Goal: Task Accomplishment & Management: Complete application form

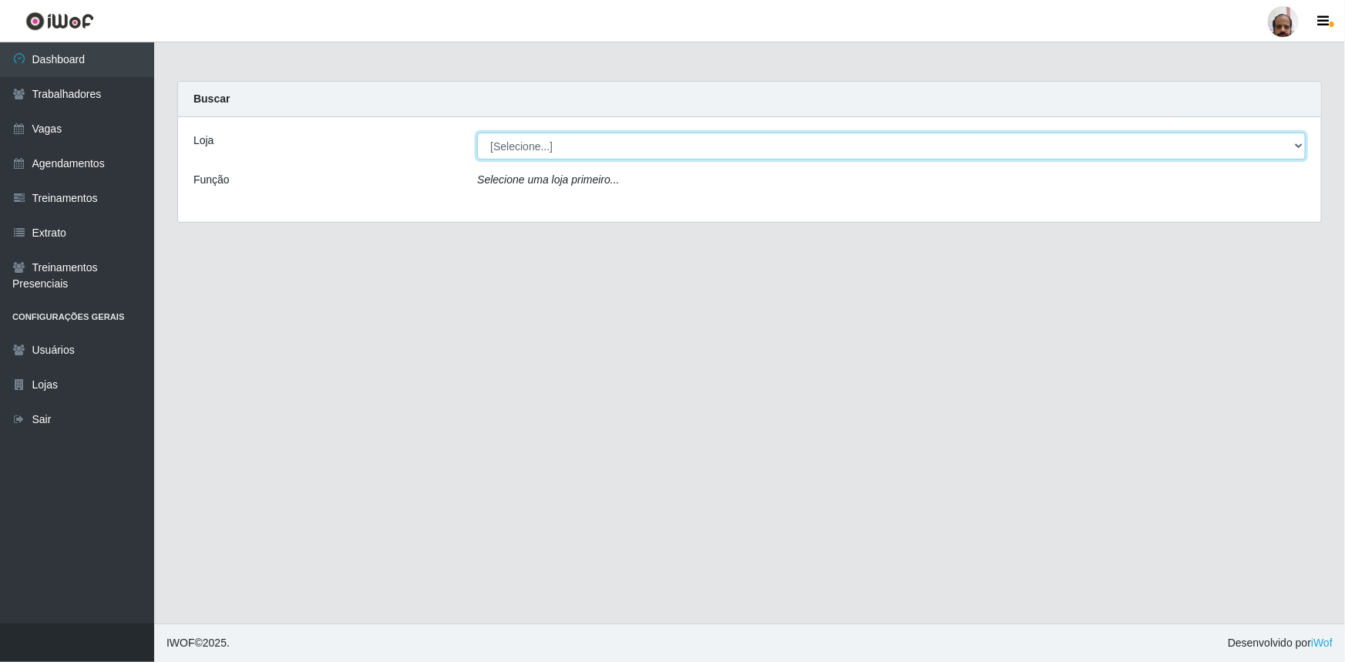
click at [1302, 148] on select "[Selecione...] Mar Vermelho - Loja 05" at bounding box center [891, 146] width 828 height 27
select select "252"
click at [477, 133] on select "[Selecione...] Mar Vermelho - Loja 05" at bounding box center [891, 146] width 828 height 27
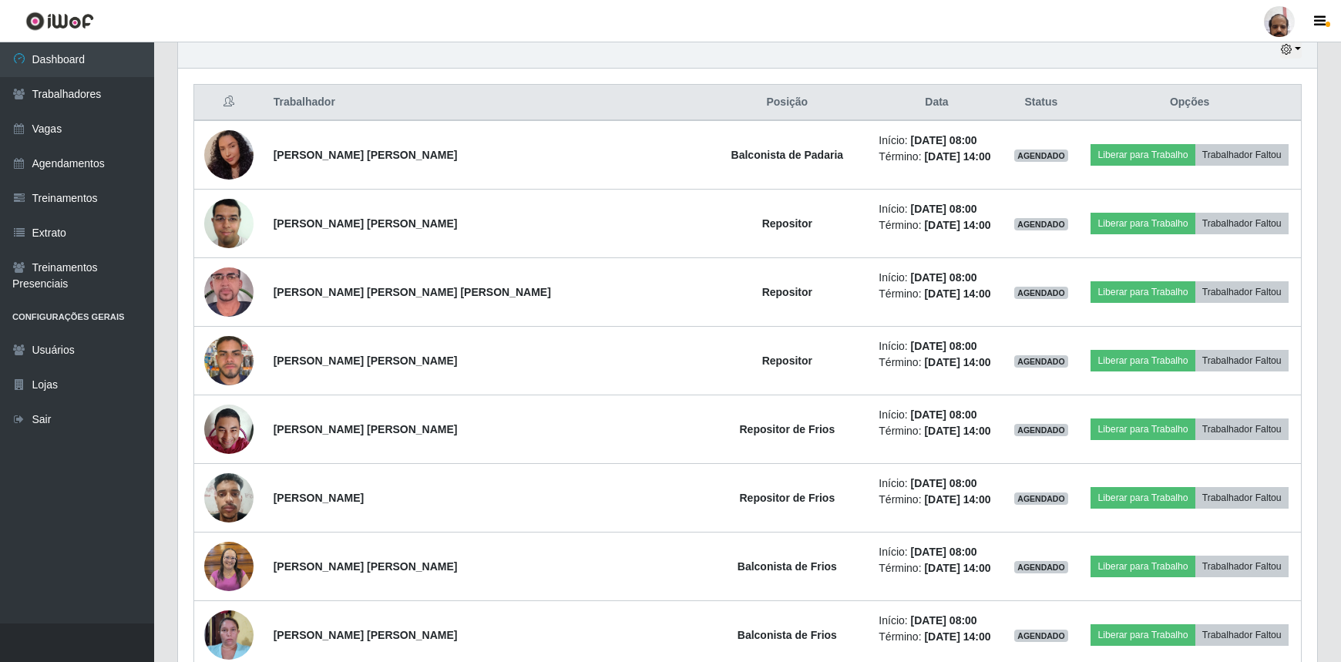
scroll to position [560, 0]
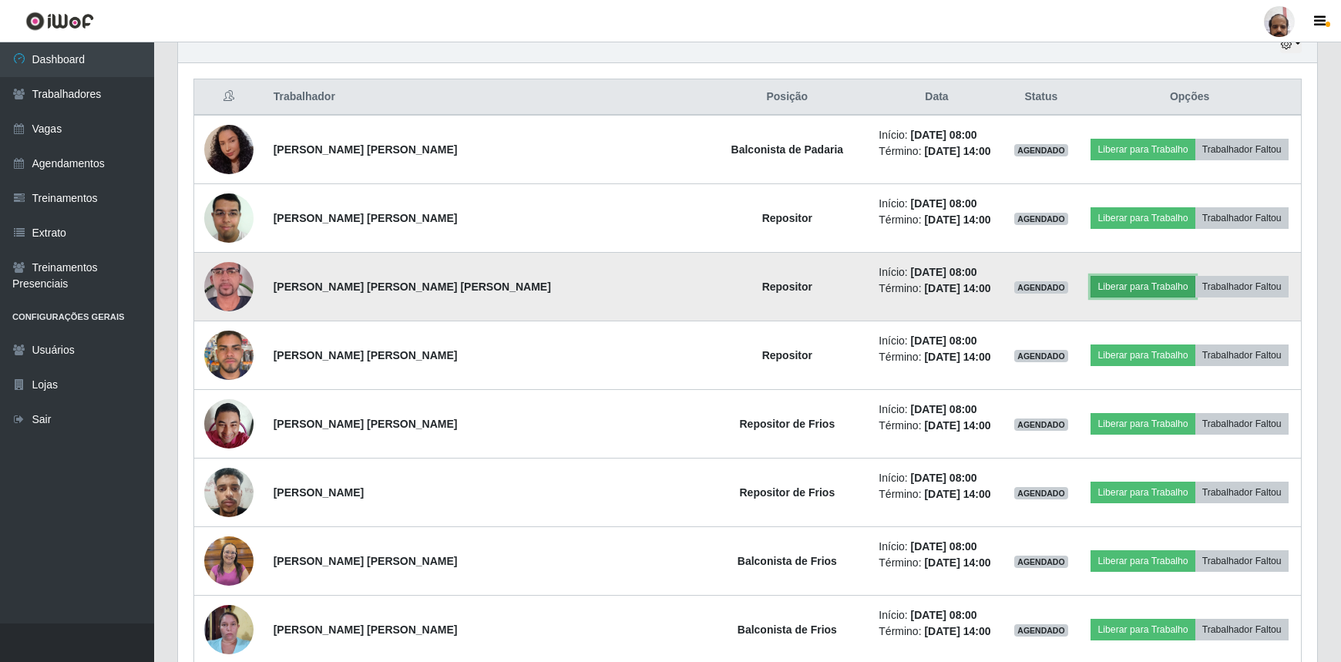
click at [1120, 282] on button "Liberar para Trabalho" at bounding box center [1142, 287] width 104 height 22
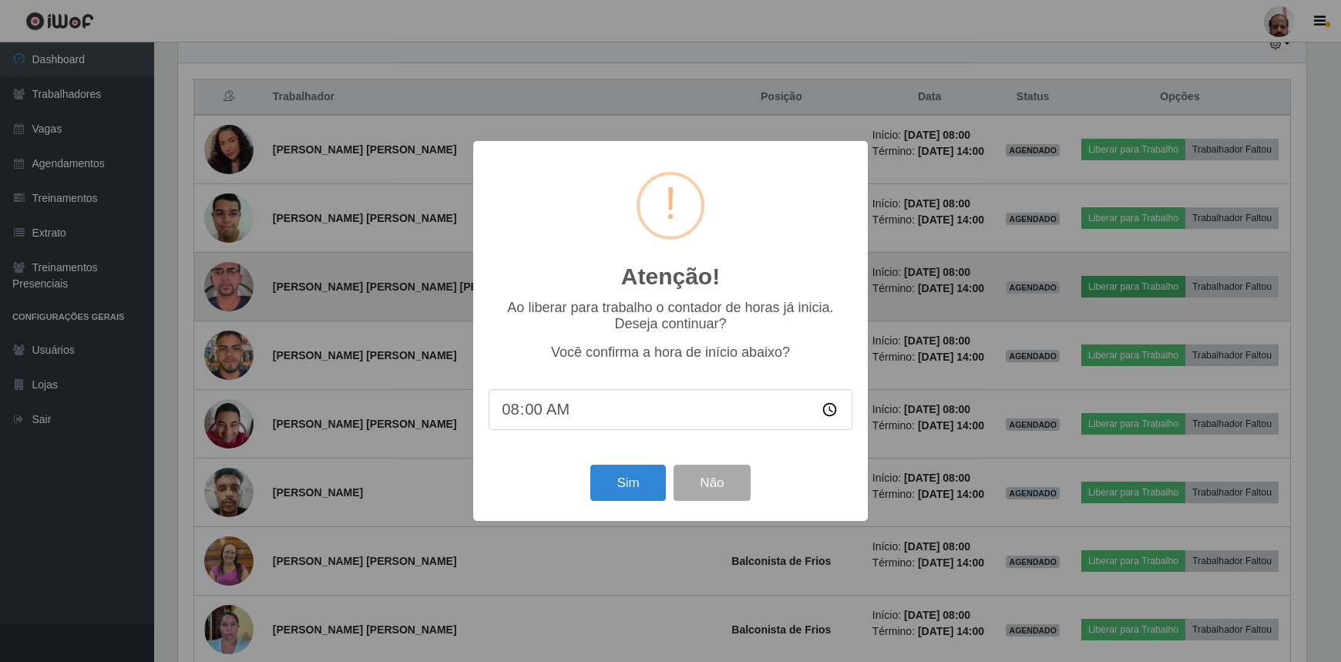
scroll to position [320, 1132]
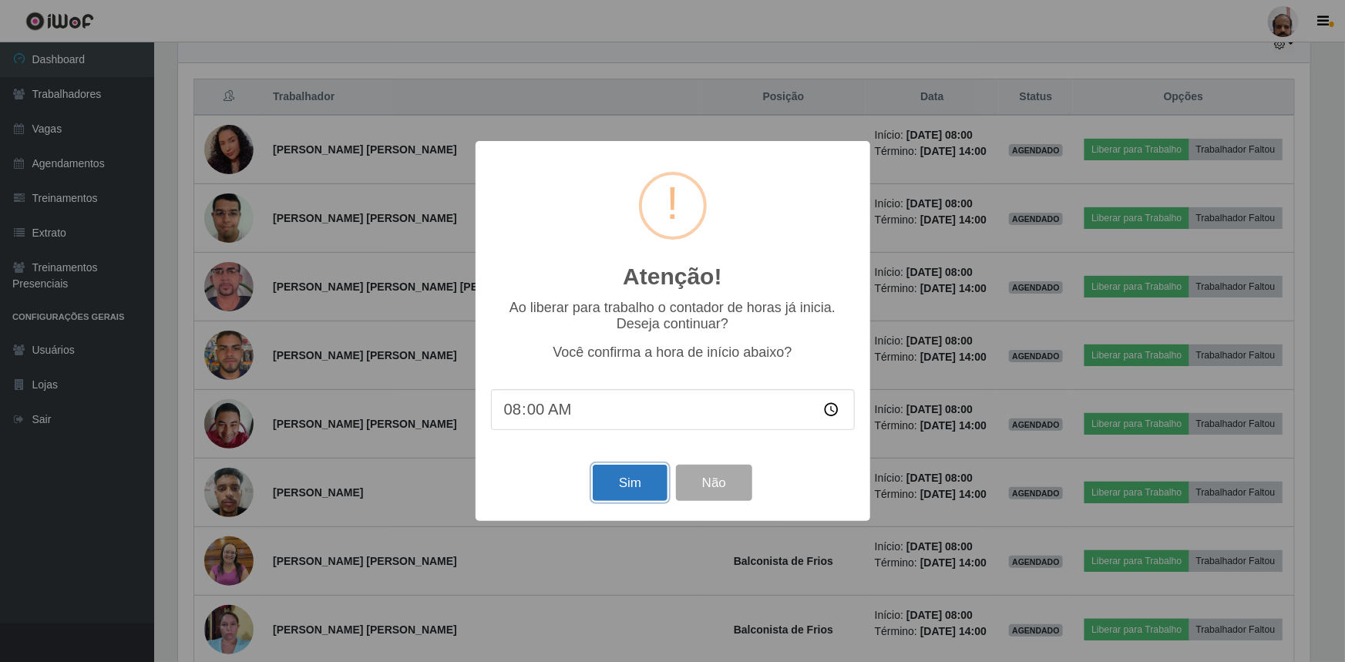
click at [647, 489] on button "Sim" at bounding box center [630, 483] width 75 height 36
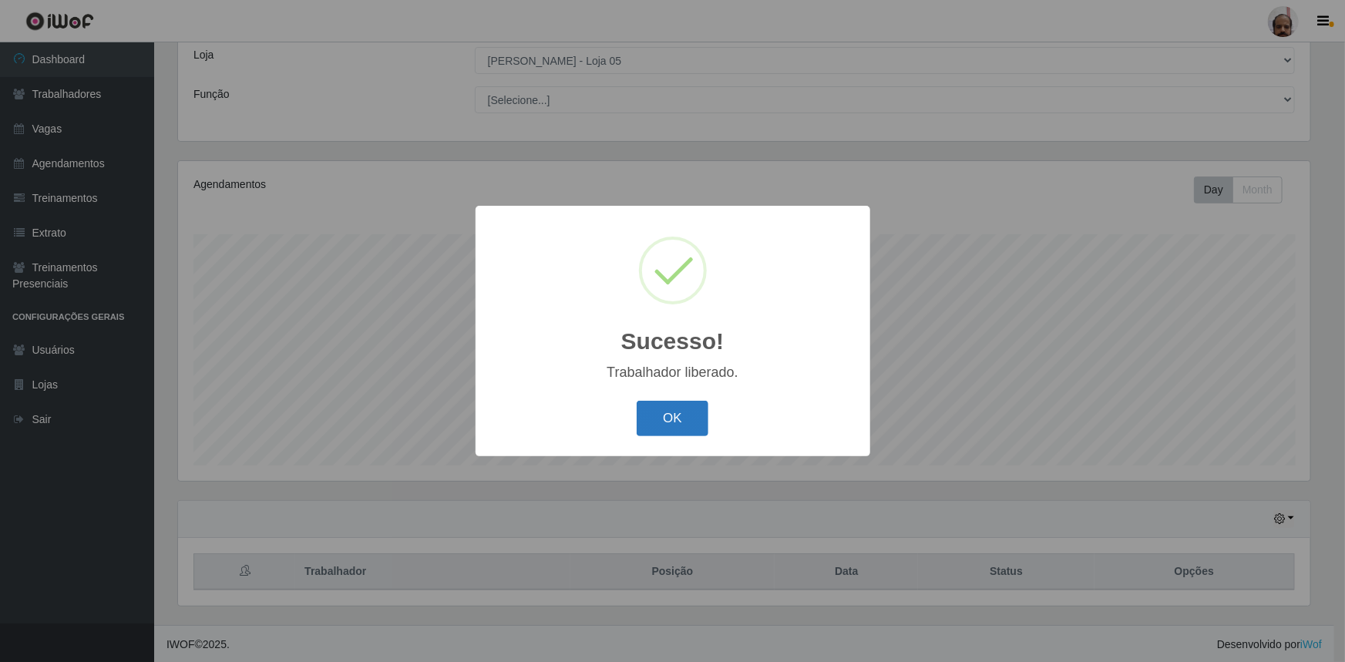
click at [698, 413] on button "OK" at bounding box center [673, 419] width 72 height 36
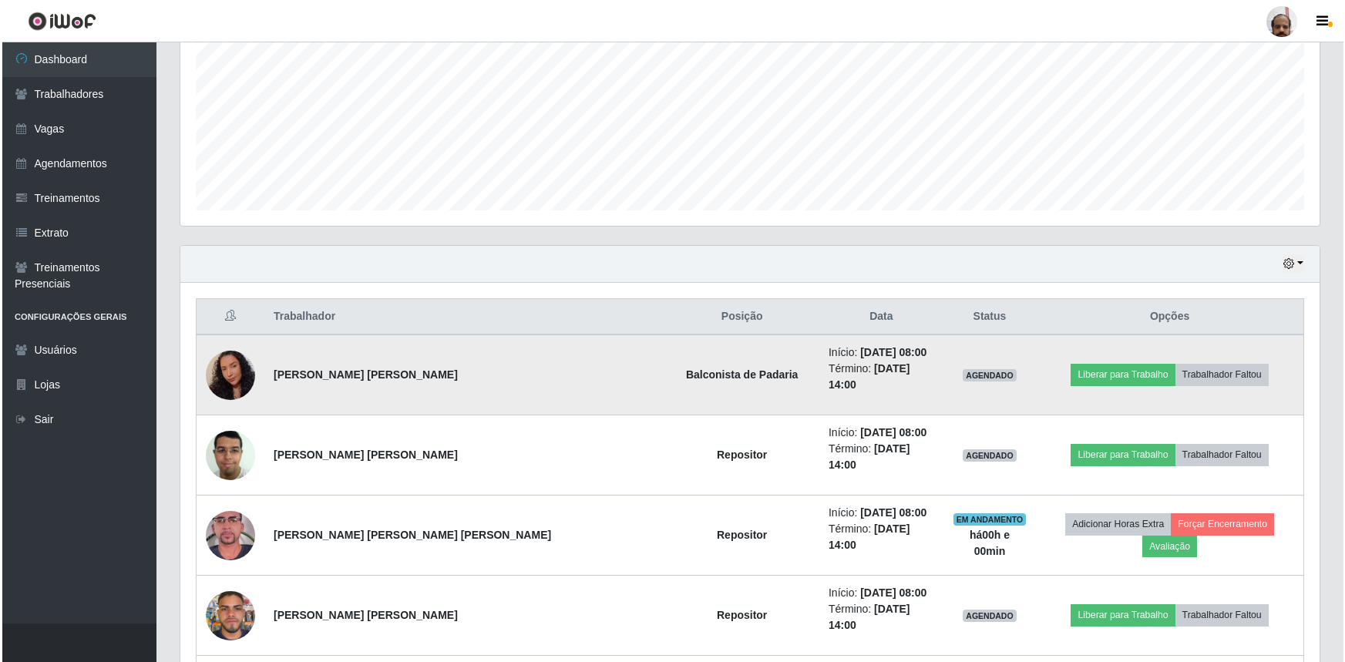
scroll to position [366, 0]
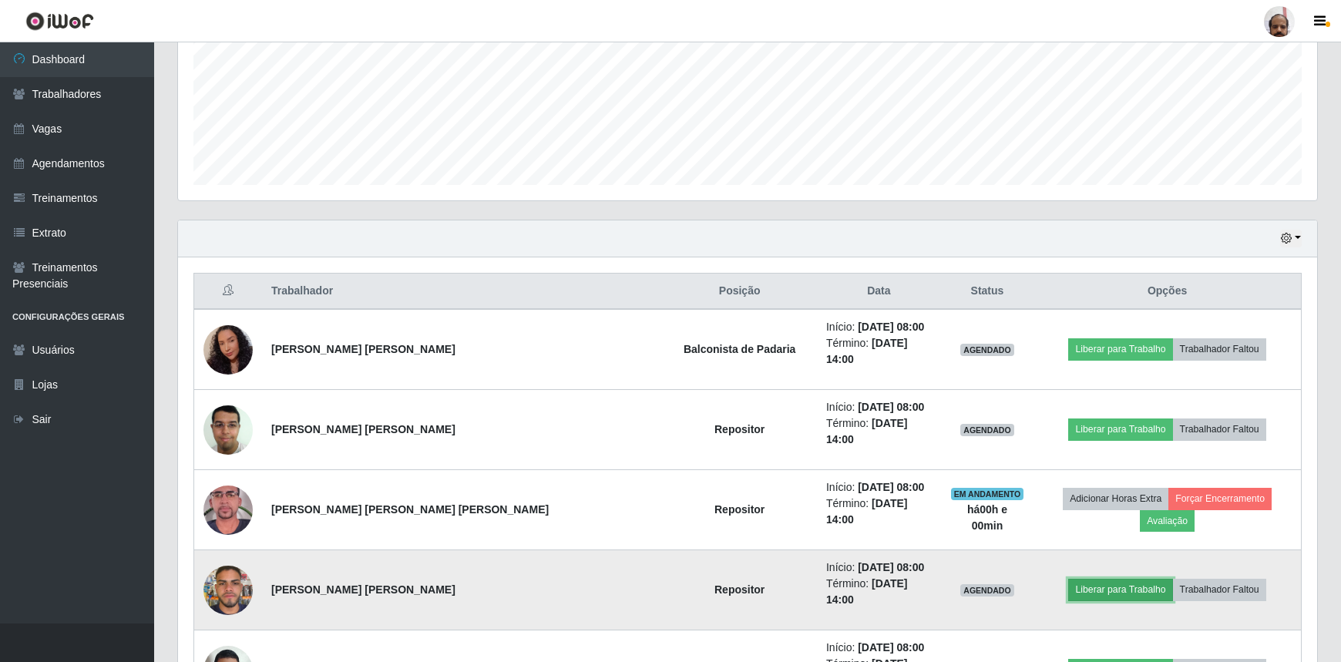
click at [1102, 579] on button "Liberar para Trabalho" at bounding box center [1120, 590] width 104 height 22
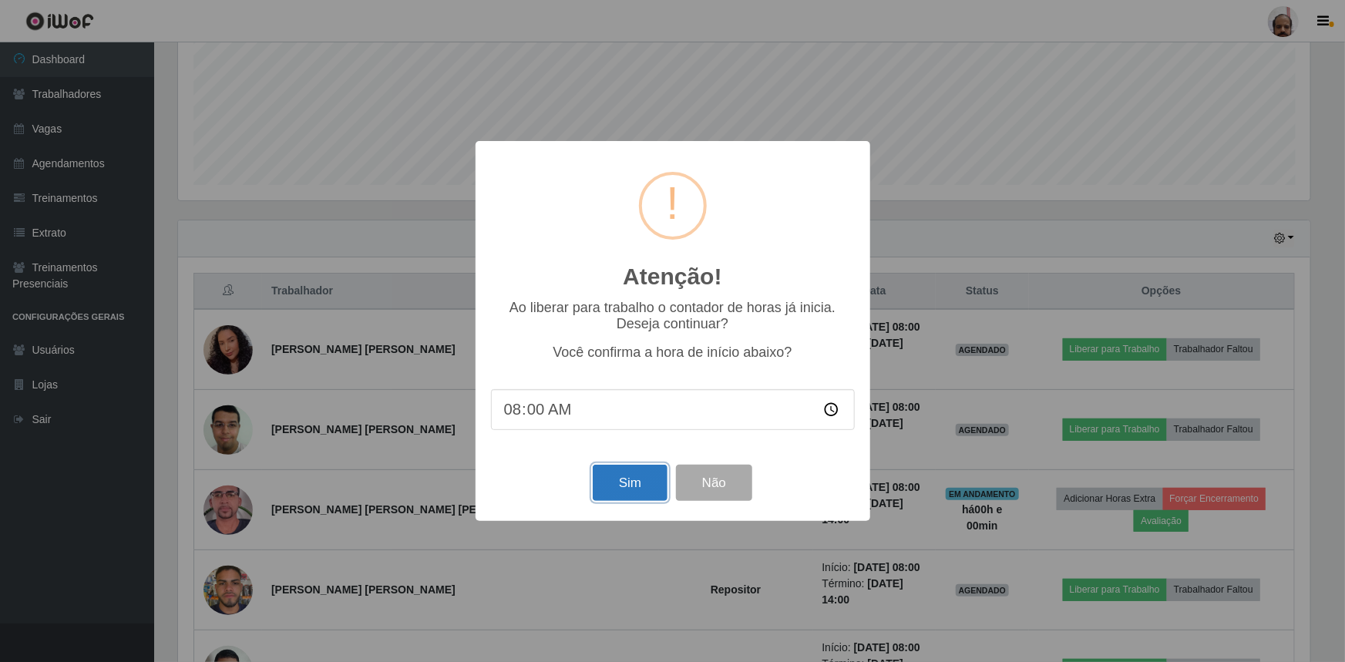
click at [646, 487] on button "Sim" at bounding box center [630, 483] width 75 height 36
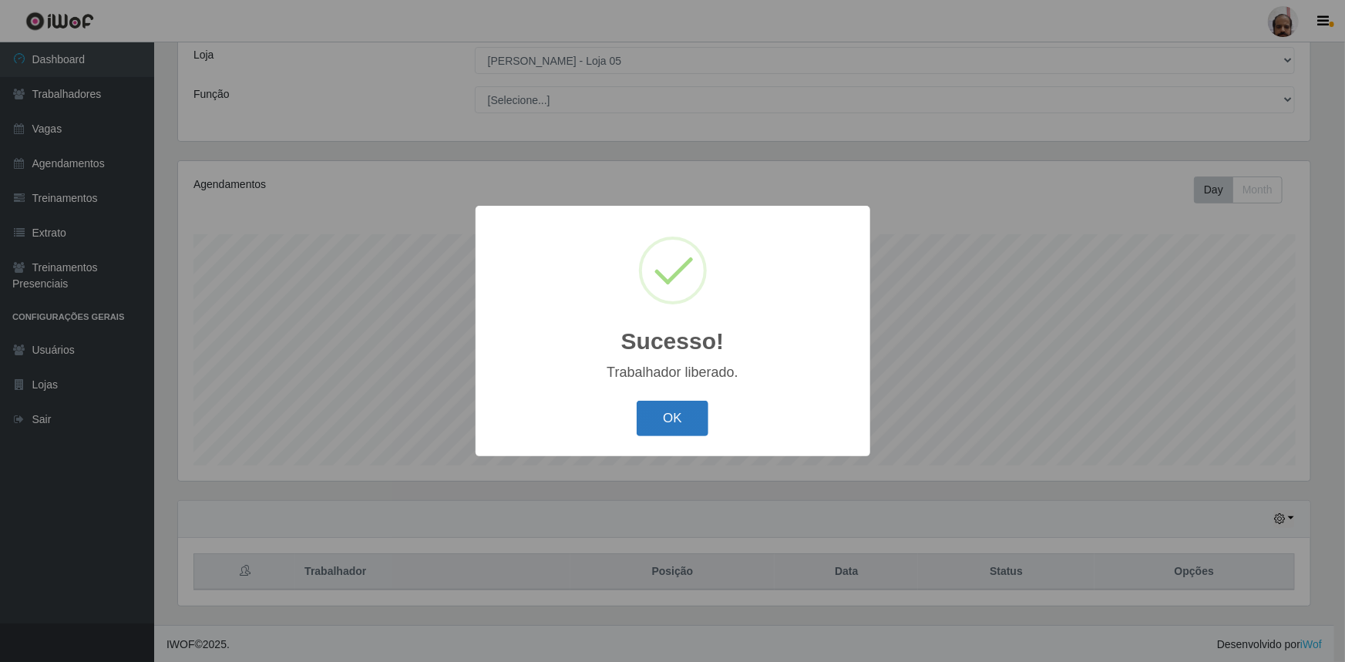
click at [677, 413] on button "OK" at bounding box center [673, 419] width 72 height 36
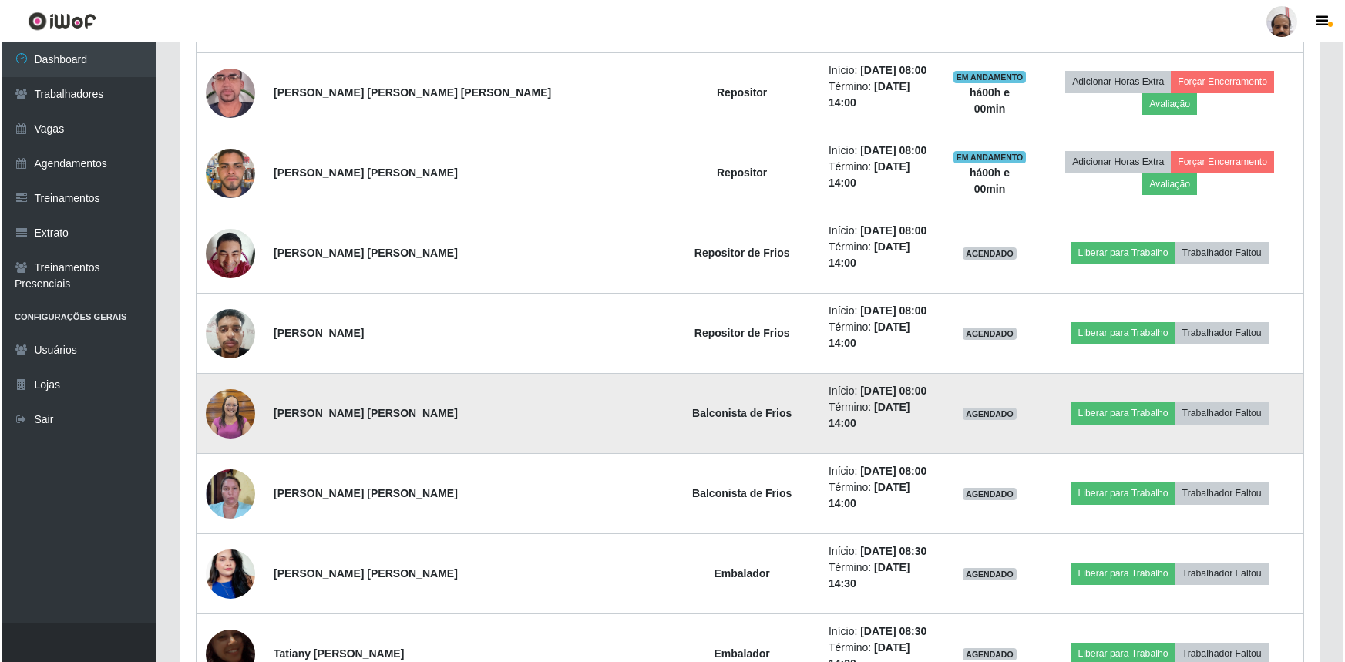
scroll to position [786, 0]
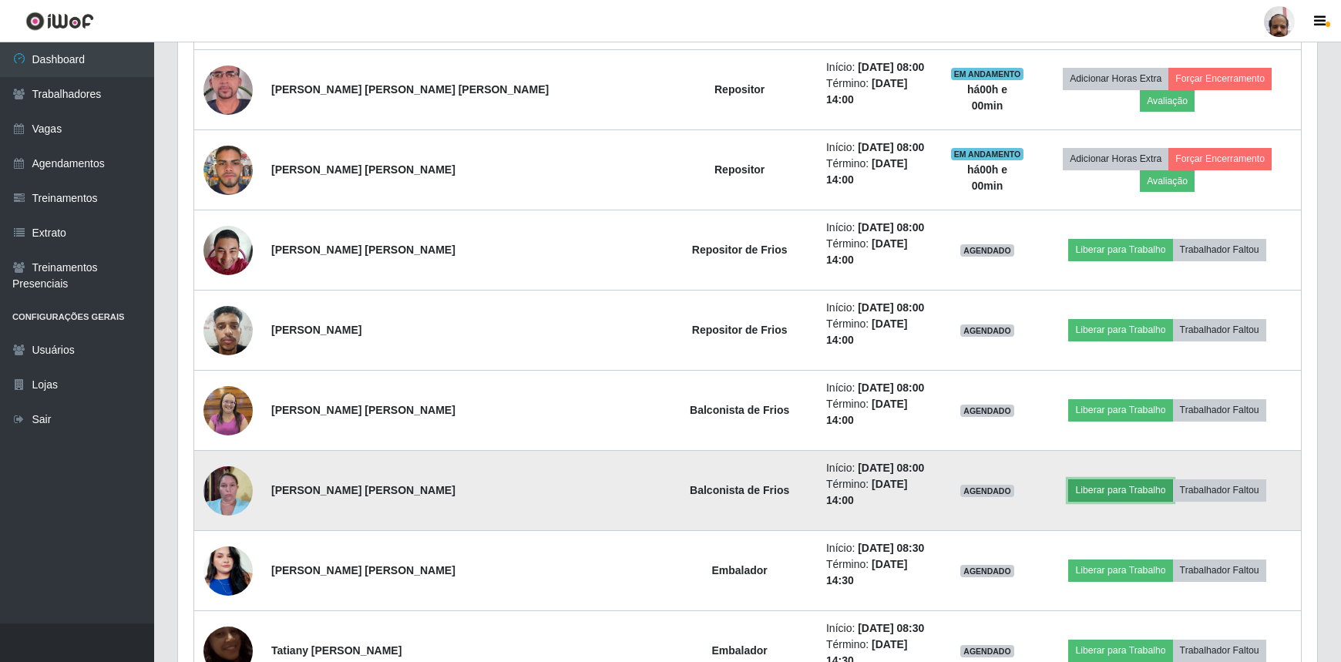
click at [1084, 479] on button "Liberar para Trabalho" at bounding box center [1120, 490] width 104 height 22
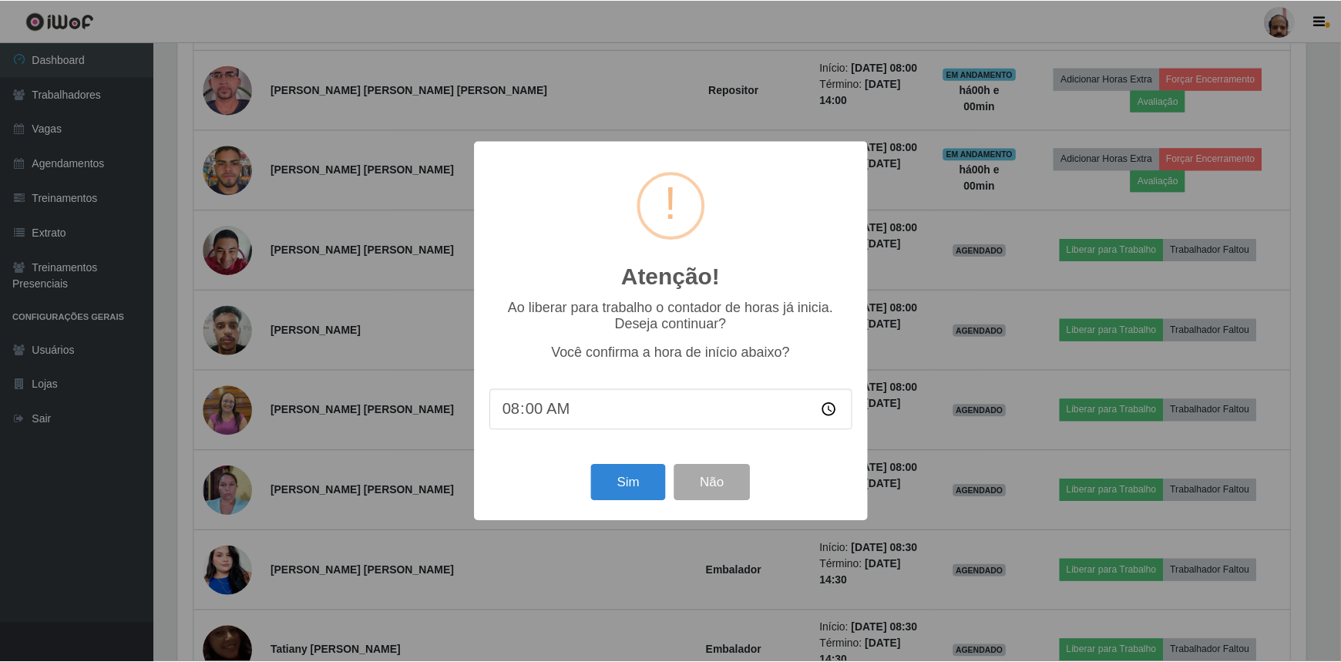
scroll to position [320, 1132]
click at [620, 491] on button "Sim" at bounding box center [630, 483] width 75 height 36
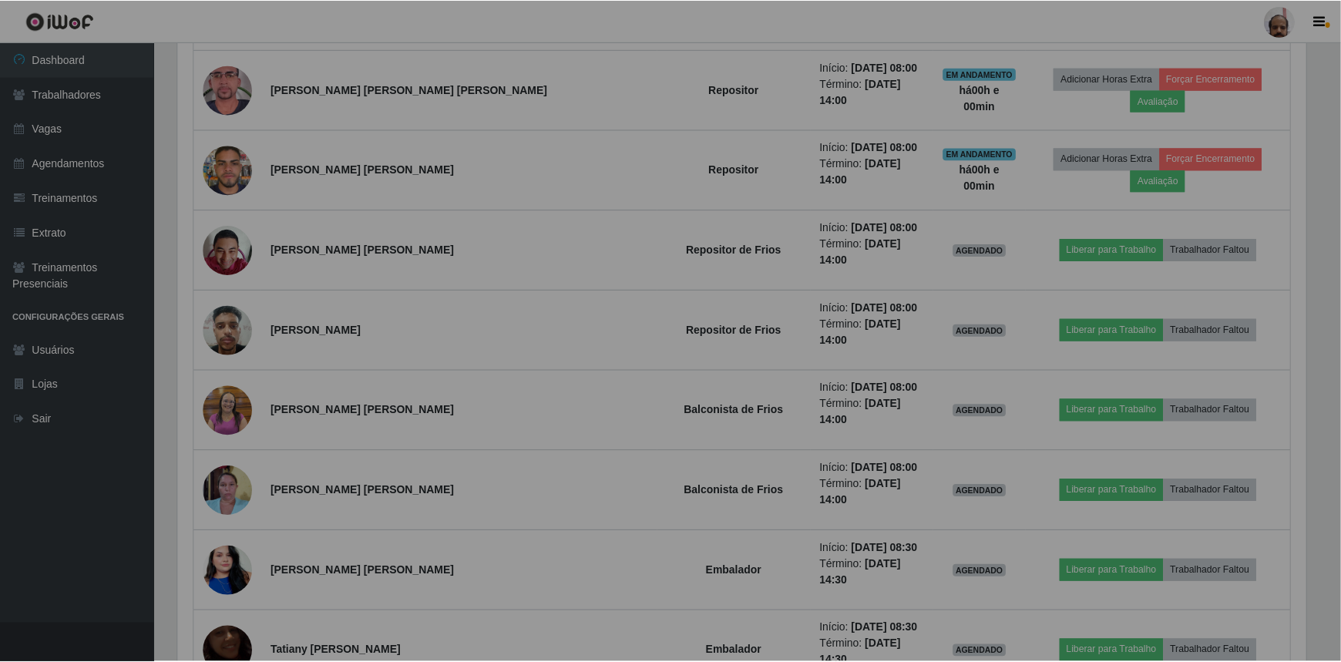
scroll to position [0, 0]
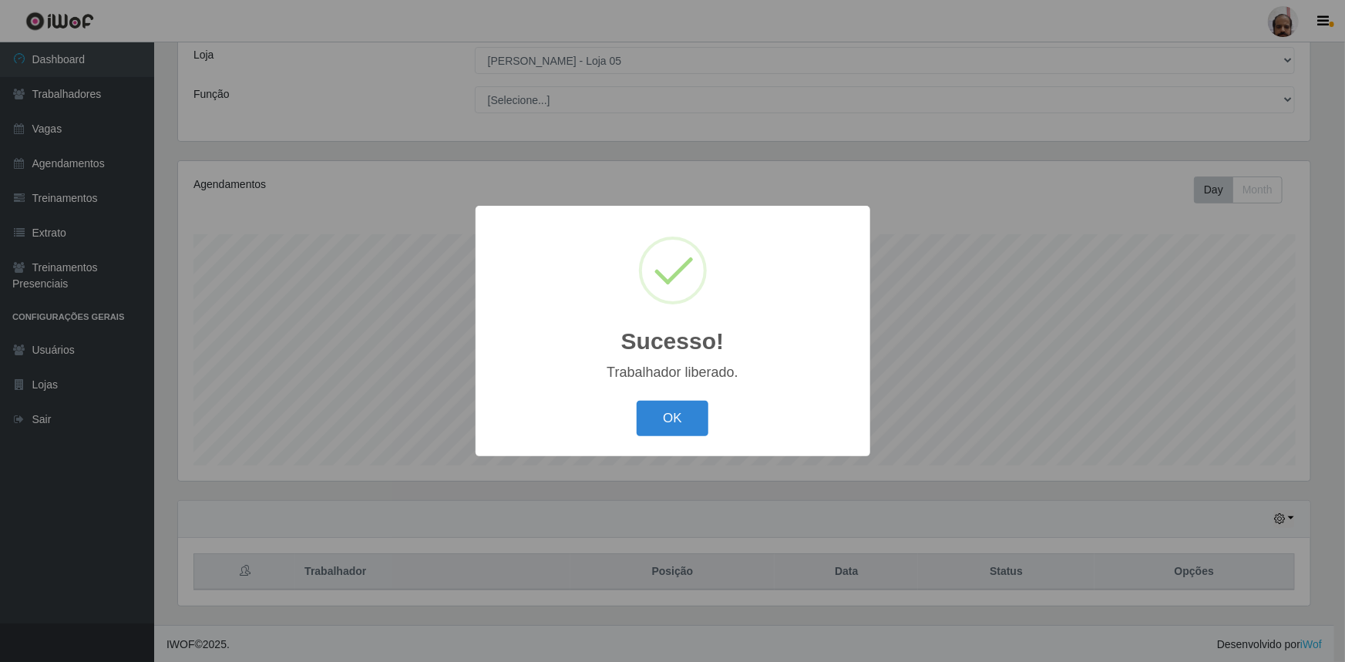
click at [672, 418] on button "OK" at bounding box center [673, 419] width 72 height 36
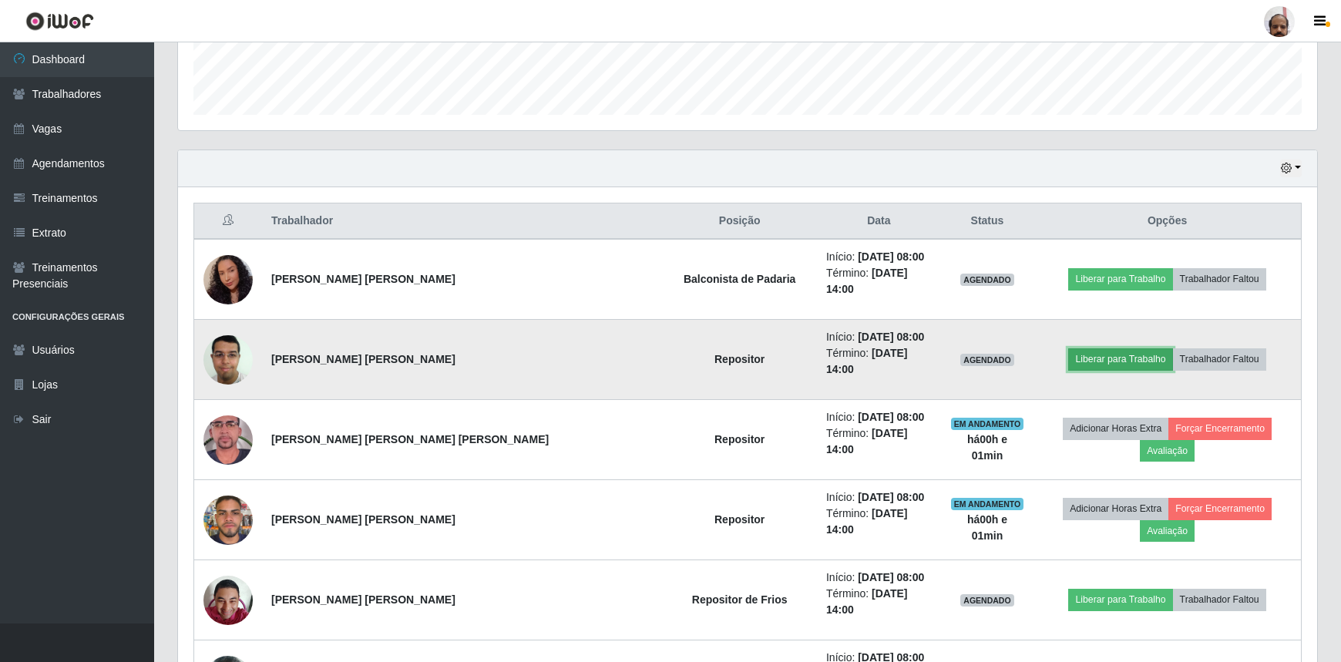
click at [1068, 348] on button "Liberar para Trabalho" at bounding box center [1120, 359] width 104 height 22
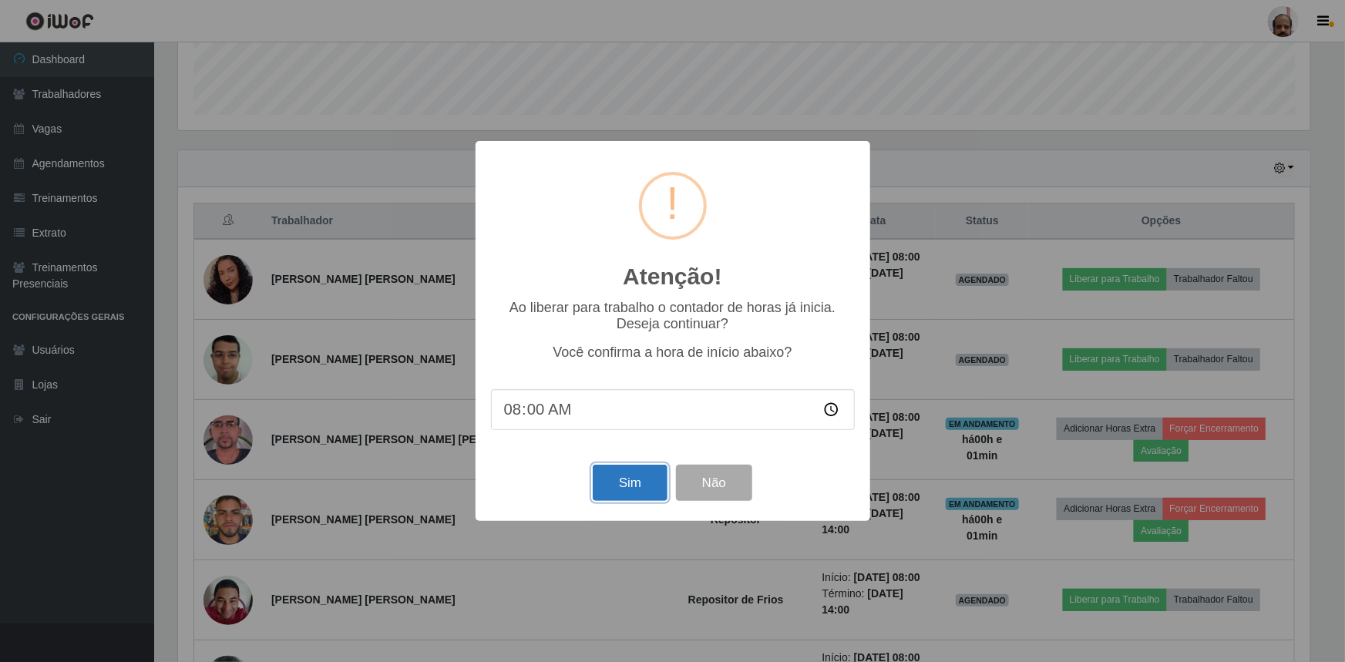
click at [606, 486] on button "Sim" at bounding box center [630, 483] width 75 height 36
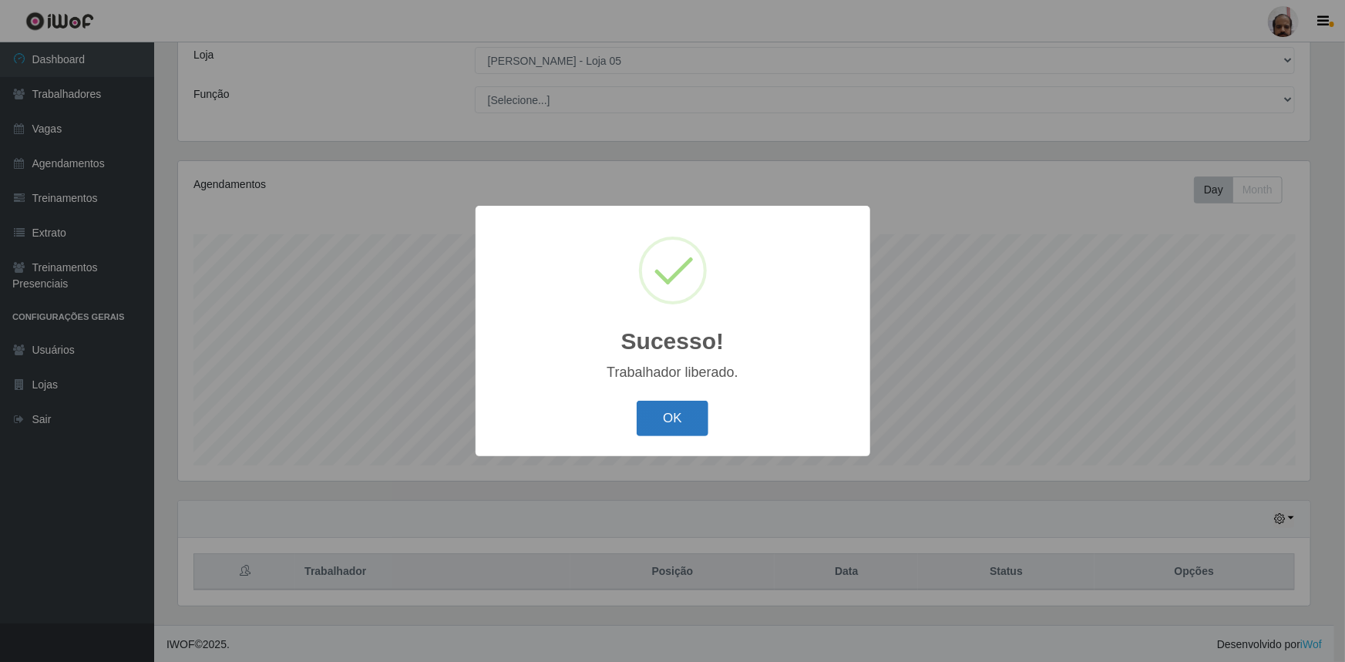
click at [657, 430] on button "OK" at bounding box center [673, 419] width 72 height 36
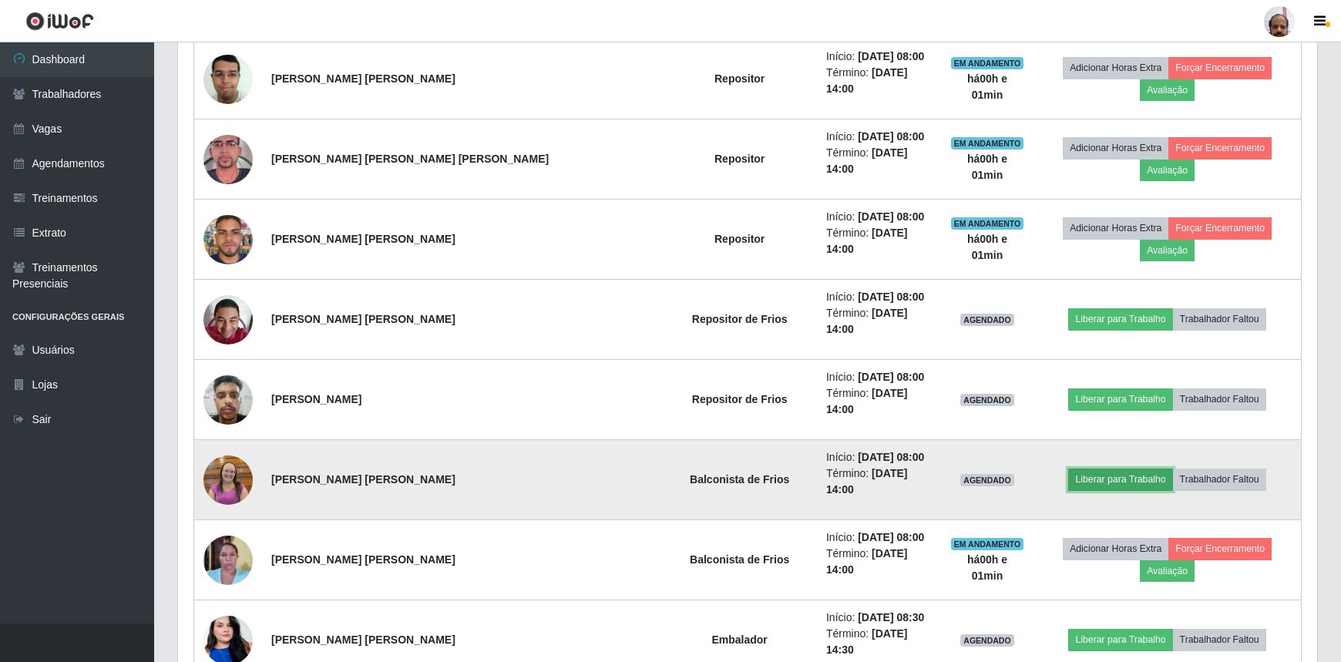
click at [1087, 469] on button "Liberar para Trabalho" at bounding box center [1120, 480] width 104 height 22
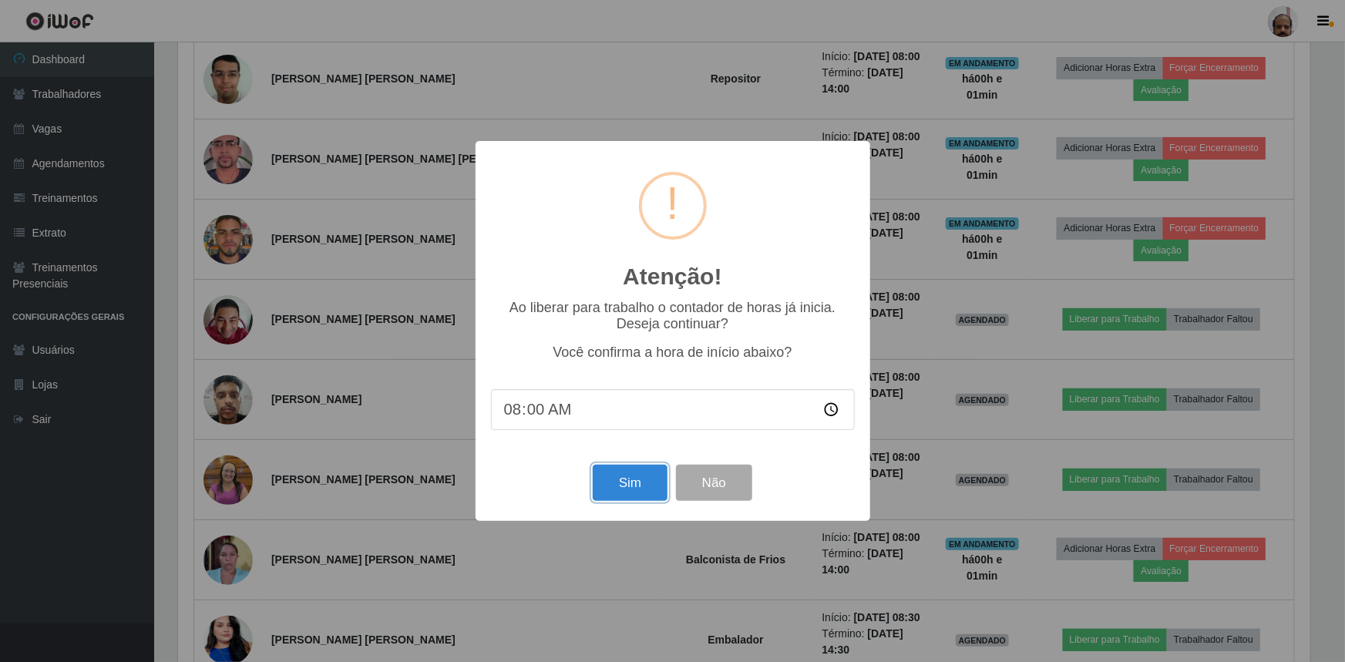
click at [616, 487] on button "Sim" at bounding box center [630, 483] width 75 height 36
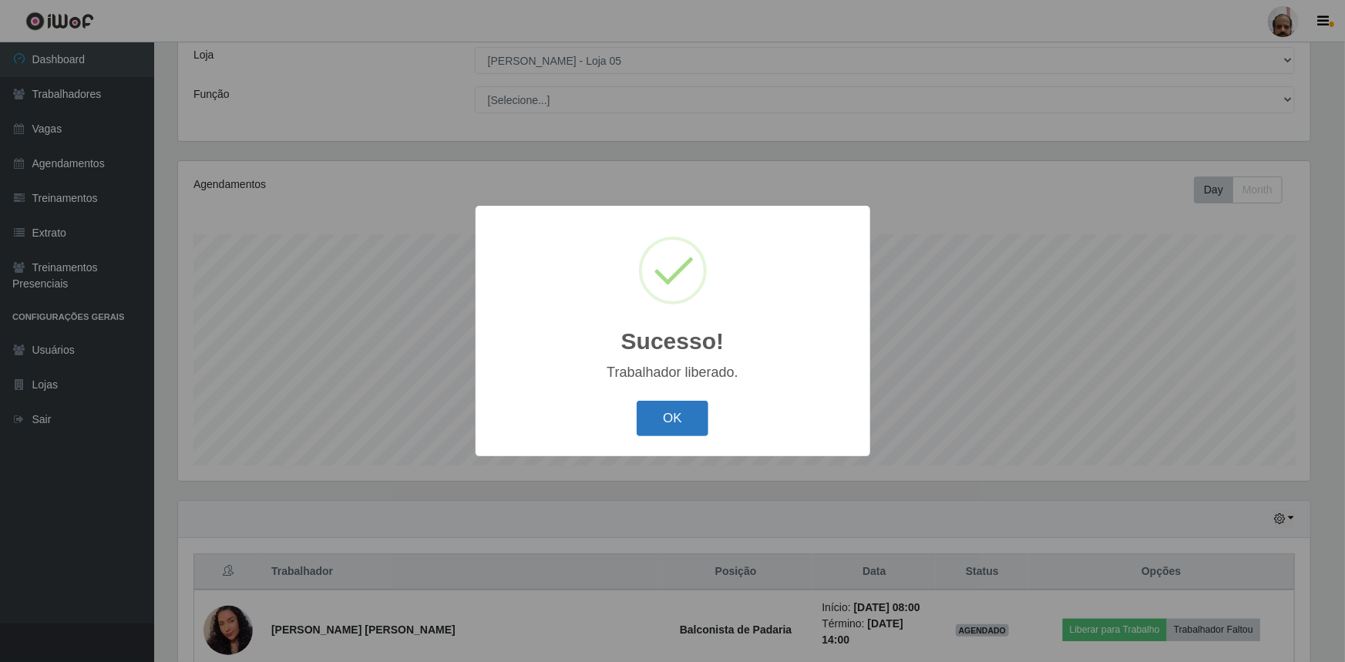
click at [684, 430] on button "OK" at bounding box center [673, 419] width 72 height 36
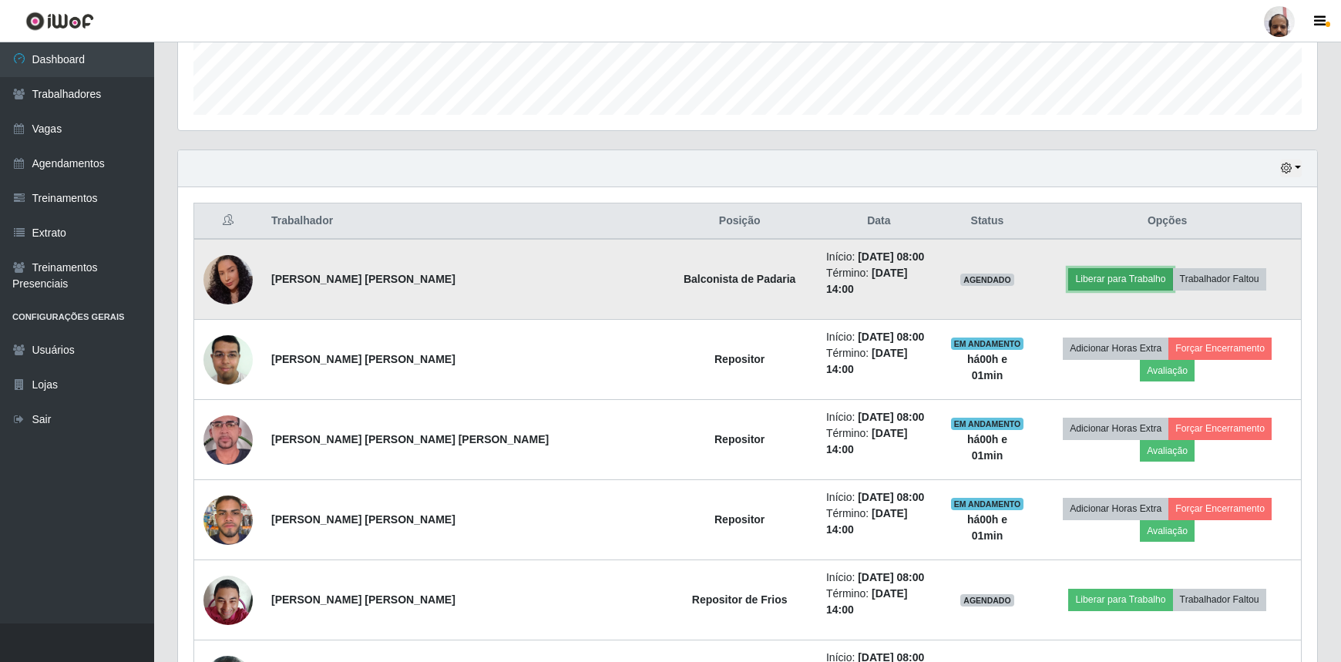
click at [1070, 272] on button "Liberar para Trabalho" at bounding box center [1120, 279] width 104 height 22
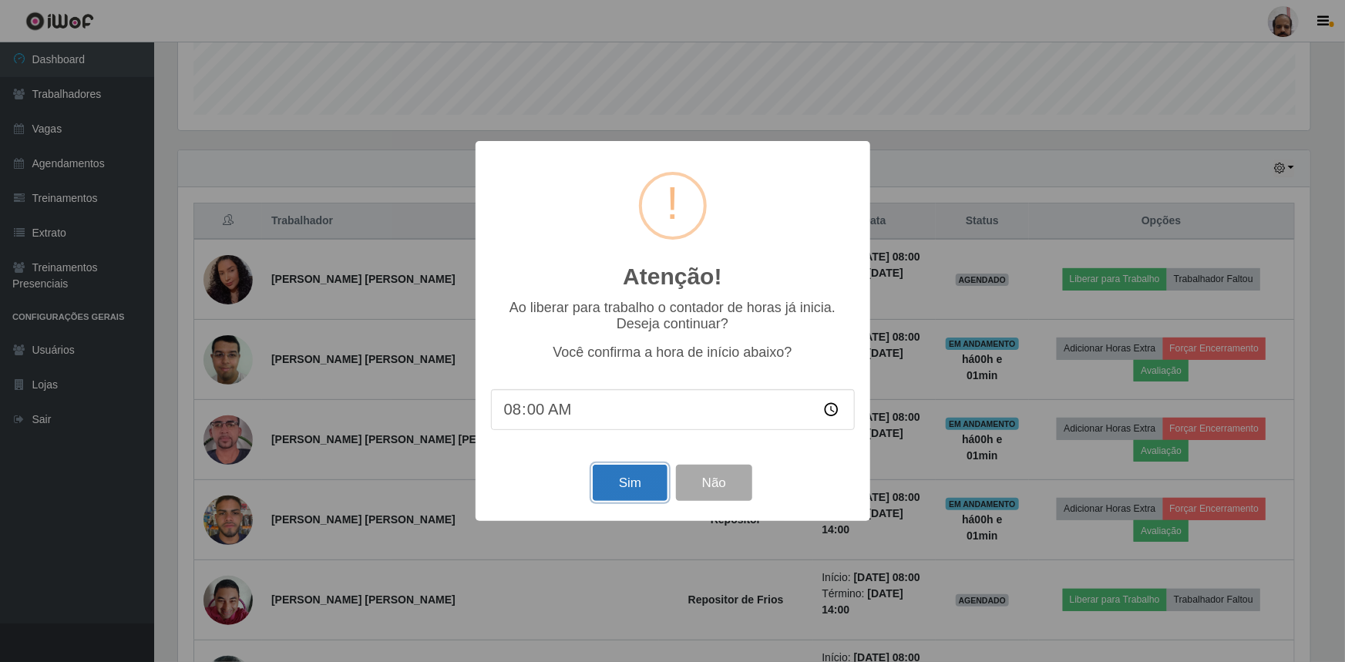
click at [621, 478] on button "Sim" at bounding box center [630, 483] width 75 height 36
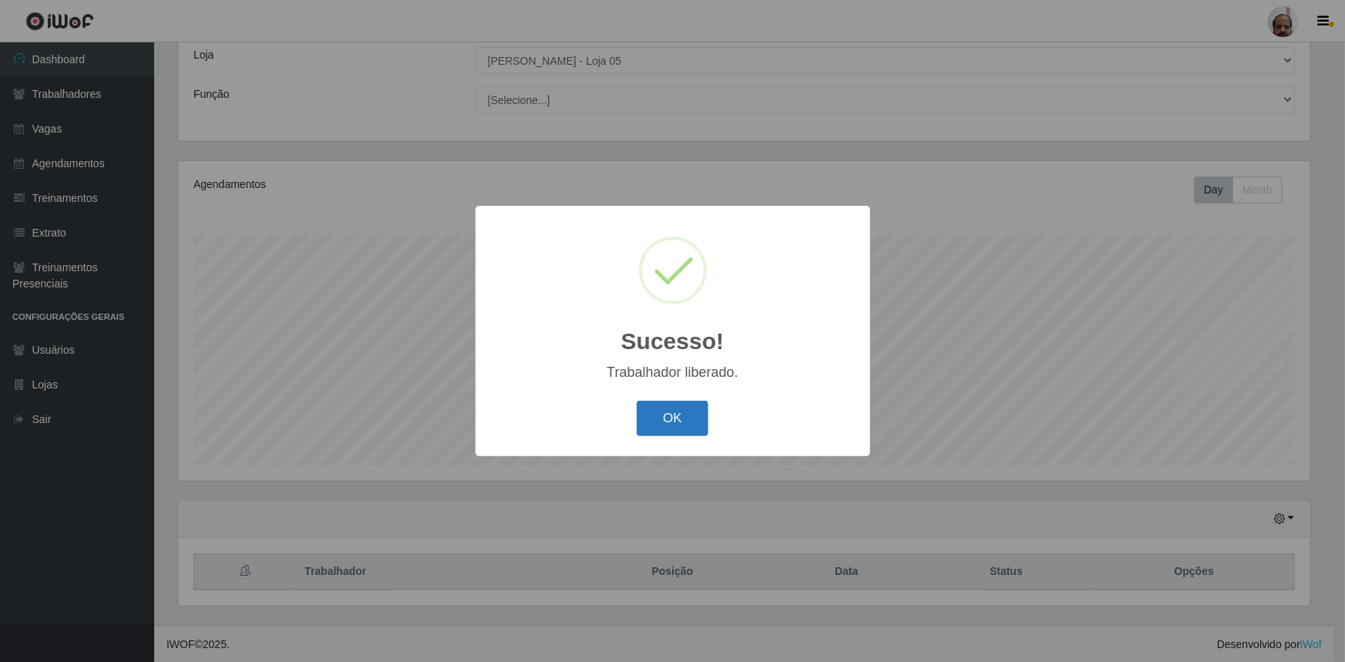
click at [660, 419] on button "OK" at bounding box center [673, 419] width 72 height 36
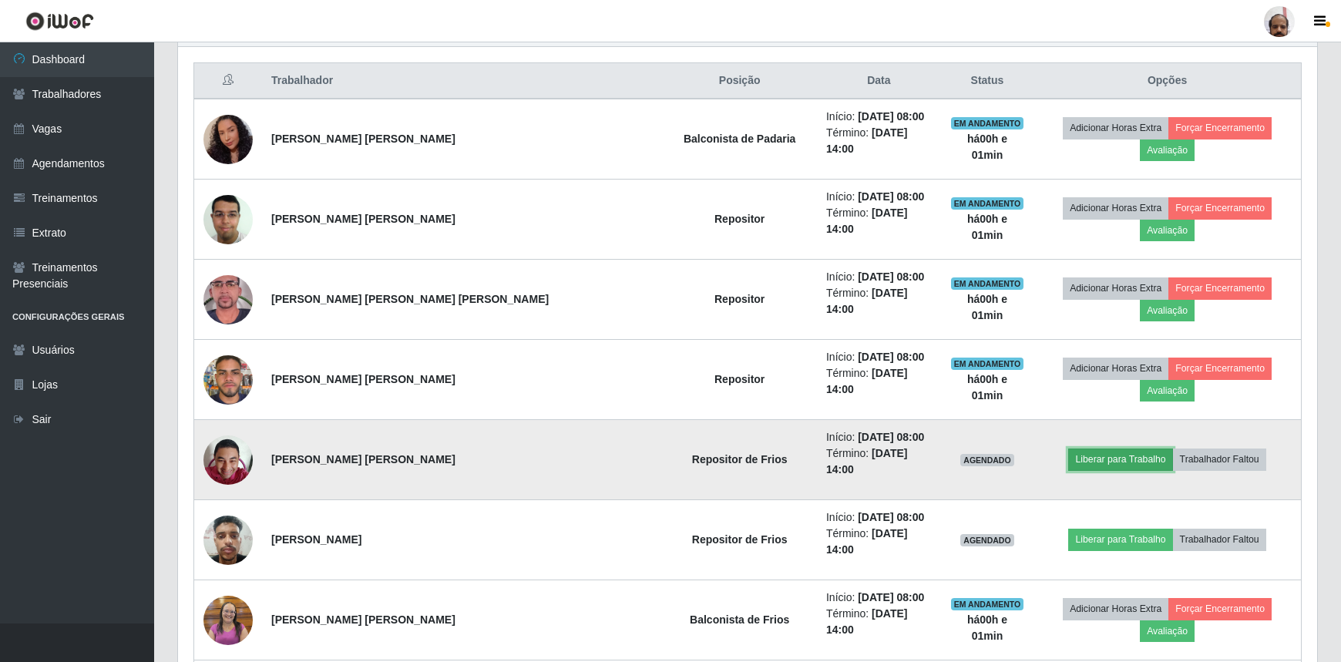
click at [1078, 448] on button "Liberar para Trabalho" at bounding box center [1120, 459] width 104 height 22
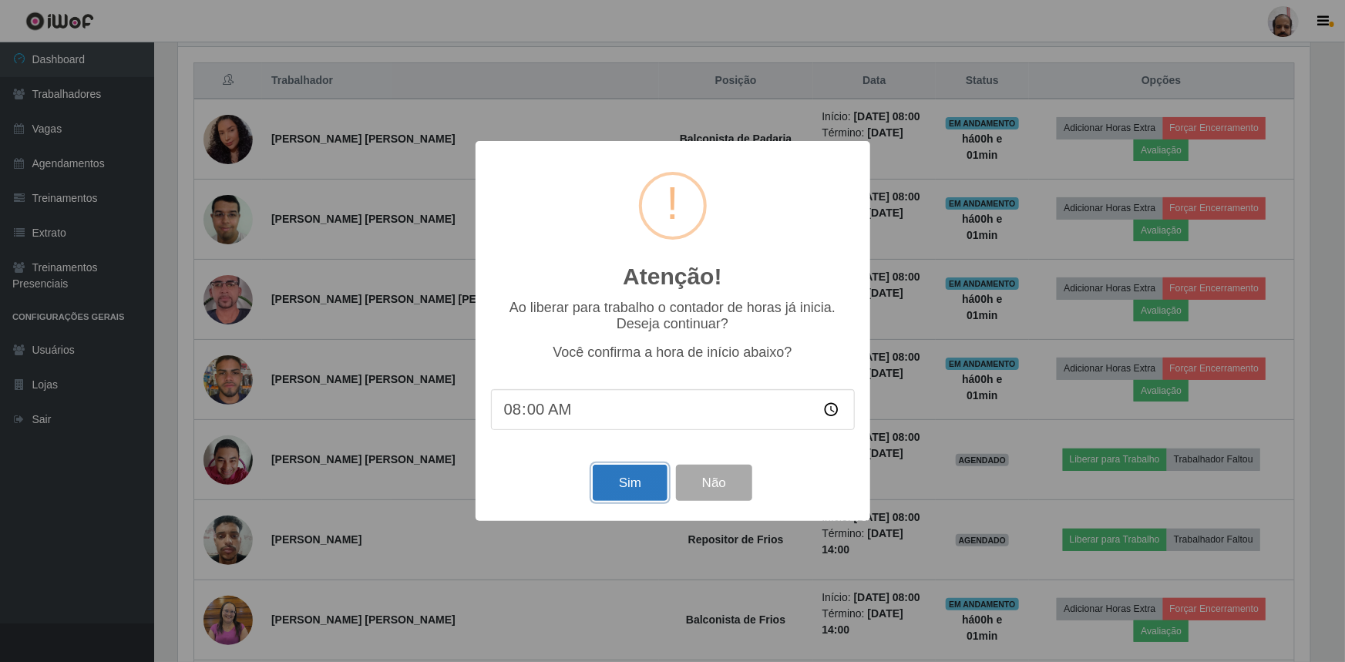
click at [657, 485] on button "Sim" at bounding box center [630, 483] width 75 height 36
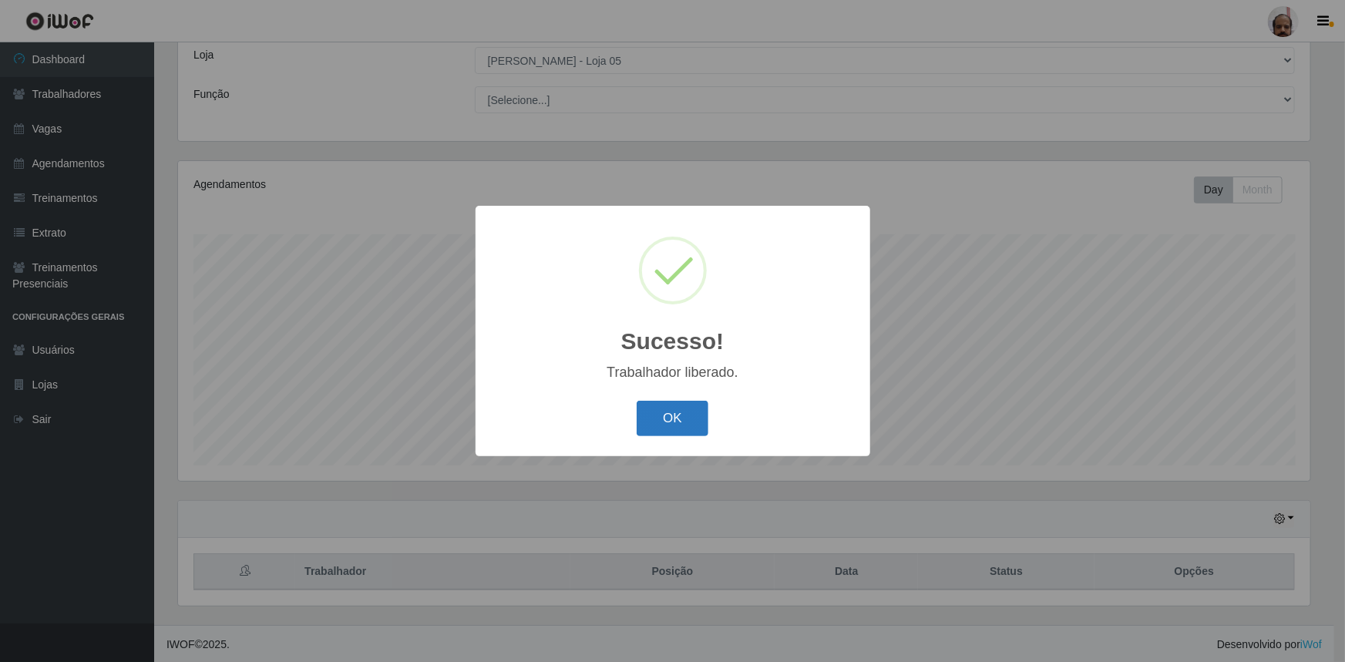
click at [663, 416] on button "OK" at bounding box center [673, 419] width 72 height 36
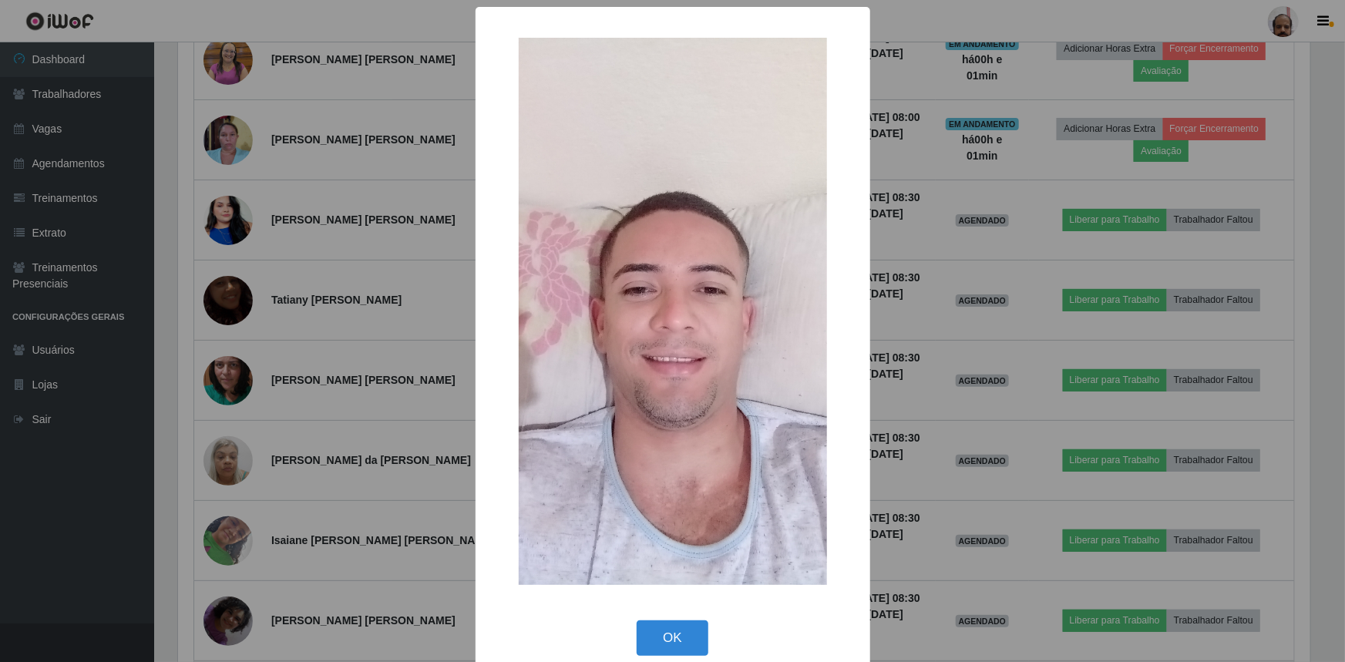
click at [250, 530] on div "× OK Cancel" at bounding box center [672, 331] width 1345 height 662
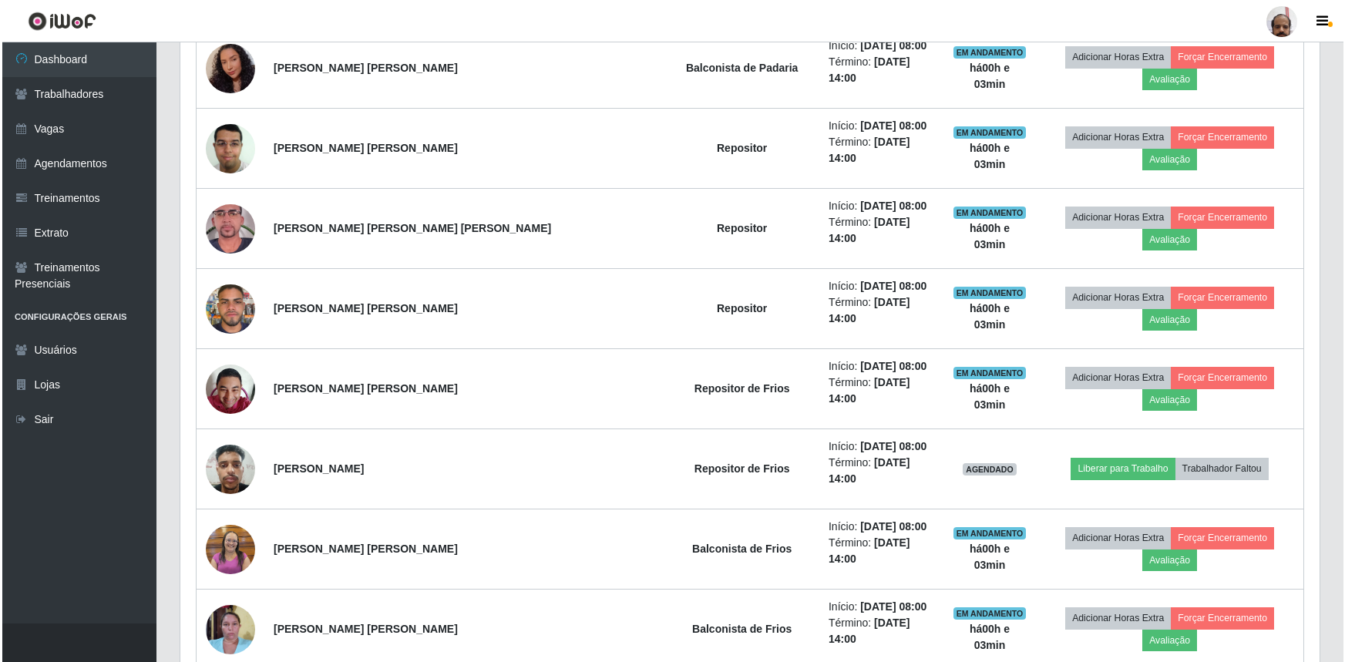
scroll to position [647, 0]
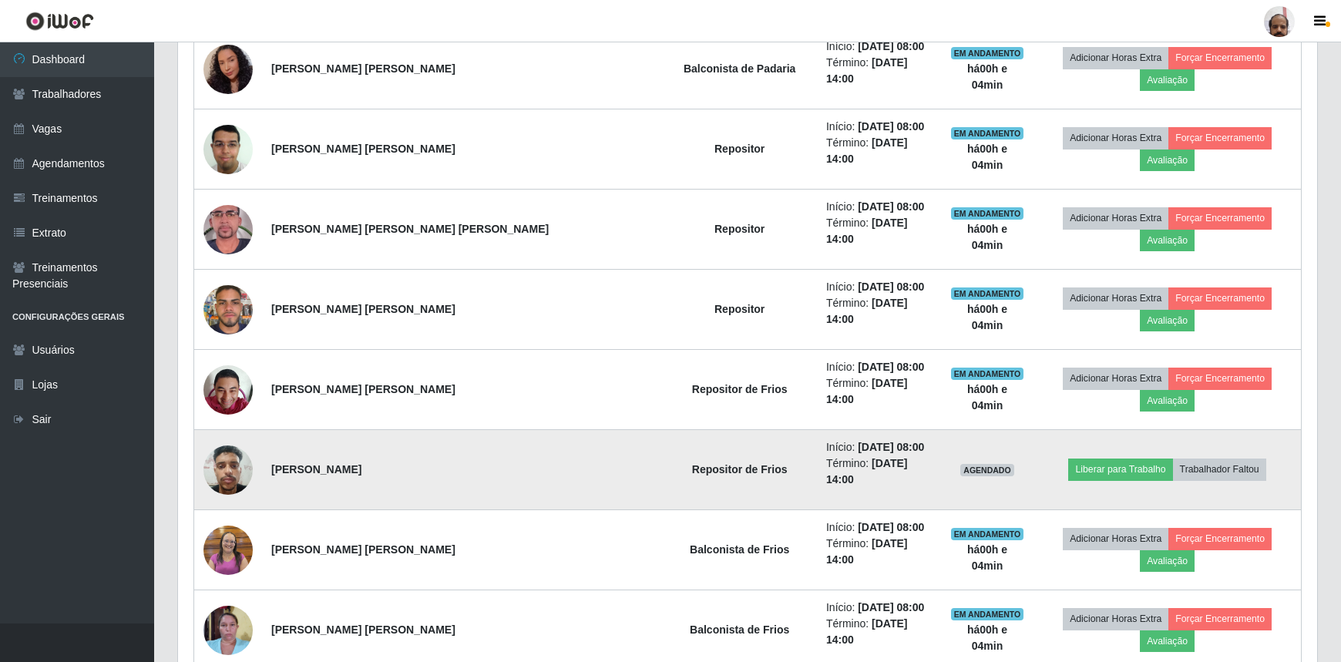
click at [239, 437] on img at bounding box center [227, 470] width 49 height 66
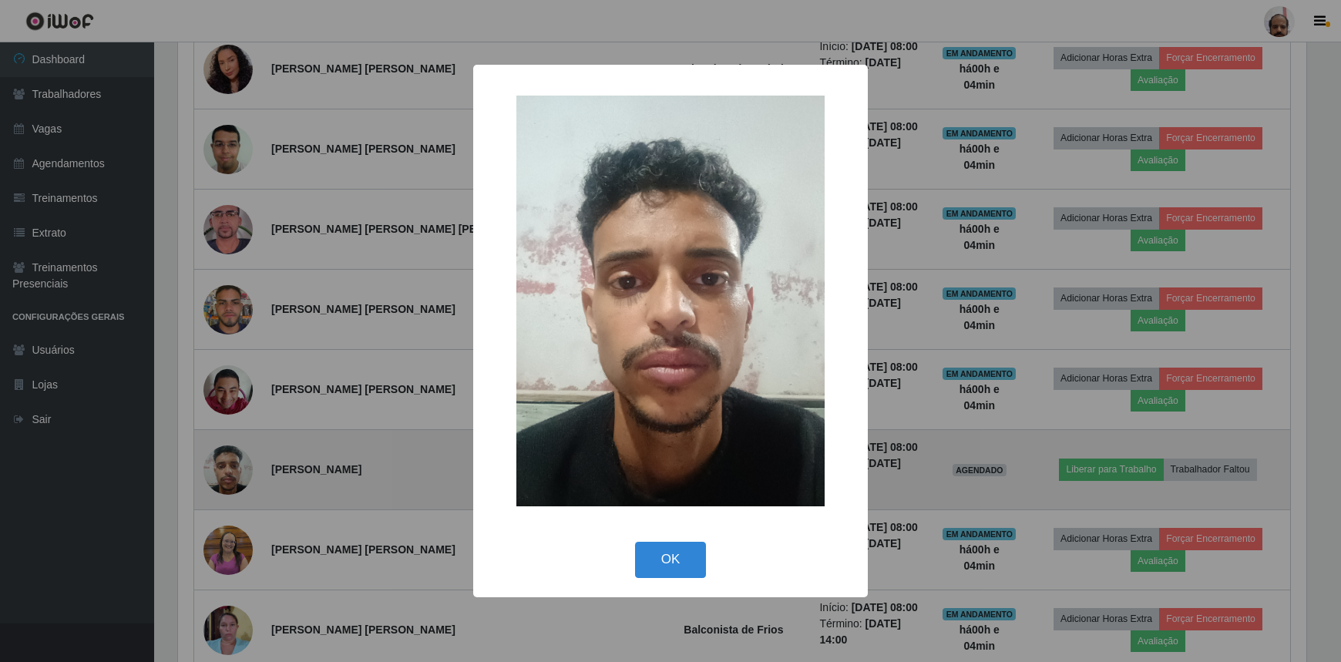
scroll to position [320, 1132]
click at [239, 414] on div "× OK Cancel" at bounding box center [672, 331] width 1345 height 662
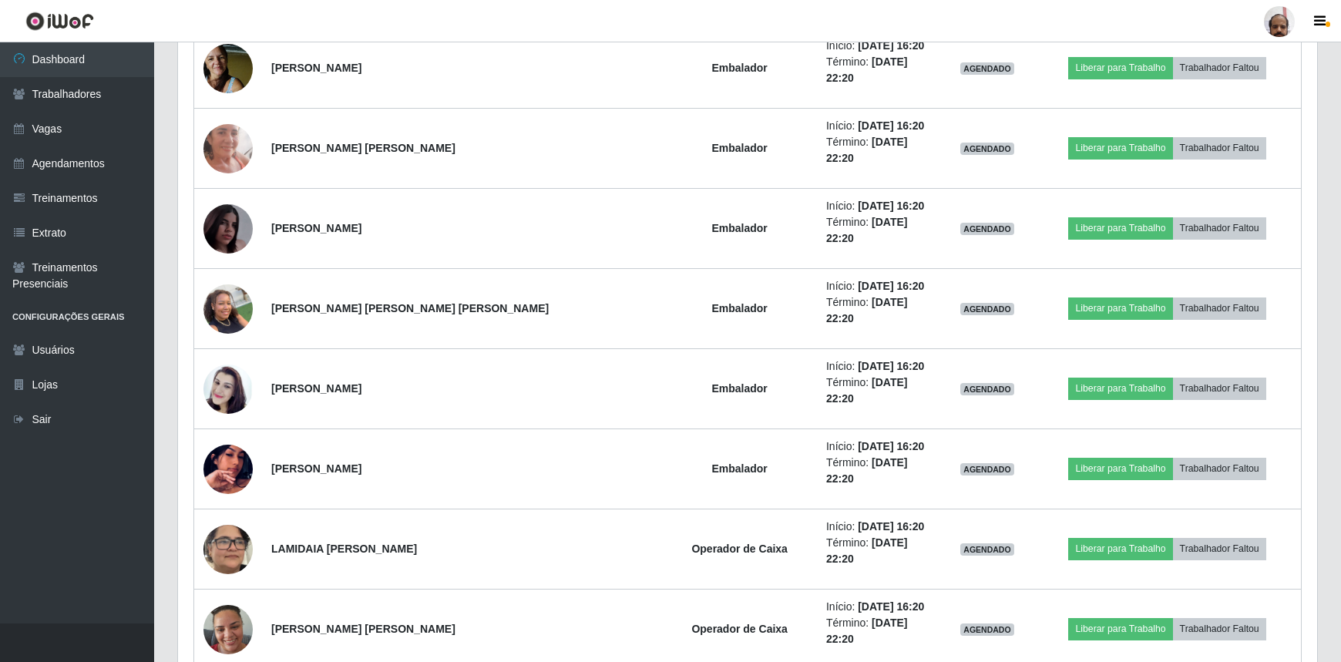
scroll to position [3373, 0]
click at [41, 131] on link "Vagas" at bounding box center [77, 129] width 154 height 35
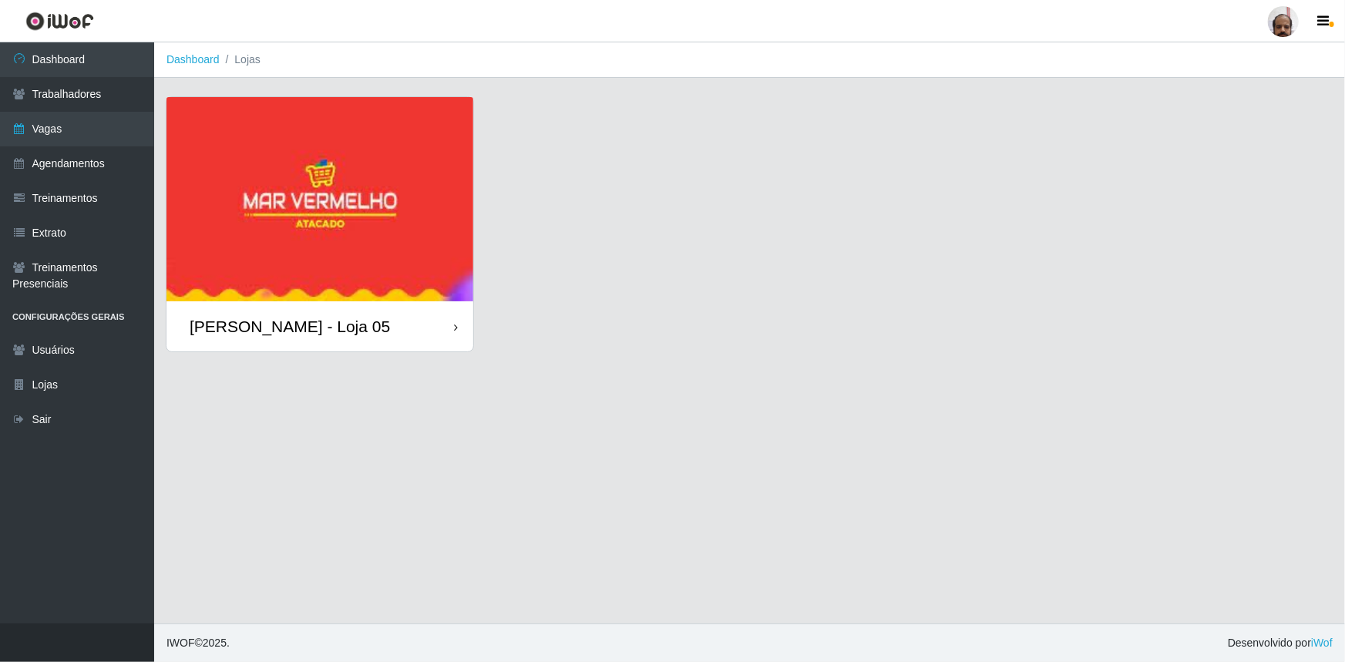
drag, startPoint x: 319, startPoint y: 326, endPoint x: 308, endPoint y: 338, distance: 15.8
click at [319, 326] on div "[PERSON_NAME] - Loja 05" at bounding box center [290, 326] width 200 height 19
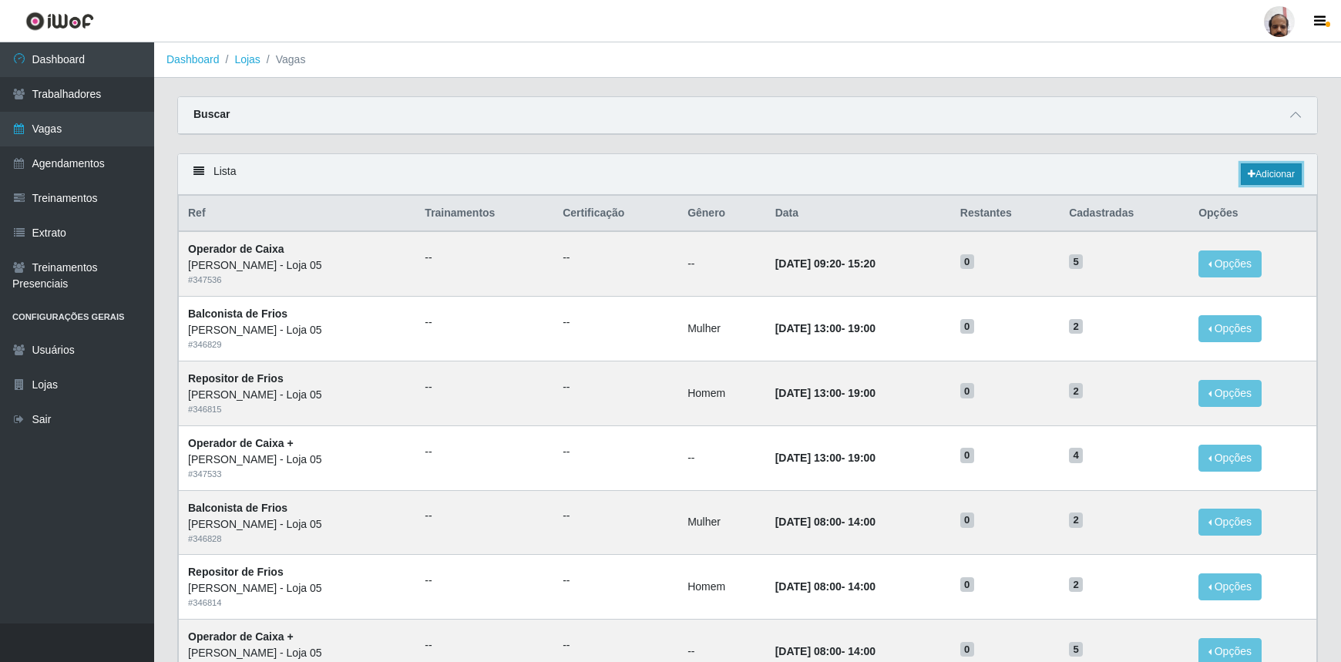
click at [1269, 176] on link "Adicionar" at bounding box center [1271, 174] width 61 height 22
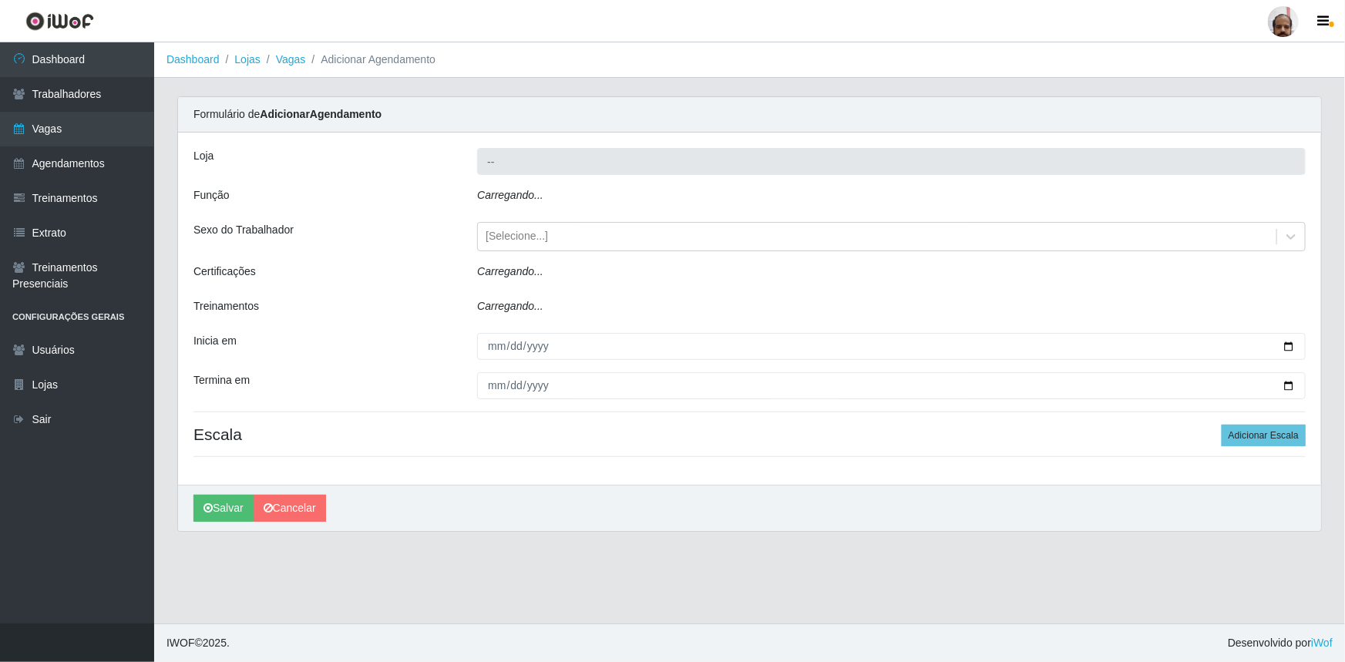
type input "[PERSON_NAME] - Loja 05"
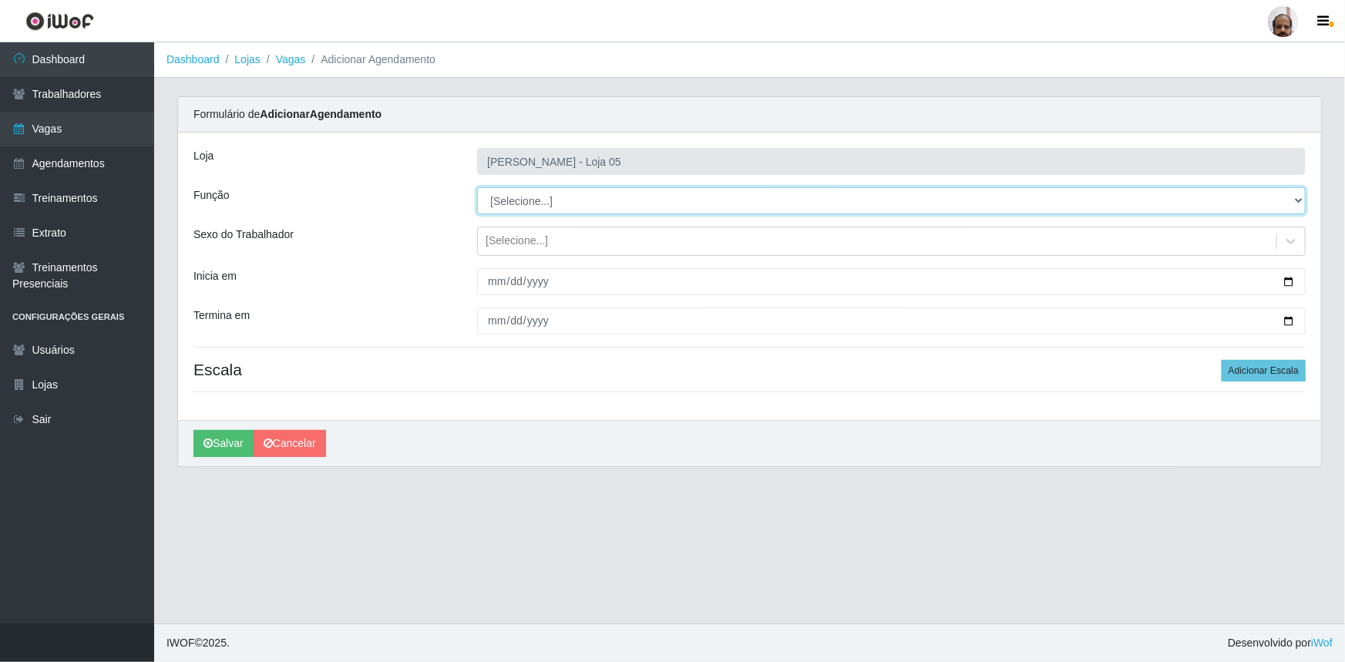
click at [1295, 203] on select "[Selecione...] ASG ASG + ASG ++ Auxiliar de Depósito Auxiliar de Depósito + Aux…" at bounding box center [891, 200] width 828 height 27
select select "82"
click at [477, 187] on select "[Selecione...] ASG ASG + ASG ++ Auxiliar de Depósito Auxiliar de Depósito + Aux…" at bounding box center [891, 200] width 828 height 27
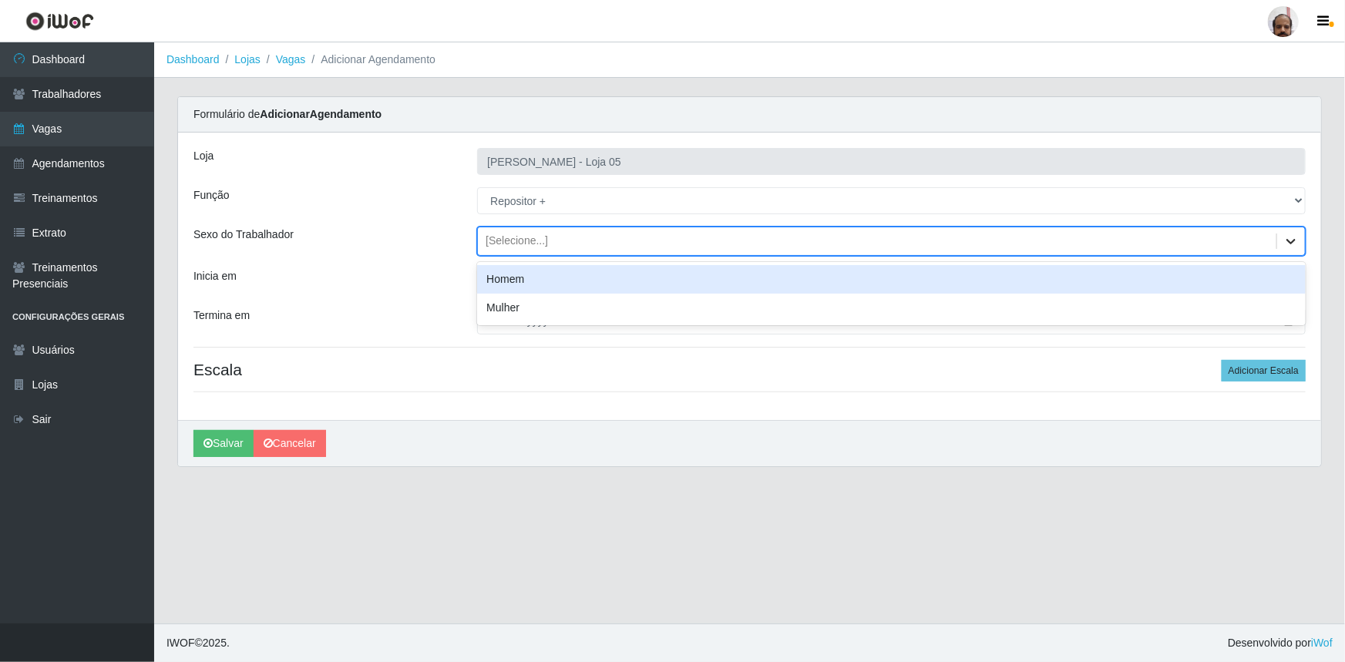
click at [1293, 237] on icon at bounding box center [1290, 240] width 15 height 15
click at [497, 277] on div "Homem" at bounding box center [891, 279] width 828 height 29
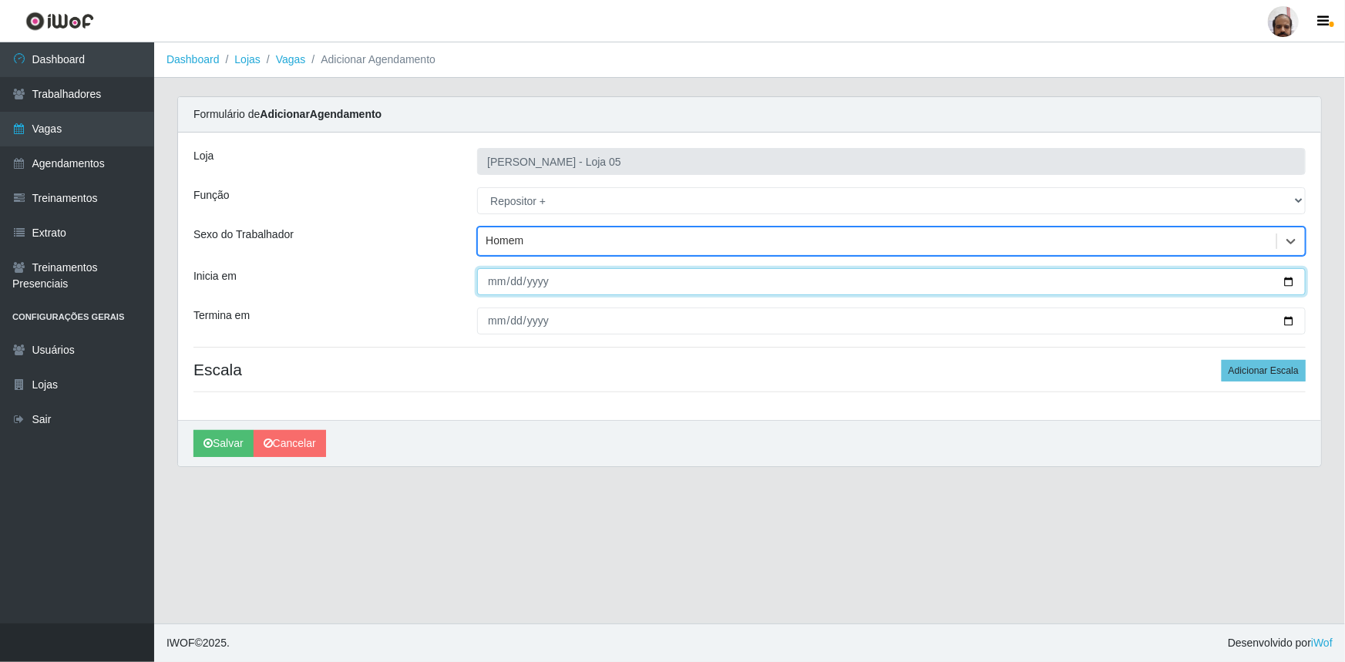
click at [1287, 284] on input "Inicia em" at bounding box center [891, 281] width 828 height 27
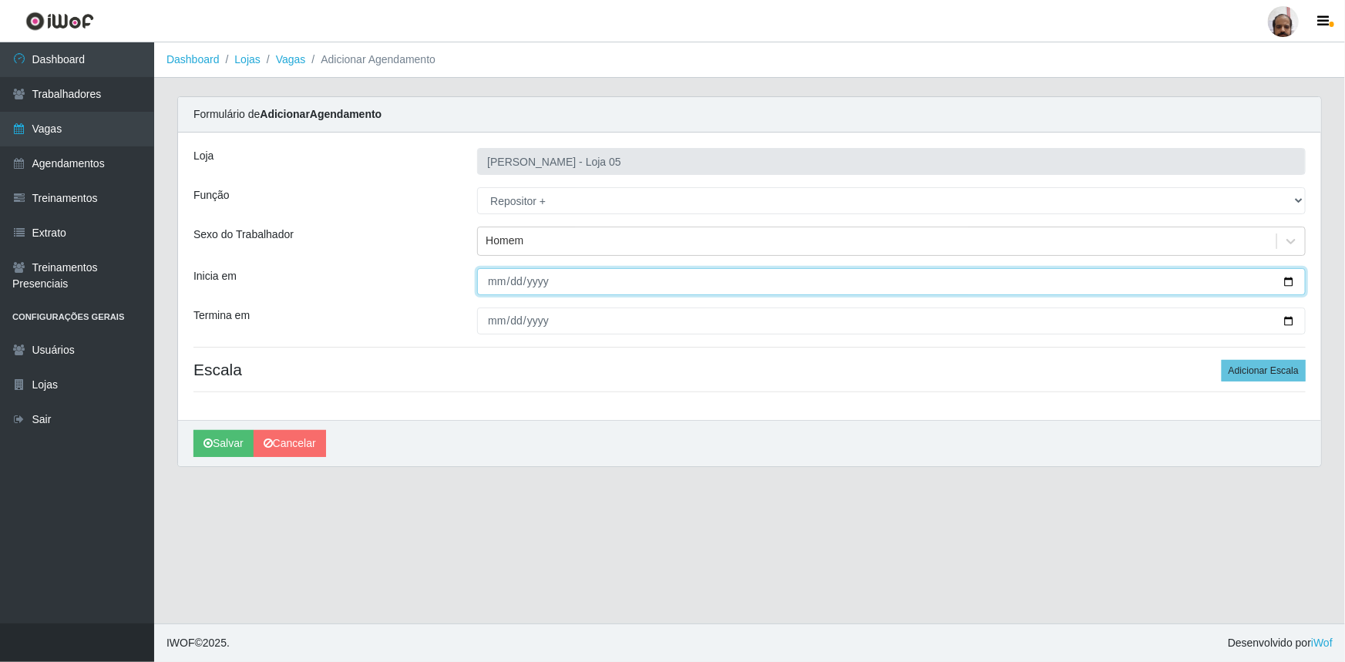
type input "[DATE]"
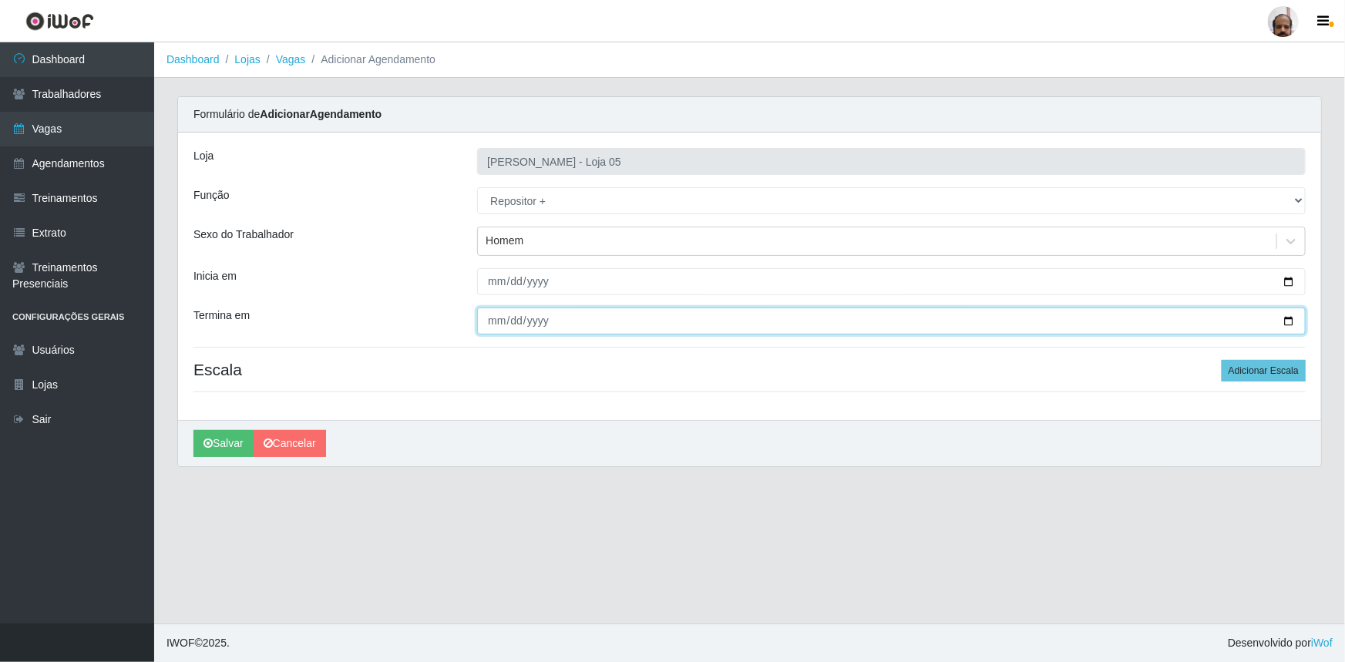
drag, startPoint x: 1294, startPoint y: 321, endPoint x: 1257, endPoint y: 332, distance: 38.5
click at [1294, 321] on input "Termina em" at bounding box center [891, 320] width 828 height 27
type input "[DATE]"
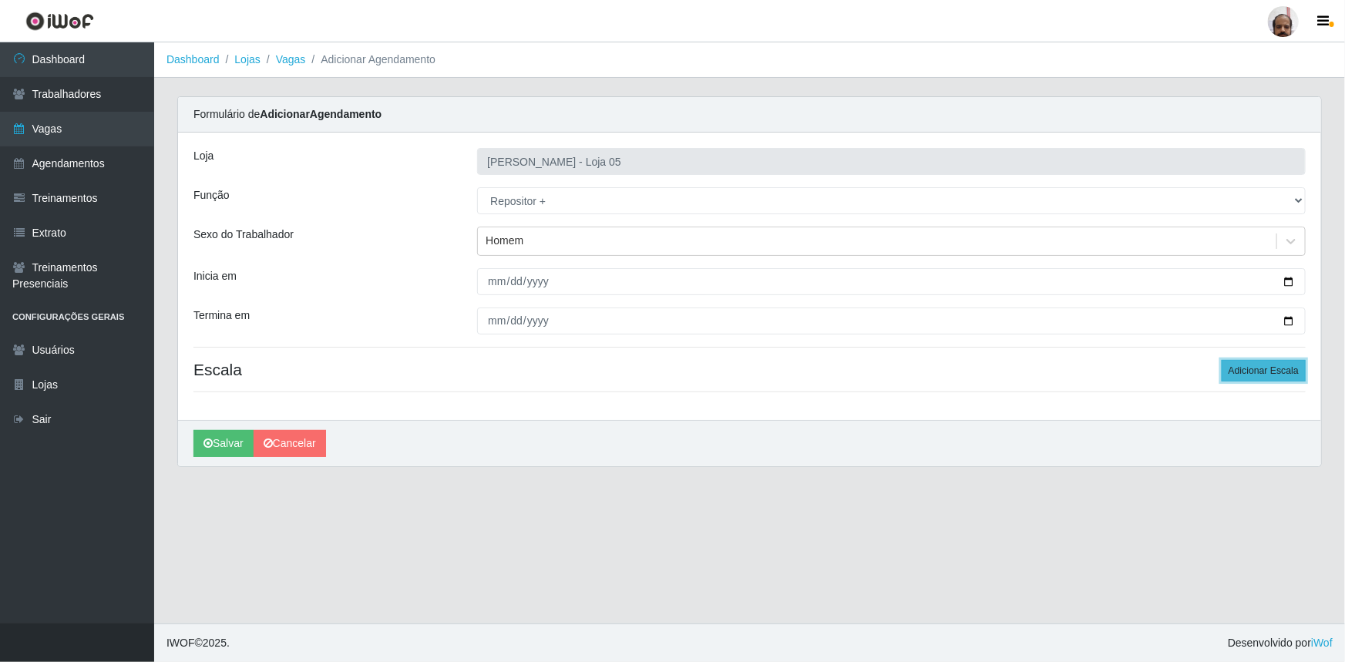
click at [1278, 368] on button "Adicionar Escala" at bounding box center [1263, 371] width 84 height 22
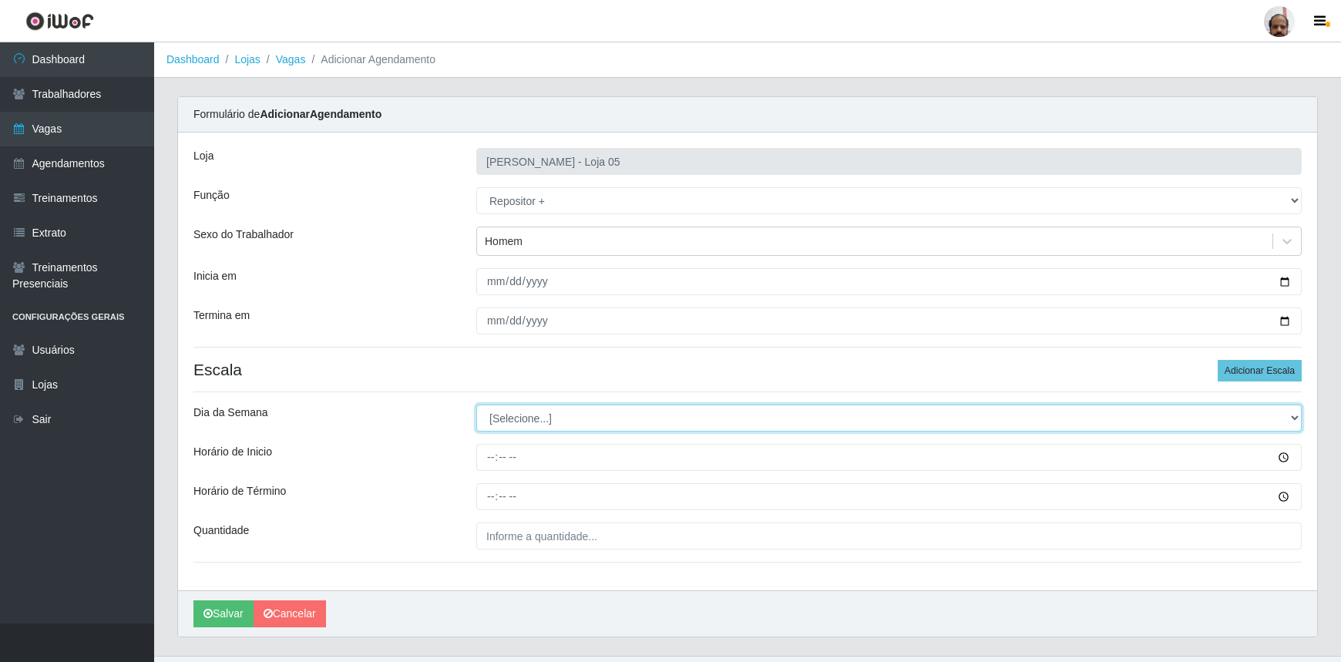
click at [1294, 417] on select "[Selecione...] Segunda Terça Quarta Quinta Sexta Sábado Domingo" at bounding box center [888, 418] width 825 height 27
select select "5"
click at [476, 405] on select "[Selecione...] Segunda Terça Quarta Quinta Sexta Sábado Domingo" at bounding box center [888, 418] width 825 height 27
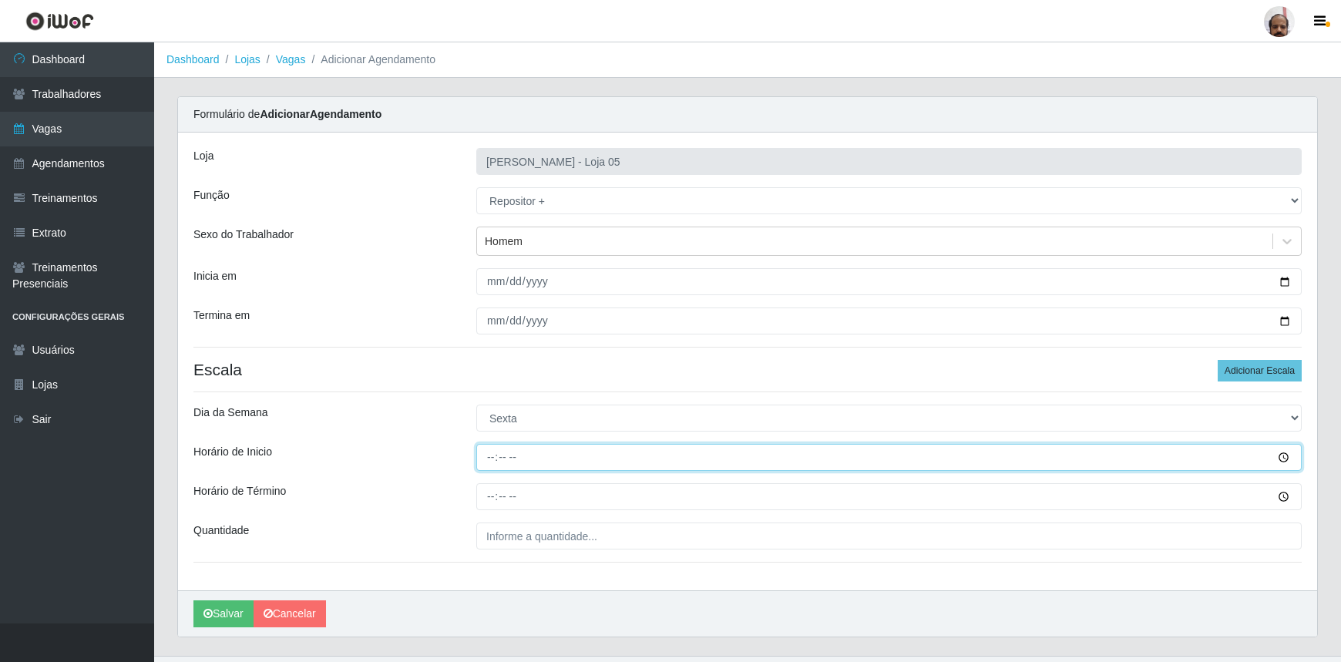
click at [485, 461] on input "Horário de Inicio" at bounding box center [888, 457] width 825 height 27
type input "23:00"
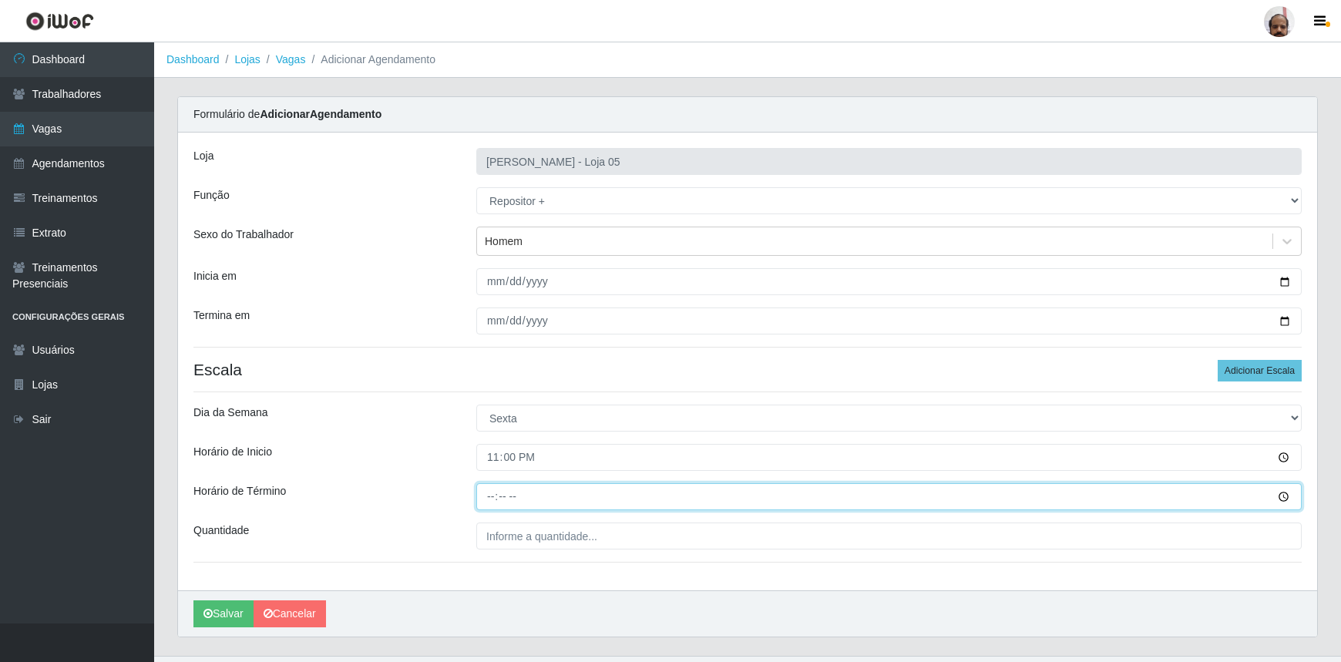
click at [485, 491] on input "Horário de Término" at bounding box center [888, 496] width 825 height 27
type input "05:00"
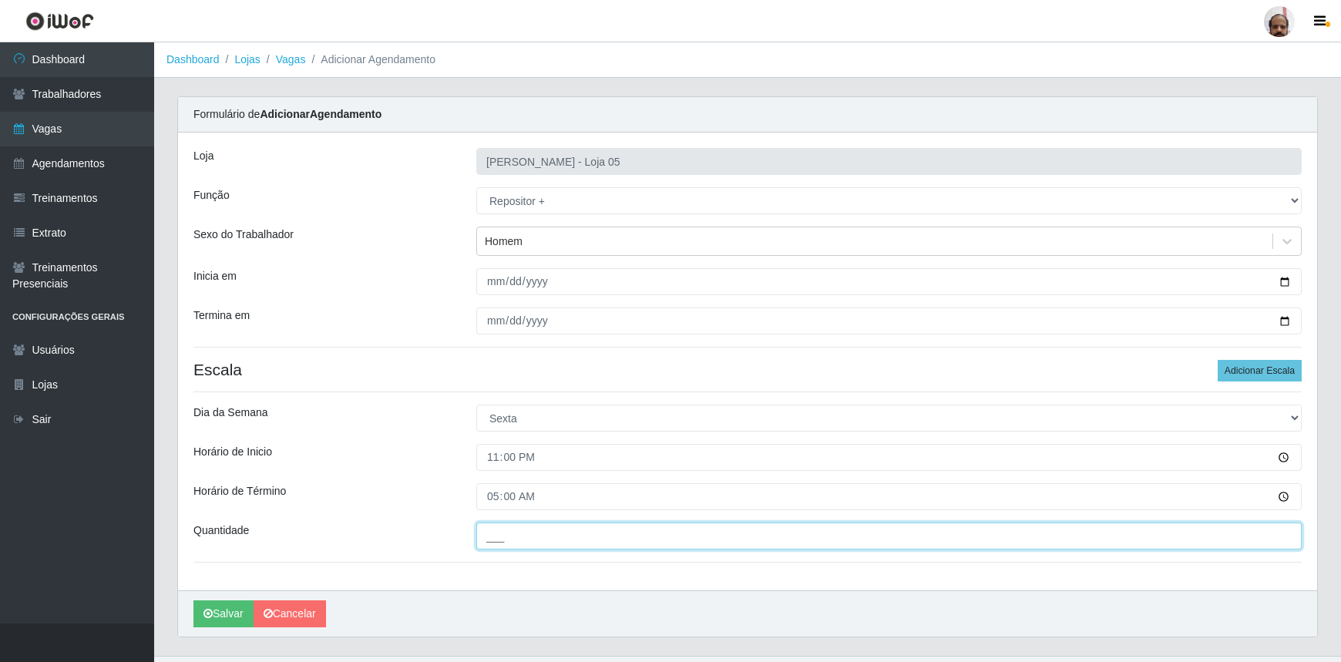
click at [499, 537] on input "___" at bounding box center [888, 535] width 825 height 27
type input "2__"
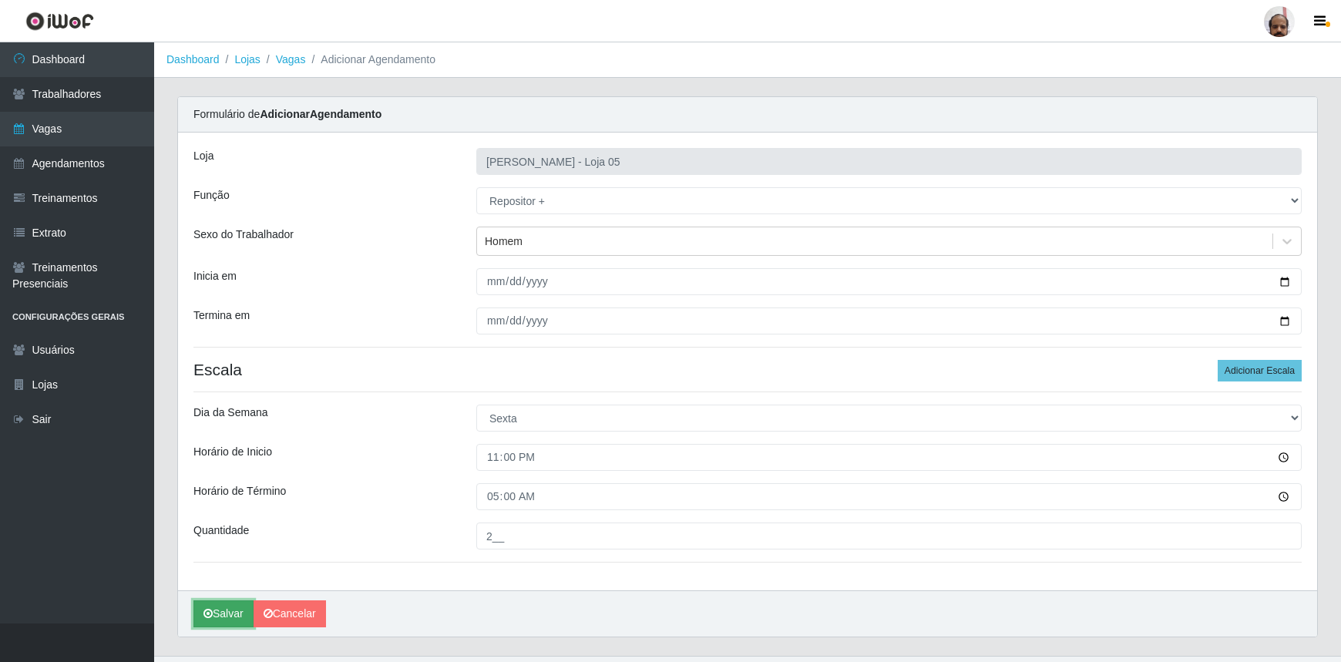
click at [231, 609] on button "Salvar" at bounding box center [223, 613] width 60 height 27
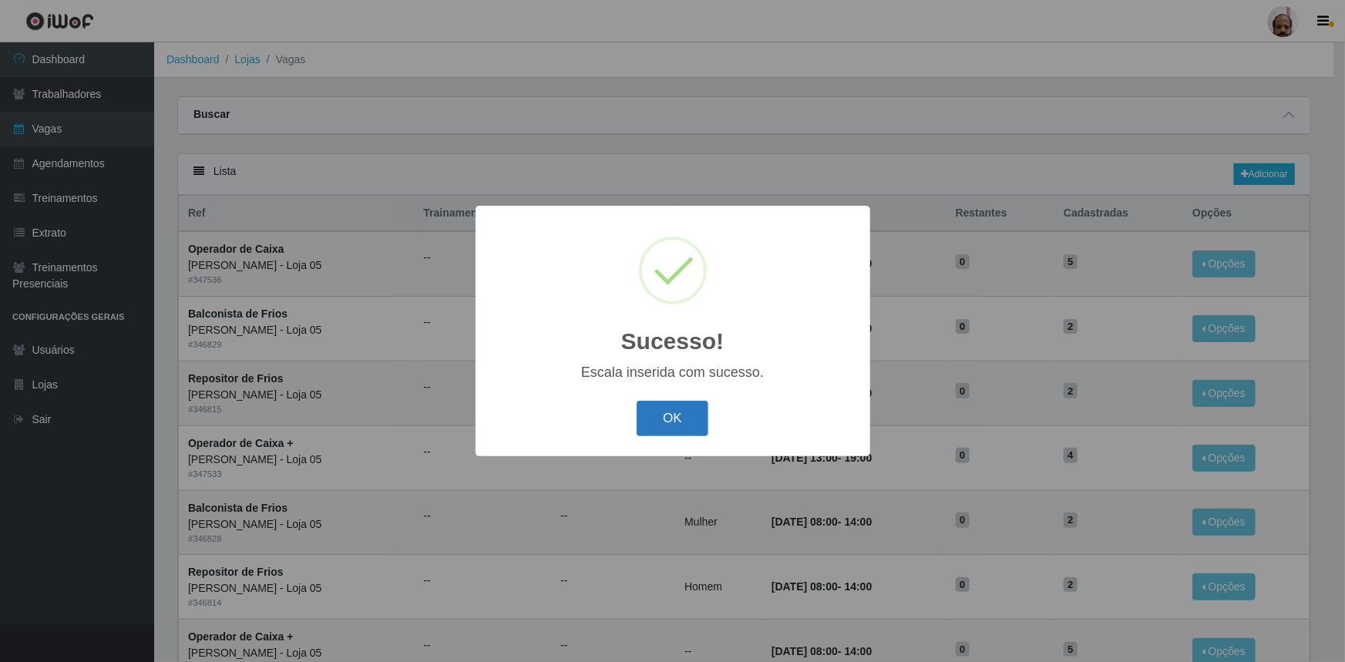
click at [689, 421] on button "OK" at bounding box center [673, 419] width 72 height 36
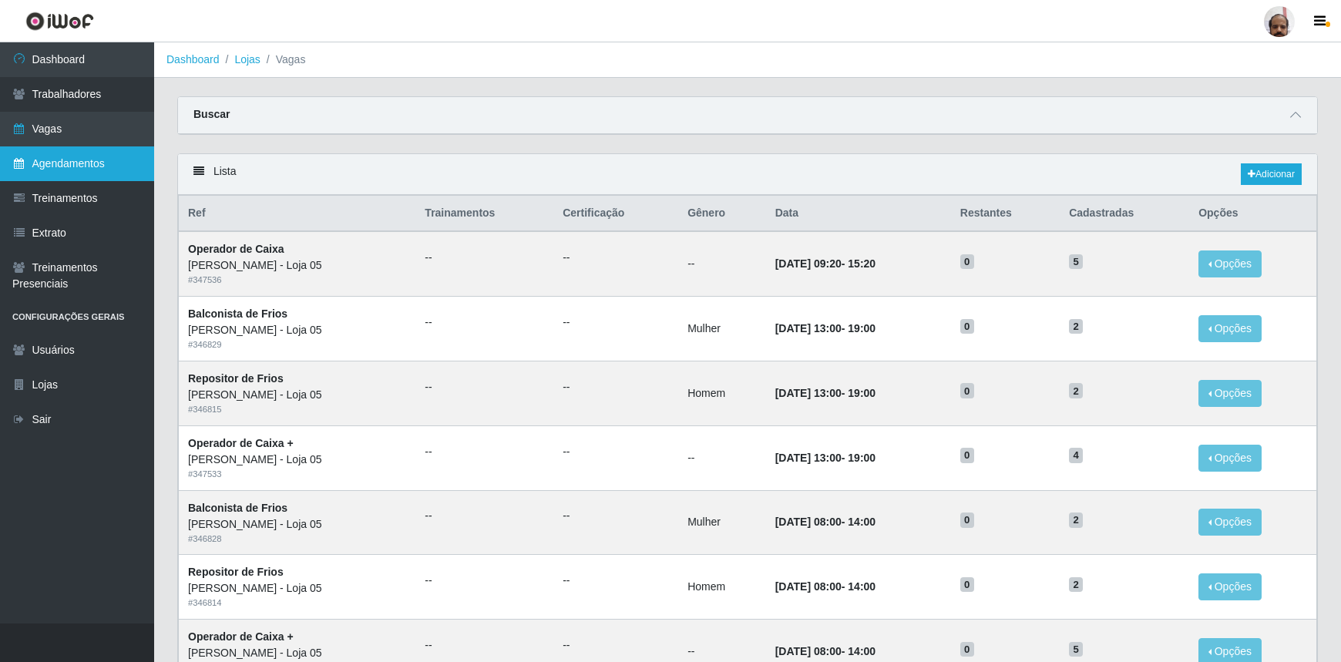
click at [89, 166] on link "Agendamentos" at bounding box center [77, 163] width 154 height 35
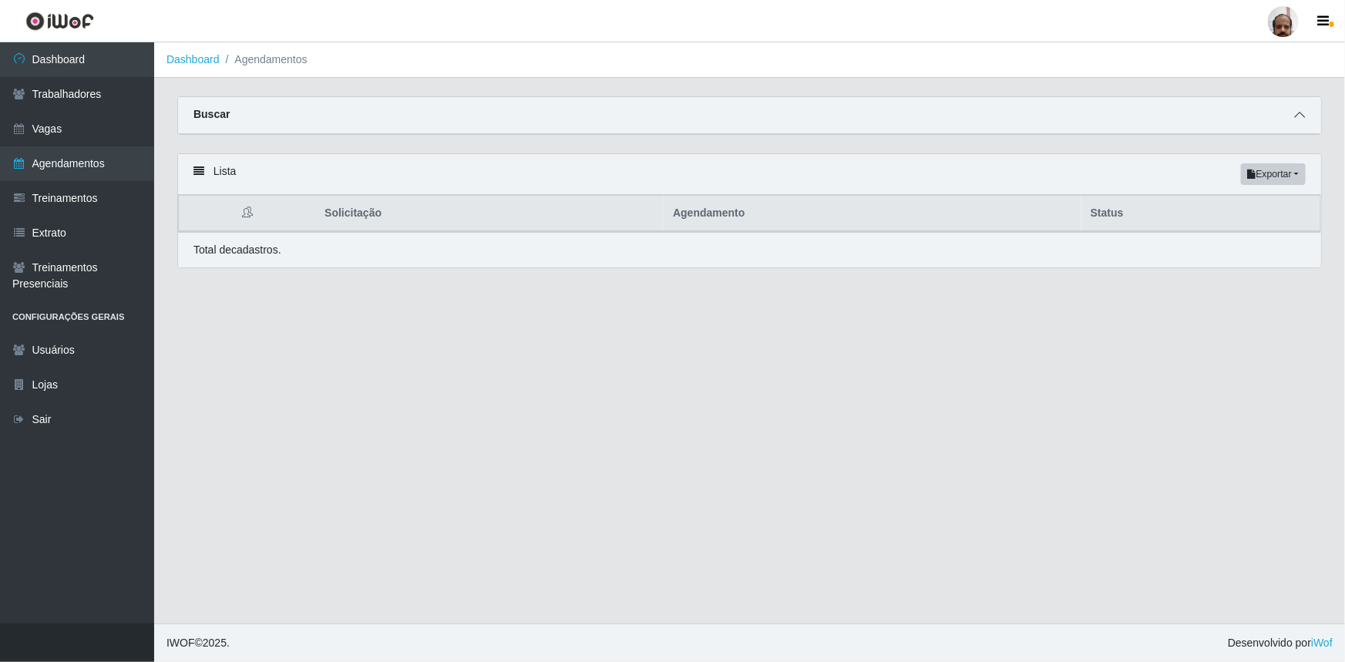
click at [1298, 120] on icon at bounding box center [1299, 114] width 11 height 11
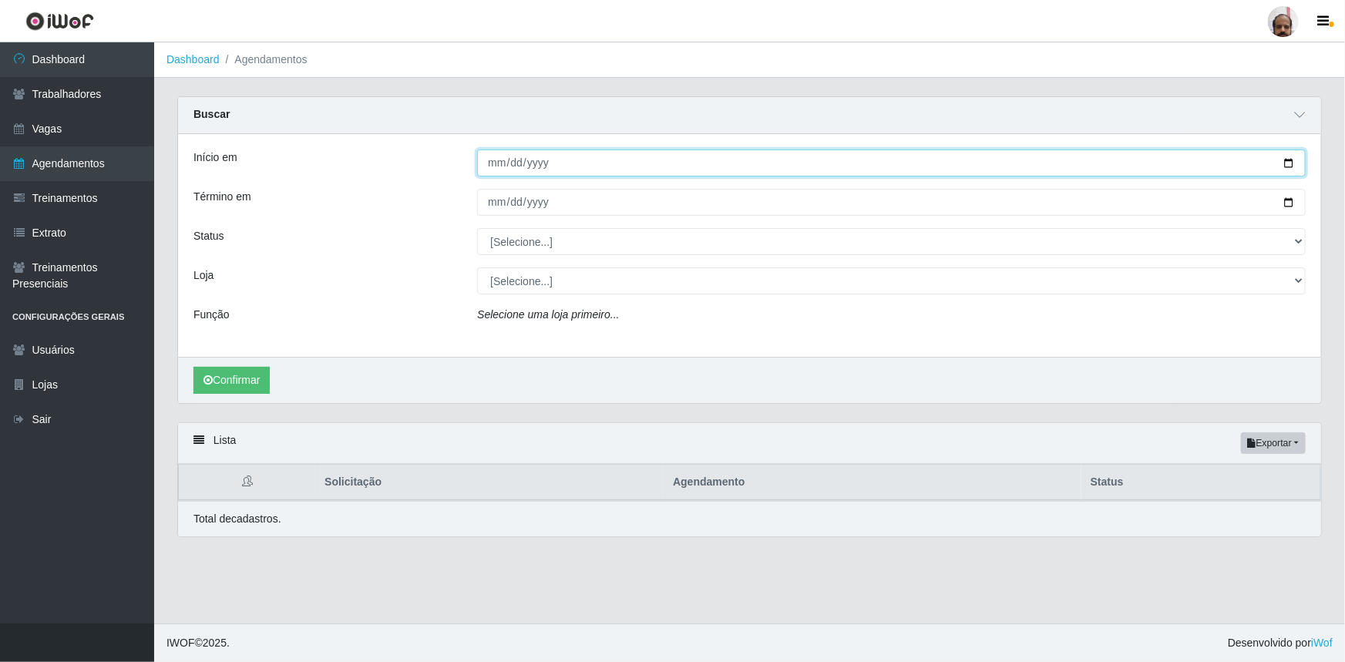
click at [1287, 162] on input "Início em" at bounding box center [891, 162] width 828 height 27
type input "[DATE]"
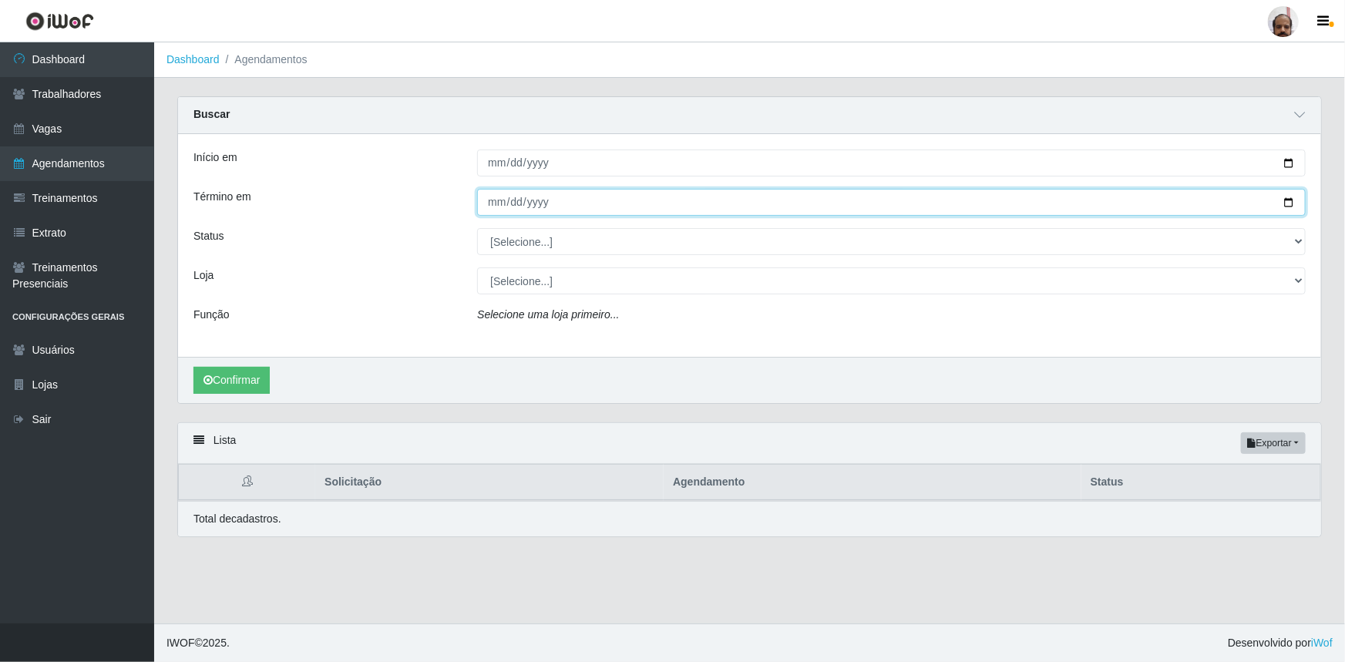
drag, startPoint x: 1288, startPoint y: 201, endPoint x: 1264, endPoint y: 221, distance: 31.8
click at [1288, 201] on input "Término em" at bounding box center [891, 202] width 828 height 27
type input "[DATE]"
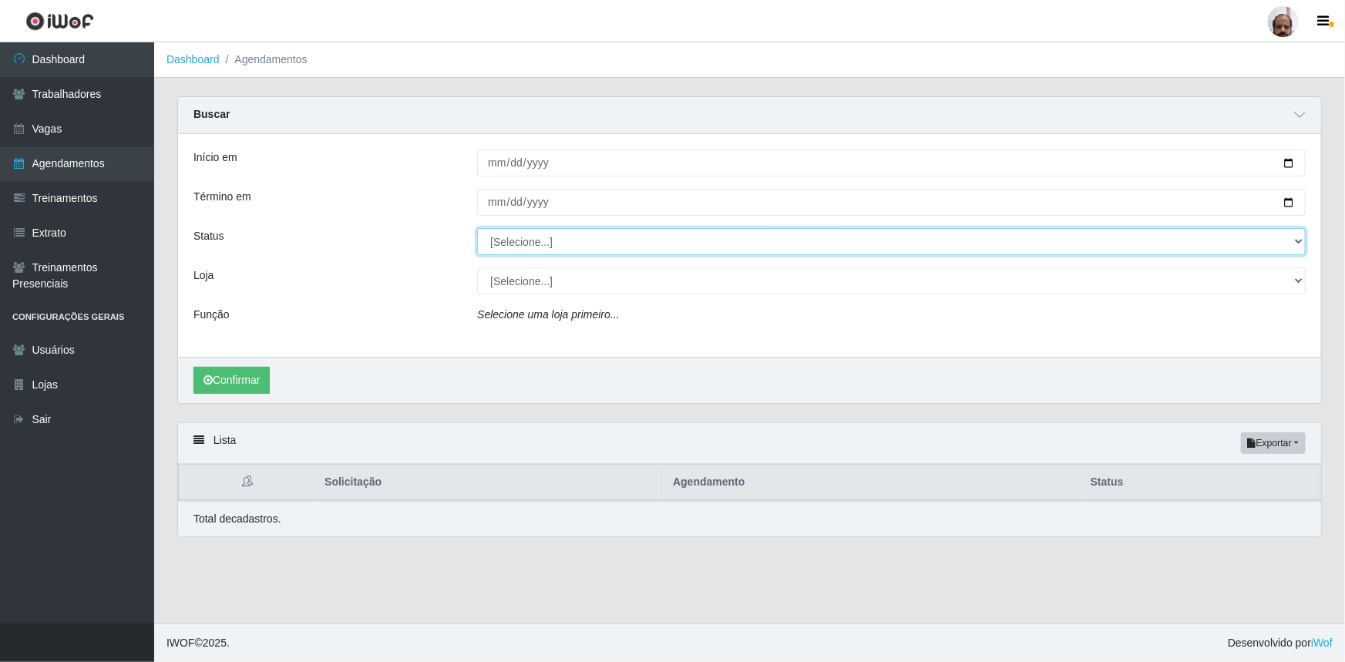
drag, startPoint x: 1296, startPoint y: 243, endPoint x: 1282, endPoint y: 254, distance: 18.2
click at [1296, 243] on select "[Selecione...] AGENDADO AGUARDANDO LIBERAR EM ANDAMENTO EM REVISÃO FINALIZADO C…" at bounding box center [891, 241] width 828 height 27
select select "AGENDADO"
click at [477, 228] on select "[Selecione...] AGENDADO AGUARDANDO LIBERAR EM ANDAMENTO EM REVISÃO FINALIZADO C…" at bounding box center [891, 241] width 828 height 27
click at [1295, 280] on select "[Selecione...] Mar Vermelho - Loja 05" at bounding box center [891, 280] width 828 height 27
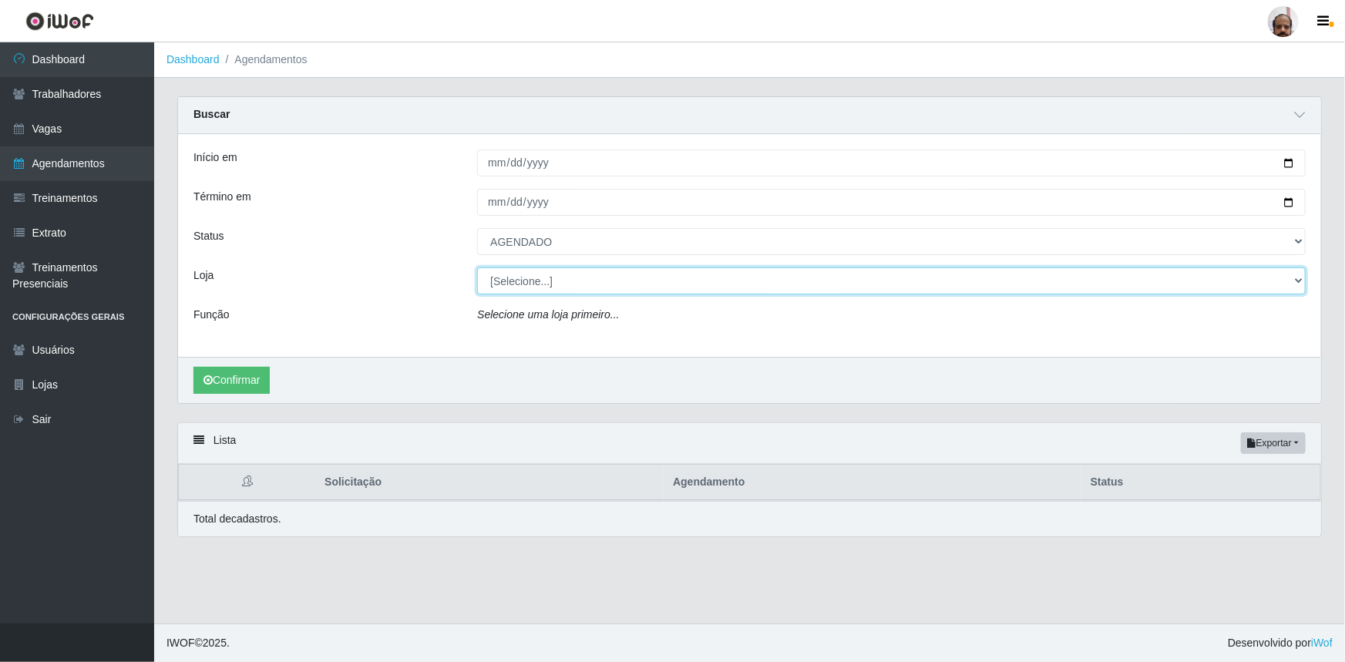
select select "252"
click at [477, 267] on select "[Selecione...] Mar Vermelho - Loja 05" at bounding box center [891, 280] width 828 height 27
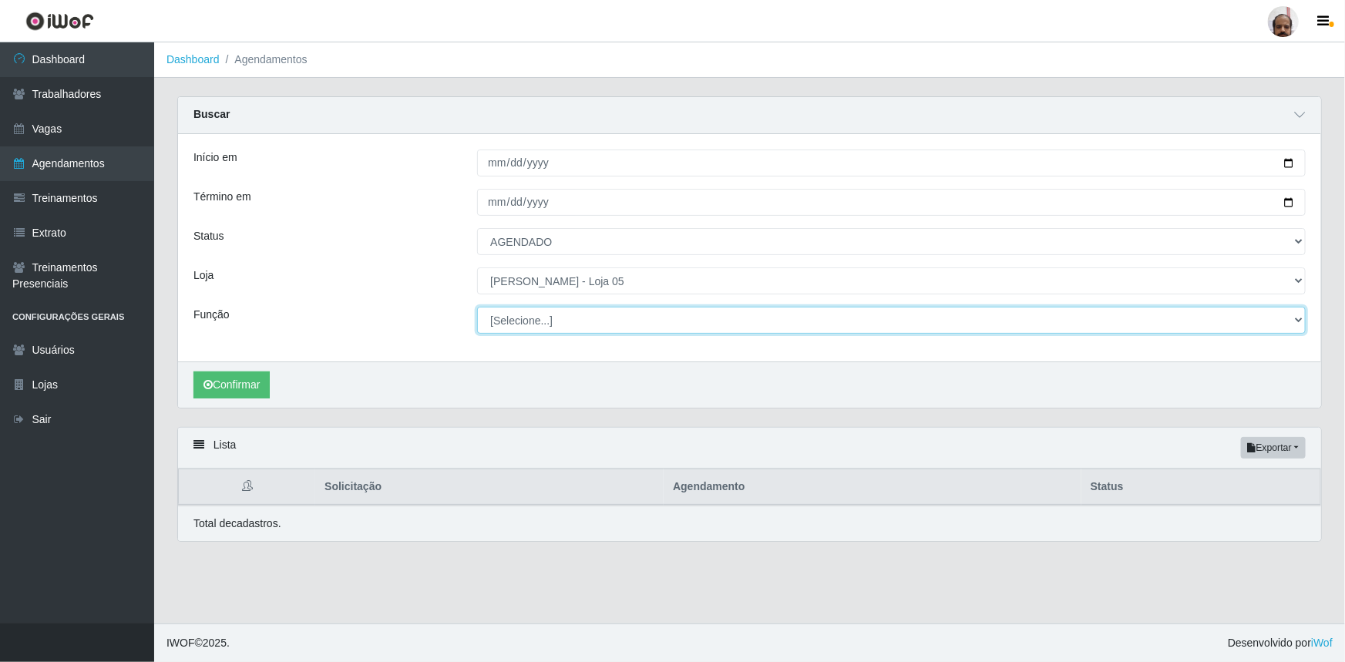
click at [1295, 322] on select "[Selecione...] ASG ASG + ASG ++ Auxiliar de Depósito Auxiliar de Depósito + Aux…" at bounding box center [891, 320] width 828 height 27
click at [477, 307] on select "[Selecione...] ASG ASG + ASG ++ Auxiliar de Depósito Auxiliar de Depósito + Aux…" at bounding box center [891, 320] width 828 height 27
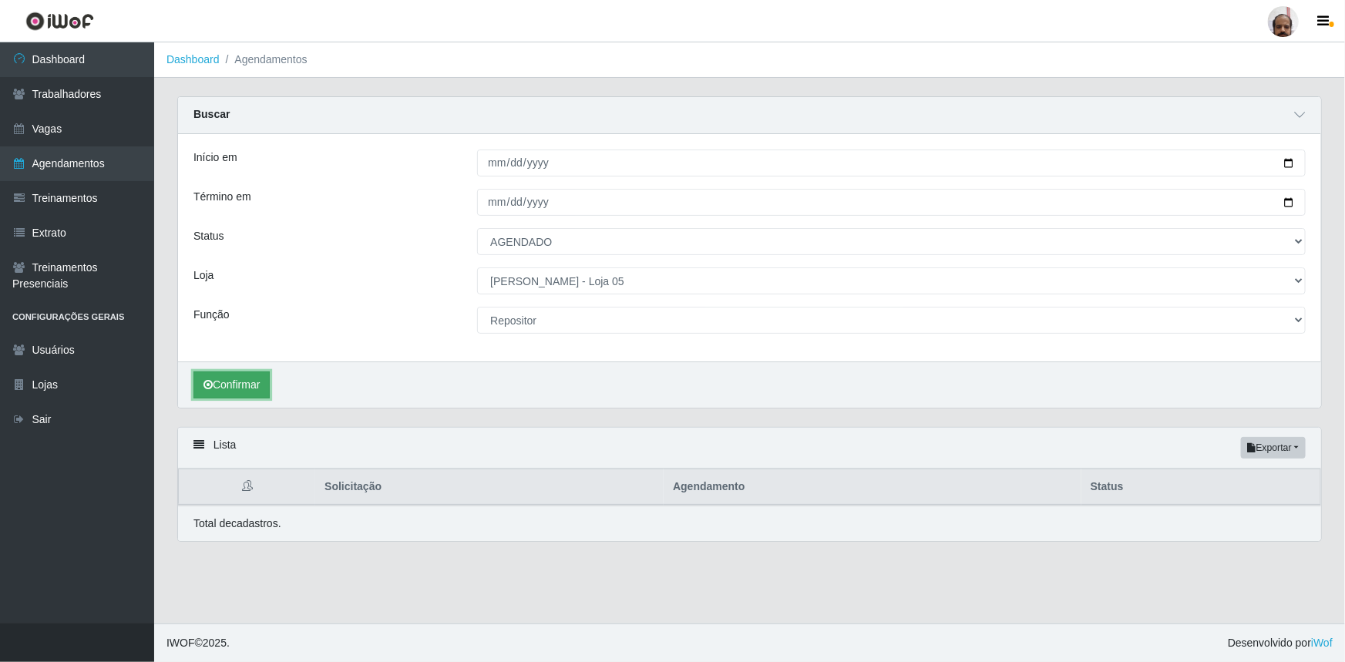
click at [227, 384] on button "Confirmar" at bounding box center [231, 384] width 76 height 27
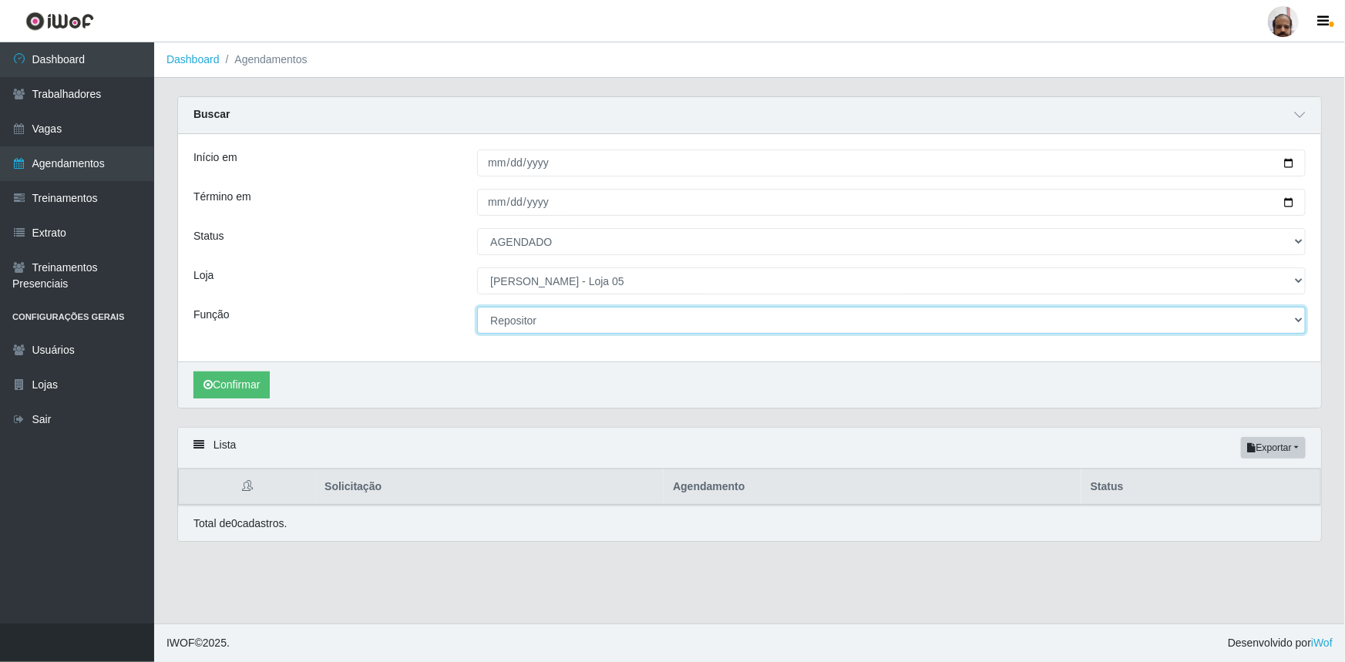
drag, startPoint x: 1298, startPoint y: 319, endPoint x: 1271, endPoint y: 325, distance: 26.9
click at [1298, 318] on select "[Selecione...] ASG ASG + ASG ++ Auxiliar de Depósito Auxiliar de Depósito + Aux…" at bounding box center [891, 320] width 828 height 27
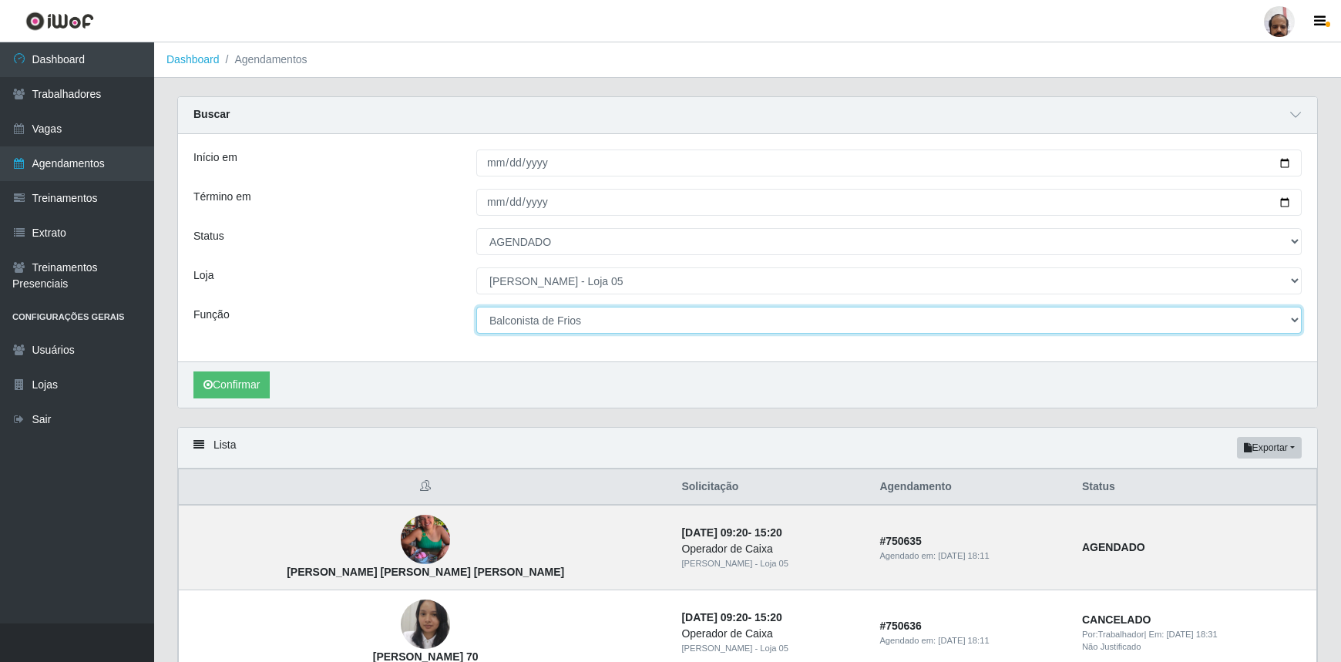
click at [476, 307] on select "[Selecione...] ASG ASG + ASG ++ Auxiliar de Depósito Auxiliar de Depósito + Aux…" at bounding box center [888, 320] width 825 height 27
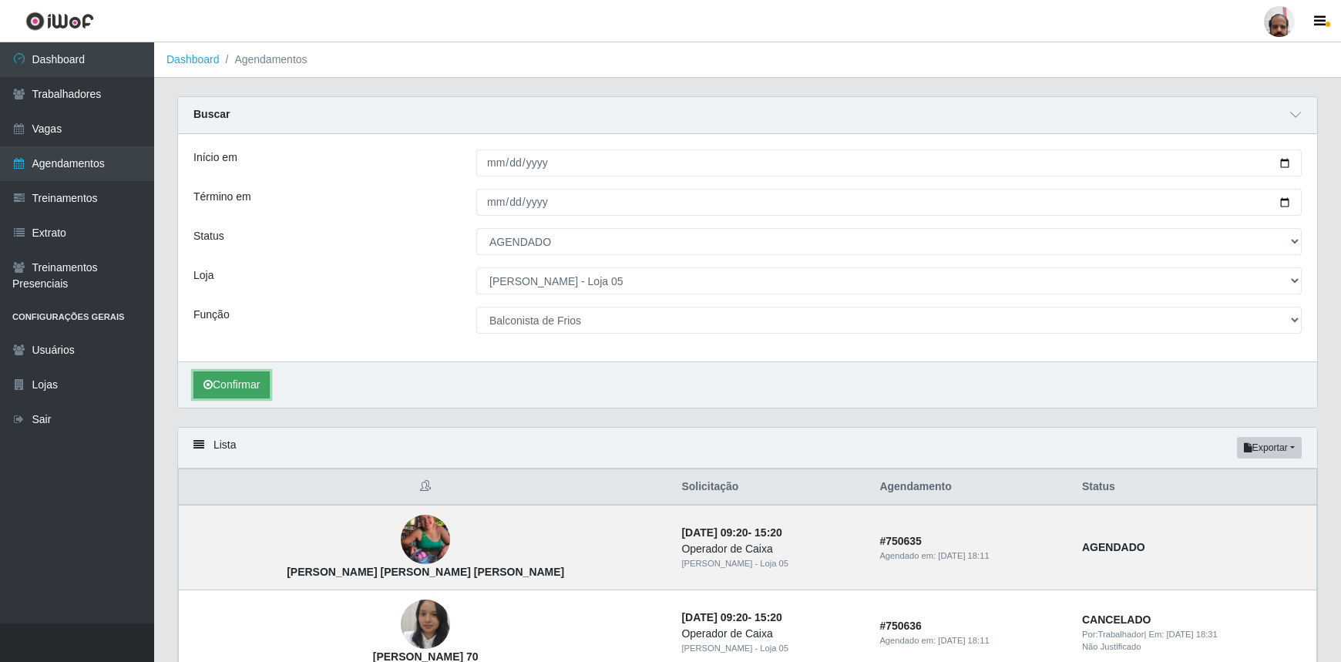
click at [257, 381] on button "Confirmar" at bounding box center [231, 384] width 76 height 27
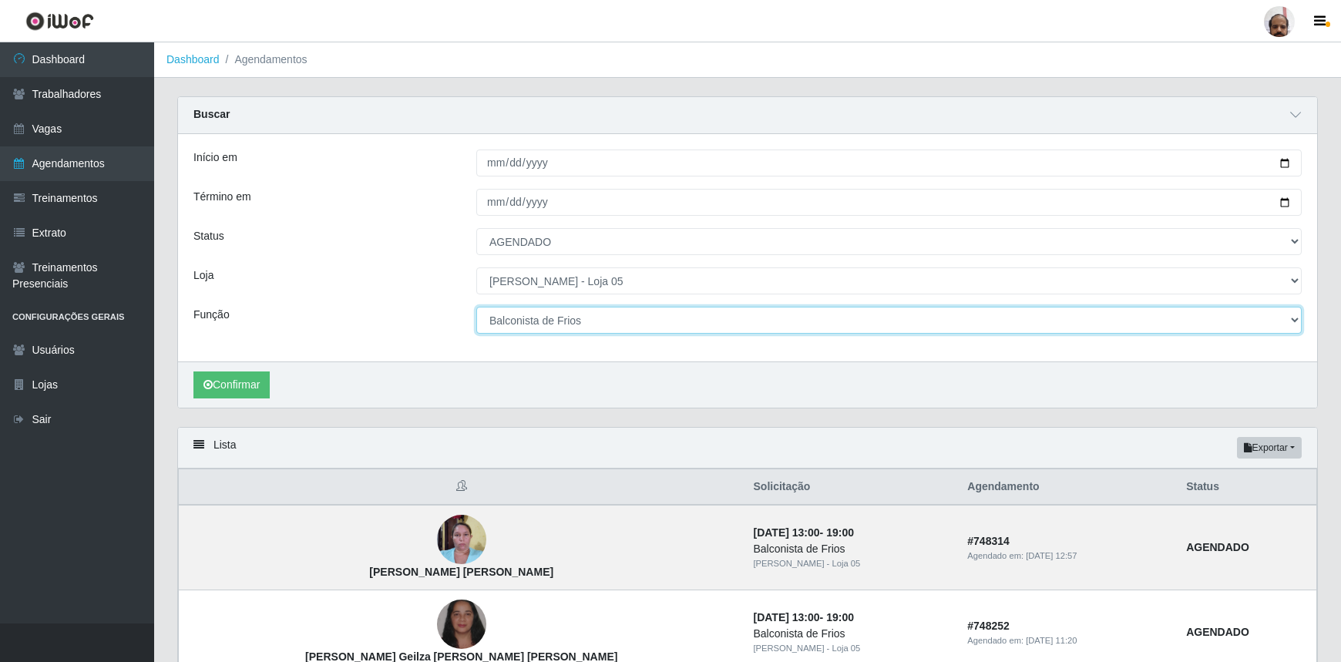
click at [1295, 321] on select "[Selecione...] ASG ASG + ASG ++ Auxiliar de Depósito Auxiliar de Depósito + Aux…" at bounding box center [888, 320] width 825 height 27
click at [476, 307] on select "[Selecione...] ASG ASG + ASG ++ Auxiliar de Depósito Auxiliar de Depósito + Aux…" at bounding box center [888, 320] width 825 height 27
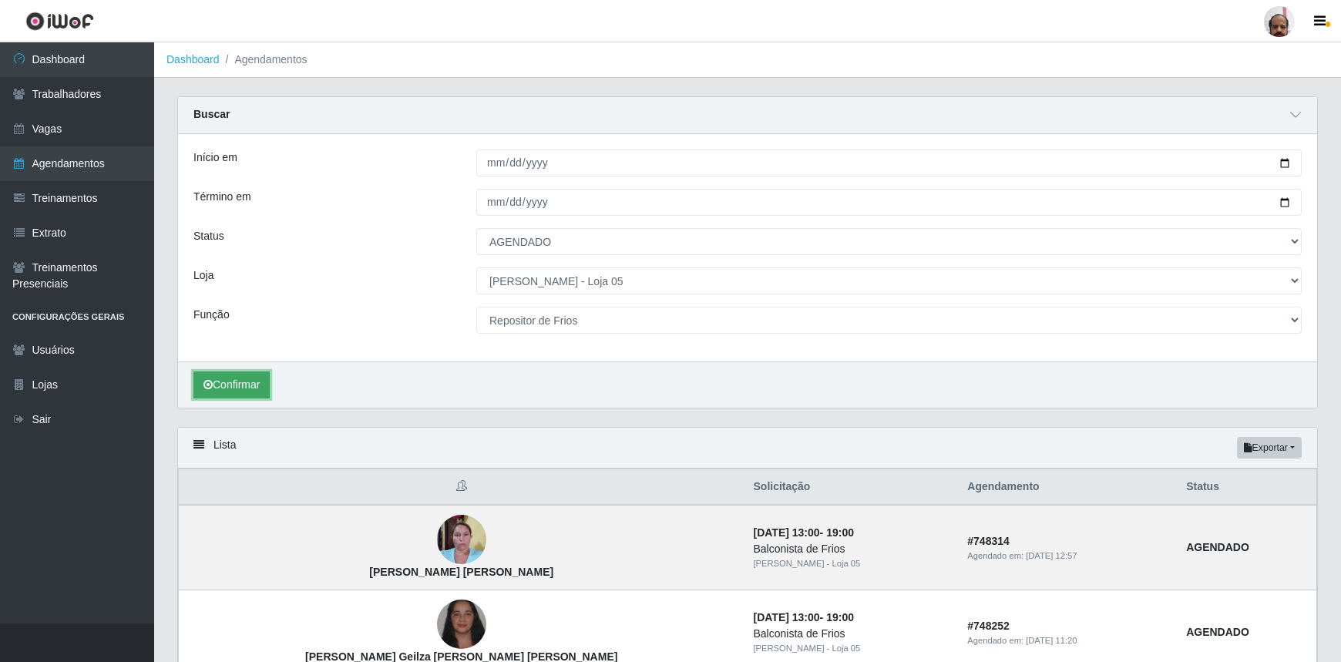
click at [250, 387] on button "Confirmar" at bounding box center [231, 384] width 76 height 27
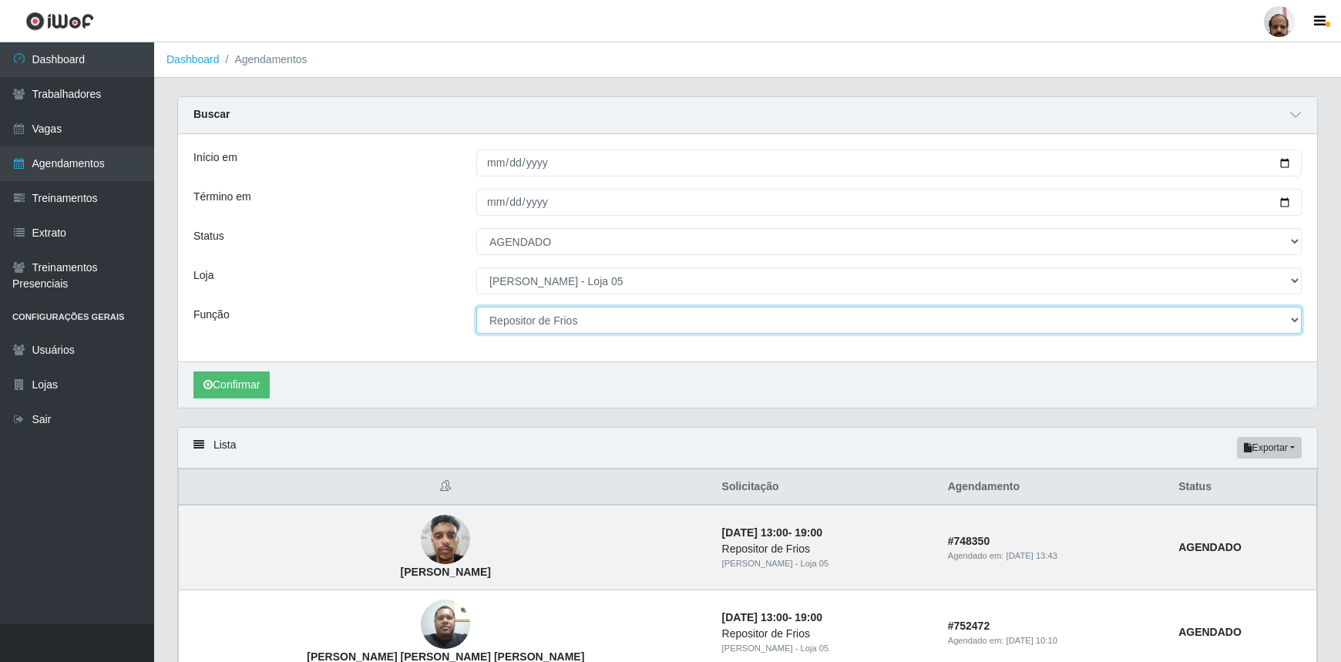
click at [1298, 319] on select "[Selecione...] ASG ASG + ASG ++ Auxiliar de Depósito Auxiliar de Depósito + Aux…" at bounding box center [888, 320] width 825 height 27
click at [476, 307] on select "[Selecione...] ASG ASG + ASG ++ Auxiliar de Depósito Auxiliar de Depósito + Aux…" at bounding box center [888, 320] width 825 height 27
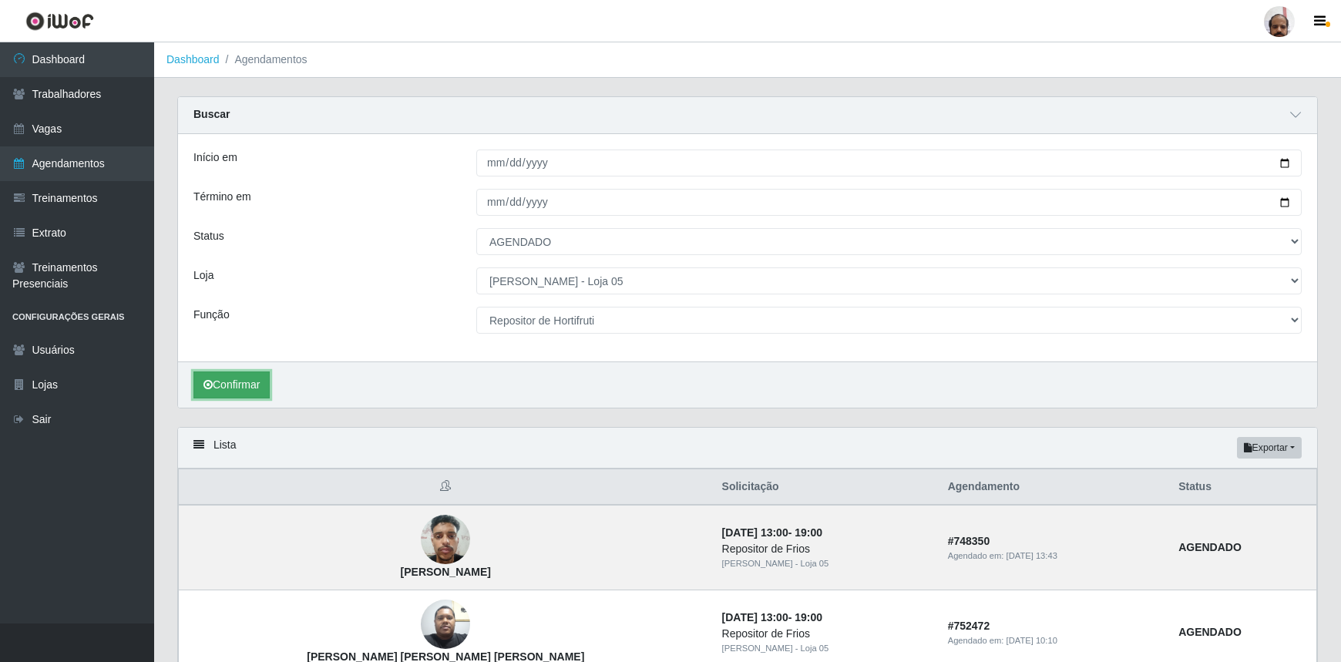
click at [254, 388] on button "Confirmar" at bounding box center [231, 384] width 76 height 27
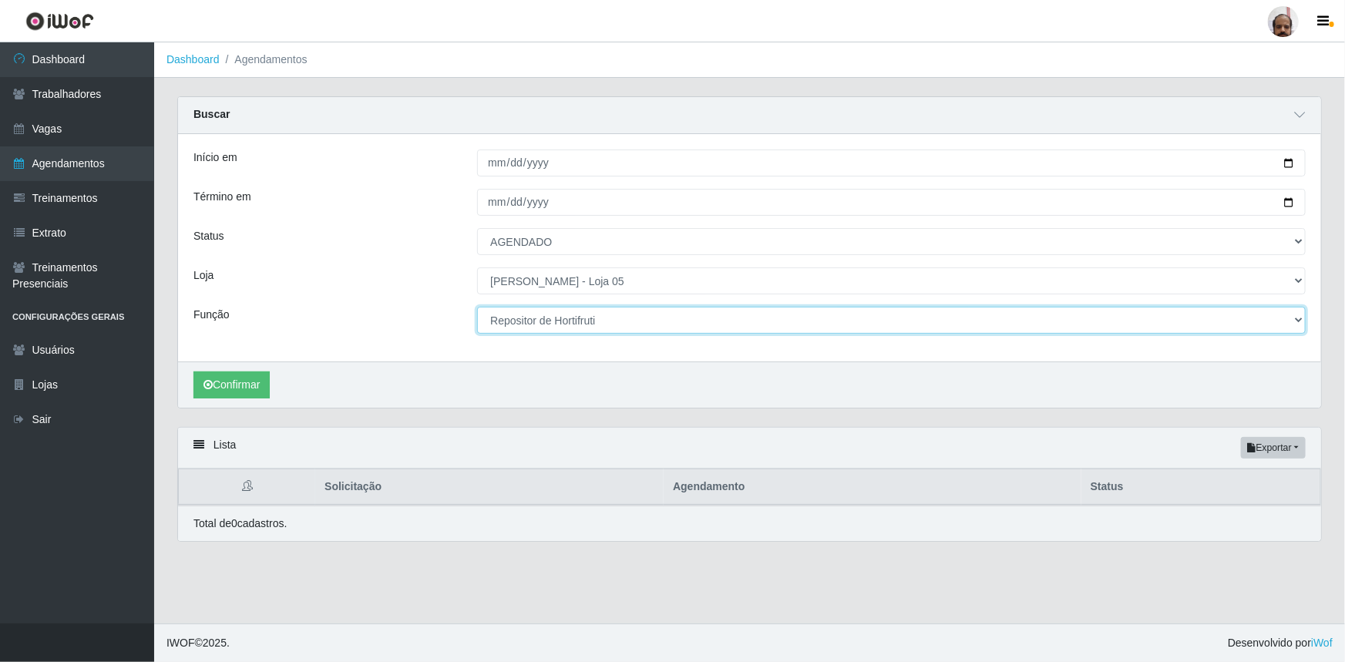
click at [1292, 321] on select "[Selecione...] ASG ASG + ASG ++ Auxiliar de Depósito Auxiliar de Depósito + Aux…" at bounding box center [891, 320] width 828 height 27
select select "4"
click at [477, 307] on select "[Selecione...] ASG ASG + ASG ++ Auxiliar de Depósito Auxiliar de Depósito + Aux…" at bounding box center [891, 320] width 828 height 27
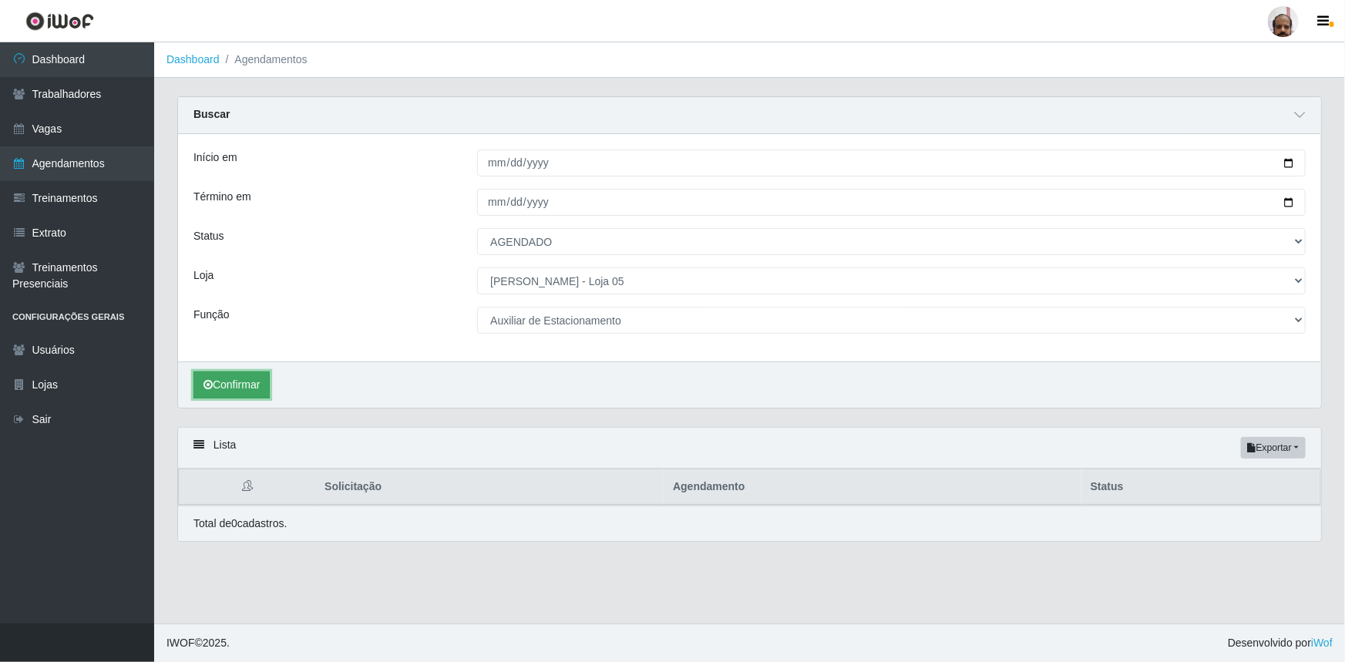
click at [231, 375] on button "Confirmar" at bounding box center [231, 384] width 76 height 27
click at [52, 125] on link "Vagas" at bounding box center [77, 129] width 154 height 35
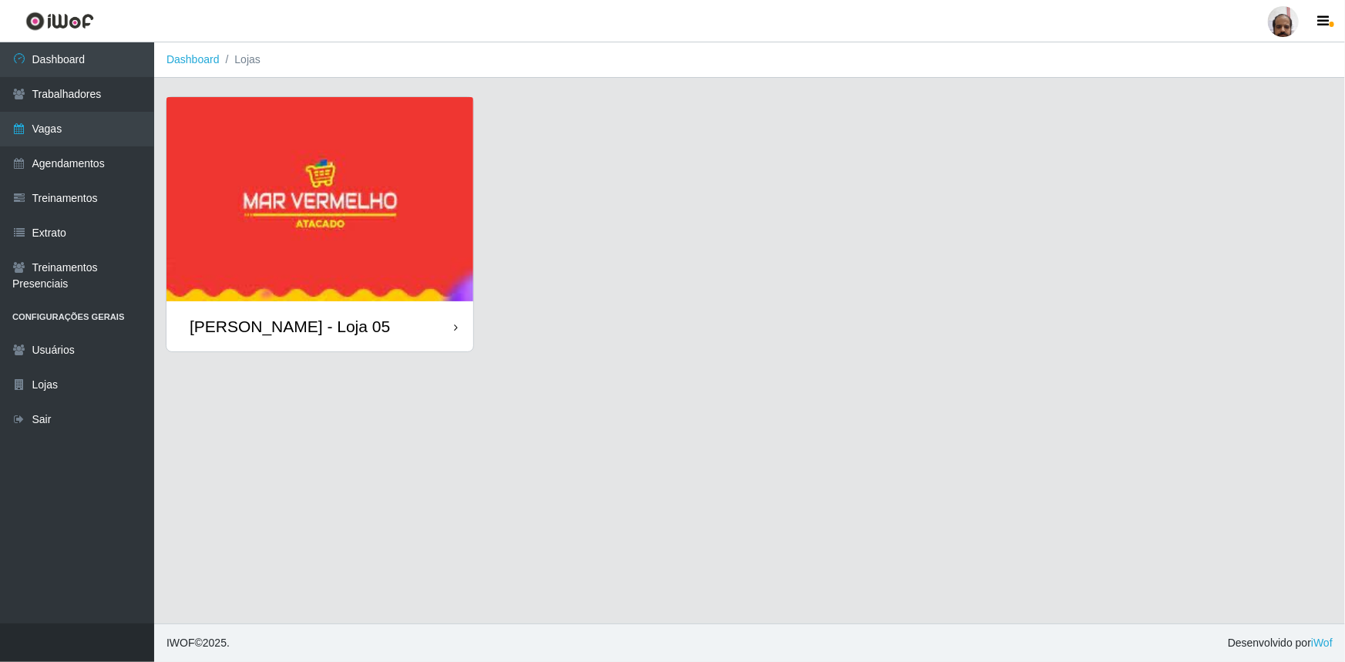
click at [308, 322] on div "[PERSON_NAME] - Loja 05" at bounding box center [290, 326] width 200 height 19
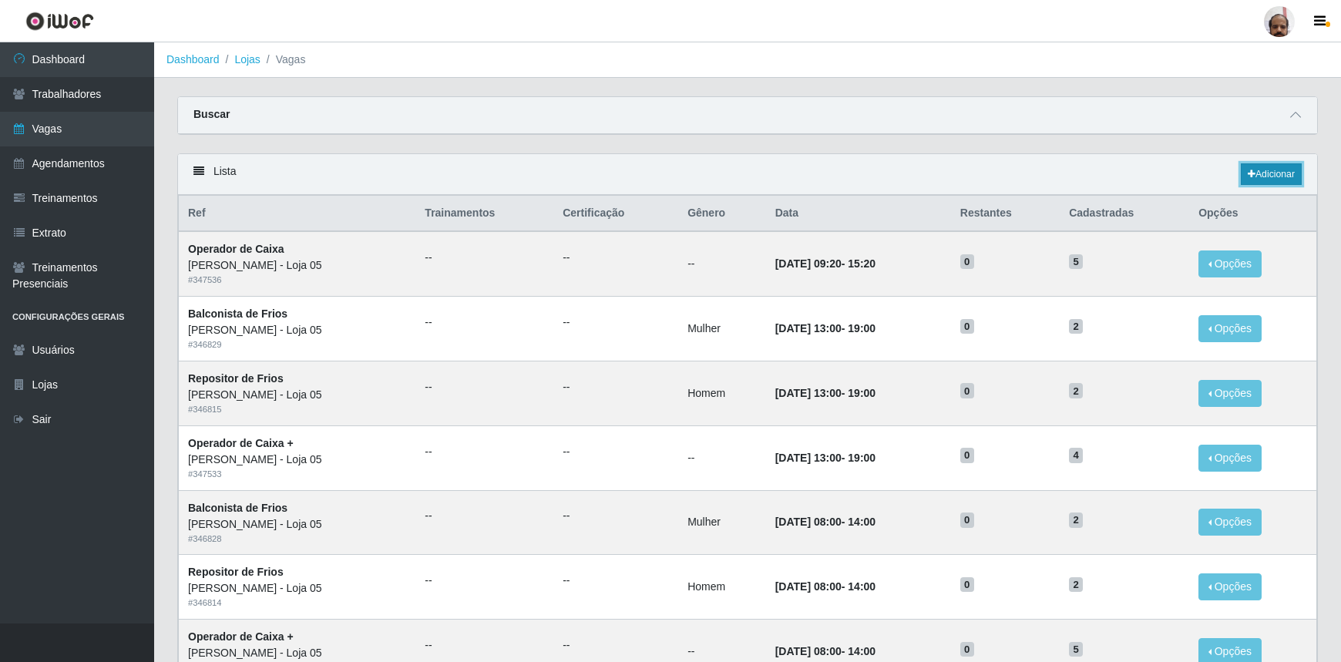
click at [1260, 176] on link "Adicionar" at bounding box center [1271, 174] width 61 height 22
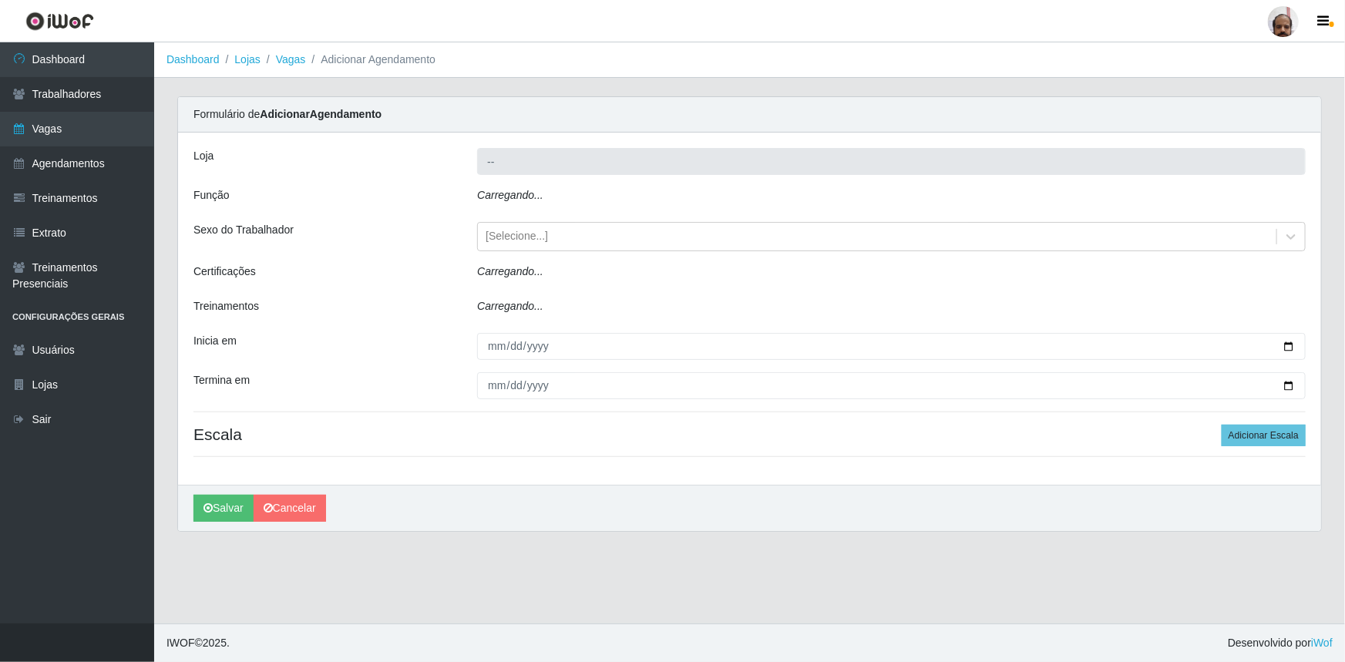
type input "[PERSON_NAME] - Loja 05"
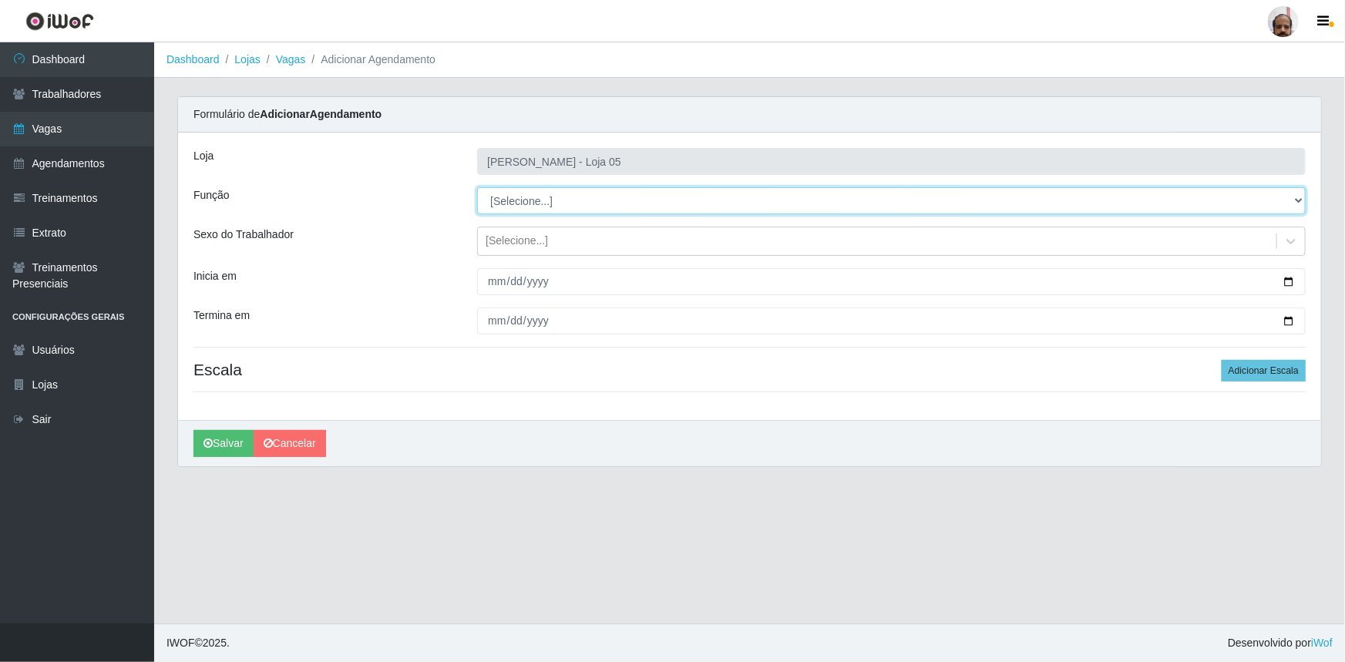
click at [1295, 198] on select "[Selecione...] ASG ASG + ASG ++ Auxiliar de Depósito Auxiliar de Depósito + Aux…" at bounding box center [891, 200] width 828 height 27
select select "4"
click at [477, 187] on select "[Selecione...] ASG ASG + ASG ++ Auxiliar de Depósito Auxiliar de Depósito + Aux…" at bounding box center [891, 200] width 828 height 27
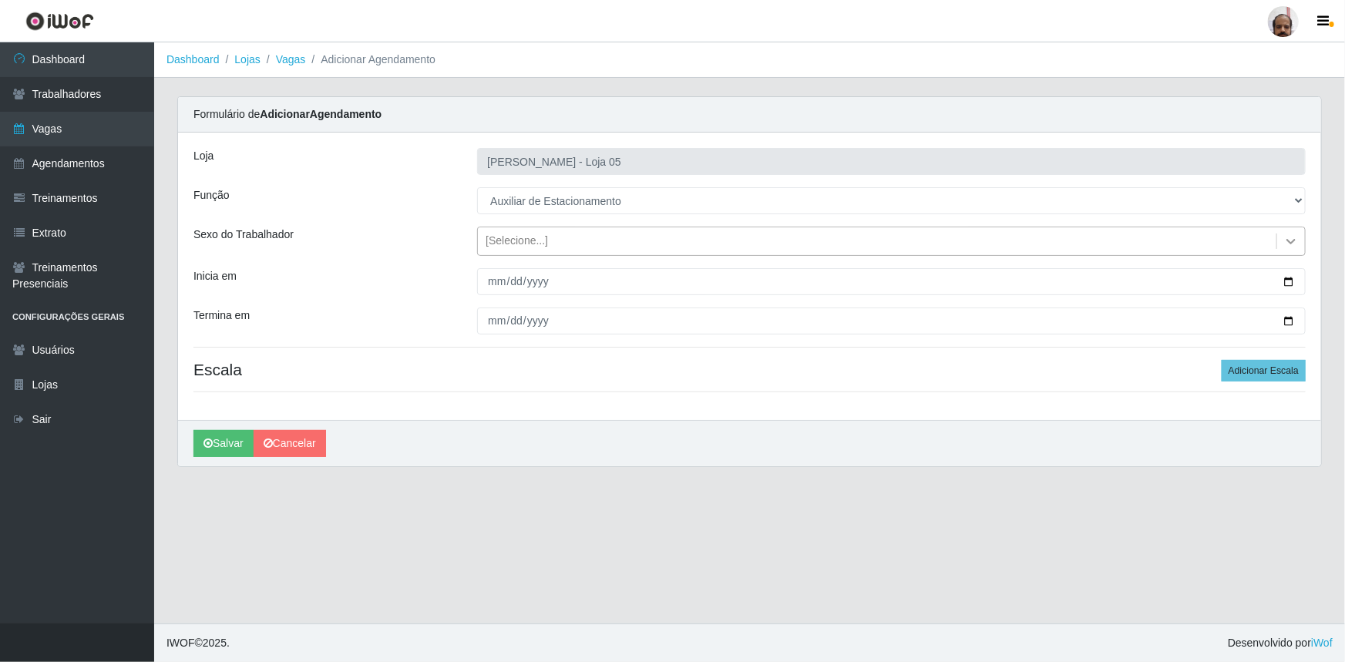
click at [1292, 242] on icon at bounding box center [1290, 241] width 9 height 5
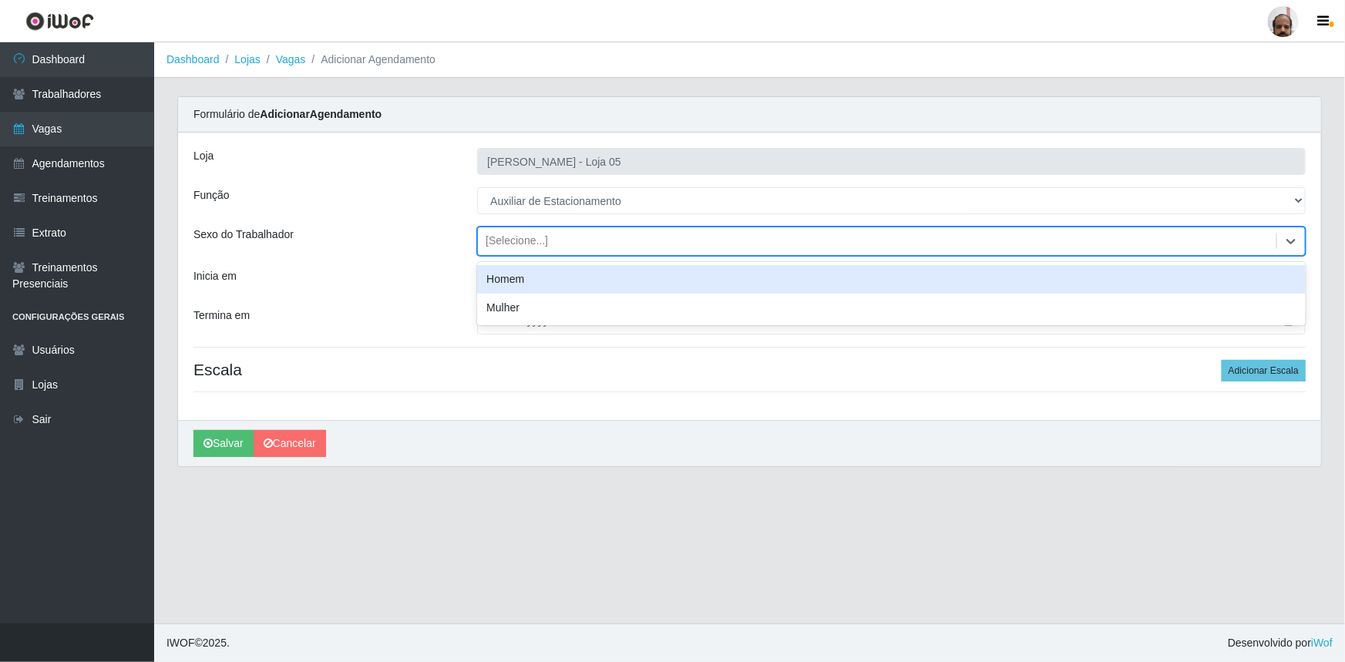
click at [556, 280] on div "Homem" at bounding box center [891, 279] width 828 height 29
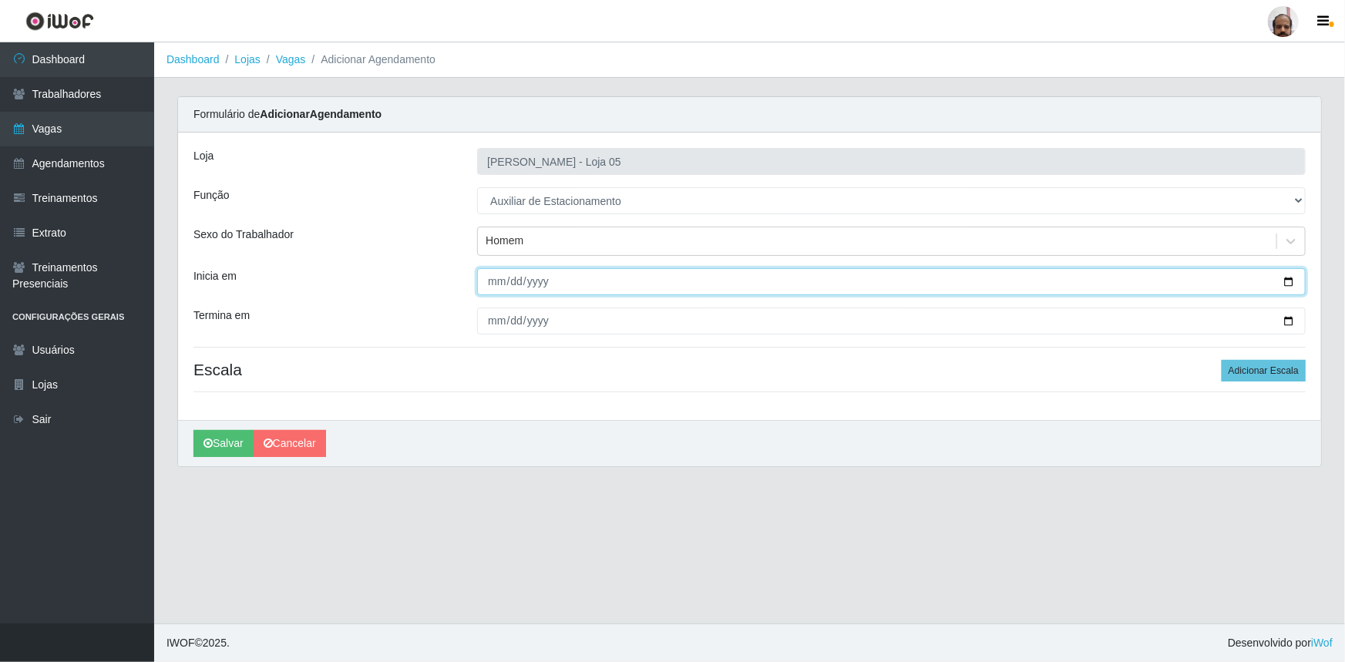
click at [1285, 282] on input "Inicia em" at bounding box center [891, 281] width 828 height 27
type input "[DATE]"
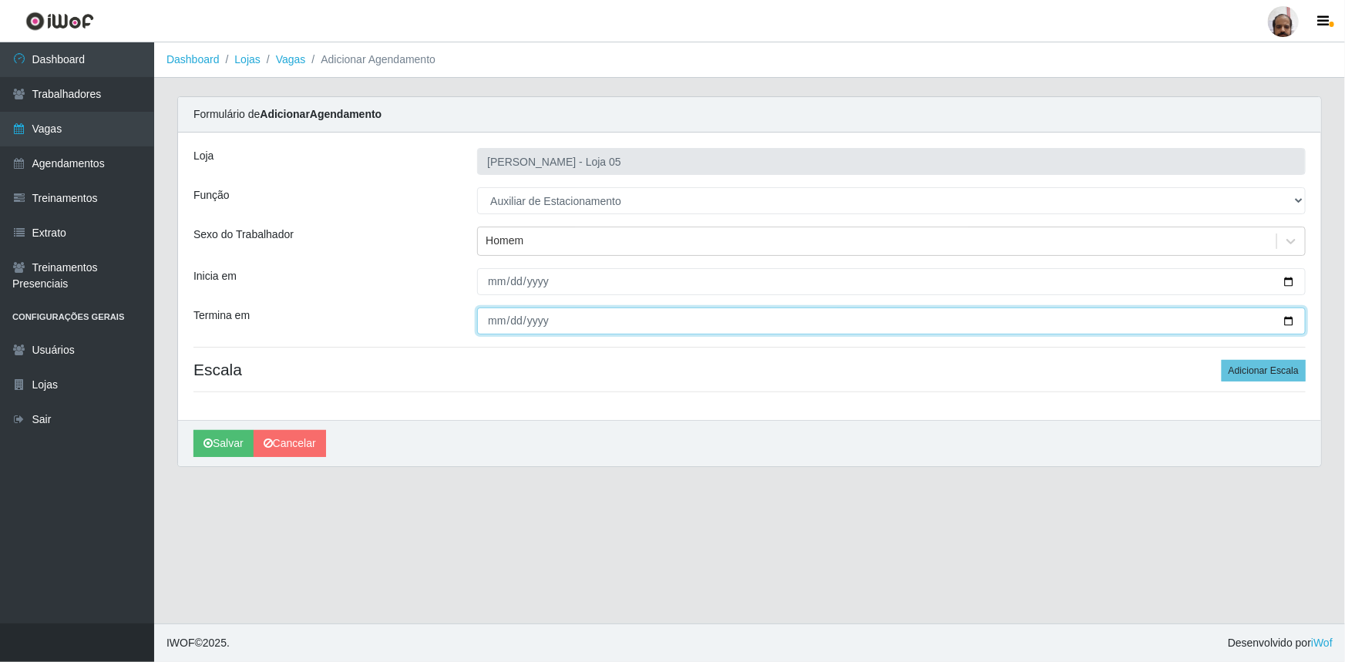
click at [1285, 317] on input "Termina em" at bounding box center [891, 320] width 828 height 27
type input "[DATE]"
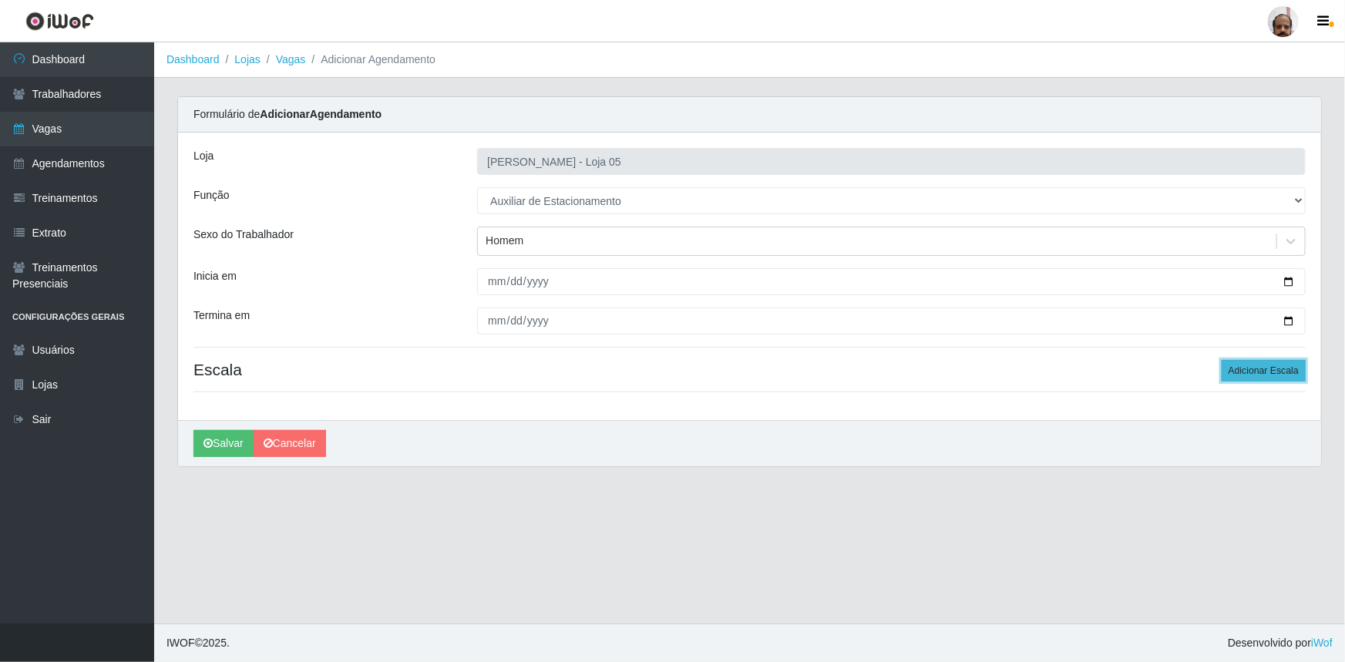
click at [1261, 367] on button "Adicionar Escala" at bounding box center [1263, 371] width 84 height 22
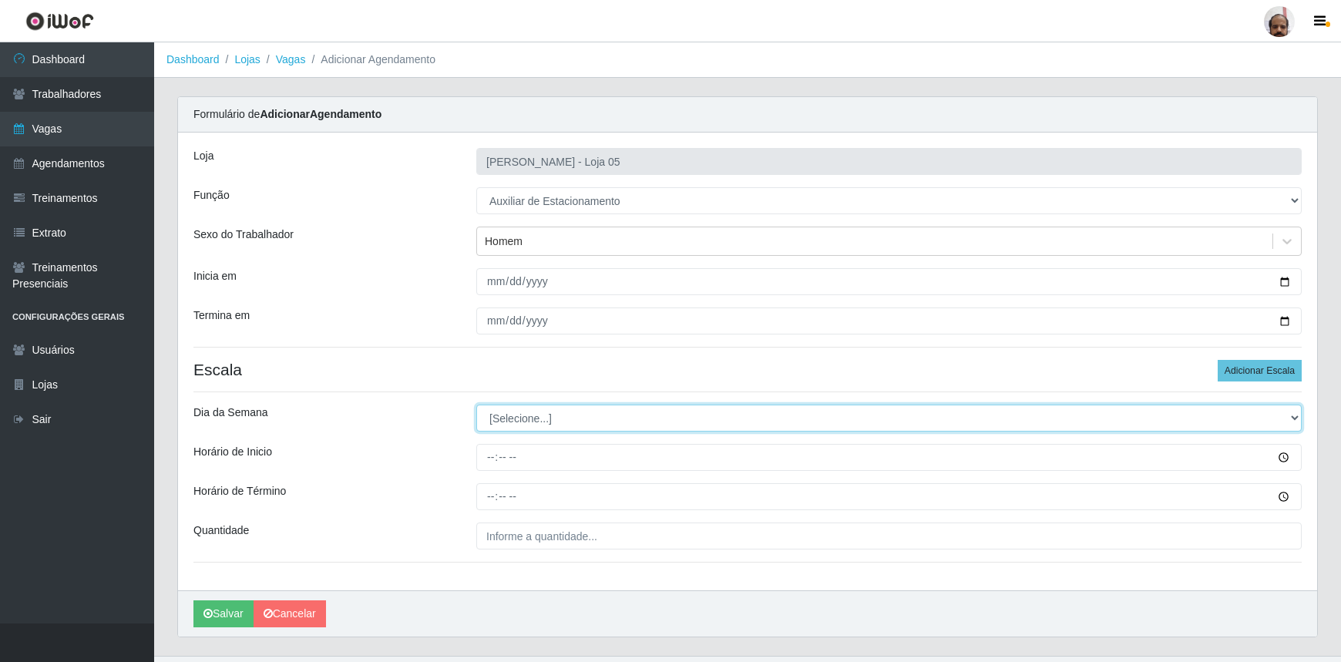
click at [1289, 416] on select "[Selecione...] Segunda Terça Quarta Quinta Sexta Sábado Domingo" at bounding box center [888, 418] width 825 height 27
select select "0"
click at [476, 405] on select "[Selecione...] Segunda Terça Quarta Quinta Sexta Sábado Domingo" at bounding box center [888, 418] width 825 height 27
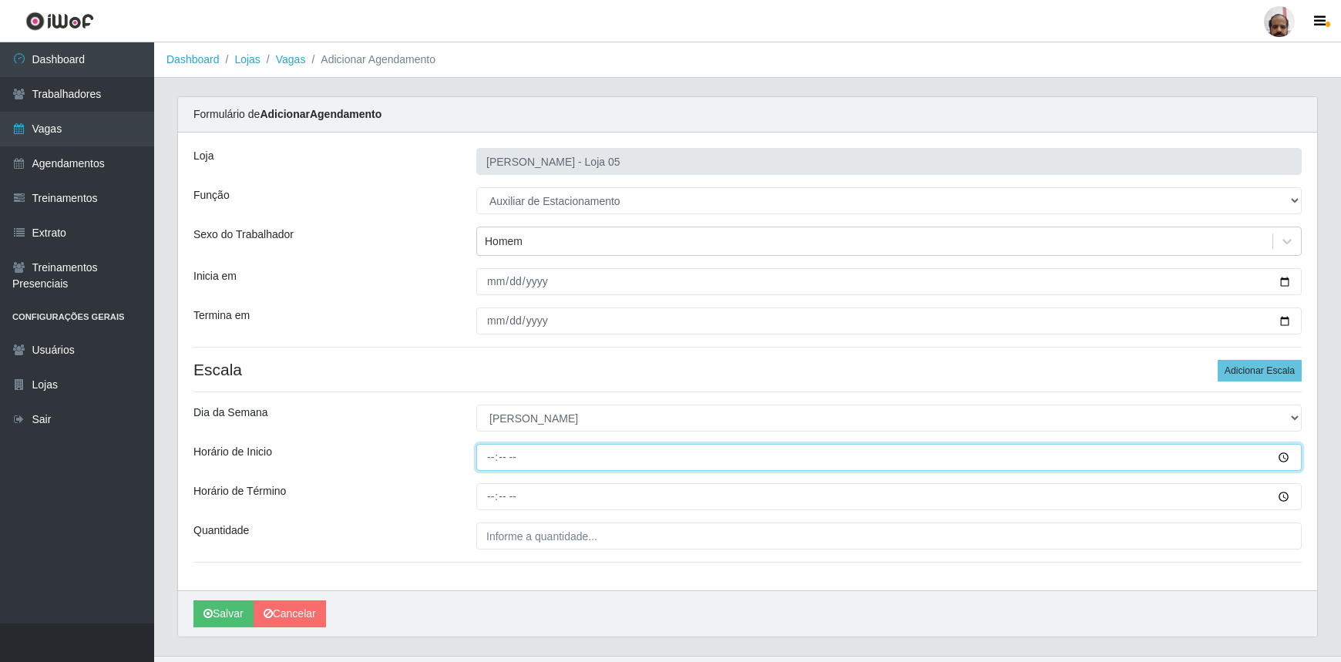
click at [490, 459] on input "Horário de Inicio" at bounding box center [888, 457] width 825 height 27
type input "08:00"
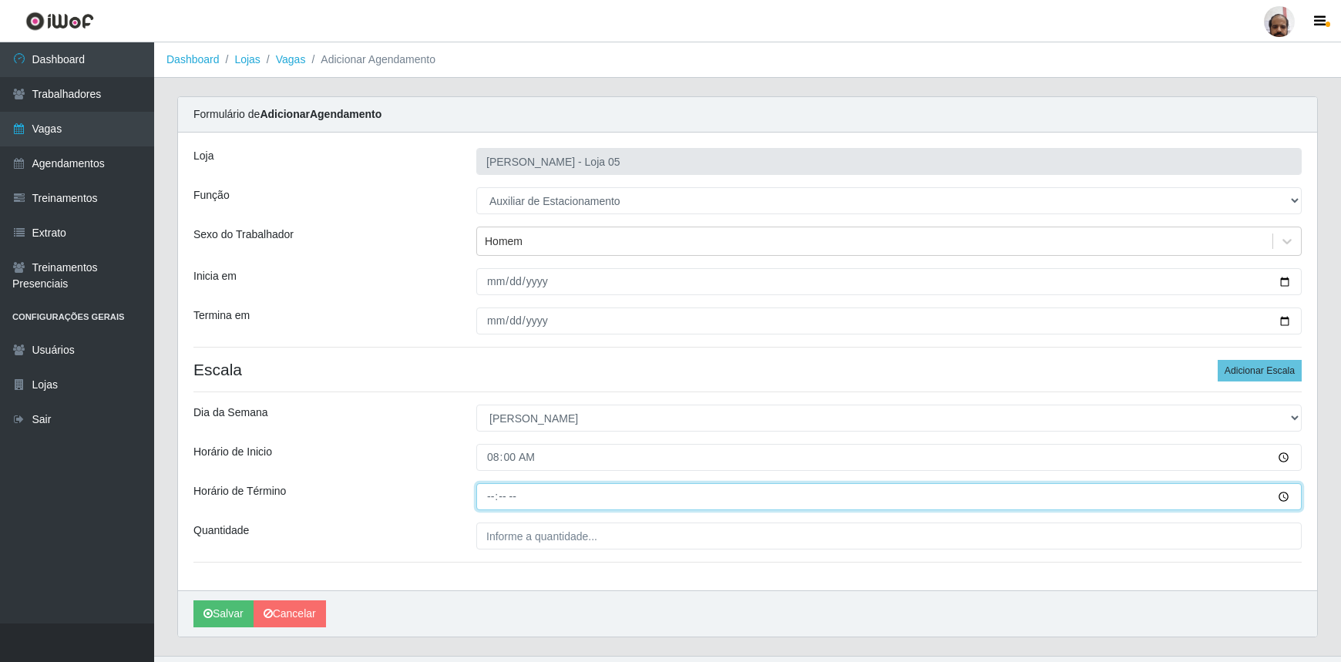
click at [493, 499] on input "Horário de Término" at bounding box center [888, 496] width 825 height 27
type input "14:00"
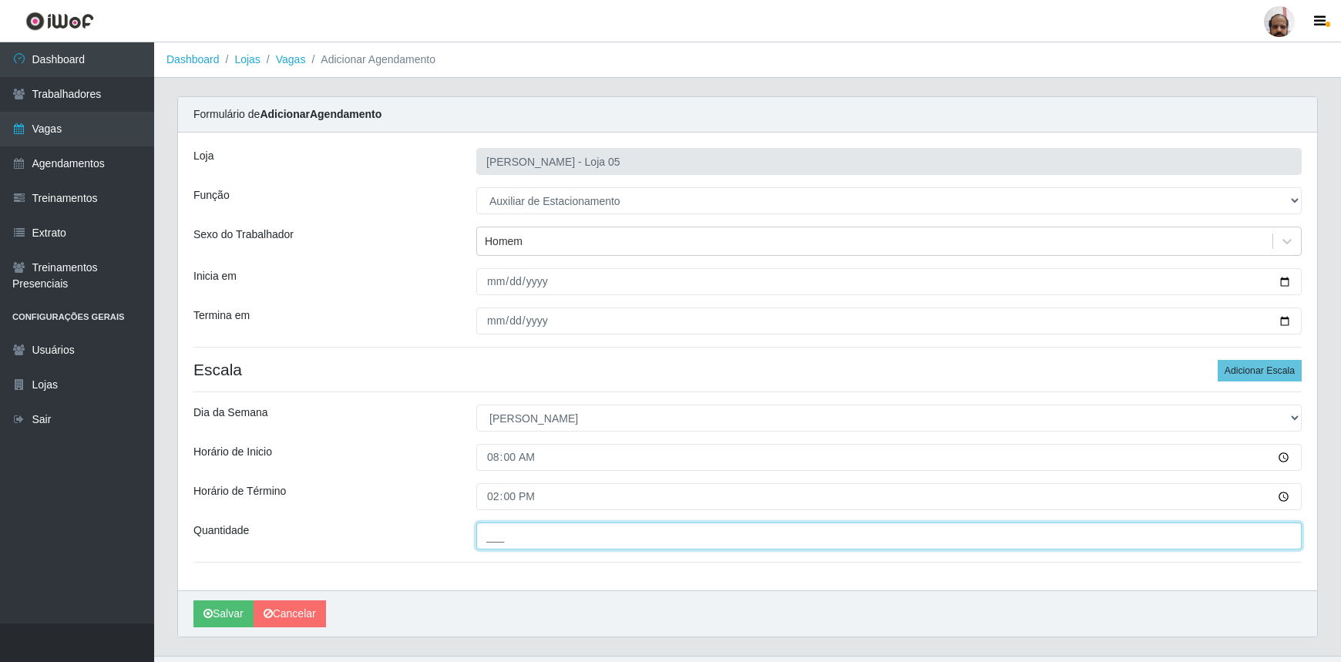
click at [495, 542] on input "___" at bounding box center [888, 535] width 825 height 27
type input "1__"
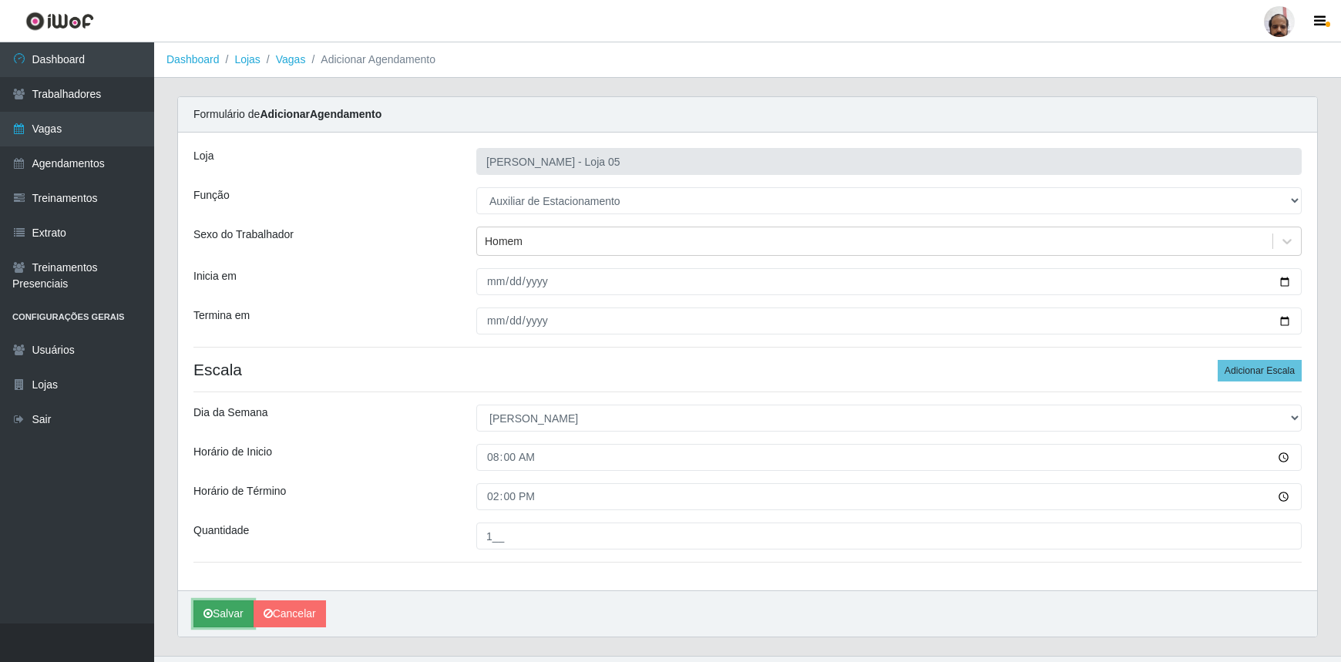
click at [226, 612] on button "Salvar" at bounding box center [223, 613] width 60 height 27
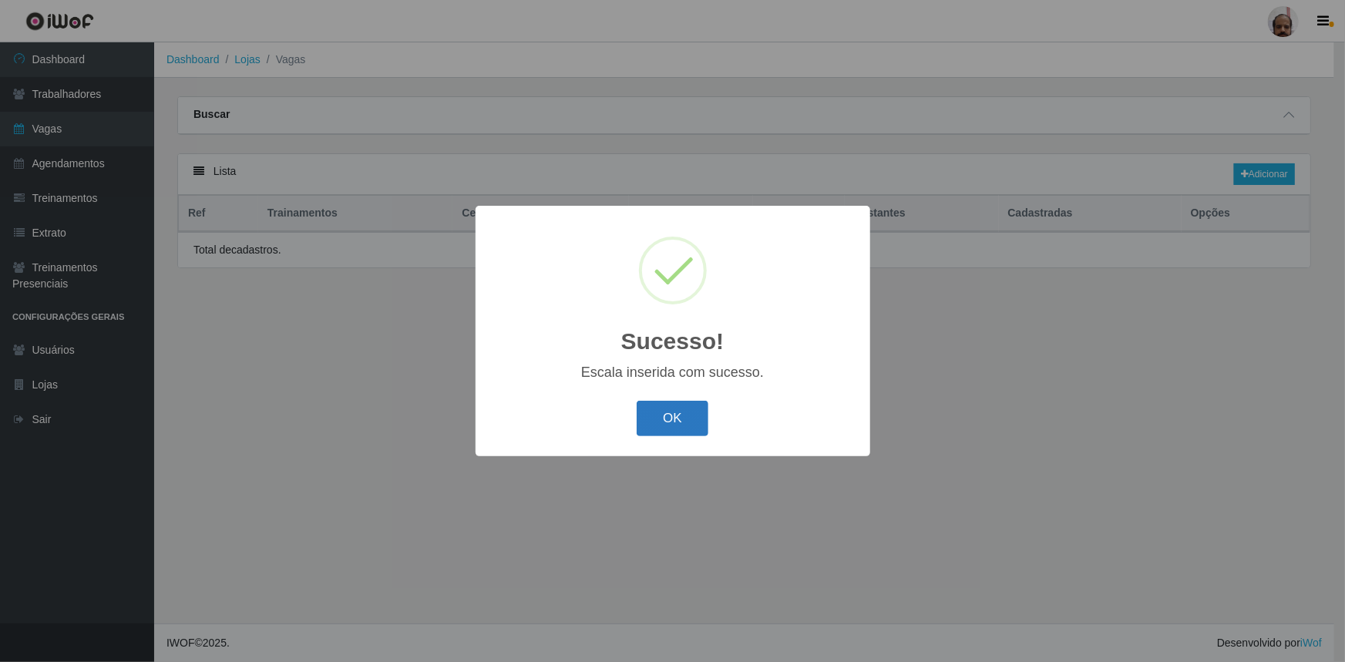
click at [684, 426] on button "OK" at bounding box center [673, 419] width 72 height 36
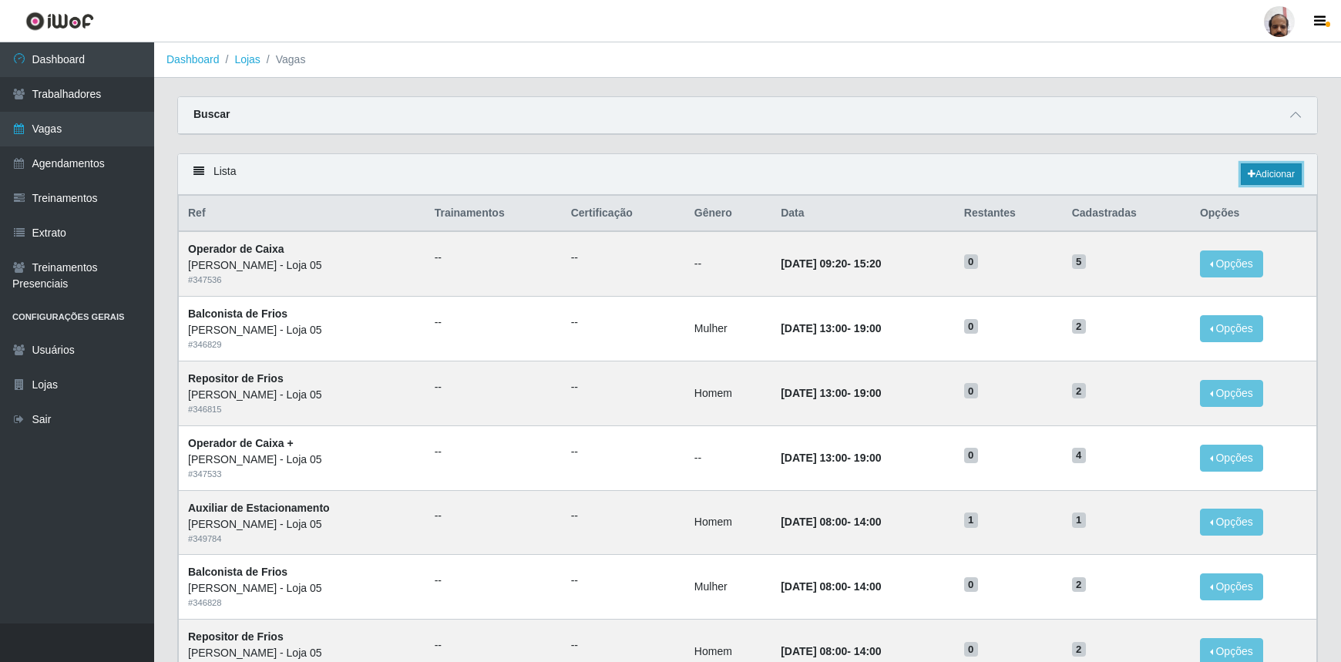
click at [1287, 178] on link "Adicionar" at bounding box center [1271, 174] width 61 height 22
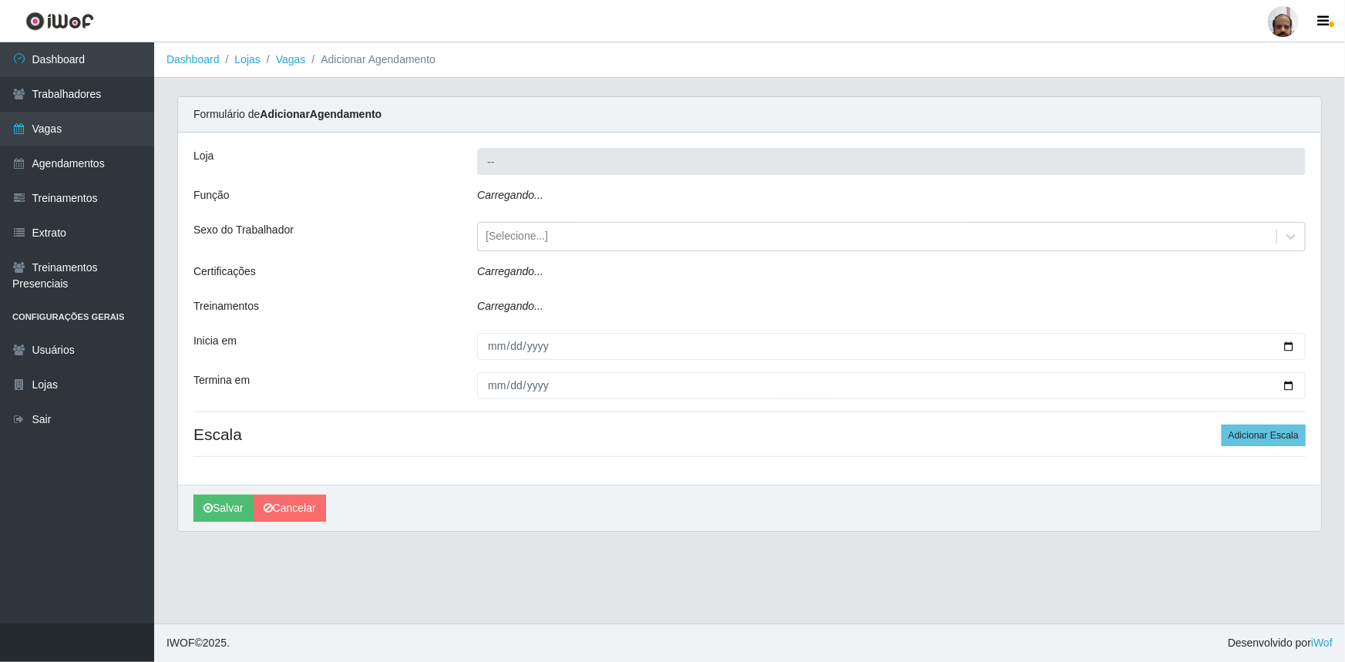
type input "[PERSON_NAME] - Loja 05"
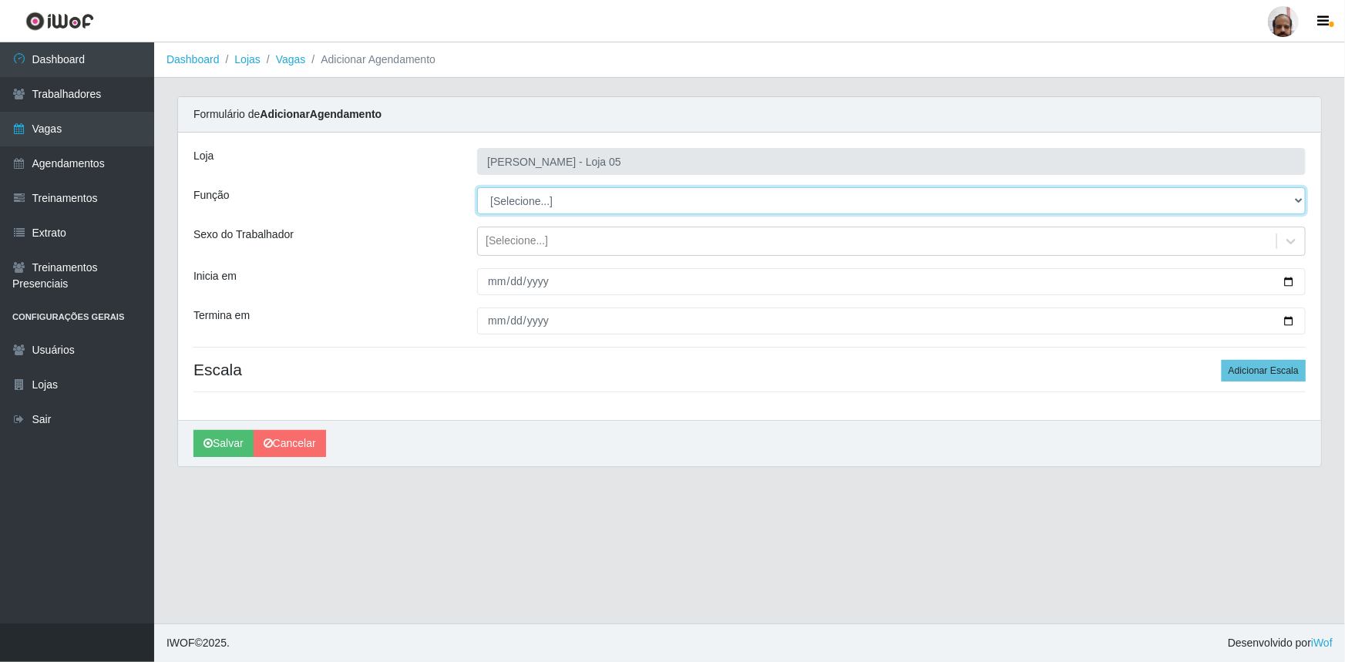
click at [1294, 197] on select "[Selecione...] ASG ASG + ASG ++ Auxiliar de Depósito Auxiliar de Depósito + Aux…" at bounding box center [891, 200] width 828 height 27
select select "4"
click at [477, 187] on select "[Selecione...] ASG ASG + ASG ++ Auxiliar de Depósito Auxiliar de Depósito + Aux…" at bounding box center [891, 200] width 828 height 27
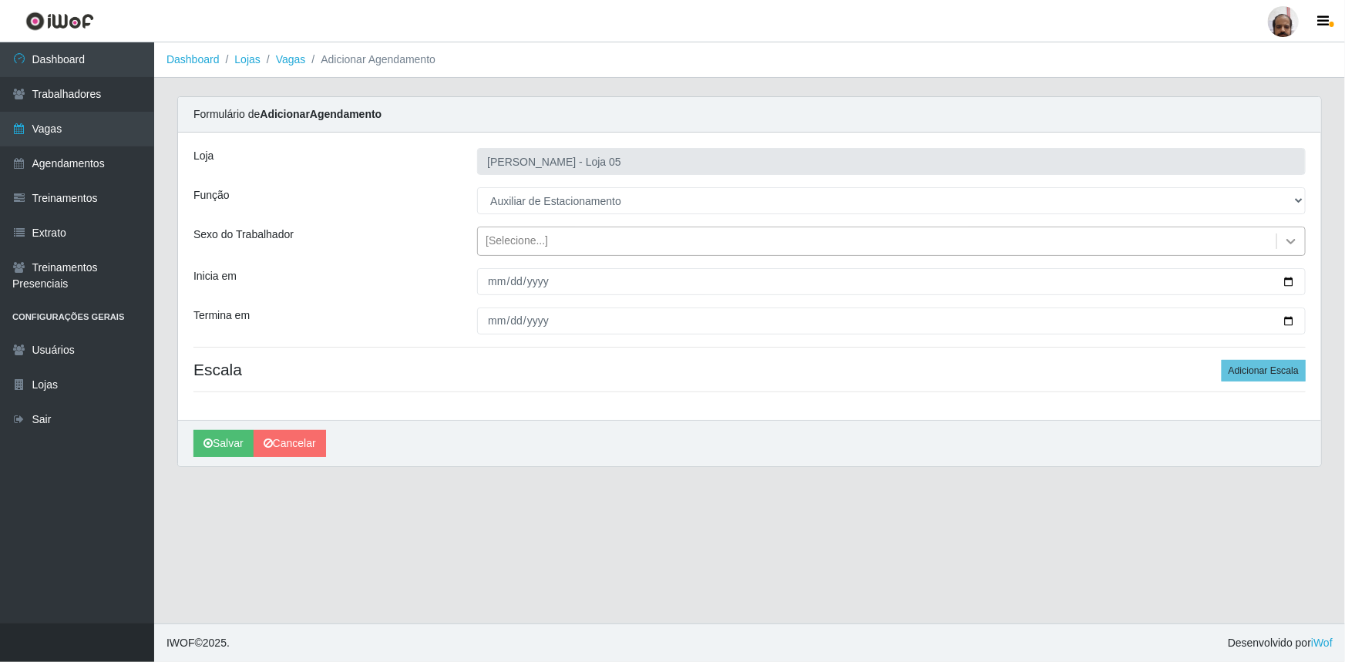
click at [1287, 242] on icon at bounding box center [1290, 240] width 15 height 15
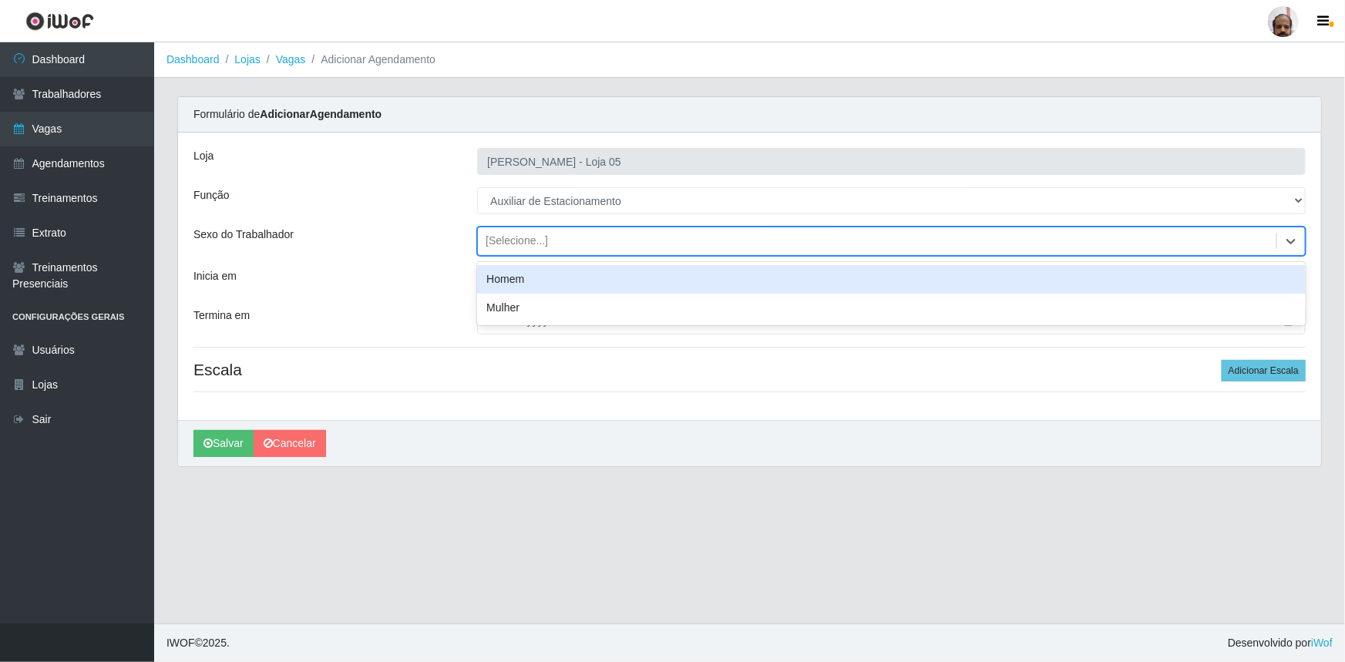
drag, startPoint x: 578, startPoint y: 278, endPoint x: 586, endPoint y: 284, distance: 9.4
click at [578, 277] on div "Homem" at bounding box center [891, 279] width 828 height 29
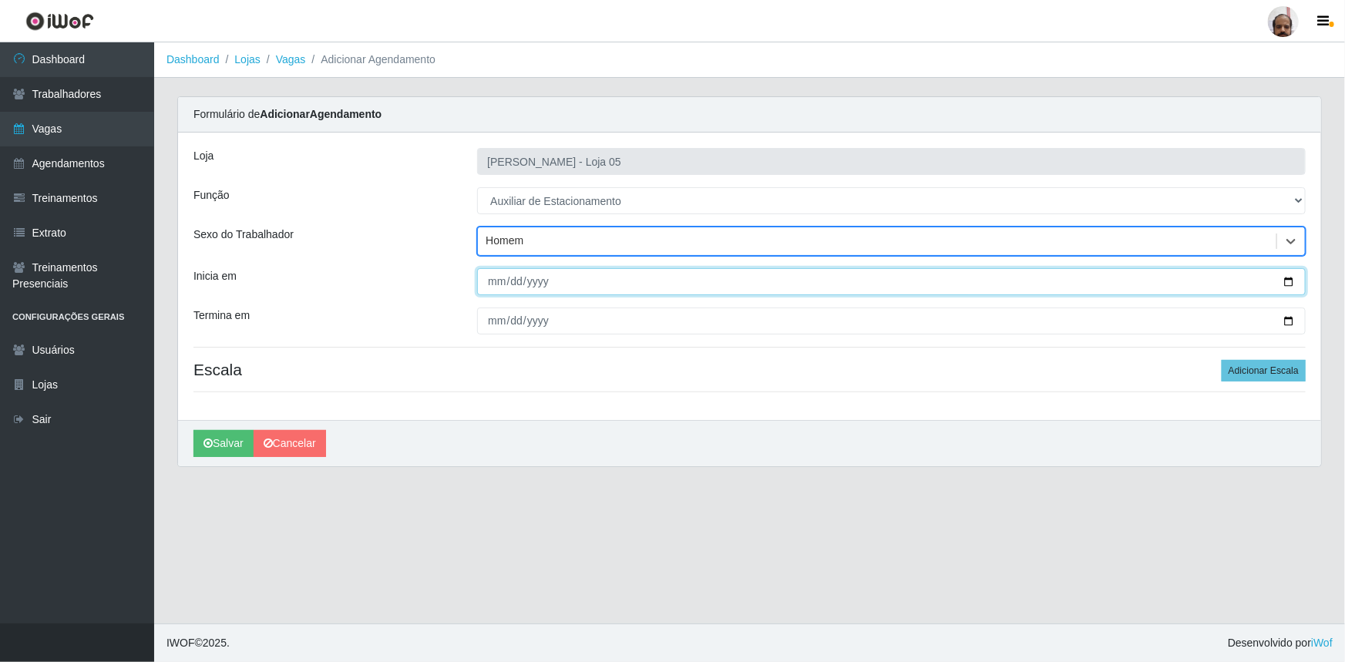
click at [1286, 283] on input "Inicia em" at bounding box center [891, 281] width 828 height 27
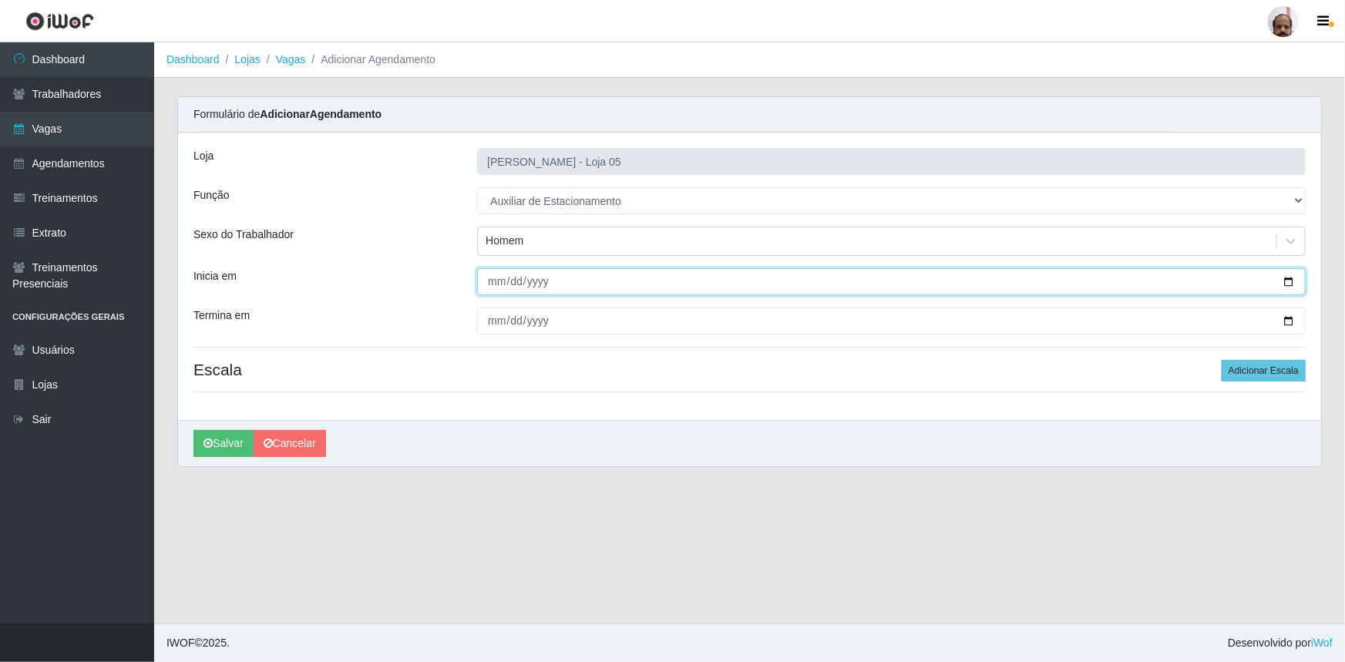
type input "[DATE]"
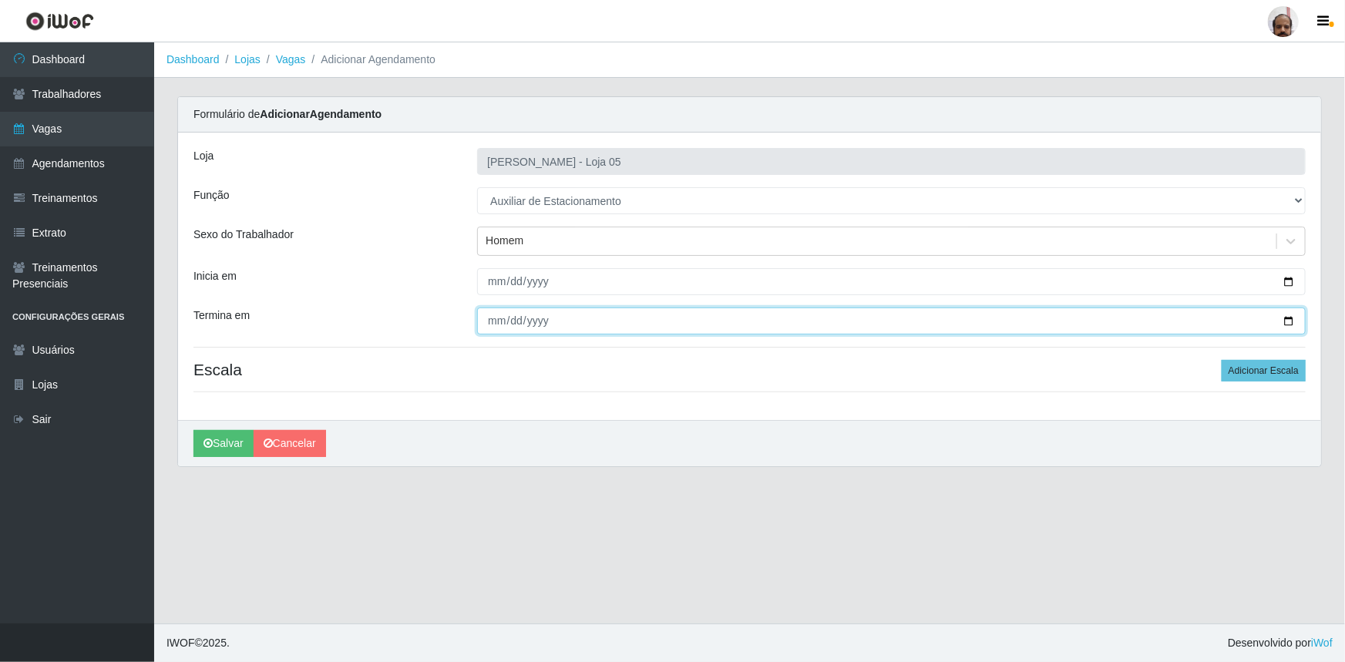
click at [1292, 328] on input "Termina em" at bounding box center [891, 320] width 828 height 27
click at [1288, 315] on input "Termina em" at bounding box center [891, 320] width 828 height 27
type input "[DATE]"
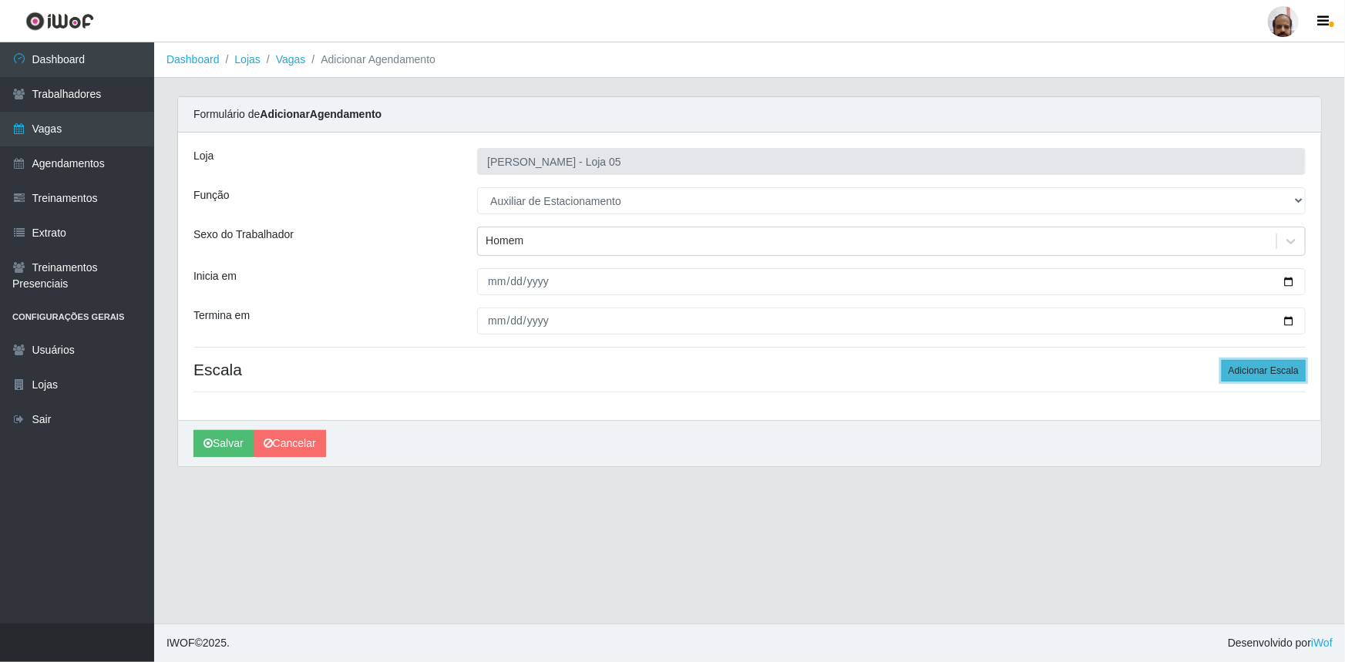
click at [1268, 375] on button "Adicionar Escala" at bounding box center [1263, 371] width 84 height 22
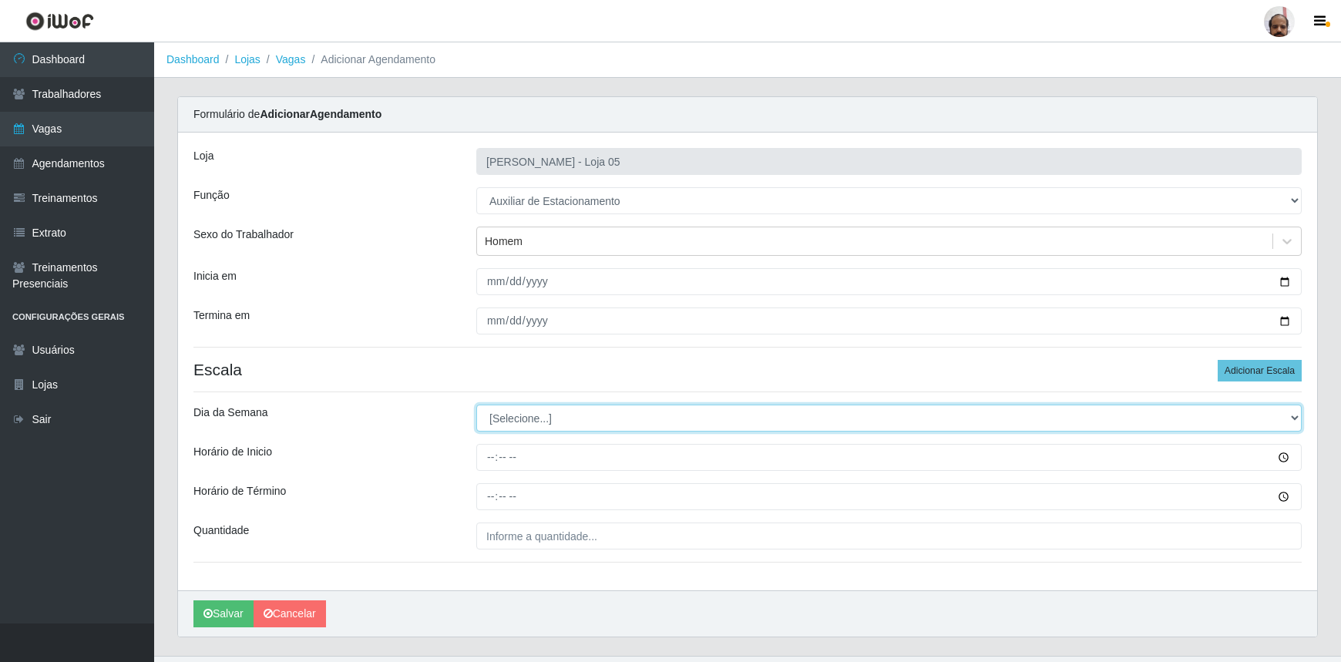
click at [1296, 416] on select "[Selecione...] Segunda Terça Quarta Quinta Sexta Sábado Domingo" at bounding box center [888, 418] width 825 height 27
select select "0"
click at [476, 405] on select "[Selecione...] Segunda Terça Quarta Quinta Sexta Sábado Domingo" at bounding box center [888, 418] width 825 height 27
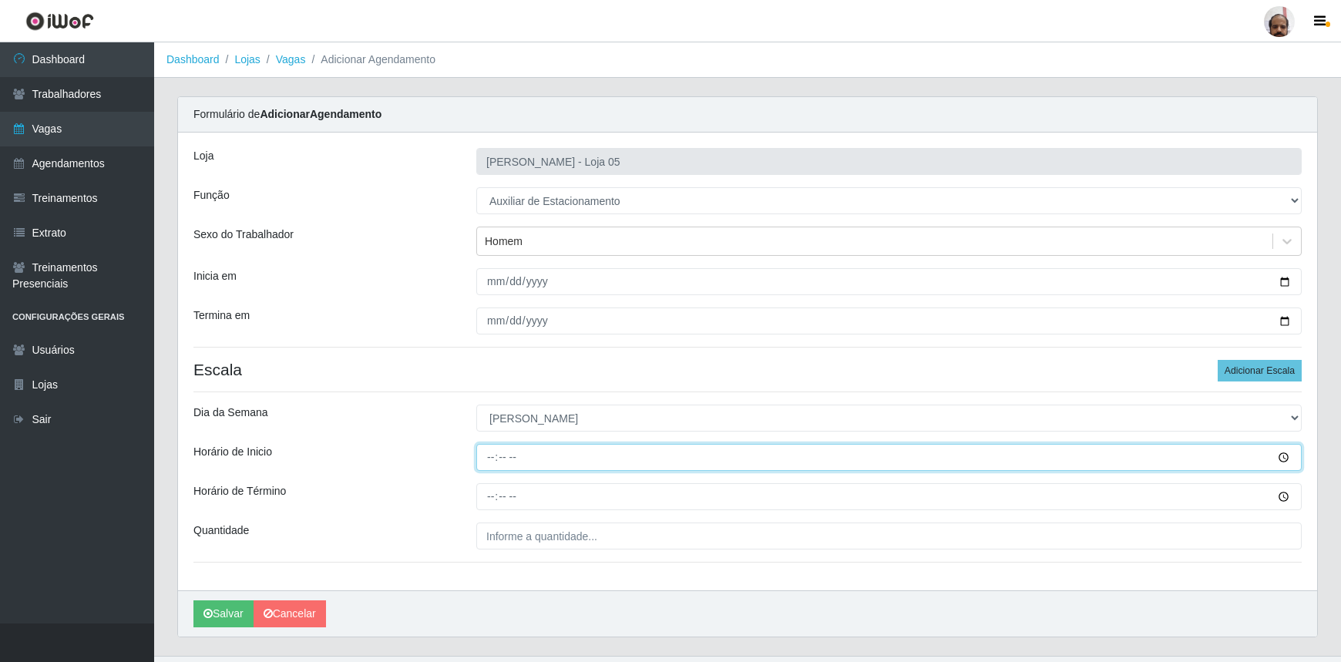
click at [488, 462] on input "Horário de Inicio" at bounding box center [888, 457] width 825 height 27
type input "13:00"
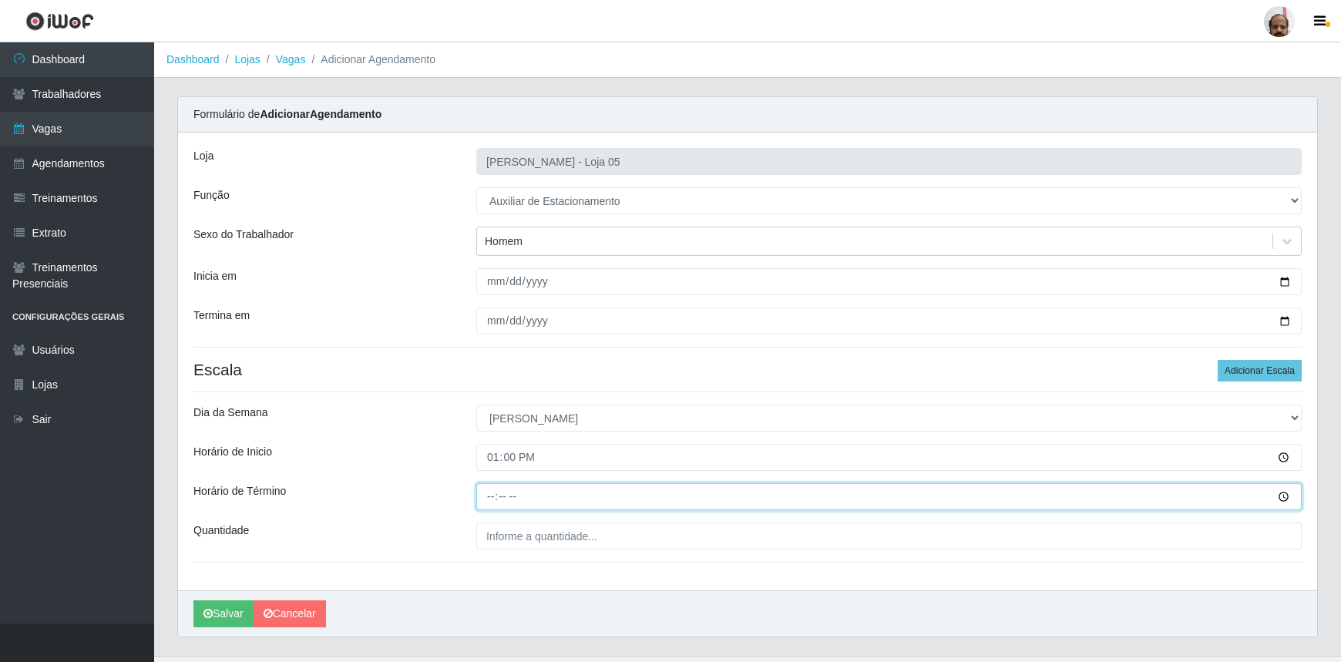
click at [488, 501] on input "Horário de Término" at bounding box center [888, 496] width 825 height 27
type input "19:00"
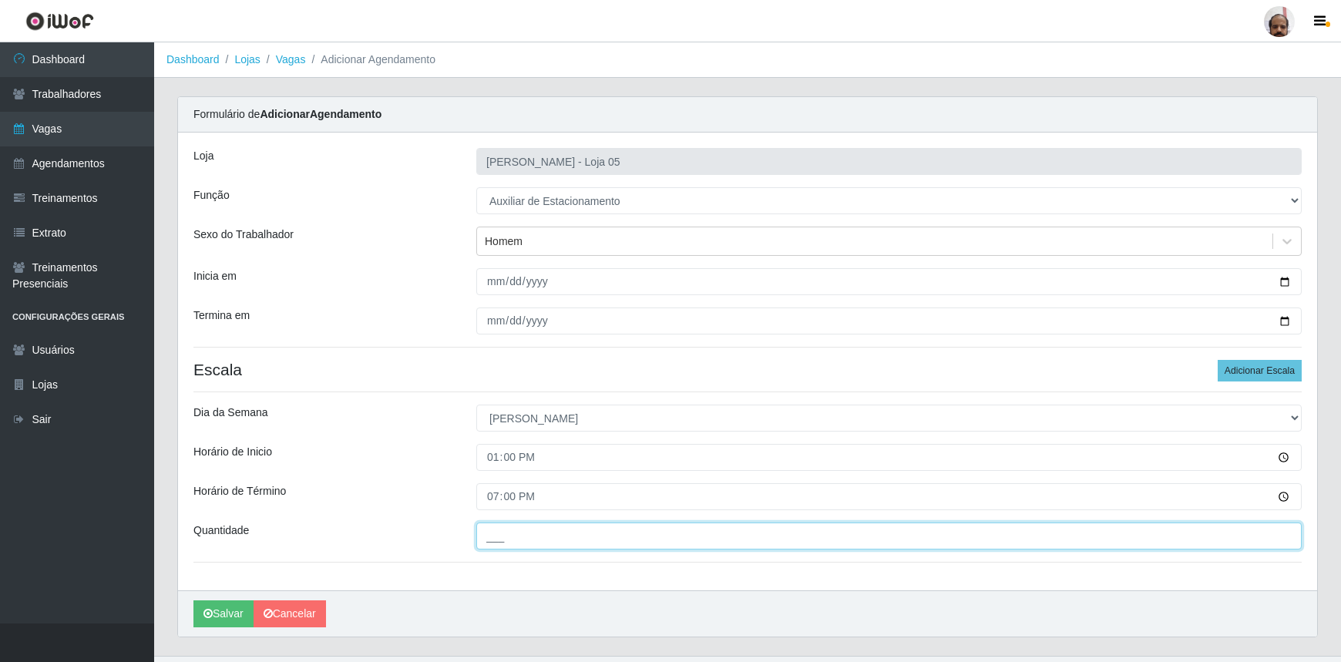
click at [501, 531] on input "___" at bounding box center [888, 535] width 825 height 27
type input "1__"
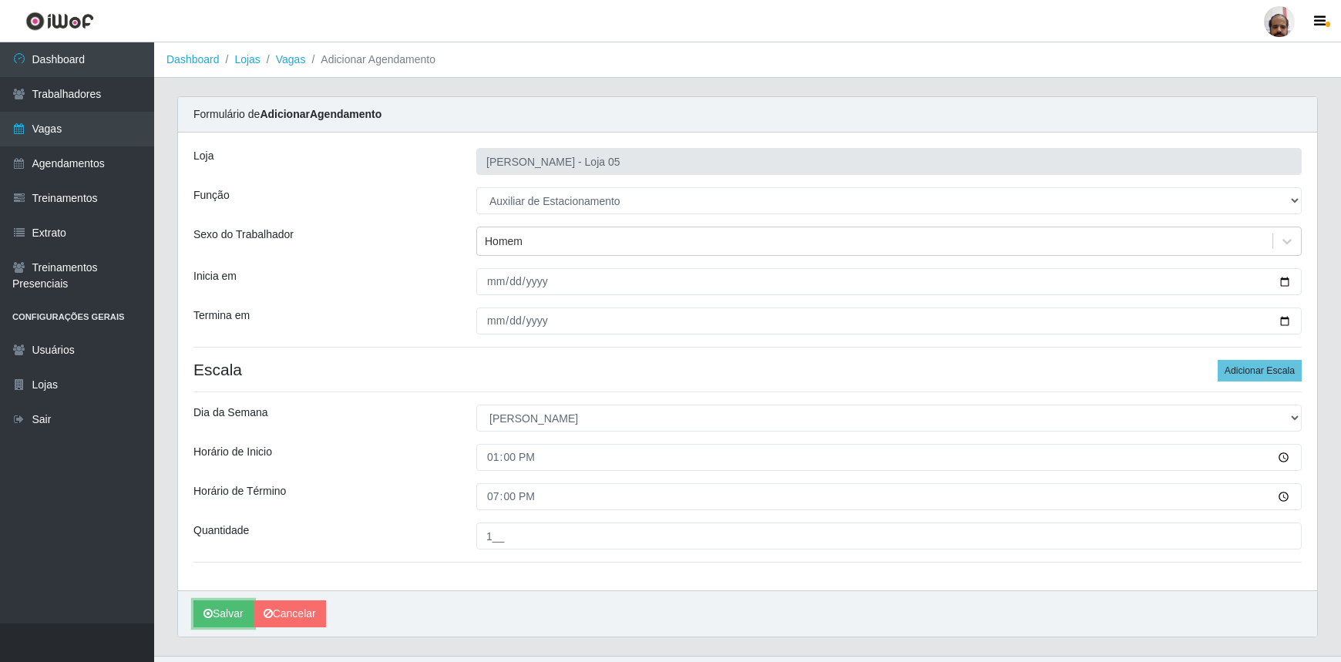
click at [220, 609] on button "Salvar" at bounding box center [223, 613] width 60 height 27
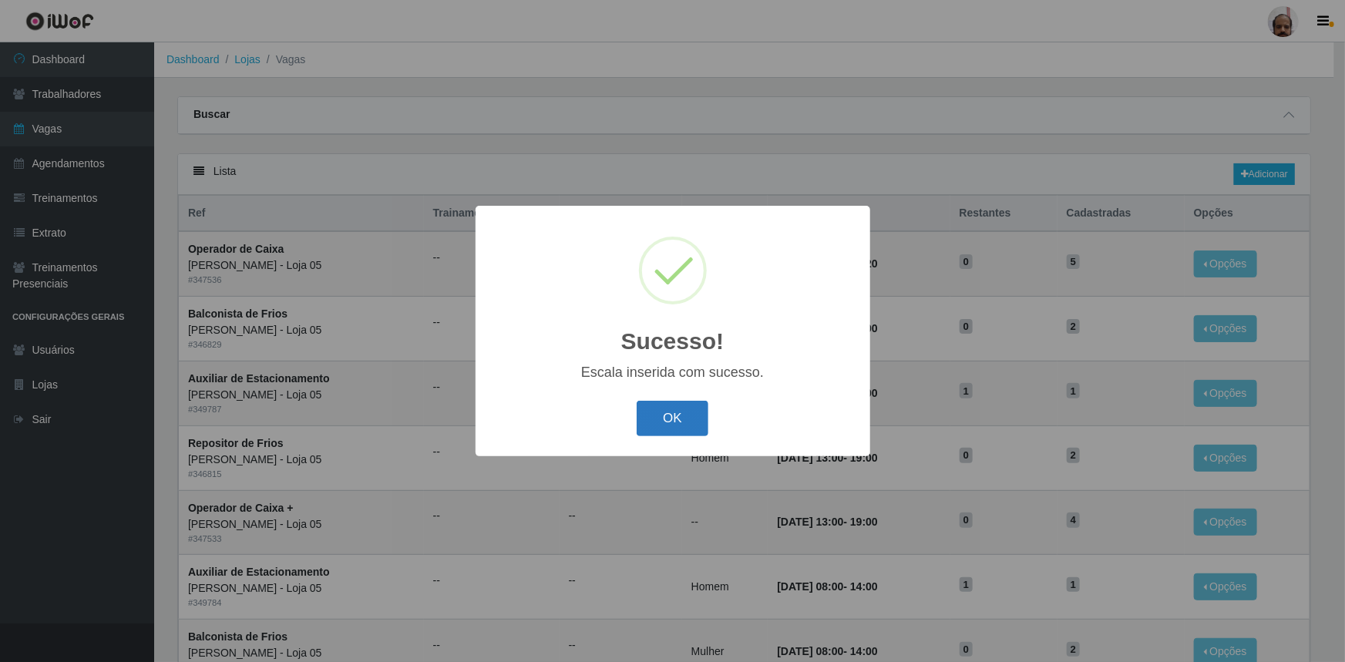
click at [689, 412] on button "OK" at bounding box center [673, 419] width 72 height 36
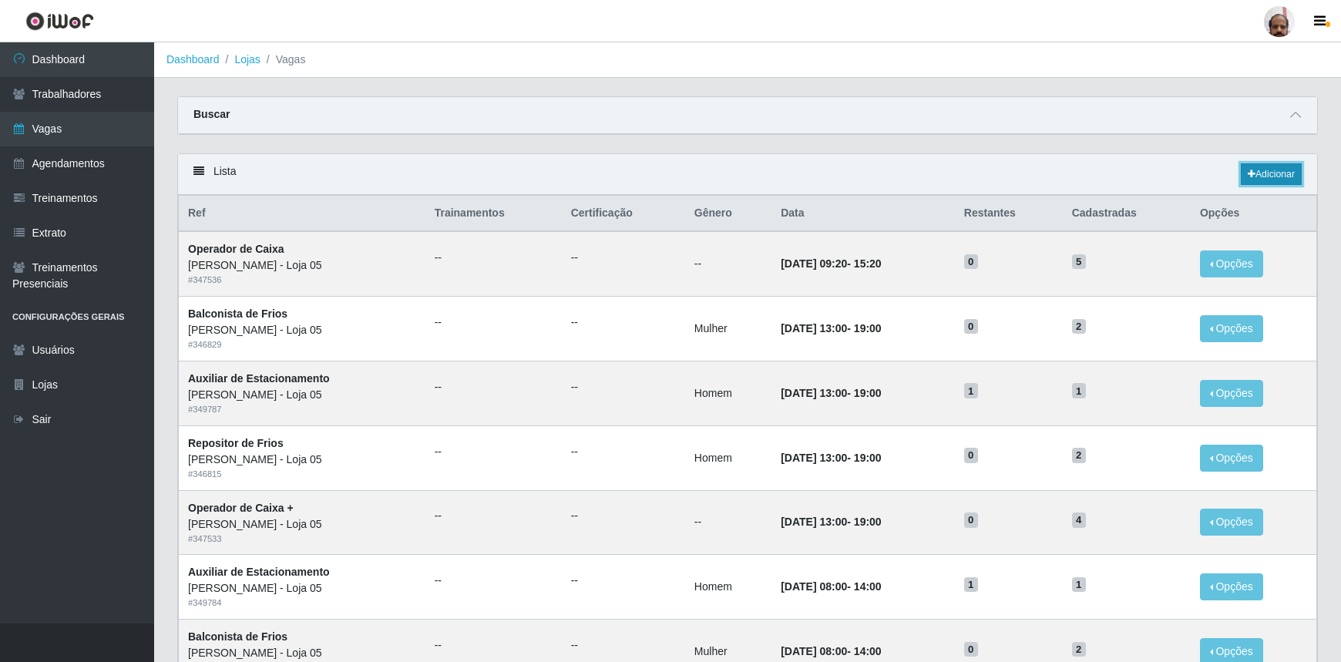
click at [1271, 173] on link "Adicionar" at bounding box center [1271, 174] width 61 height 22
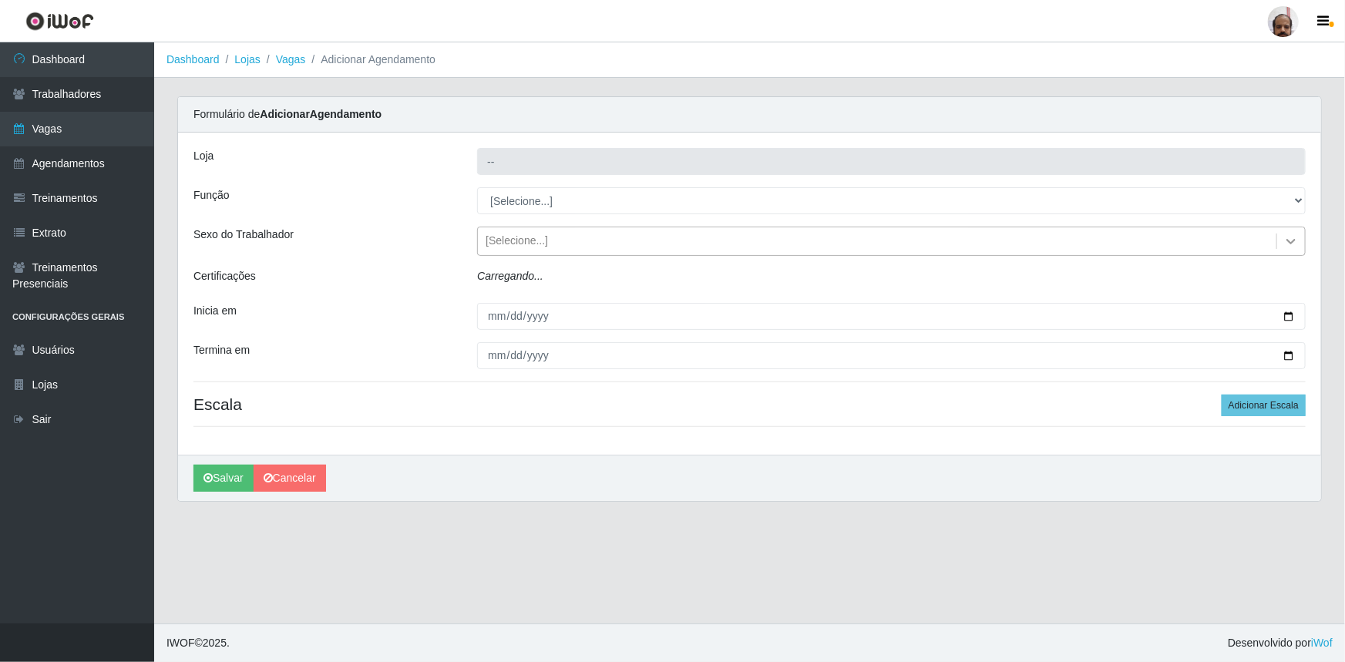
type input "[PERSON_NAME] - Loja 05"
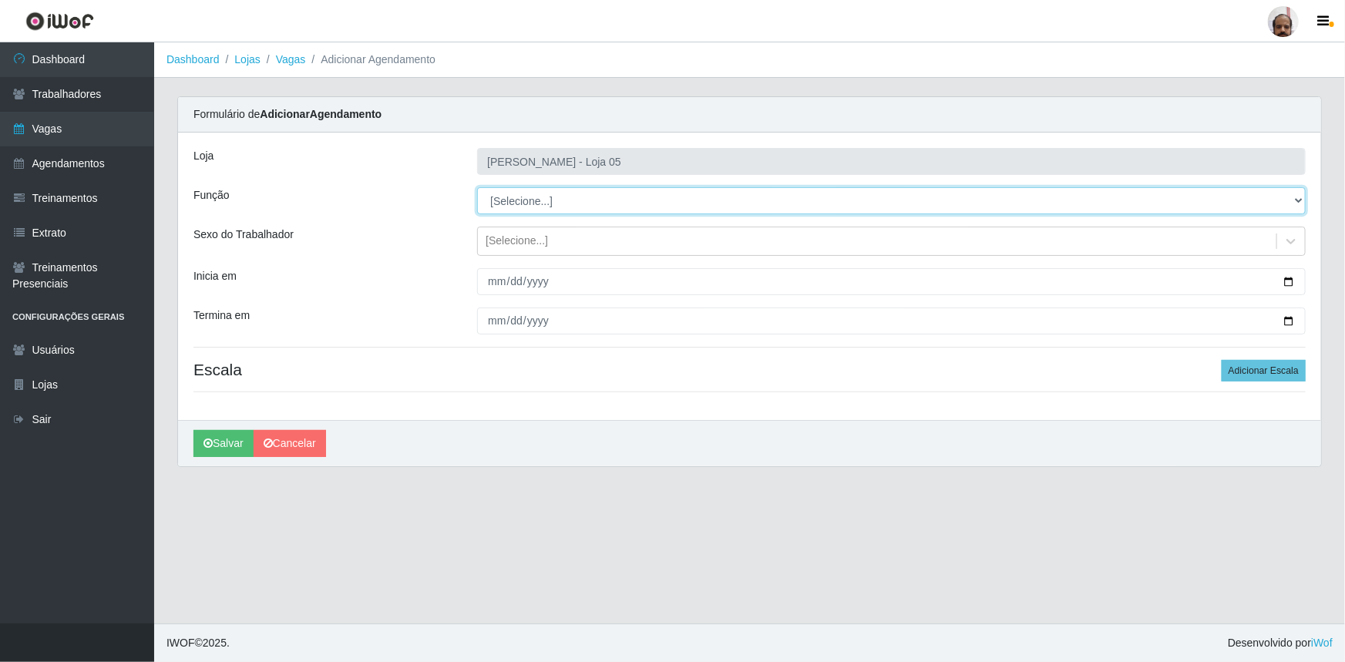
click at [1295, 200] on select "[Selecione...] ASG ASG + ASG ++ Auxiliar de Depósito Auxiliar de Depósito + Aux…" at bounding box center [891, 200] width 828 height 27
select select "24"
click at [477, 187] on select "[Selecione...] ASG ASG + ASG ++ Auxiliar de Depósito Auxiliar de Depósito + Aux…" at bounding box center [891, 200] width 828 height 27
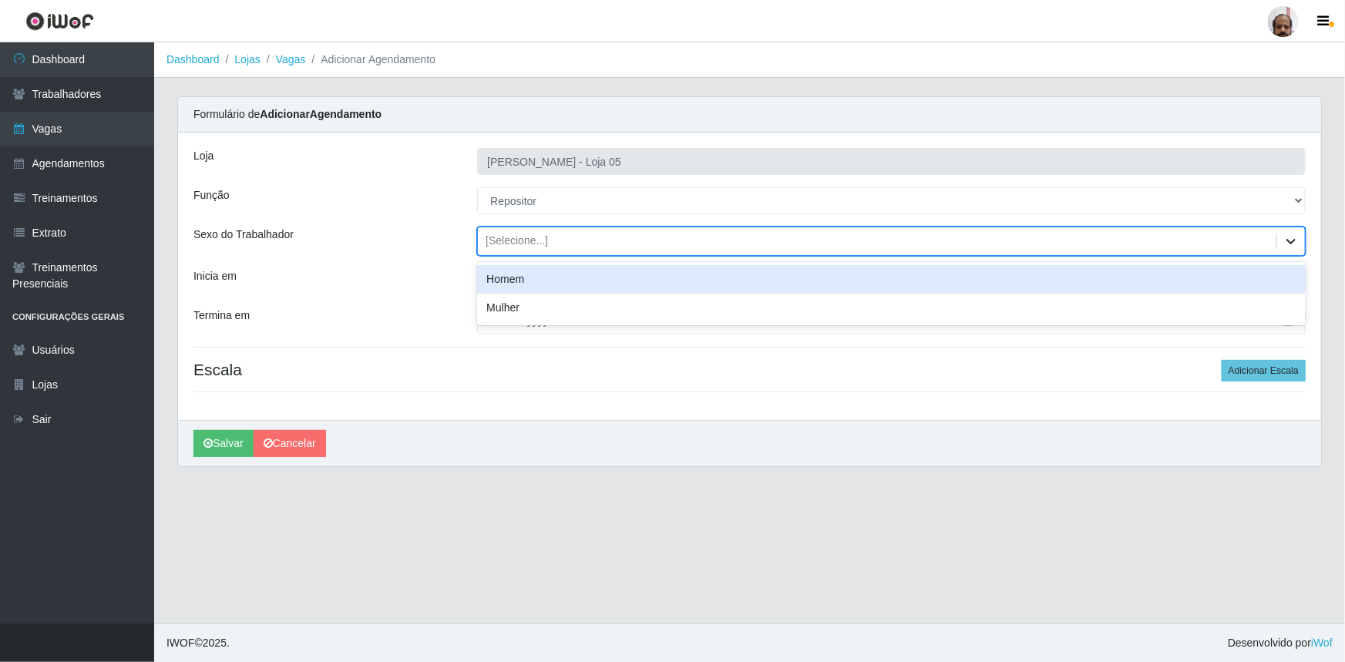
click at [1289, 240] on icon at bounding box center [1290, 241] width 9 height 5
click at [493, 283] on div "Homem" at bounding box center [891, 279] width 828 height 29
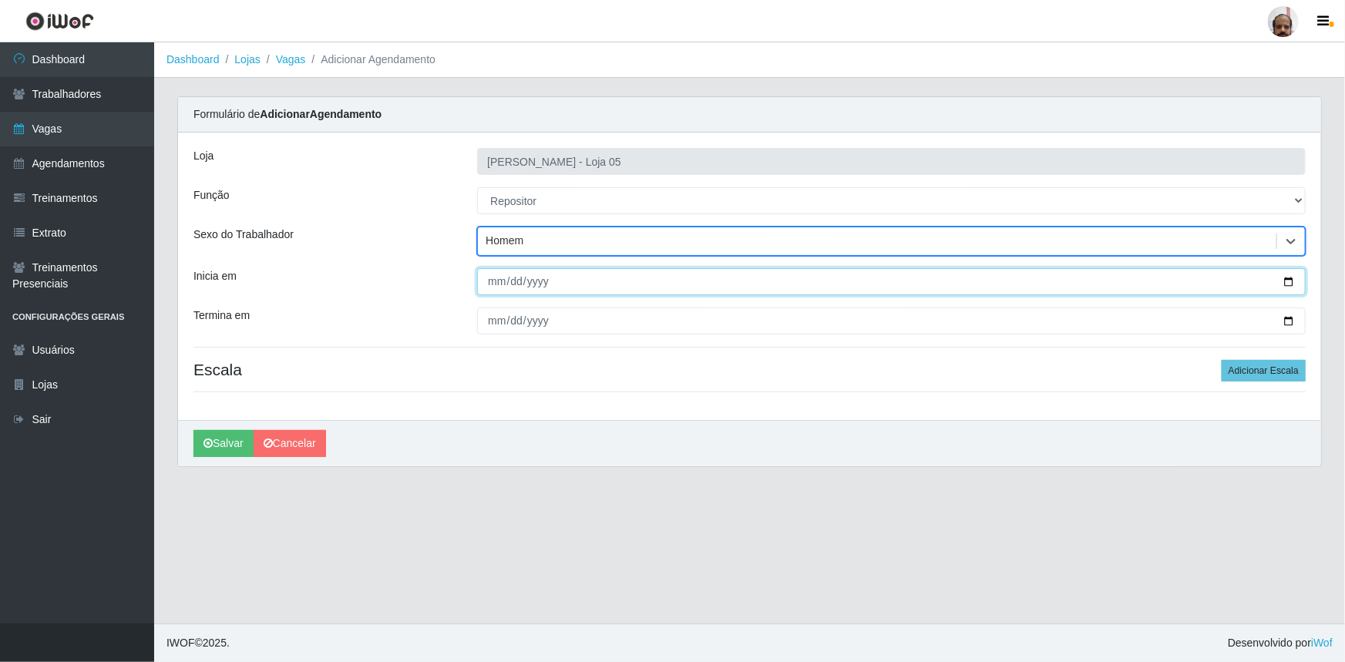
click at [1288, 277] on input "Inicia em" at bounding box center [891, 281] width 828 height 27
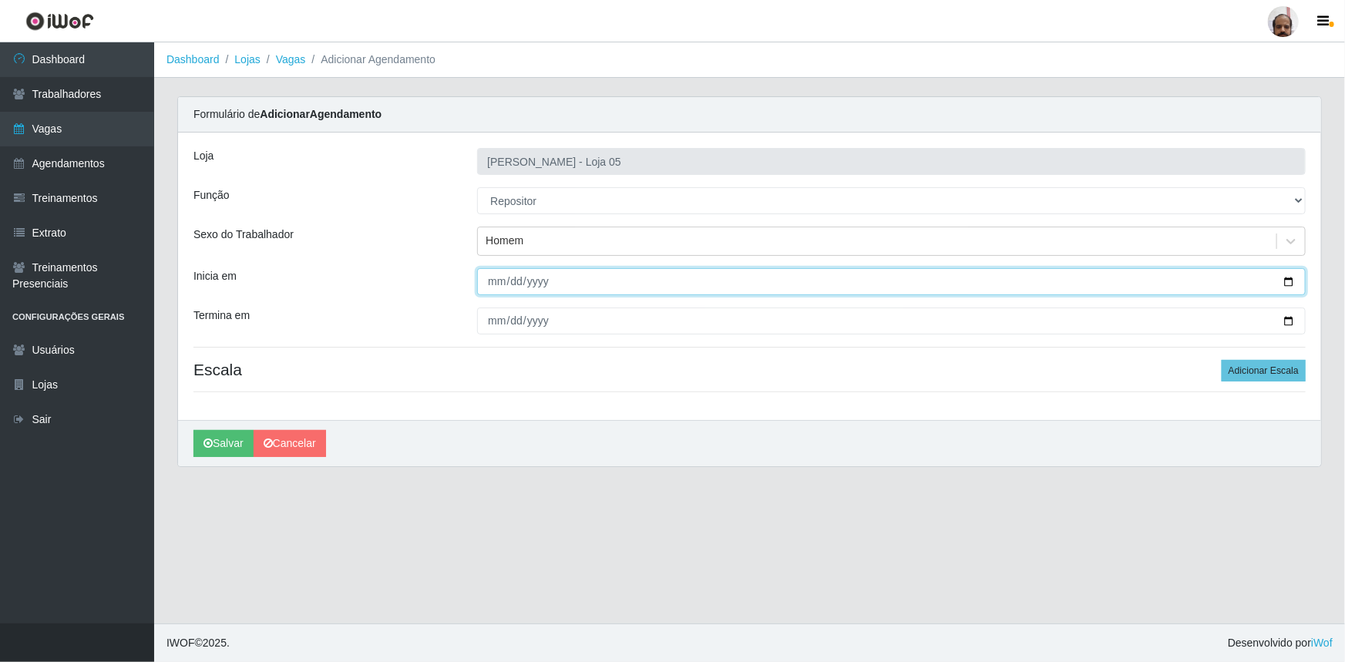
type input "[DATE]"
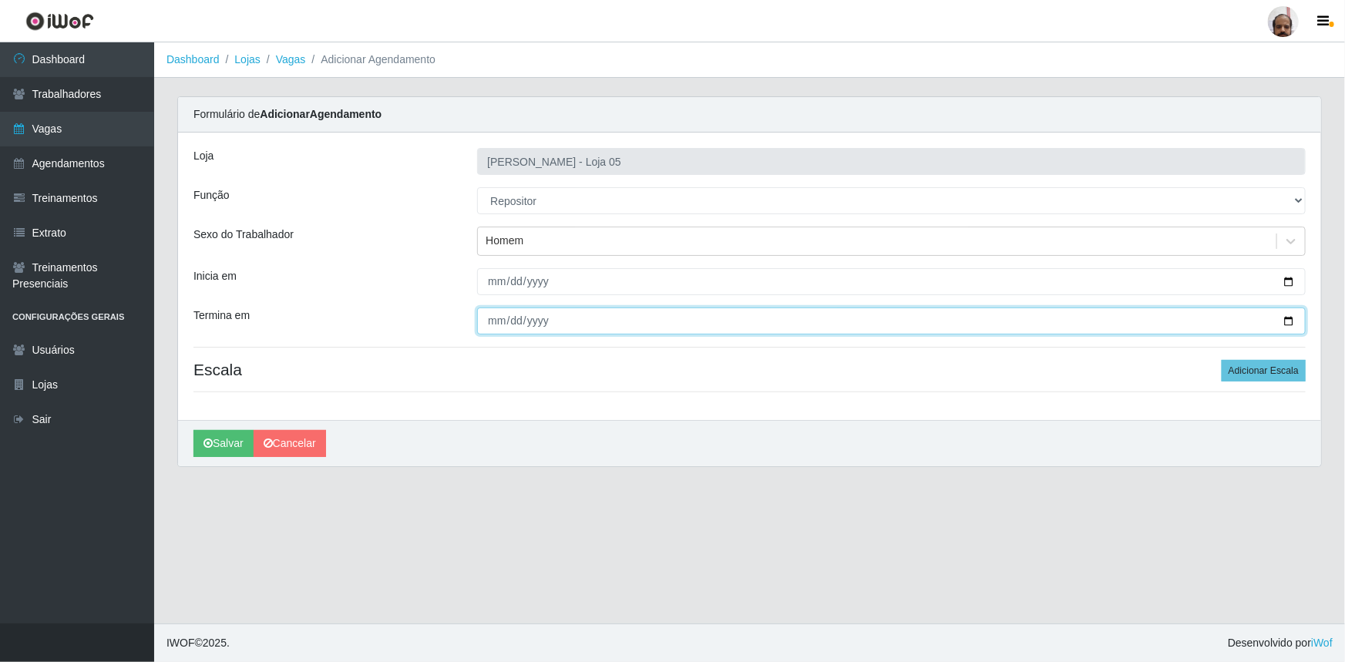
click at [1294, 316] on input "Termina em" at bounding box center [891, 320] width 828 height 27
type input "[DATE]"
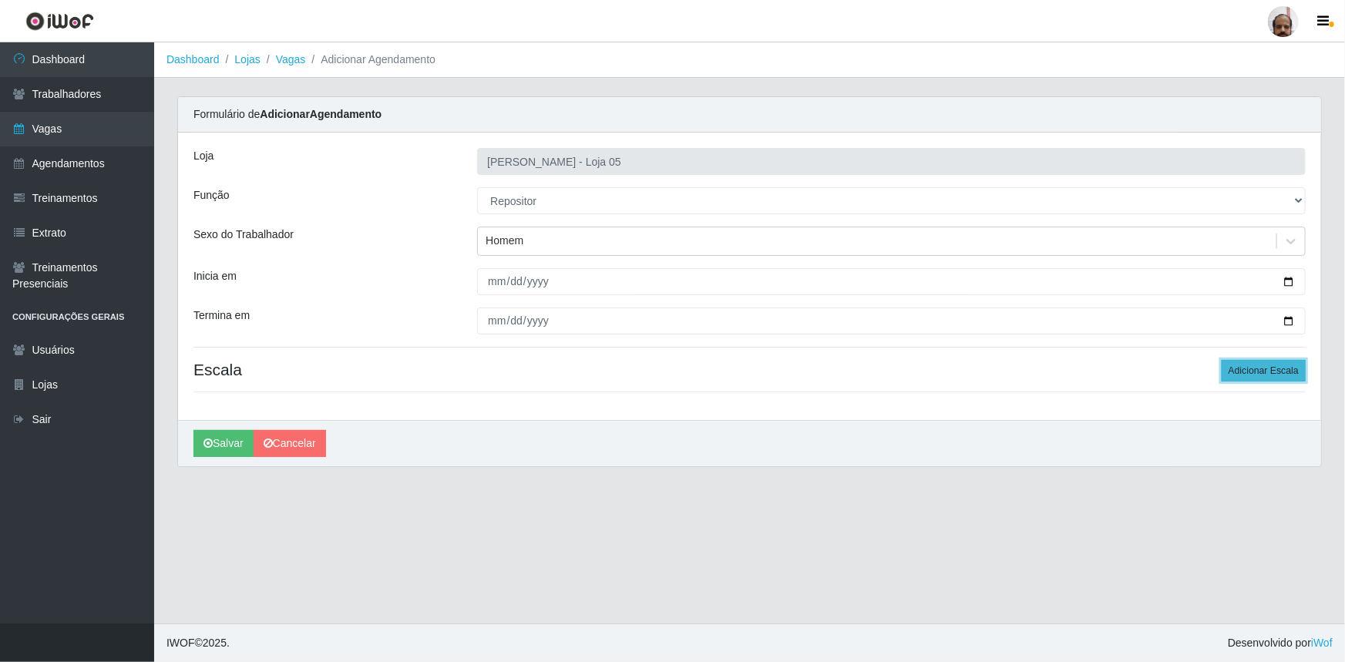
click at [1280, 371] on button "Adicionar Escala" at bounding box center [1263, 371] width 84 height 22
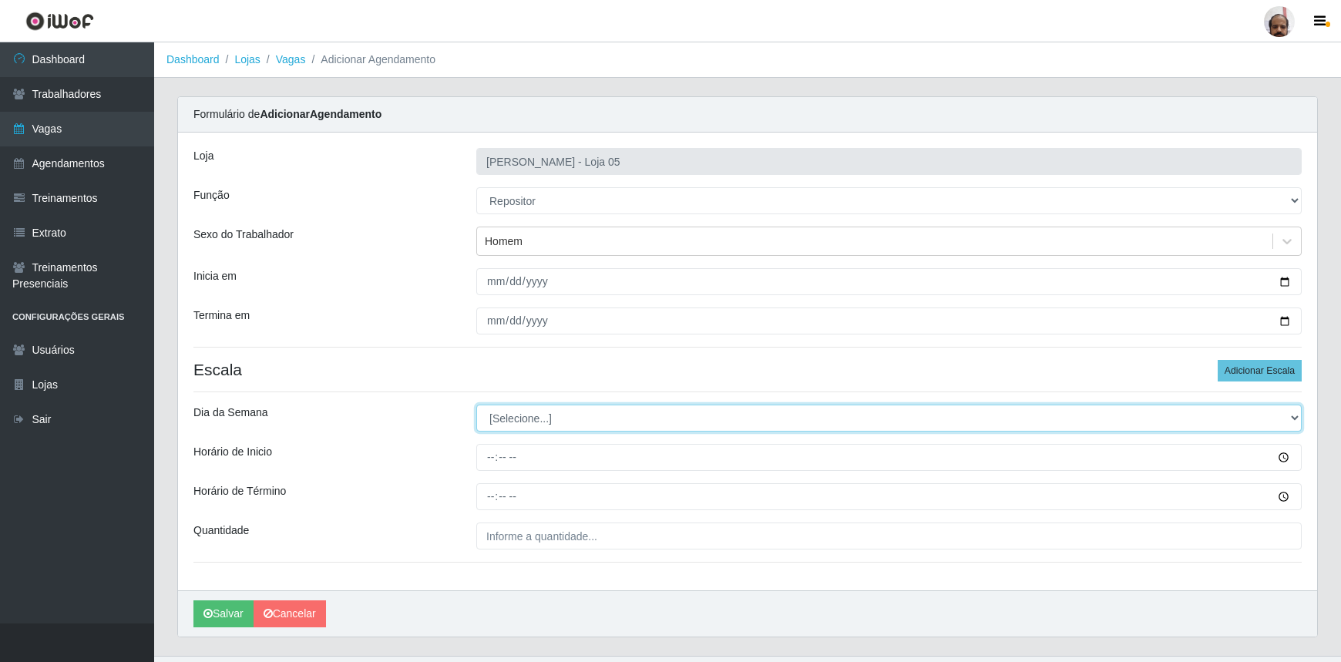
click at [1291, 417] on select "[Selecione...] Segunda Terça Quarta Quinta Sexta Sábado Domingo" at bounding box center [888, 418] width 825 height 27
select select "0"
click at [476, 405] on select "[Selecione...] Segunda Terça Quarta Quinta Sexta Sábado Domingo" at bounding box center [888, 418] width 825 height 27
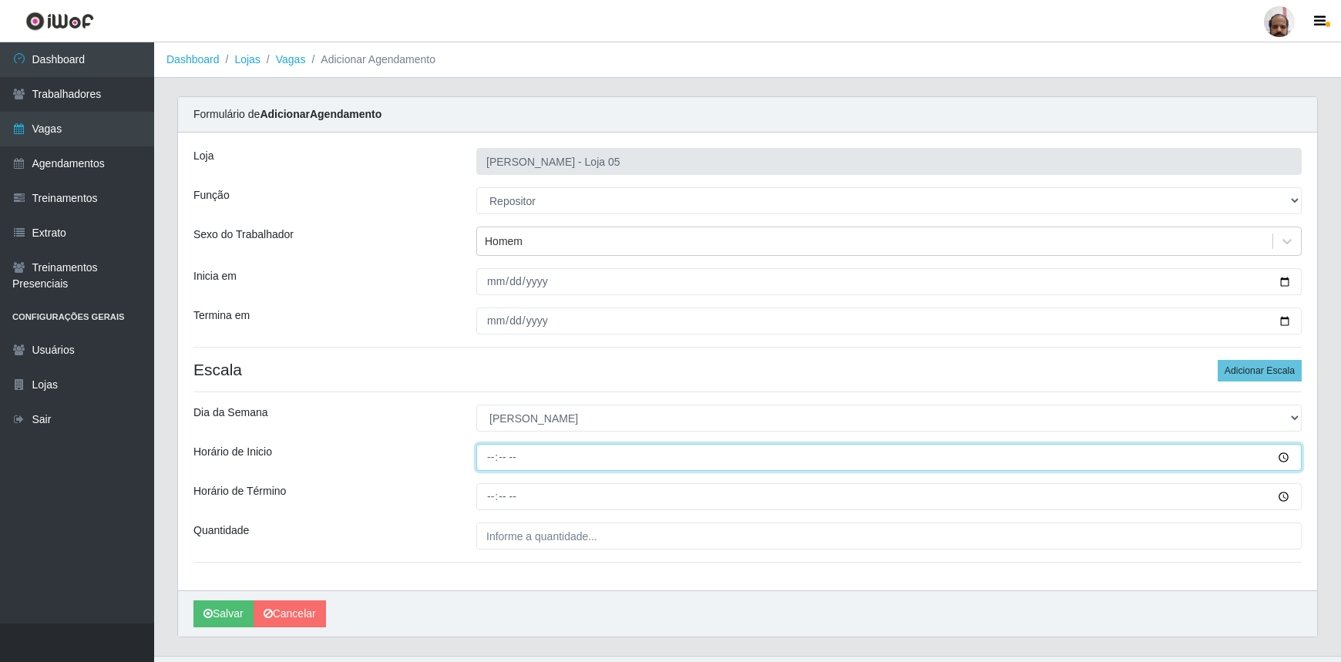
click at [489, 456] on input "Horário de Inicio" at bounding box center [888, 457] width 825 height 27
type input "13:30"
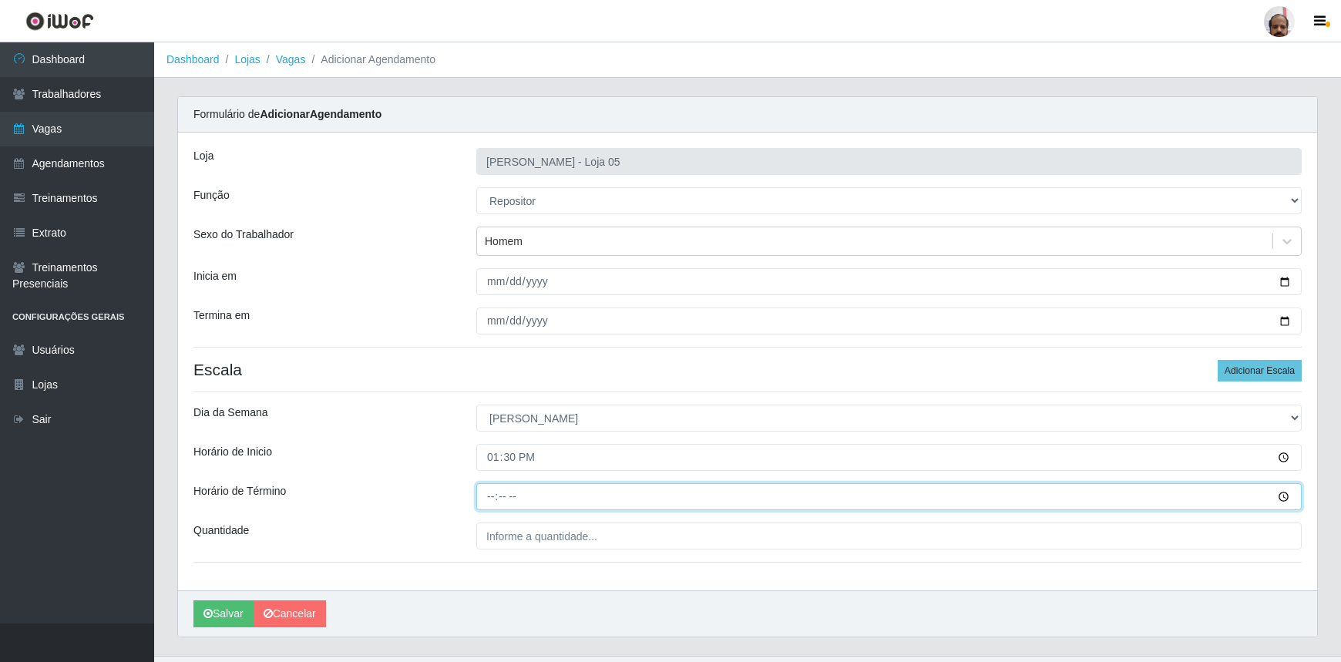
click at [492, 499] on input "Horário de Término" at bounding box center [888, 496] width 825 height 27
type input "19:30"
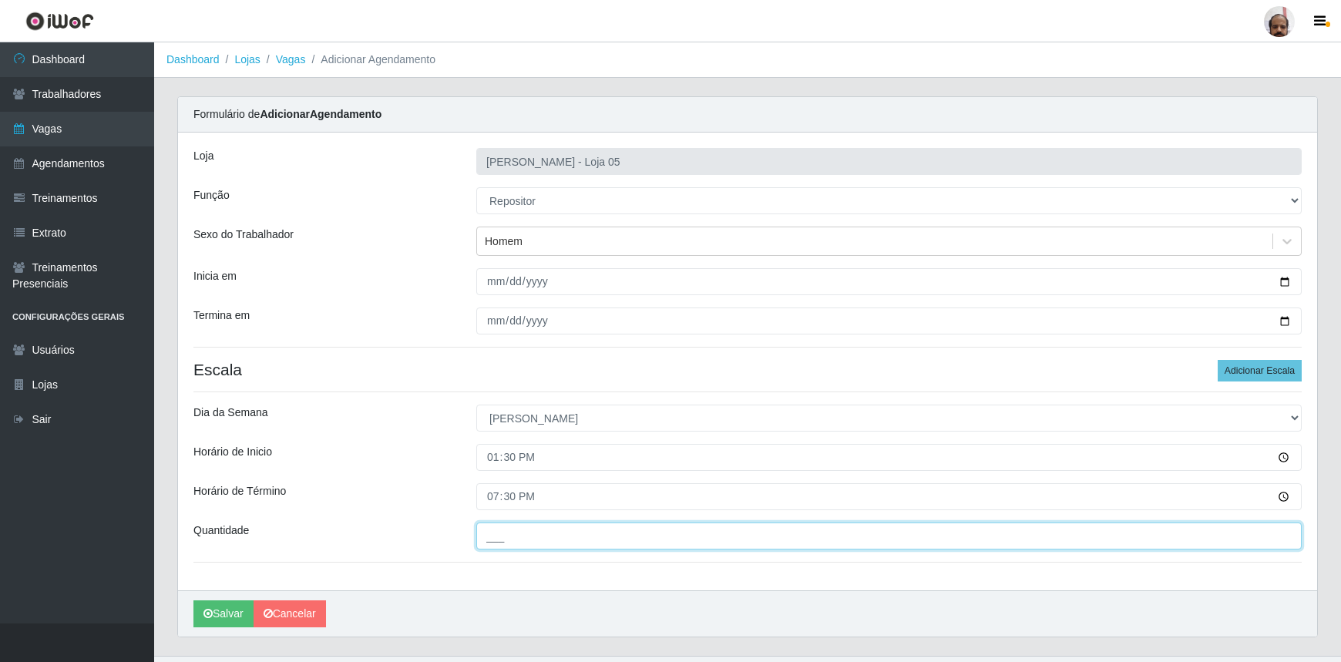
click at [500, 532] on input "___" at bounding box center [888, 535] width 825 height 27
type input "10_"
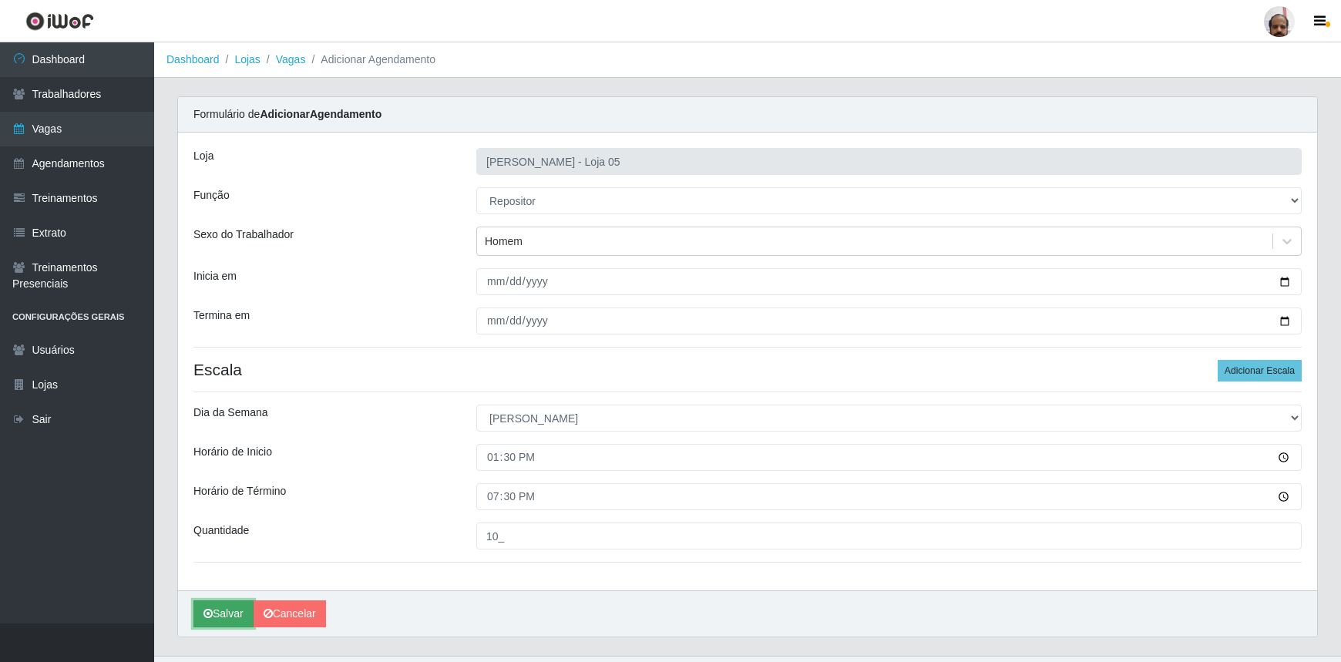
click at [231, 616] on button "Salvar" at bounding box center [223, 613] width 60 height 27
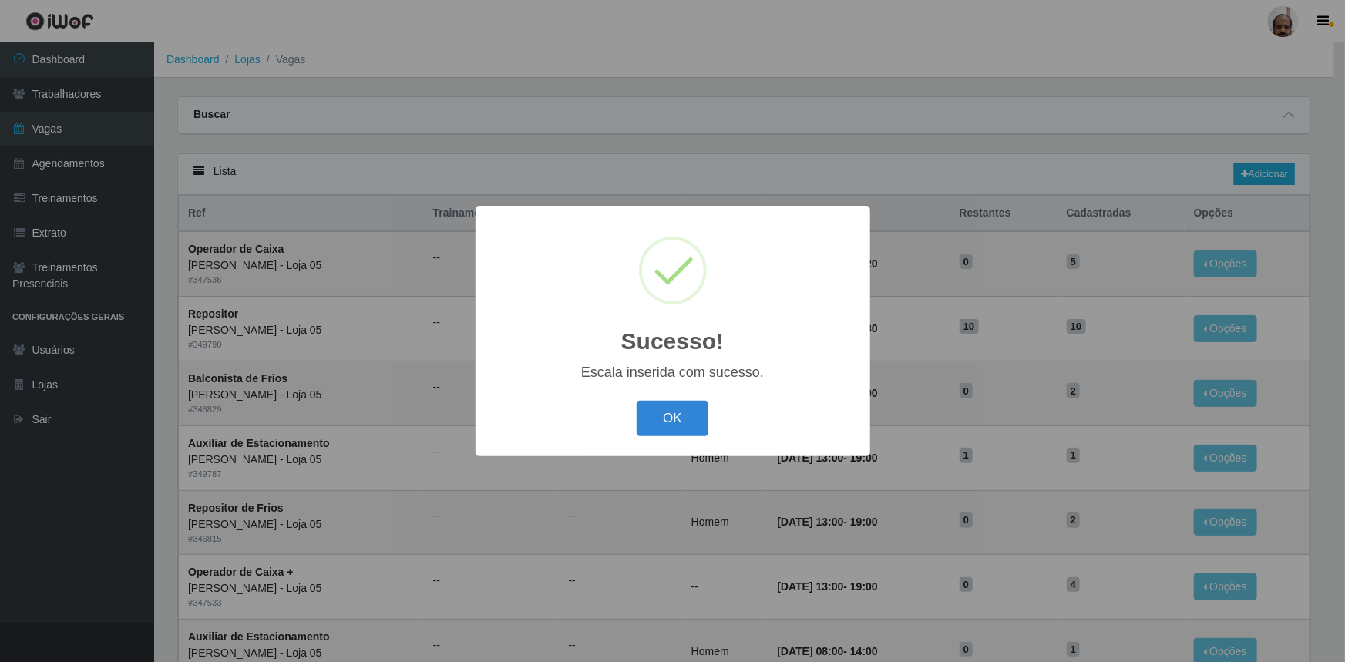
click at [688, 420] on button "OK" at bounding box center [673, 419] width 72 height 36
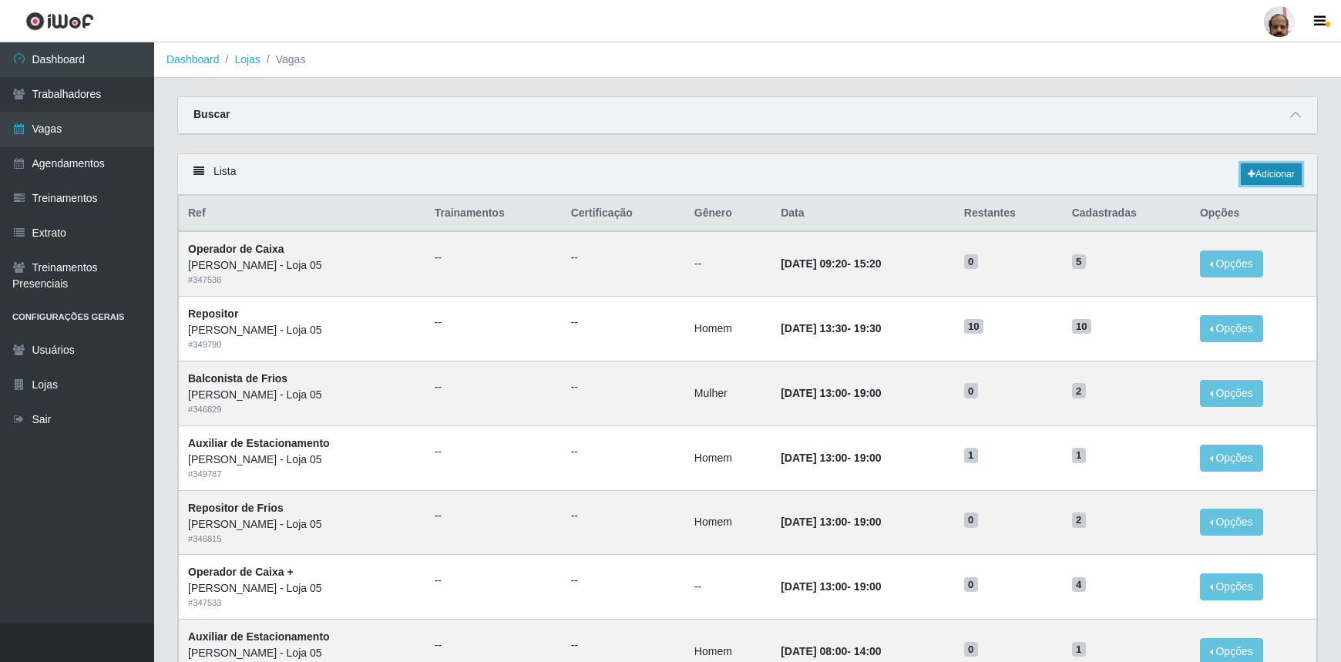
click at [1293, 172] on link "Adicionar" at bounding box center [1271, 174] width 61 height 22
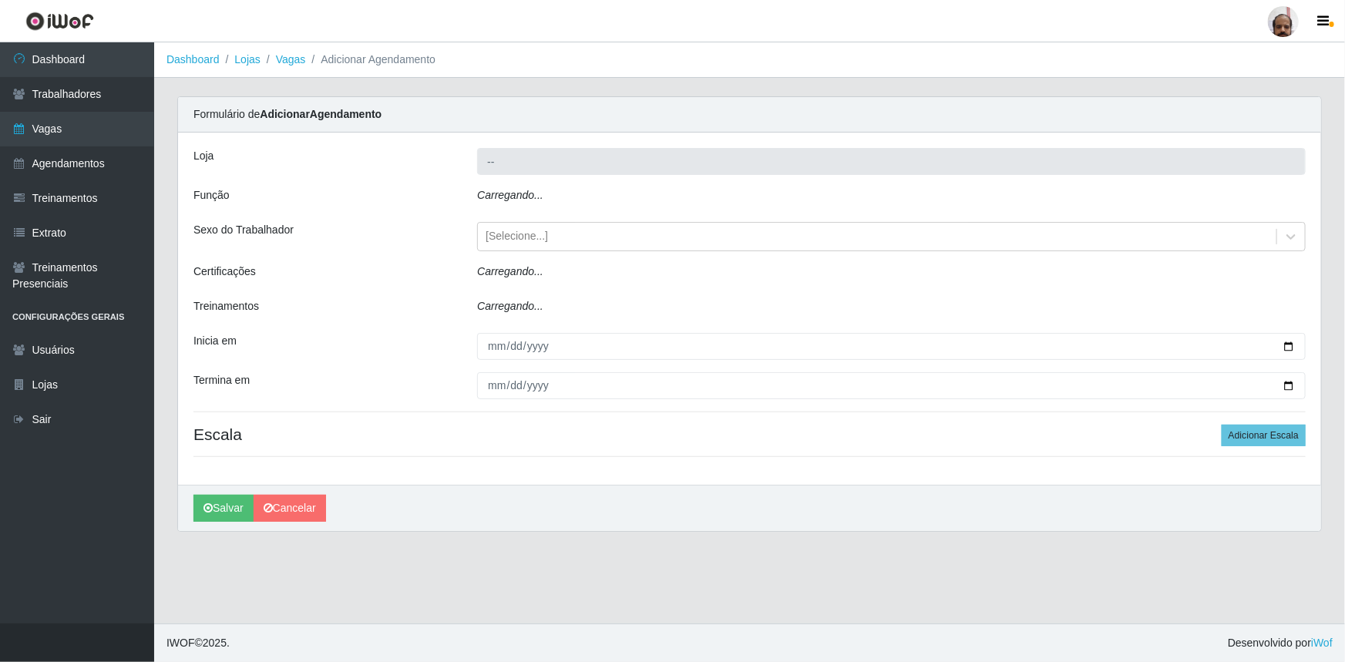
type input "[PERSON_NAME] - Loja 05"
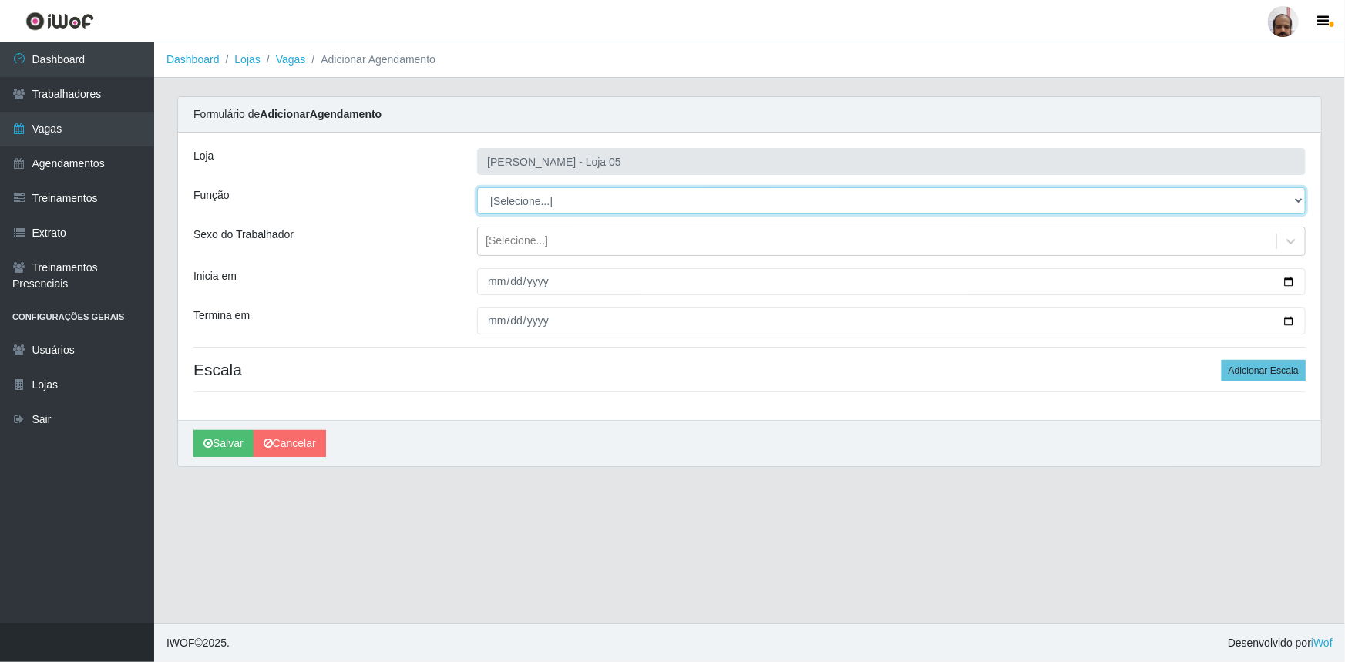
click at [1297, 197] on select "[Selecione...] ASG ASG + ASG ++ Auxiliar de Depósito Auxiliar de Depósito + Aux…" at bounding box center [891, 200] width 828 height 27
select select "24"
click at [477, 187] on select "[Selecione...] ASG ASG + ASG ++ Auxiliar de Depósito Auxiliar de Depósito + Aux…" at bounding box center [891, 200] width 828 height 27
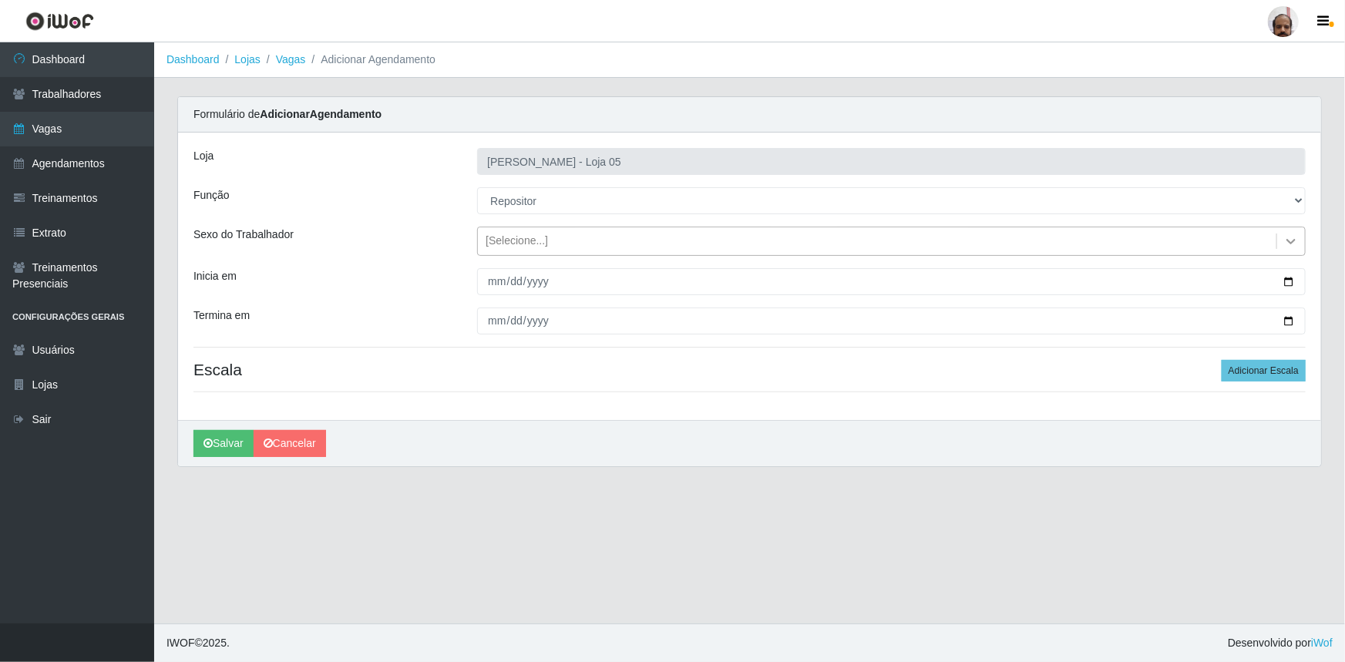
click at [1291, 239] on icon at bounding box center [1290, 240] width 15 height 15
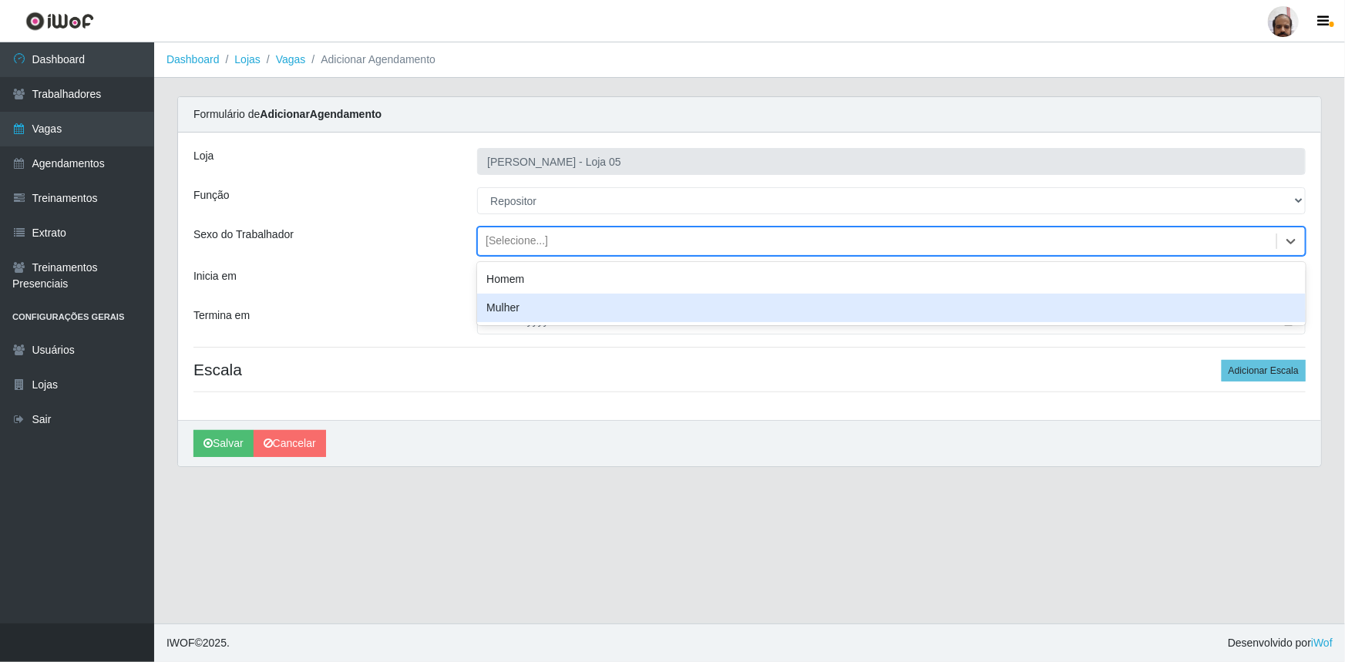
click at [514, 314] on div "Mulher" at bounding box center [891, 308] width 828 height 29
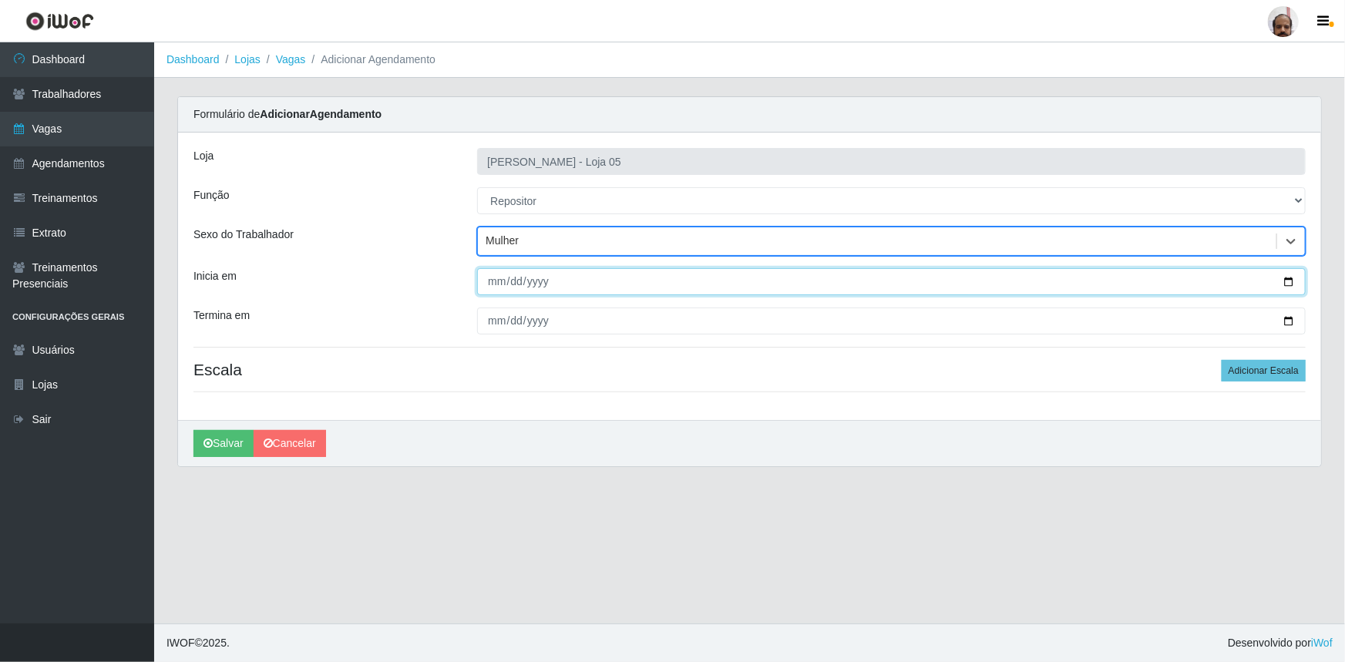
click at [1290, 282] on input "Inicia em" at bounding box center [891, 281] width 828 height 27
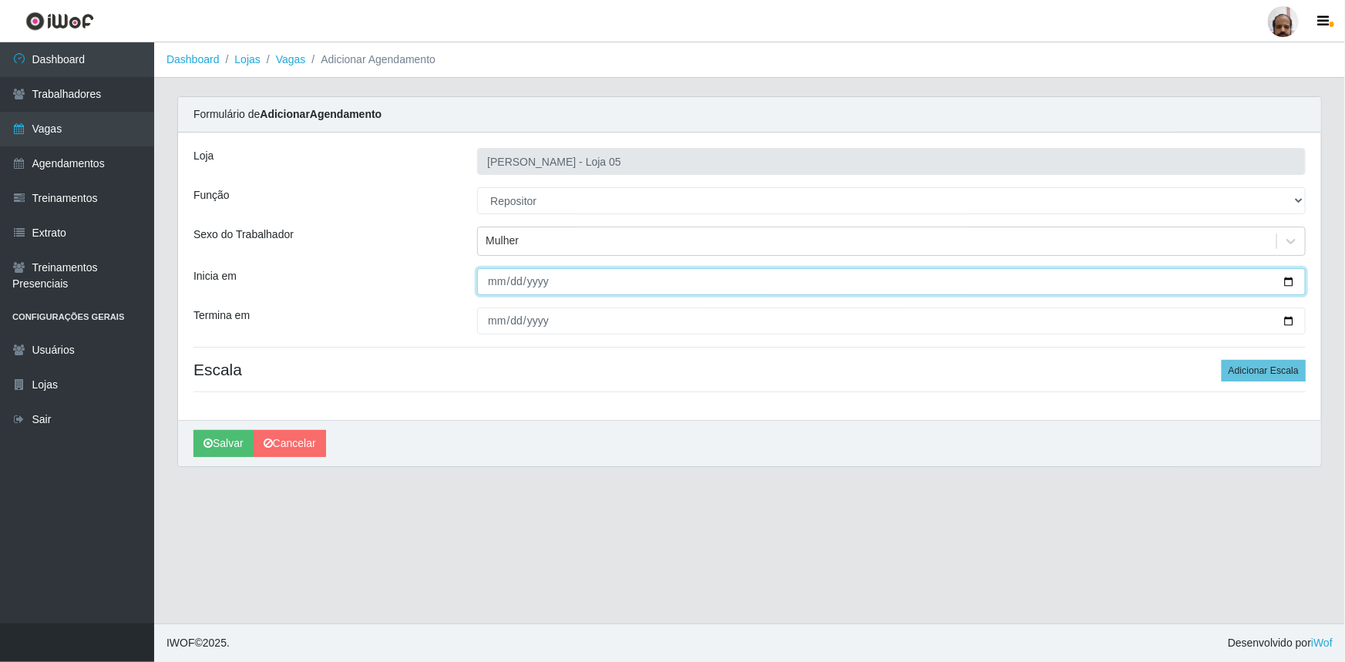
type input "[DATE]"
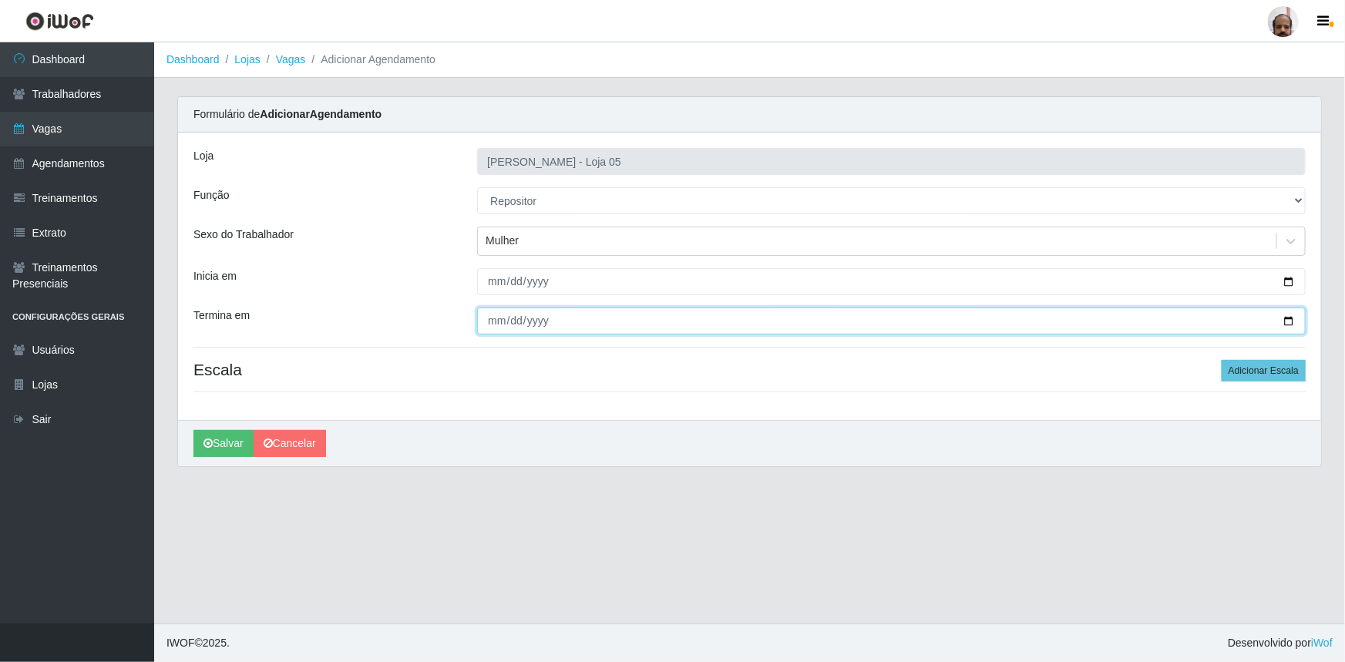
drag, startPoint x: 1285, startPoint y: 317, endPoint x: 1171, endPoint y: 351, distance: 119.2
click at [1285, 316] on input "Termina em" at bounding box center [891, 320] width 828 height 27
type input "[DATE]"
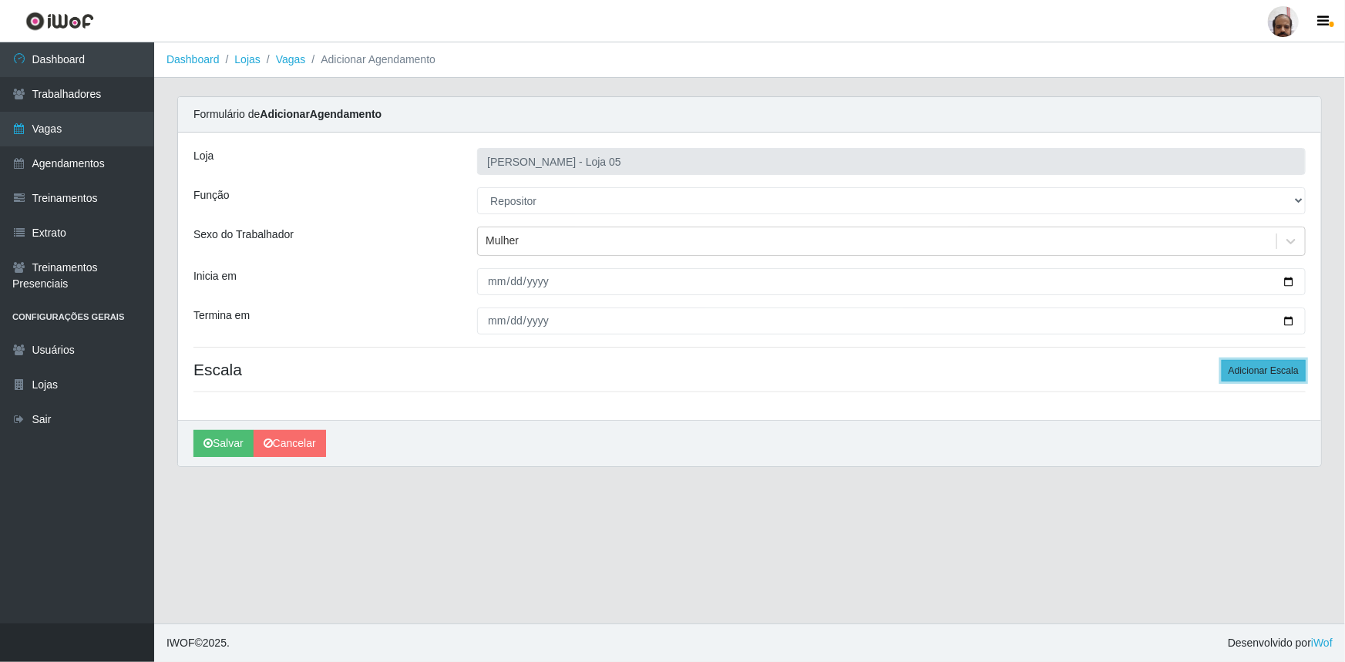
click at [1269, 369] on button "Adicionar Escala" at bounding box center [1263, 371] width 84 height 22
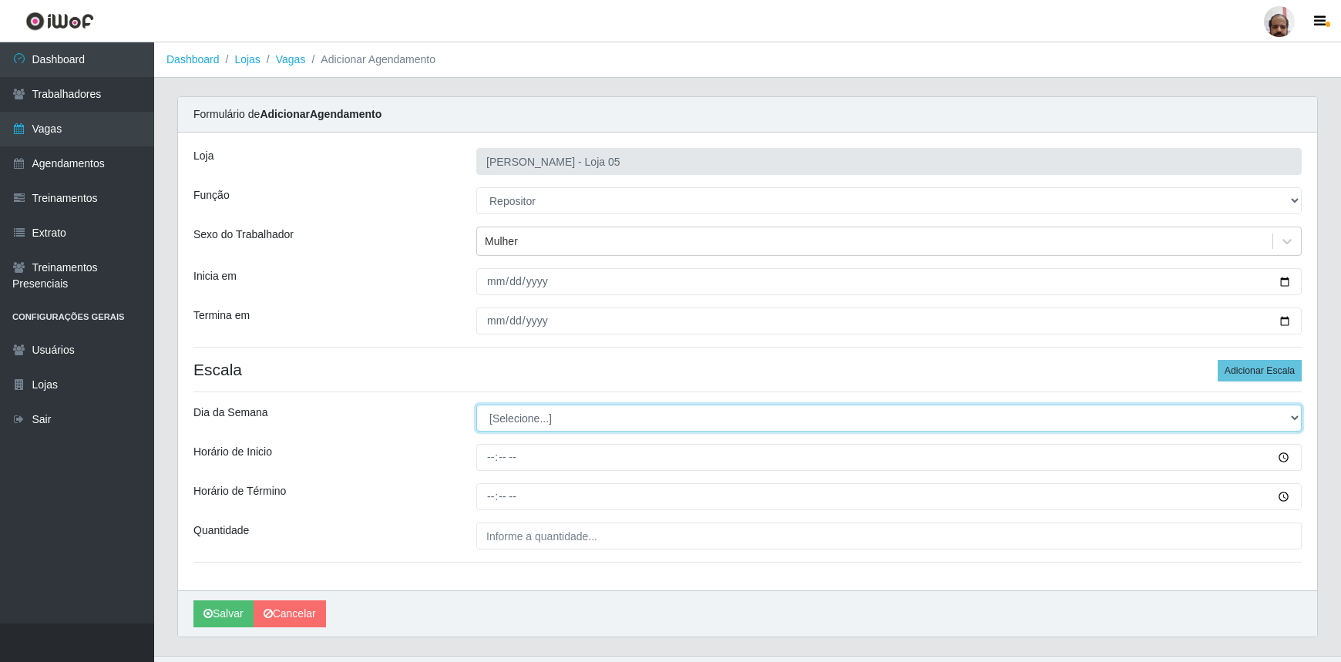
click at [1288, 422] on select "[Selecione...] Segunda Terça Quarta Quinta Sexta Sábado Domingo" at bounding box center [888, 418] width 825 height 27
select select "0"
click at [476, 405] on select "[Selecione...] Segunda Terça Quarta Quinta Sexta Sábado Domingo" at bounding box center [888, 418] width 825 height 27
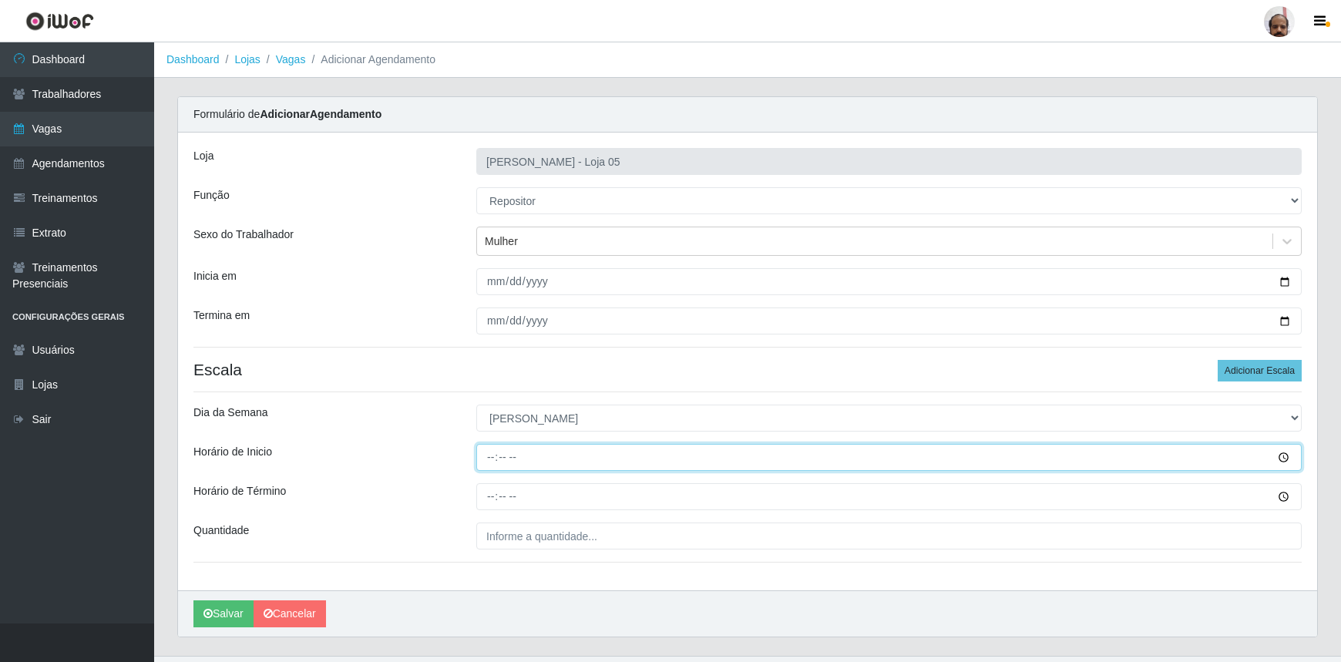
click at [492, 460] on input "Horário de Inicio" at bounding box center [888, 457] width 825 height 27
type input "13:30"
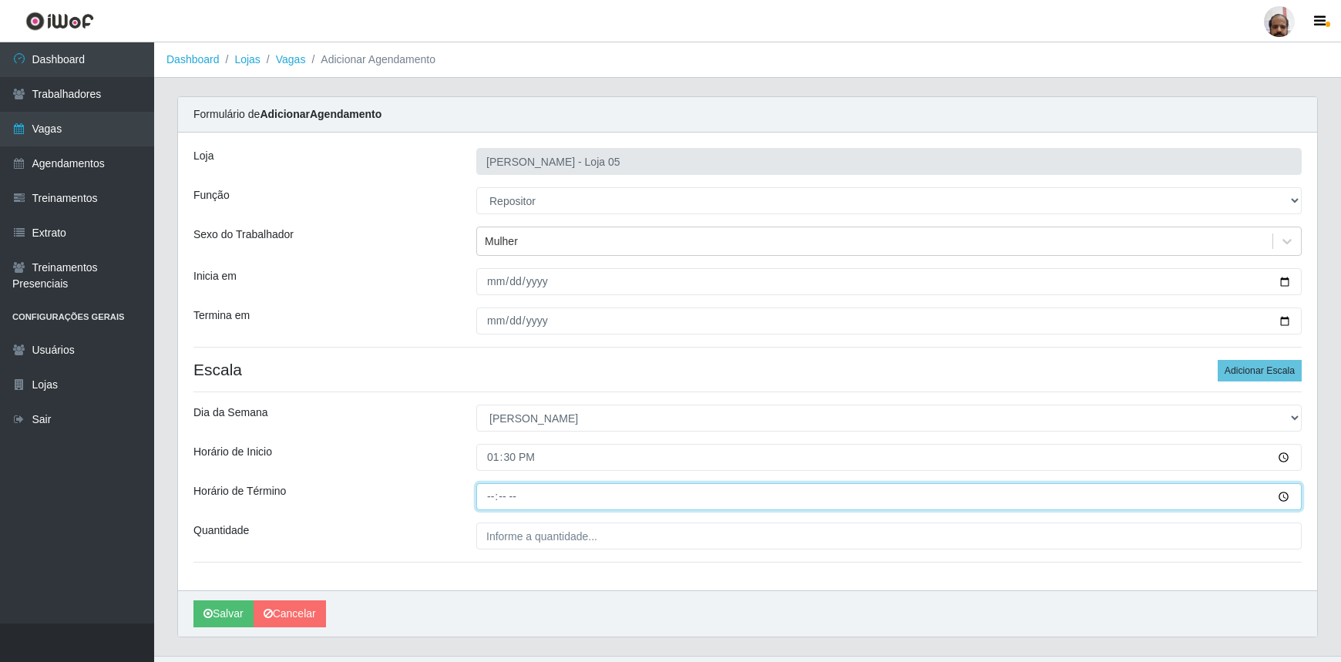
click at [493, 495] on input "Horário de Término" at bounding box center [888, 496] width 825 height 27
type input "19:30"
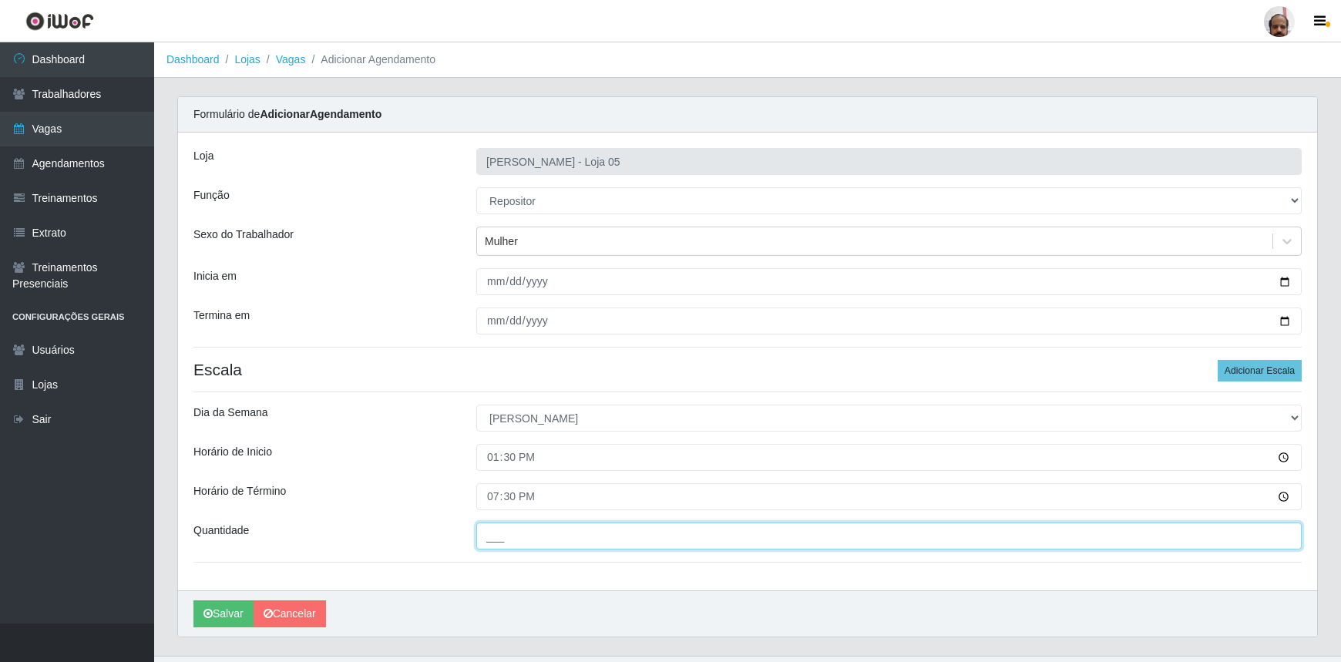
click at [485, 536] on input "___" at bounding box center [888, 535] width 825 height 27
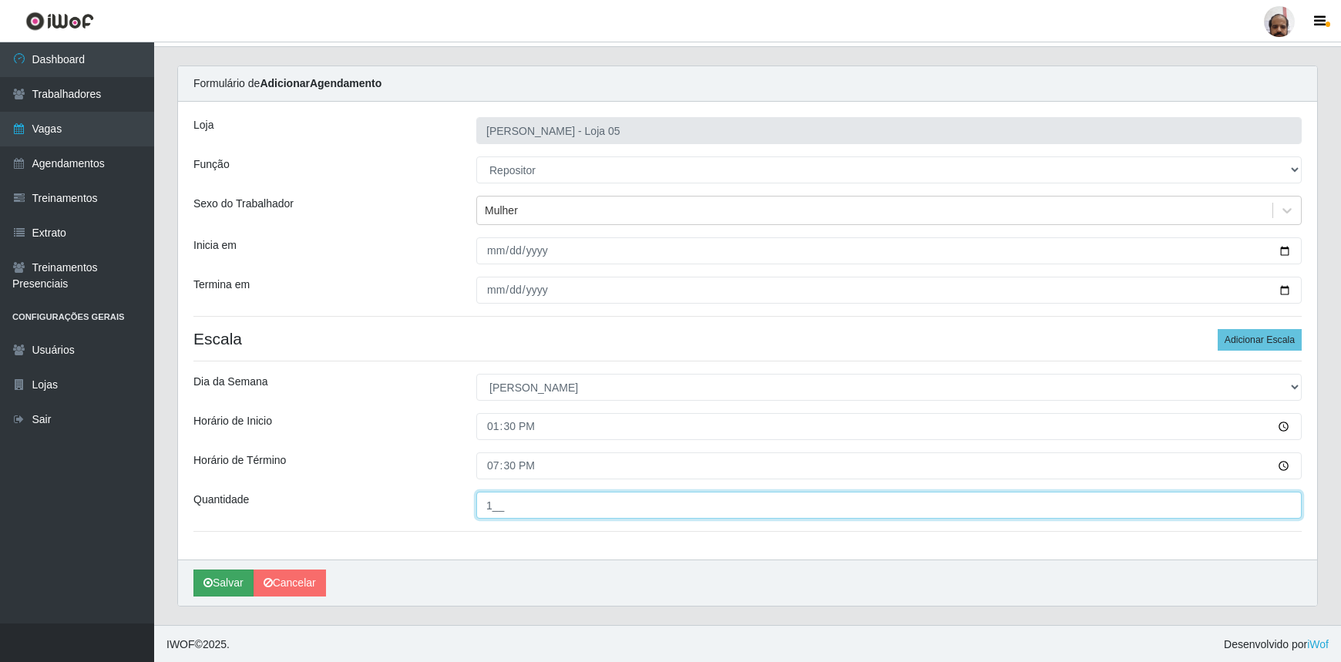
type input "1__"
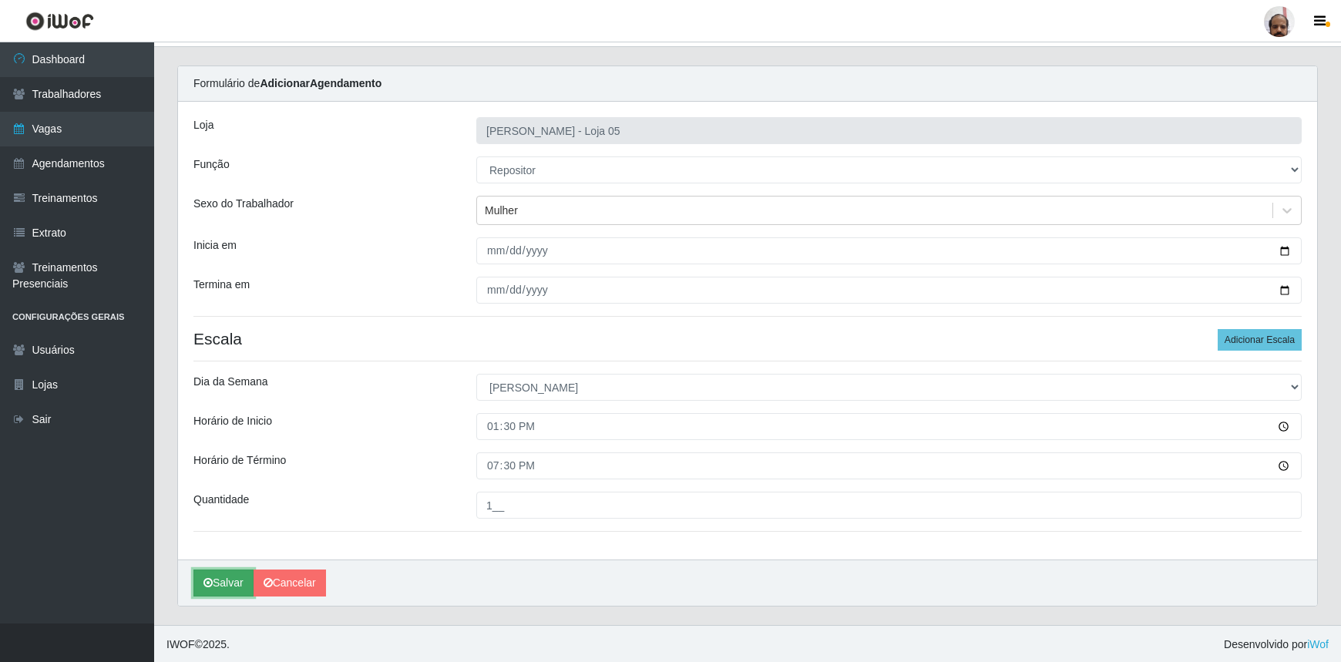
click at [227, 580] on button "Salvar" at bounding box center [223, 582] width 60 height 27
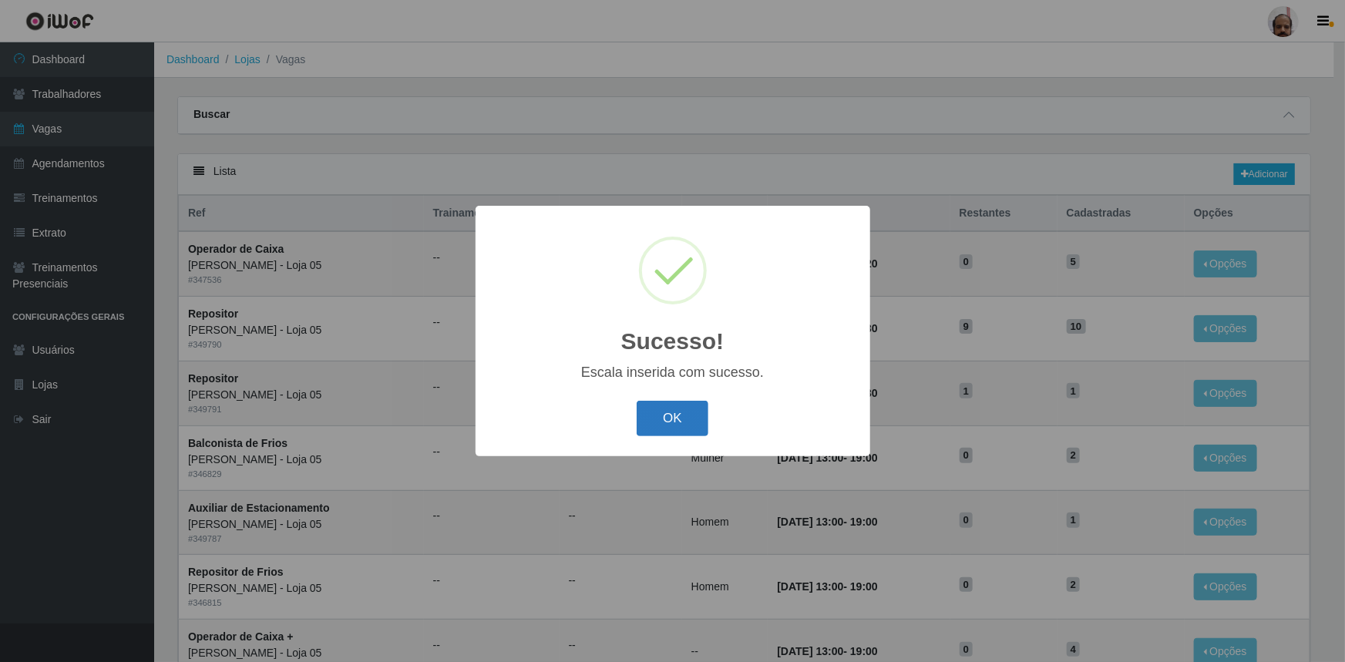
click at [688, 418] on button "OK" at bounding box center [673, 419] width 72 height 36
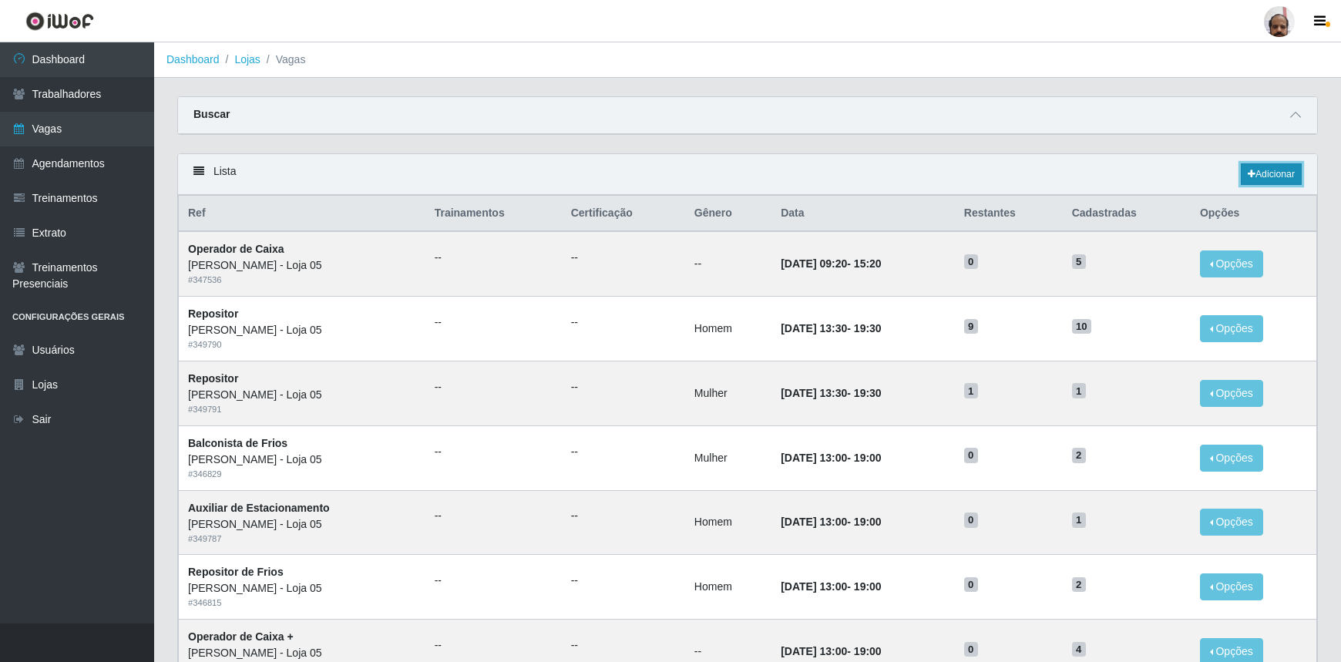
click at [1269, 175] on link "Adicionar" at bounding box center [1271, 174] width 61 height 22
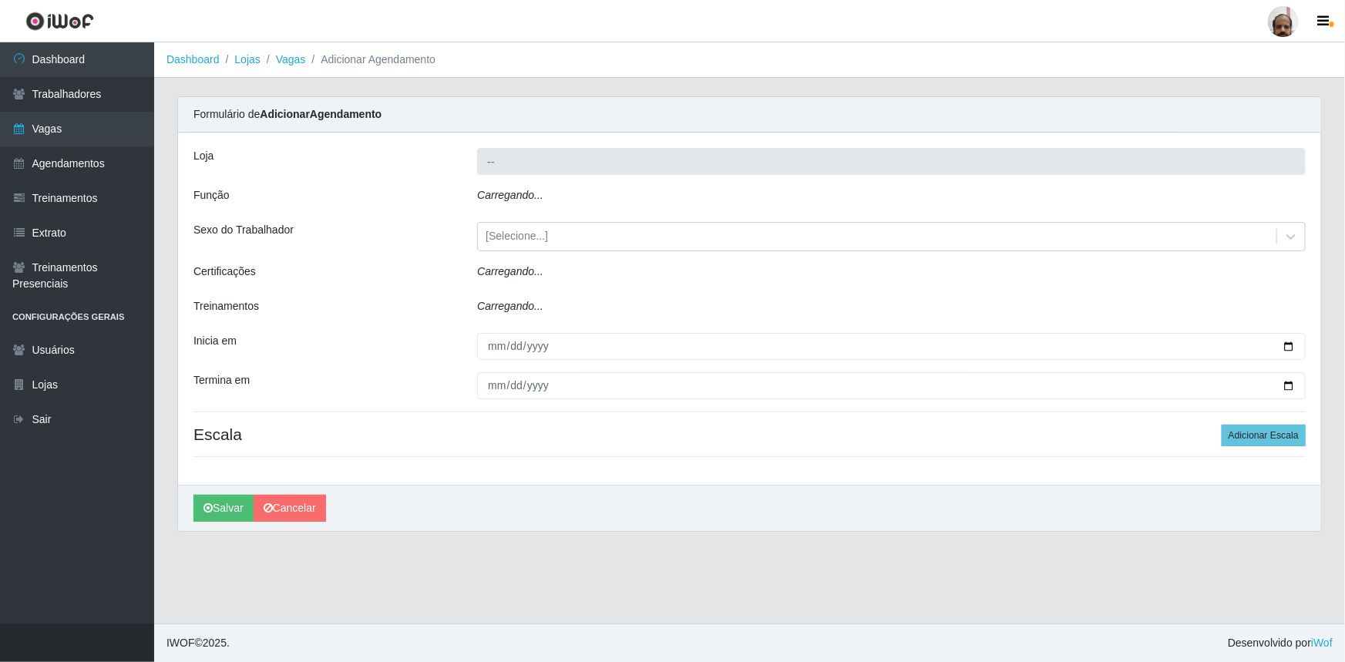
type input "[PERSON_NAME] - Loja 05"
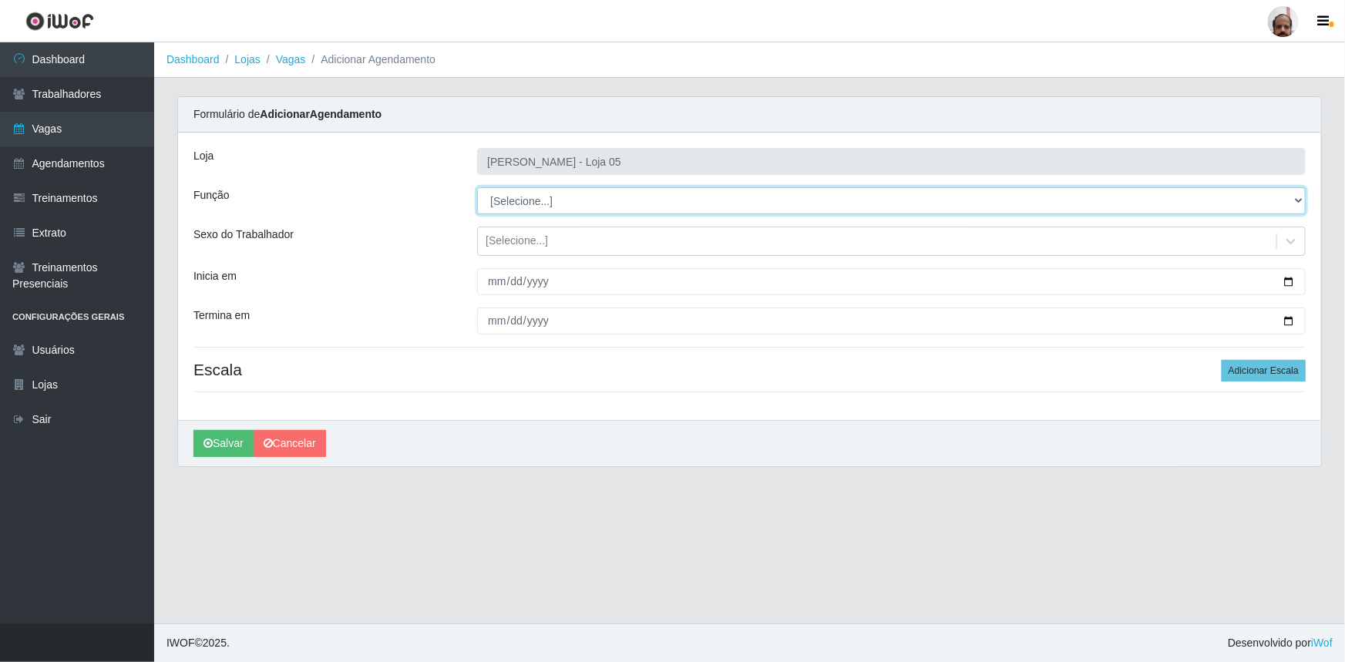
click at [1294, 200] on select "[Selecione...] ASG ASG + ASG ++ Auxiliar de Depósito Auxiliar de Depósito + Aux…" at bounding box center [891, 200] width 828 height 27
select select "1"
click at [477, 187] on select "[Selecione...] ASG ASG + ASG ++ Auxiliar de Depósito Auxiliar de Depósito + Aux…" at bounding box center [891, 200] width 828 height 27
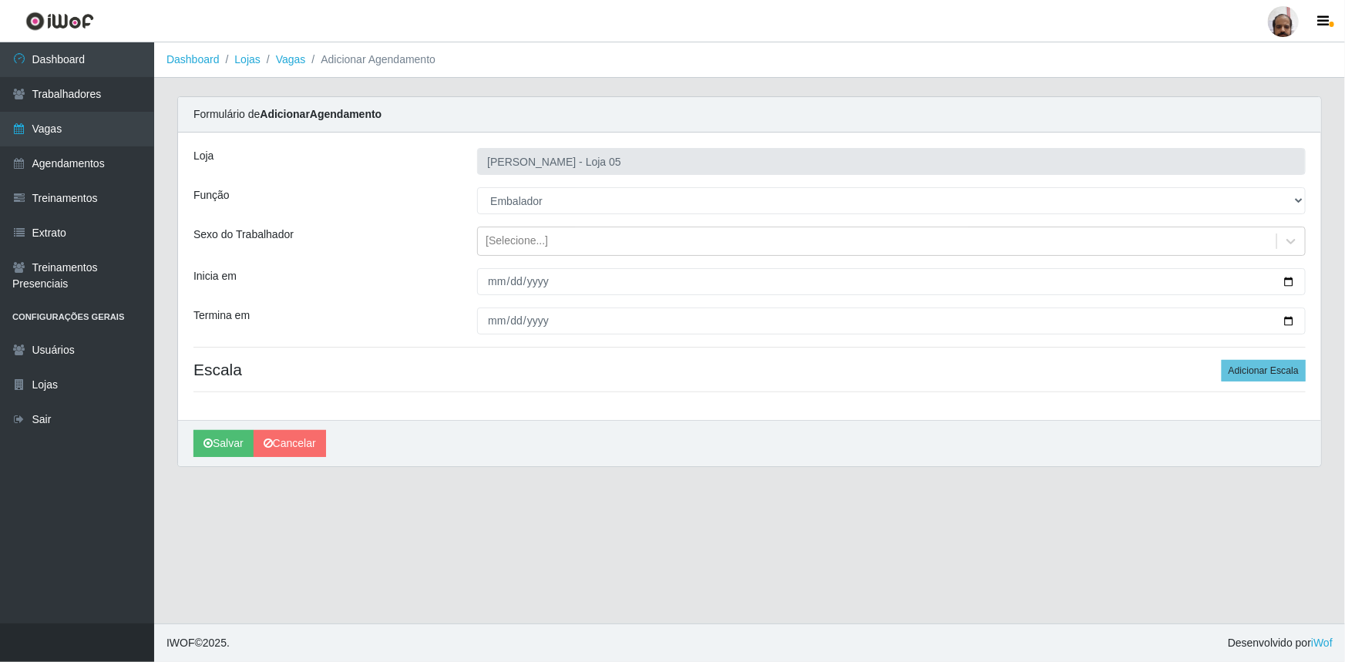
drag, startPoint x: 1289, startPoint y: 243, endPoint x: 1184, endPoint y: 259, distance: 106.8
click at [1289, 242] on icon at bounding box center [1290, 240] width 15 height 15
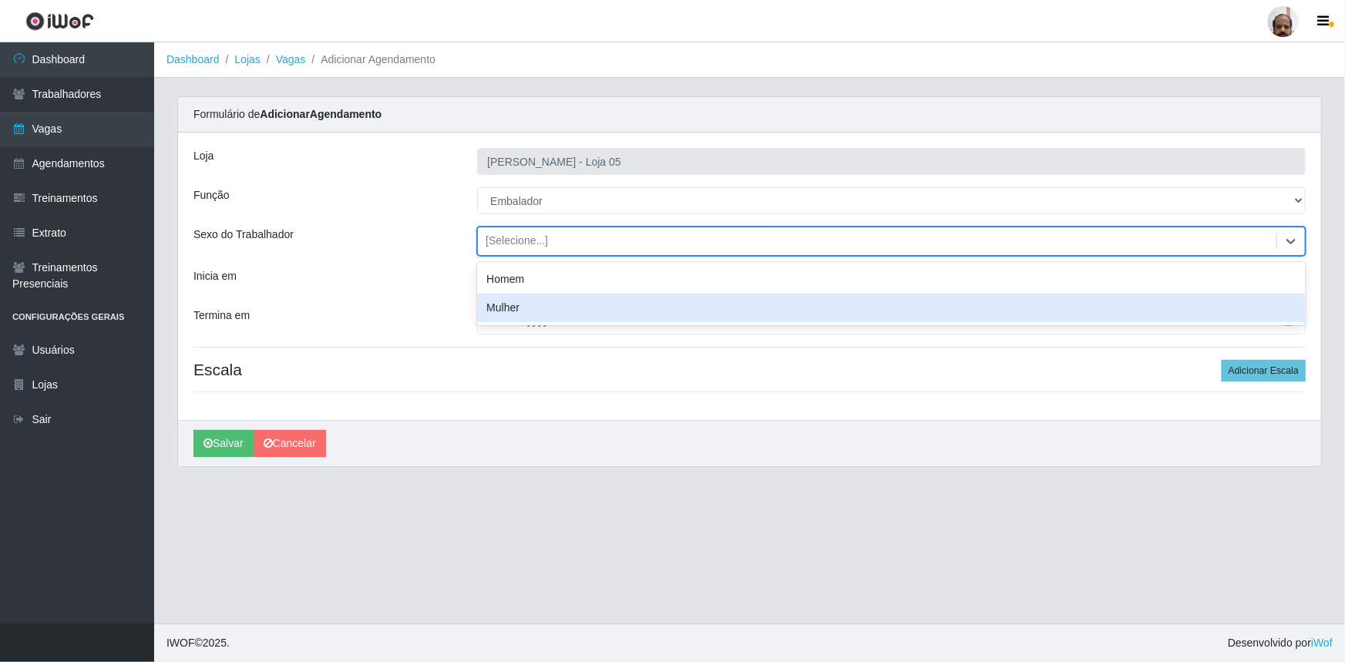
drag, startPoint x: 516, startPoint y: 303, endPoint x: 536, endPoint y: 314, distance: 23.8
click at [516, 303] on div "Mulher" at bounding box center [891, 308] width 828 height 29
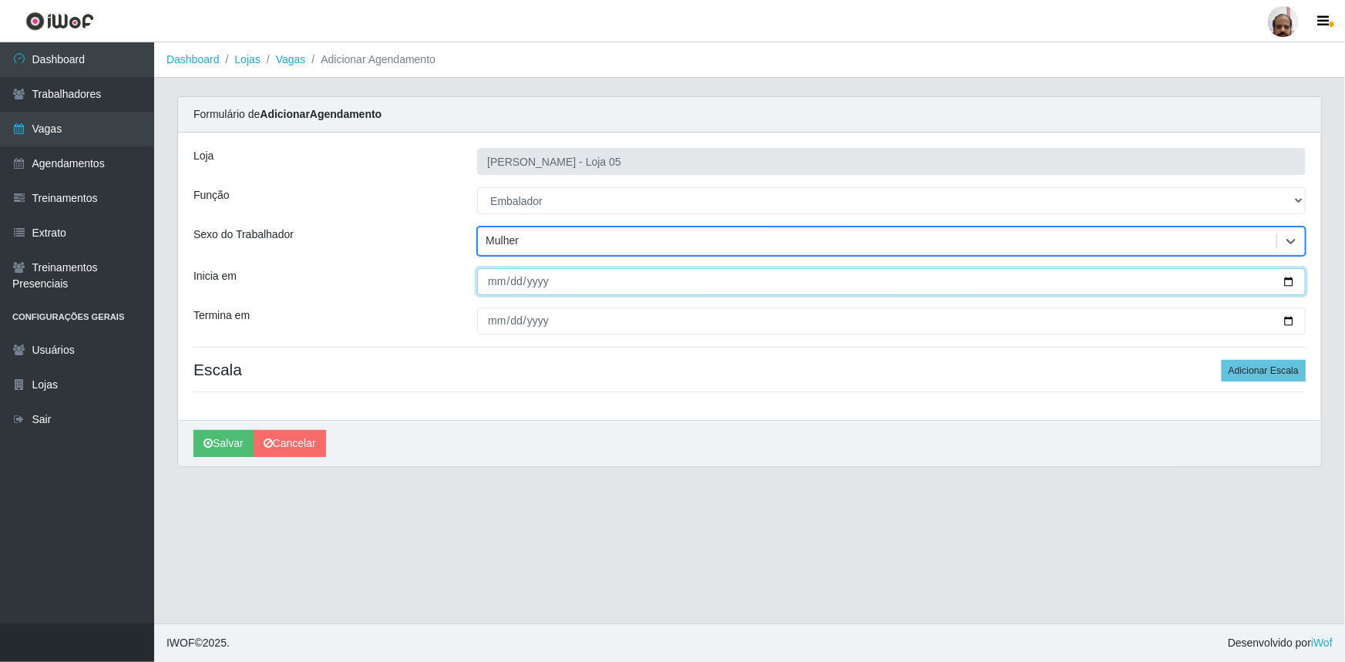
click at [1290, 280] on input "Inicia em" at bounding box center [891, 281] width 828 height 27
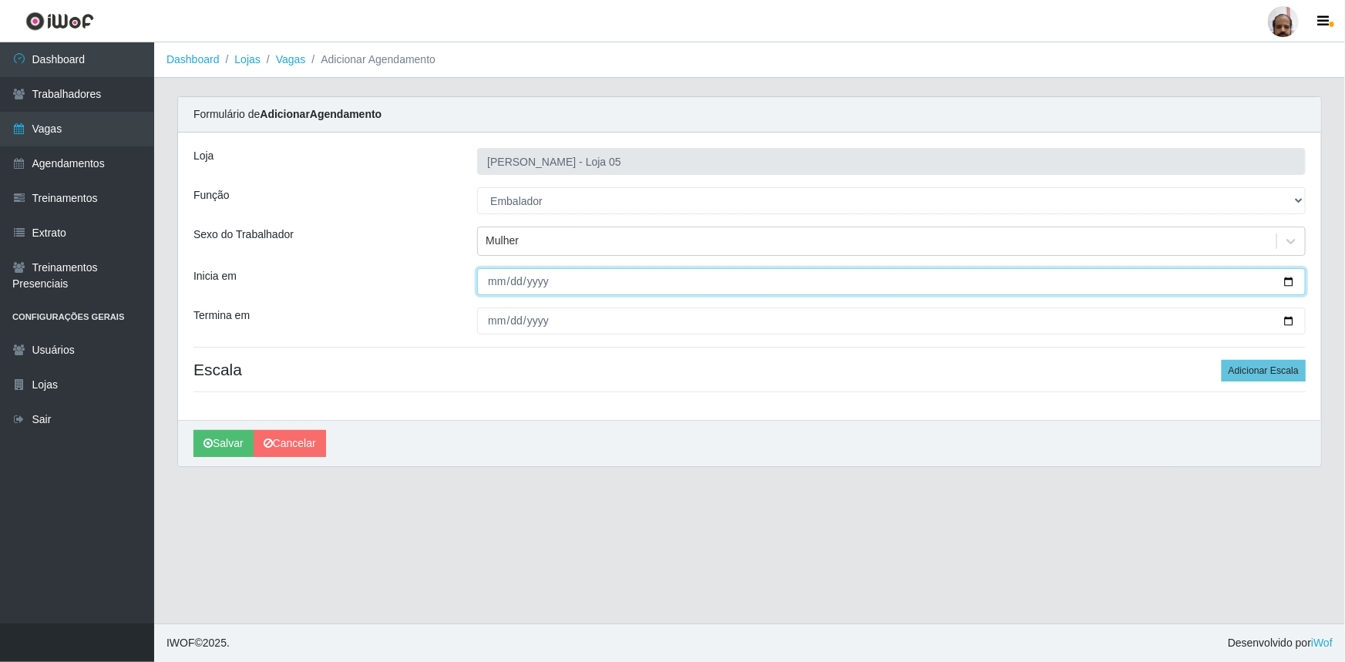
type input "[DATE]"
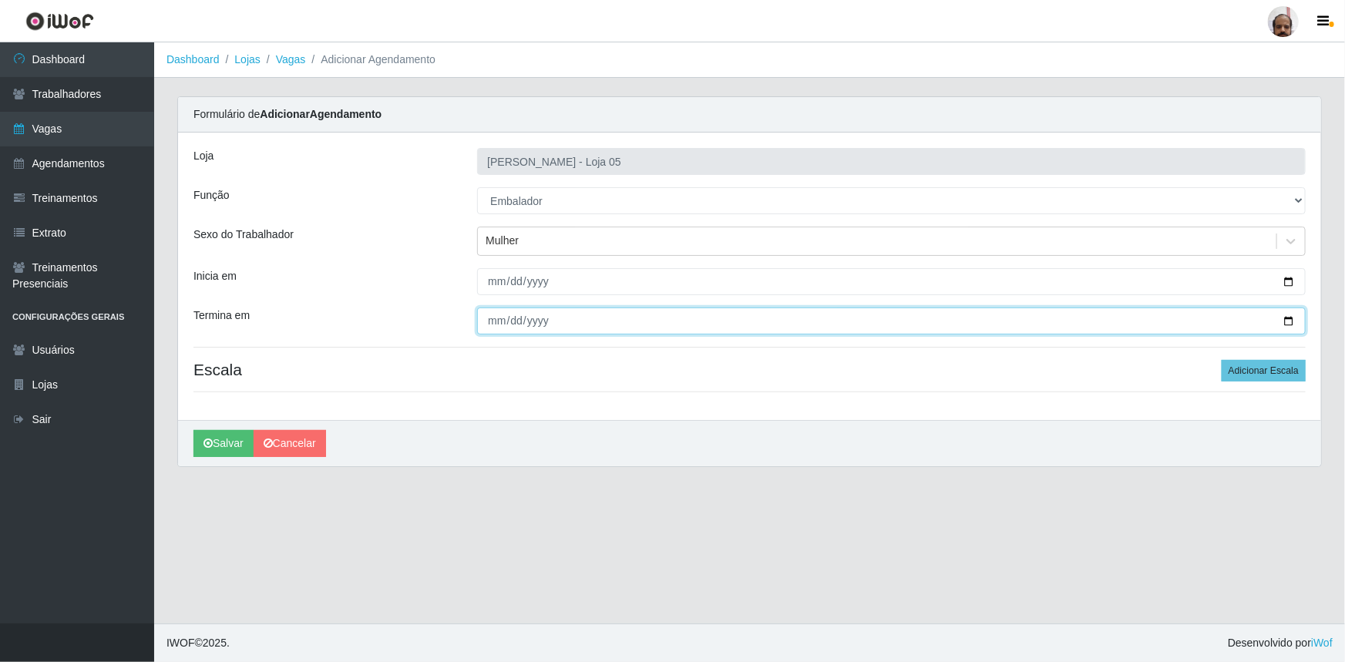
click at [1294, 317] on input "Termina em" at bounding box center [891, 320] width 828 height 27
type input "[DATE]"
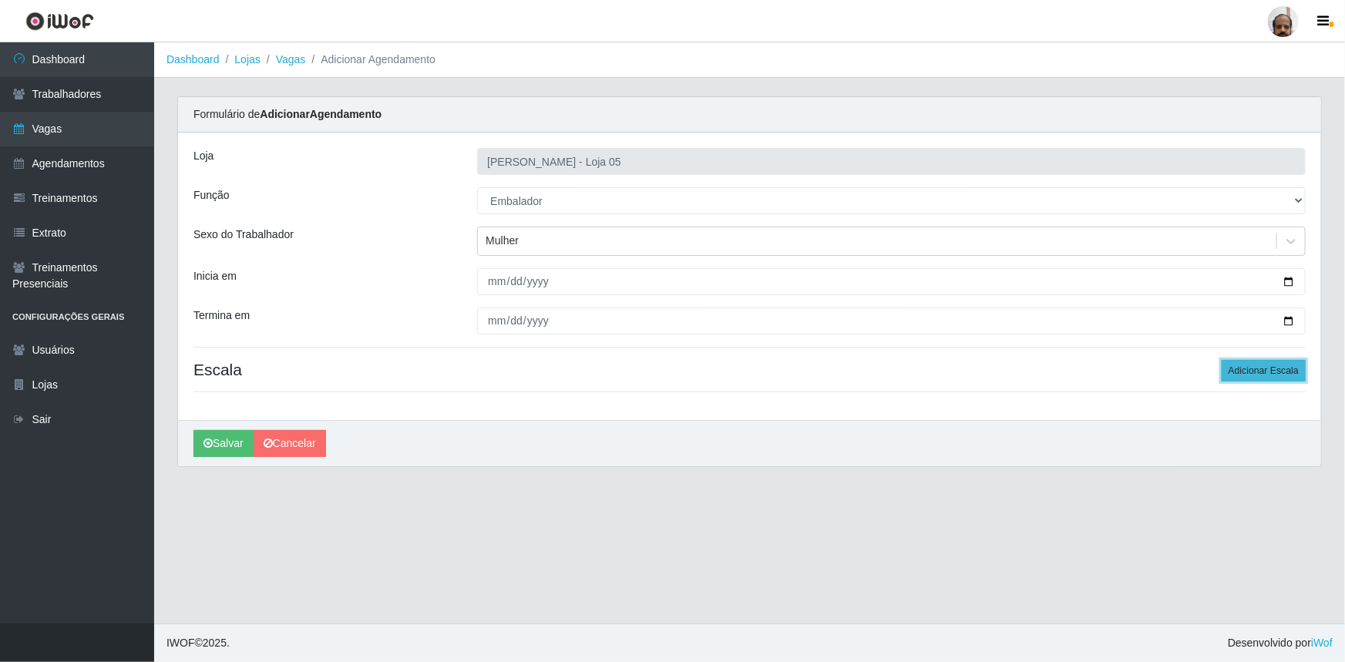
click at [1279, 371] on button "Adicionar Escala" at bounding box center [1263, 371] width 84 height 22
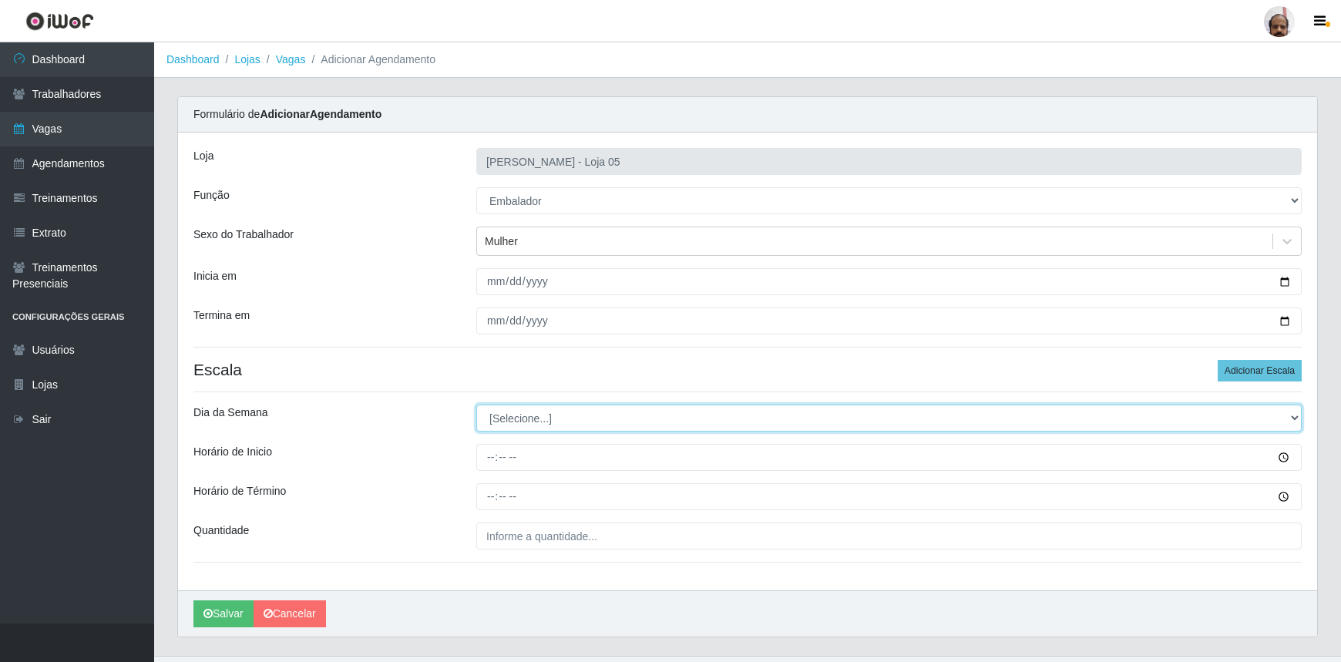
drag, startPoint x: 1292, startPoint y: 417, endPoint x: 1282, endPoint y: 422, distance: 12.1
click at [1293, 417] on select "[Selecione...] Segunda Terça Quarta Quinta Sexta Sábado Domingo" at bounding box center [888, 418] width 825 height 27
select select "0"
click at [476, 405] on select "[Selecione...] Segunda Terça Quarta Quinta Sexta Sábado Domingo" at bounding box center [888, 418] width 825 height 27
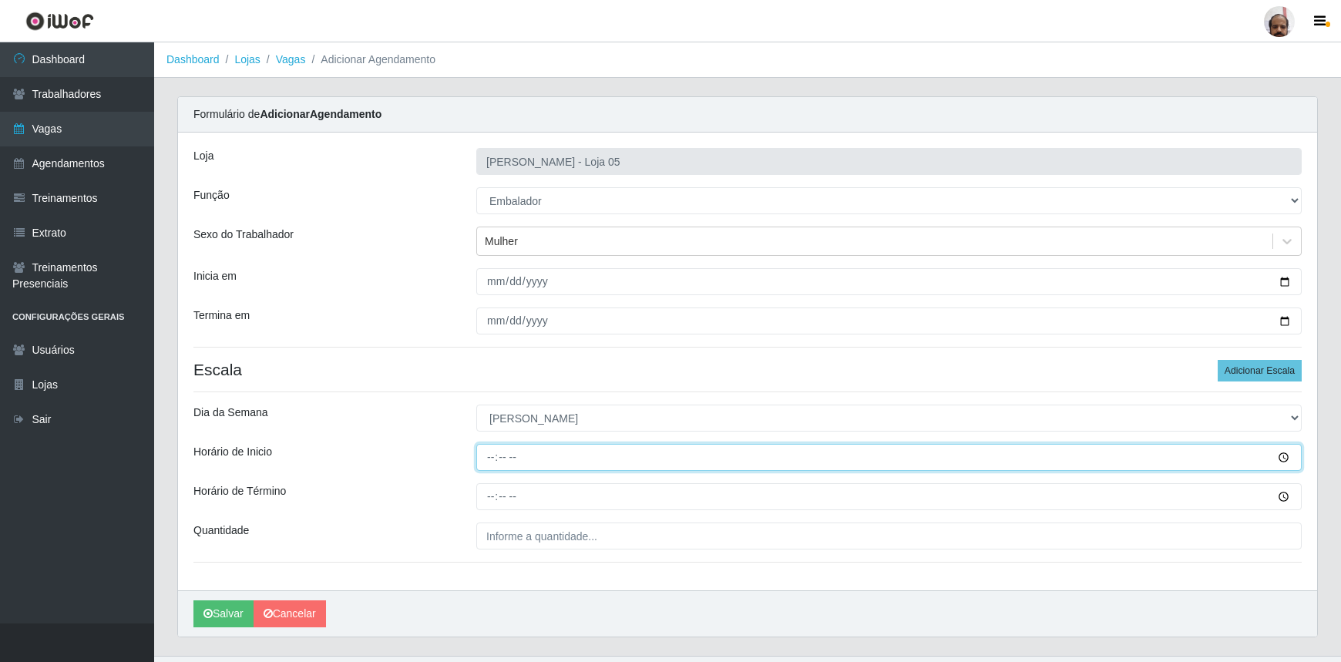
click at [493, 460] on input "Horário de Inicio" at bounding box center [888, 457] width 825 height 27
type input "09:00"
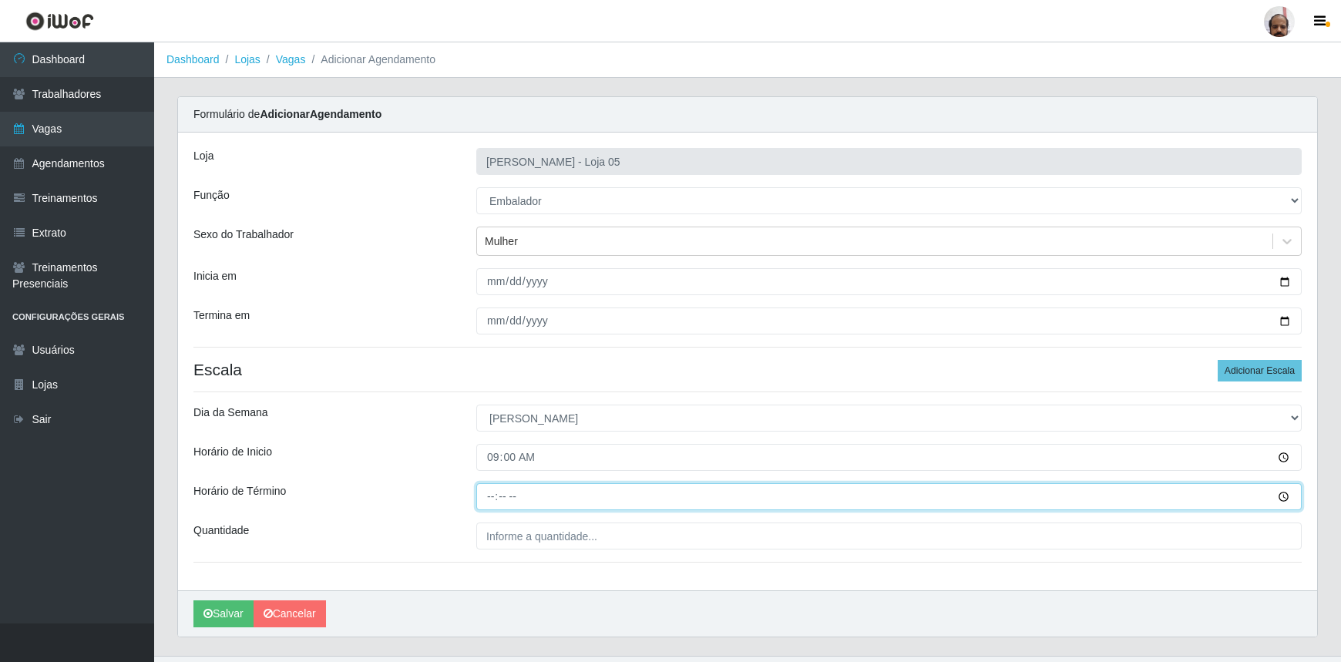
click at [485, 498] on input "Horário de Término" at bounding box center [888, 496] width 825 height 27
type input "15:00"
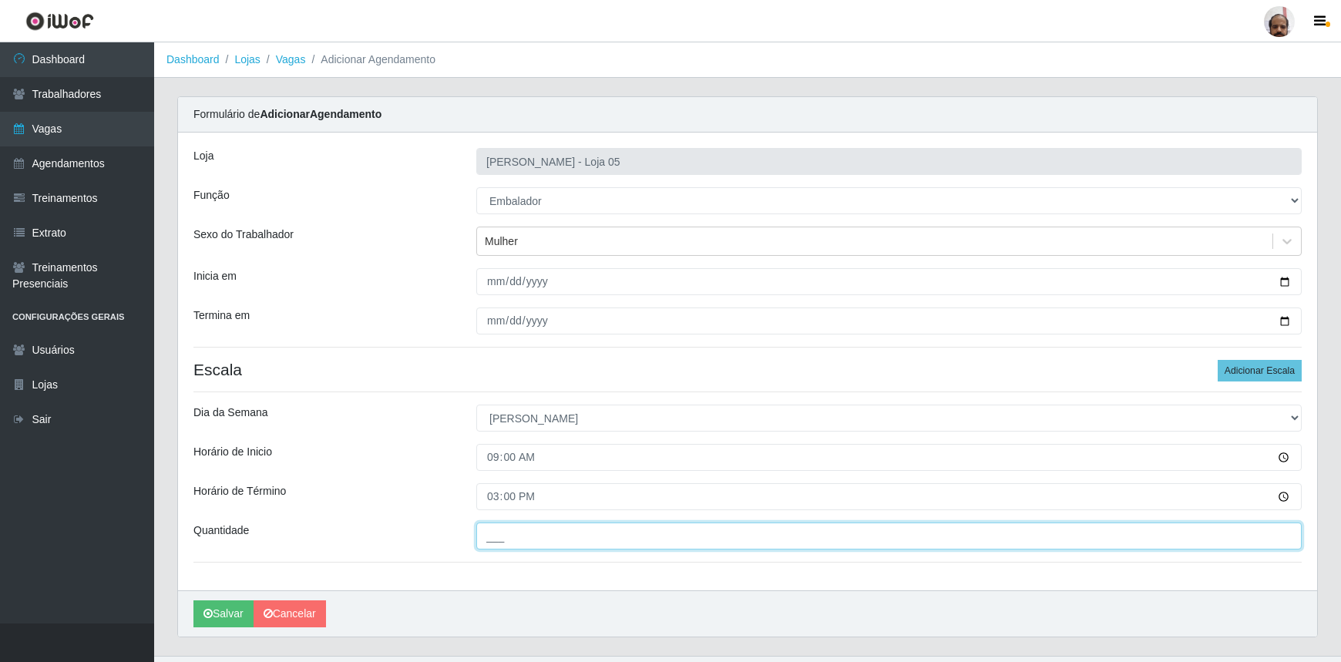
click at [502, 545] on input "___" at bounding box center [888, 535] width 825 height 27
type input "6__"
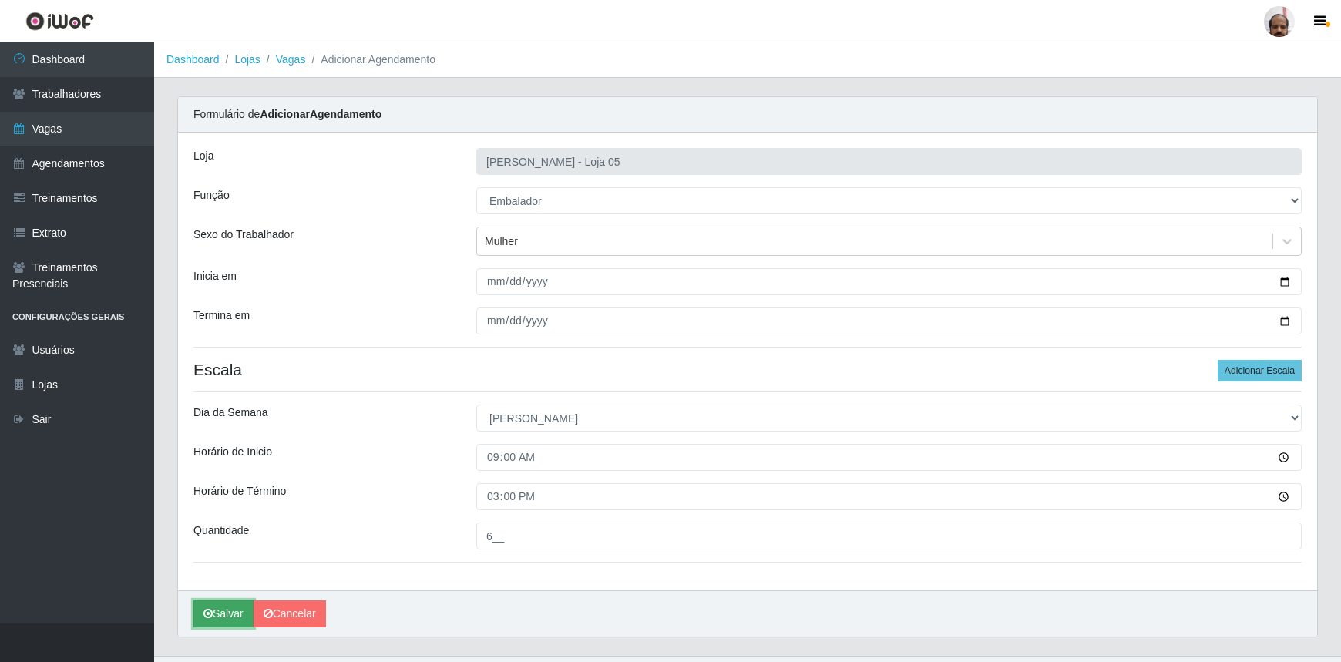
click at [231, 617] on button "Salvar" at bounding box center [223, 613] width 60 height 27
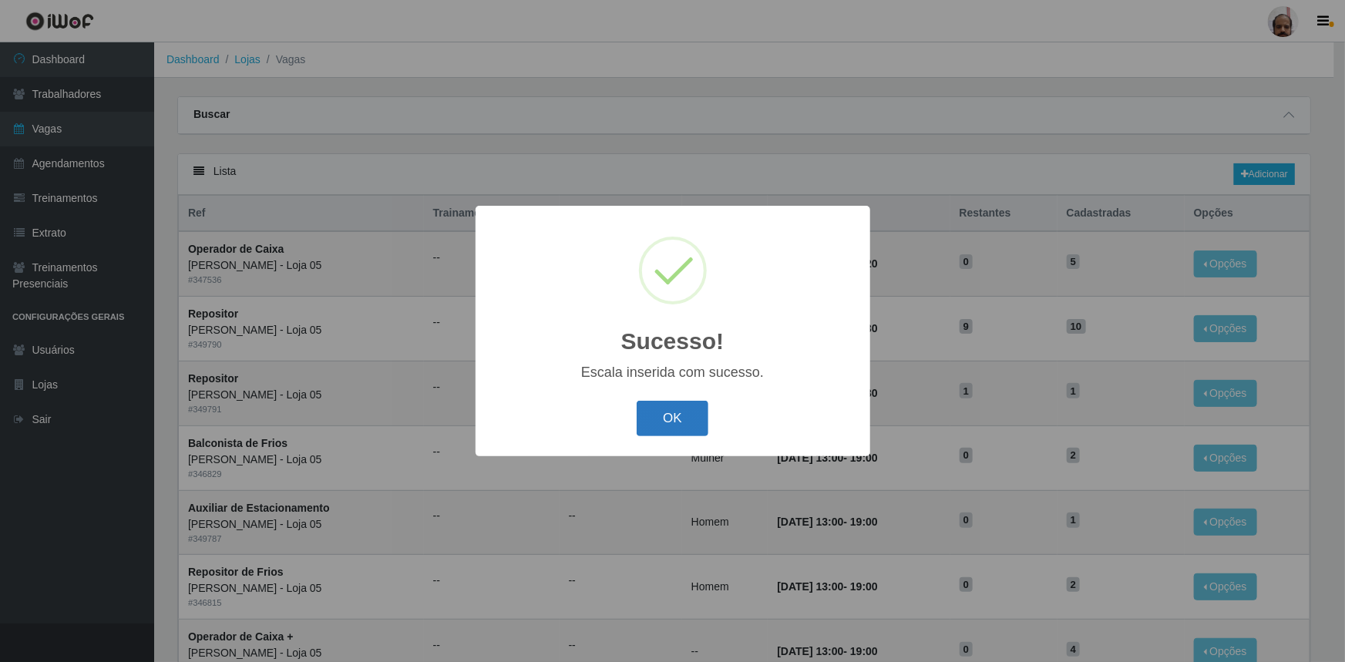
click at [692, 415] on button "OK" at bounding box center [673, 419] width 72 height 36
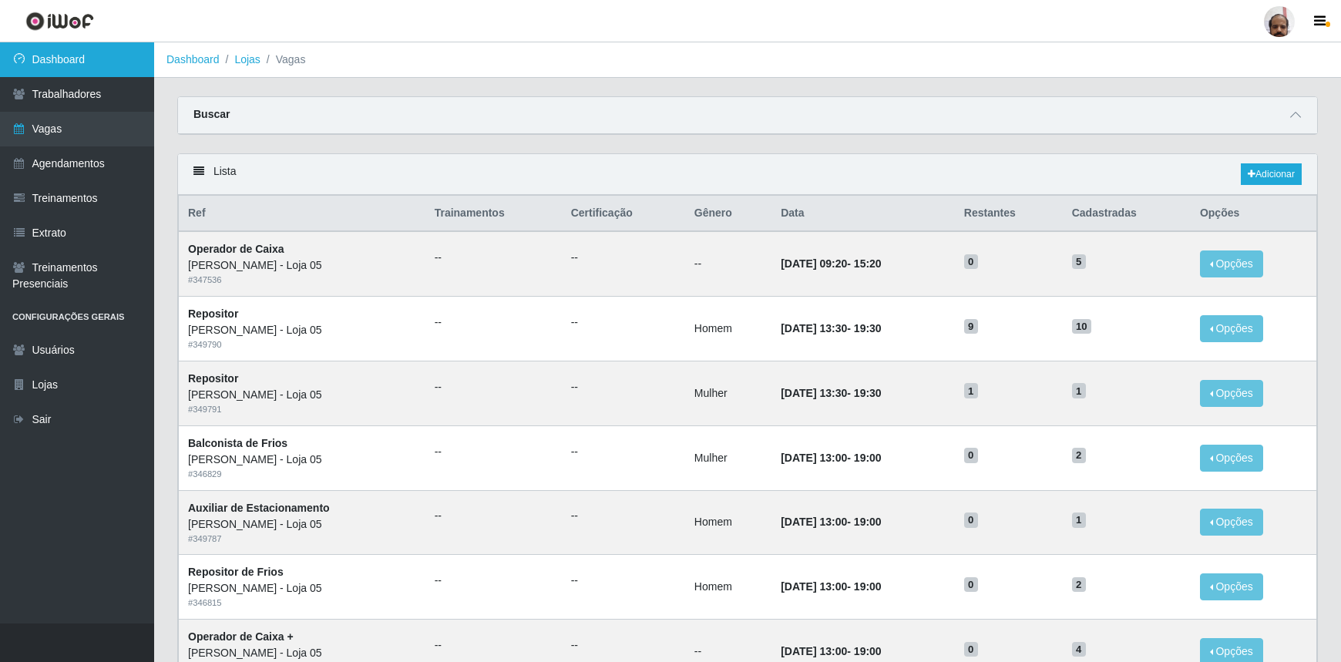
click at [108, 57] on link "Dashboard" at bounding box center [77, 59] width 154 height 35
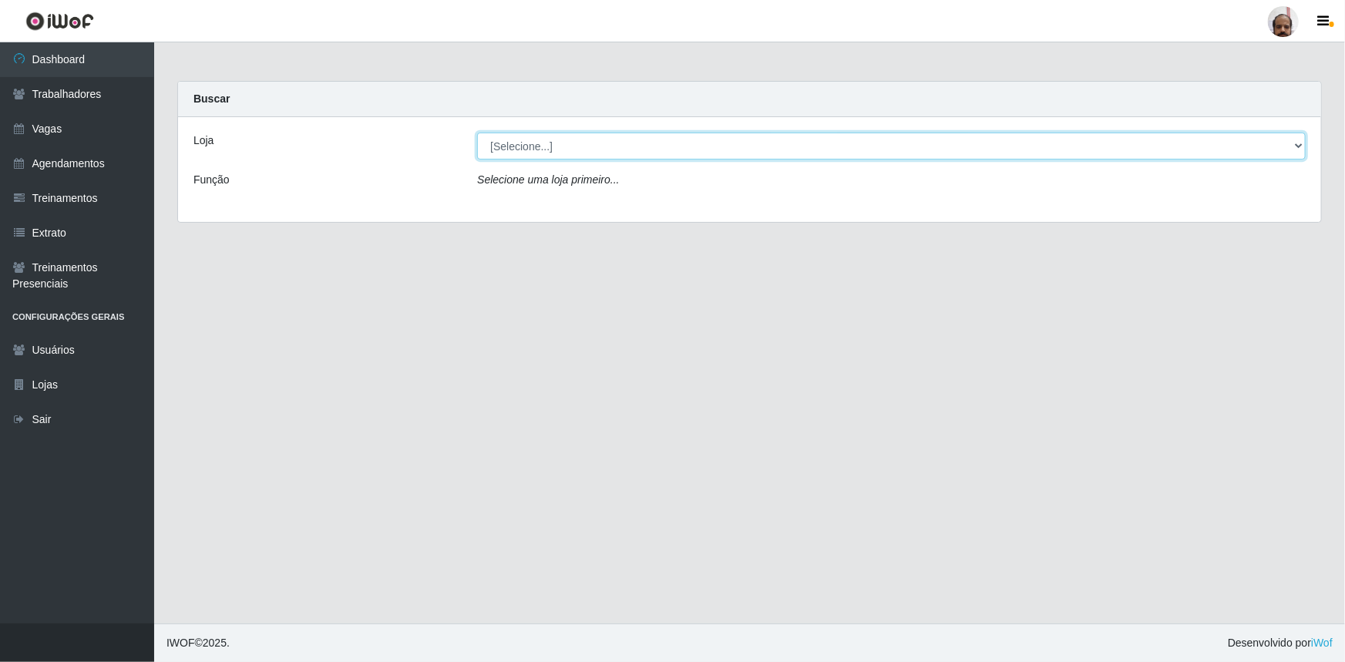
click at [1296, 146] on select "[Selecione...] Mar Vermelho - Loja 05" at bounding box center [891, 146] width 828 height 27
select select "252"
click at [477, 133] on select "[Selecione...] Mar Vermelho - Loja 05" at bounding box center [891, 146] width 828 height 27
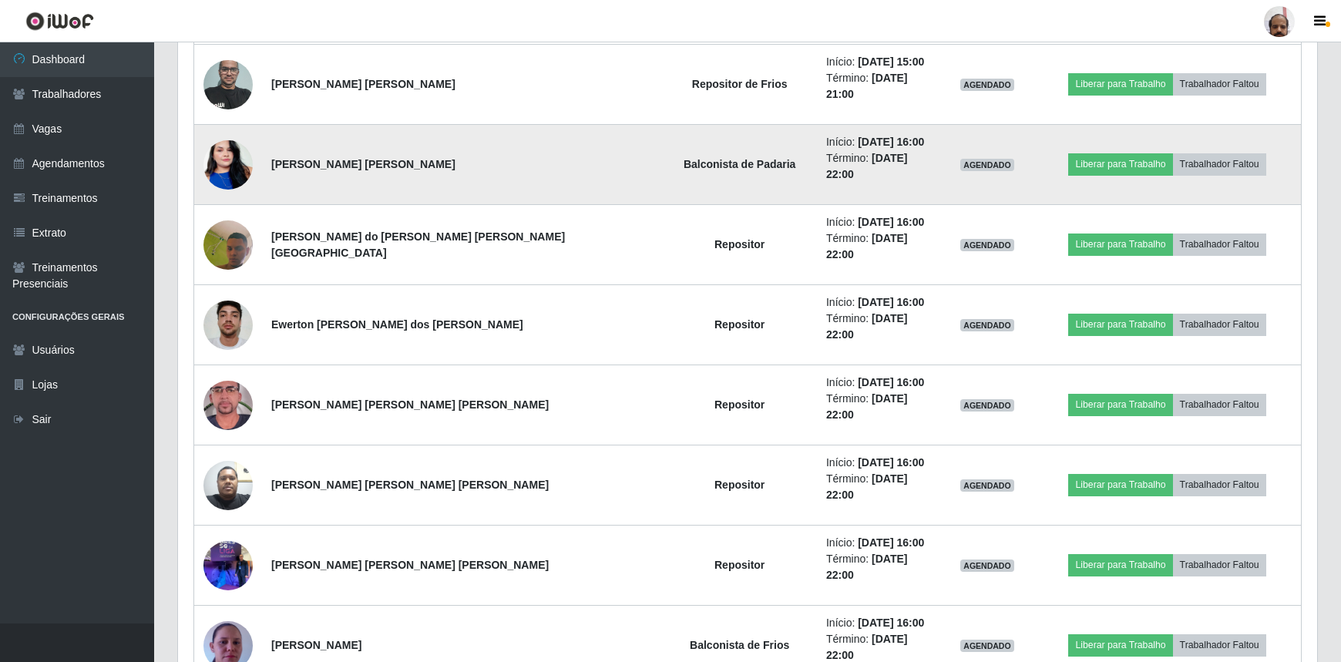
scroll to position [2109, 0]
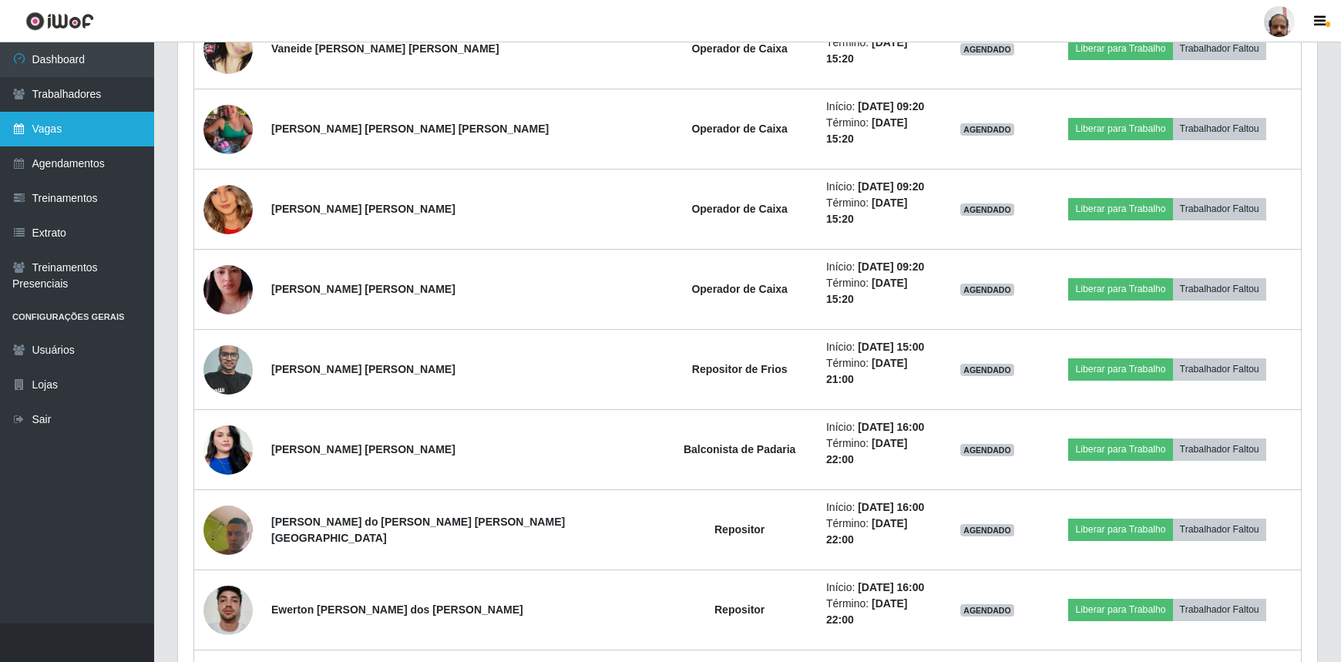
click at [73, 132] on link "Vagas" at bounding box center [77, 129] width 154 height 35
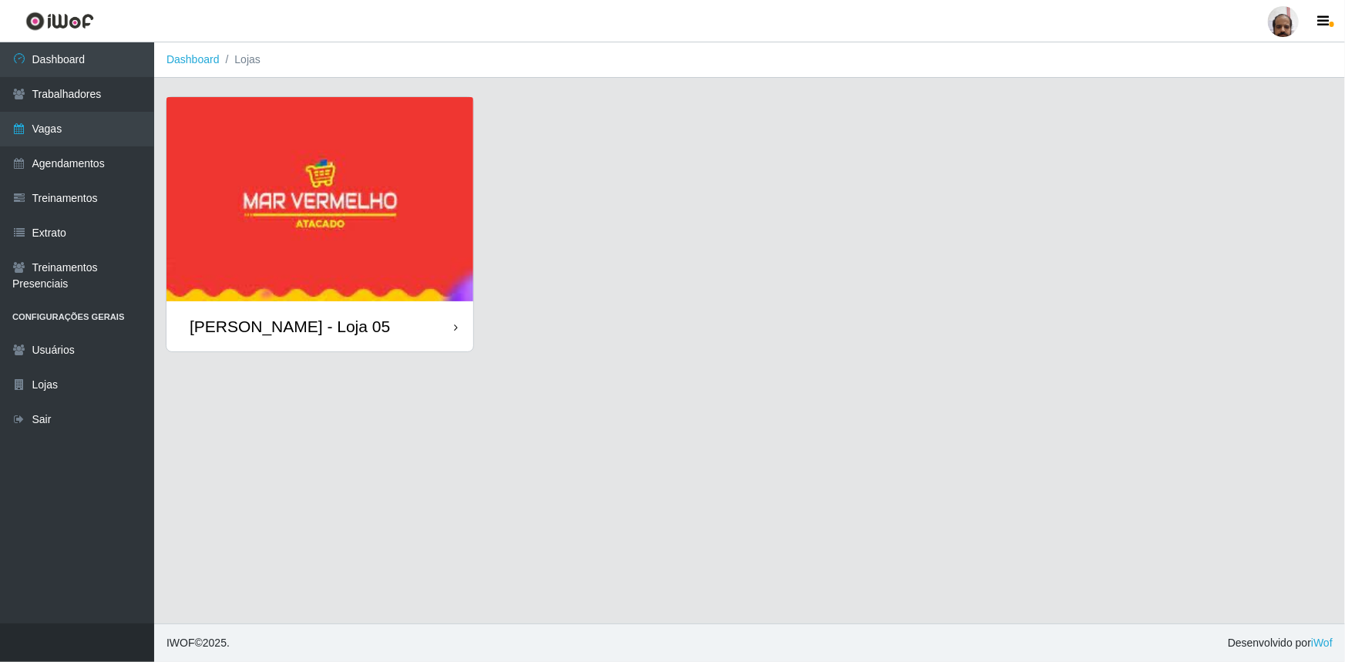
click at [351, 333] on div "[PERSON_NAME] - Loja 05" at bounding box center [290, 326] width 200 height 19
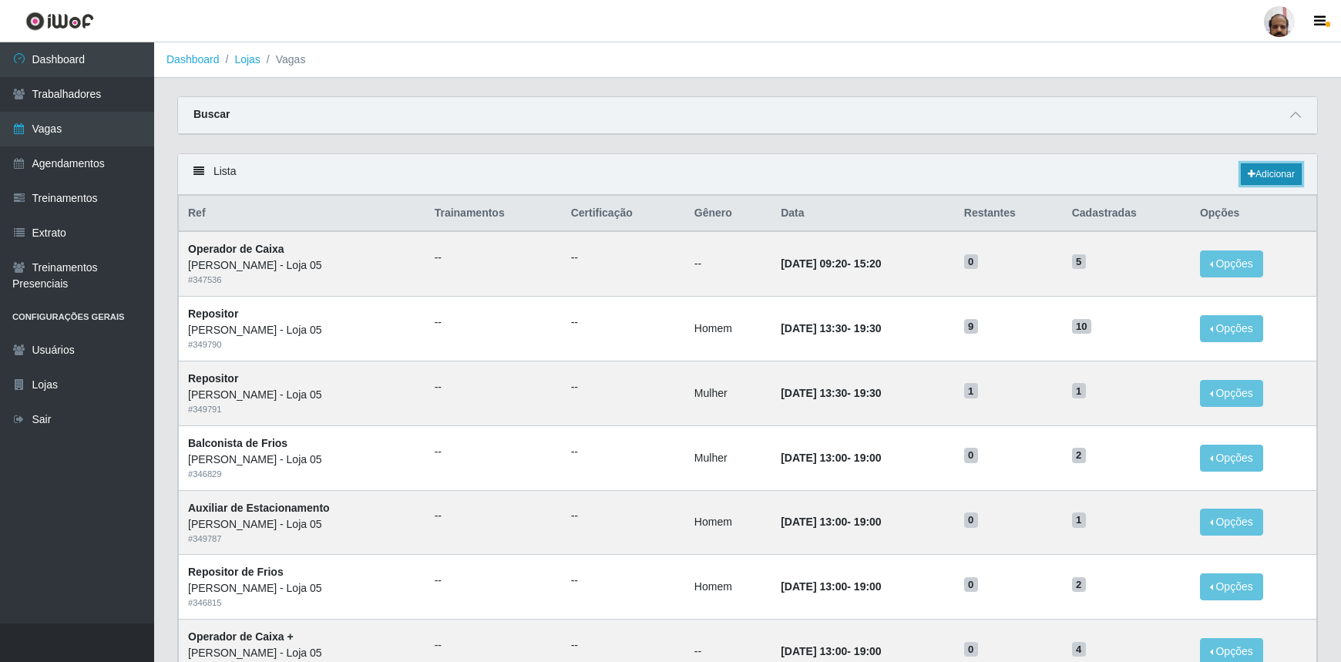
click at [1278, 171] on link "Adicionar" at bounding box center [1271, 174] width 61 height 22
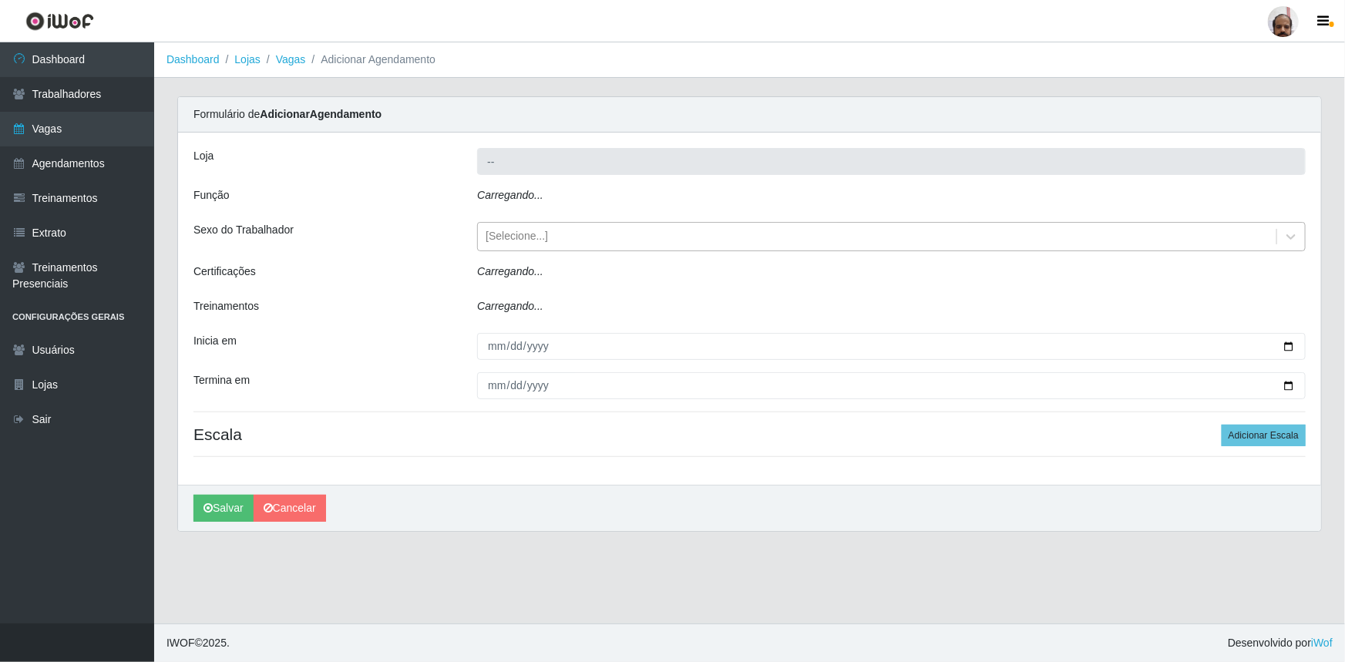
type input "[PERSON_NAME] - Loja 05"
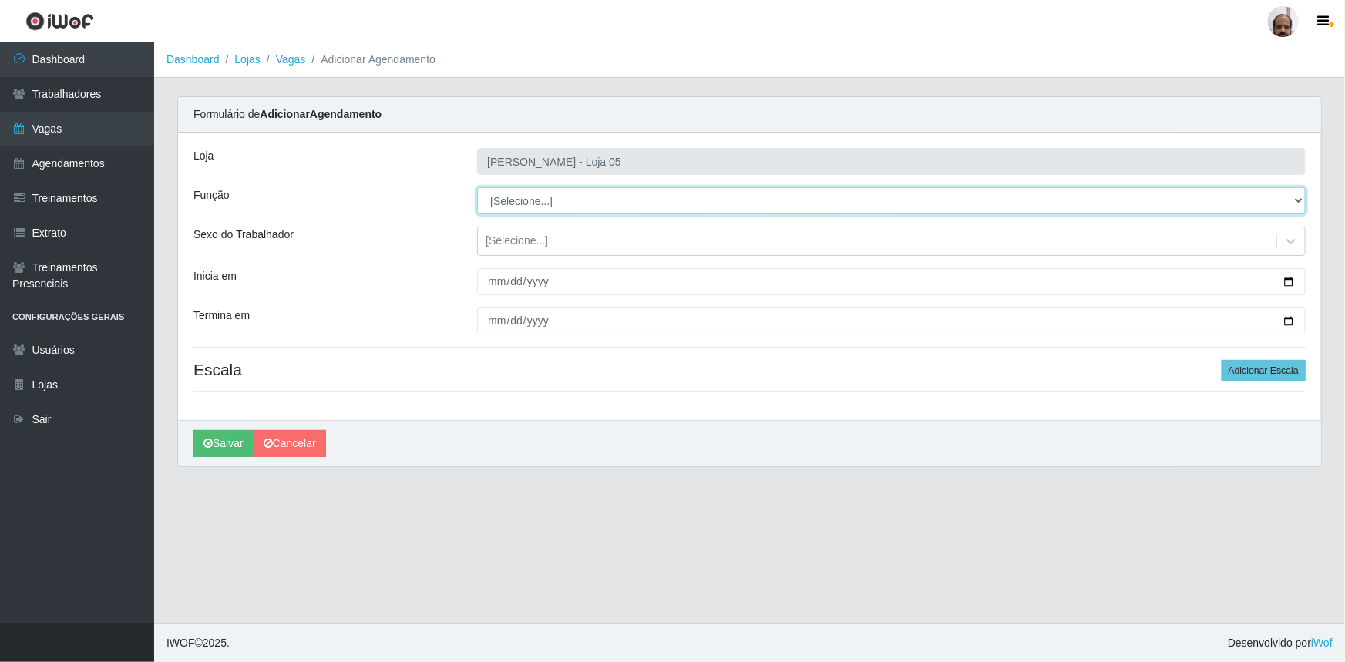
drag, startPoint x: 1298, startPoint y: 207, endPoint x: 1289, endPoint y: 212, distance: 10.7
click at [1298, 207] on select "[Selecione...] ASG ASG + ASG ++ Auxiliar de Depósito Auxiliar de Depósito + Aux…" at bounding box center [891, 200] width 828 height 27
select select "112"
click at [477, 187] on select "[Selecione...] ASG ASG + ASG ++ Auxiliar de Depósito Auxiliar de Depósito + Aux…" at bounding box center [891, 200] width 828 height 27
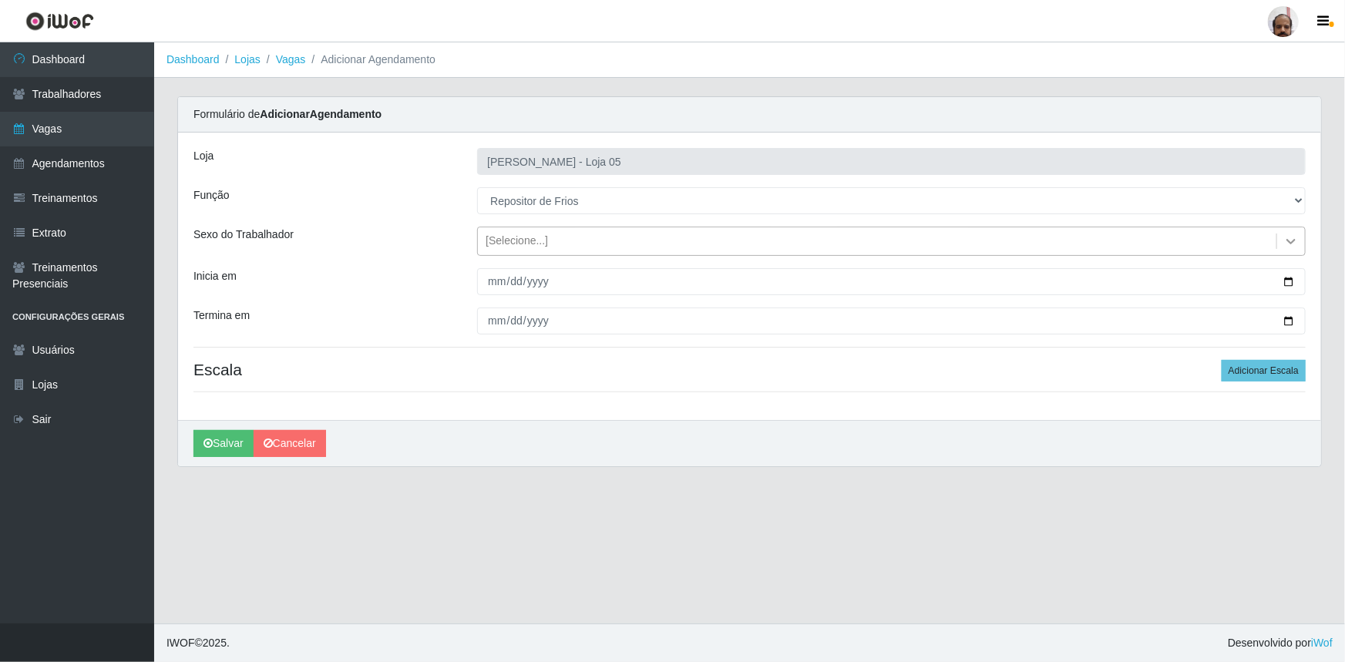
click at [1291, 240] on icon at bounding box center [1290, 240] width 15 height 15
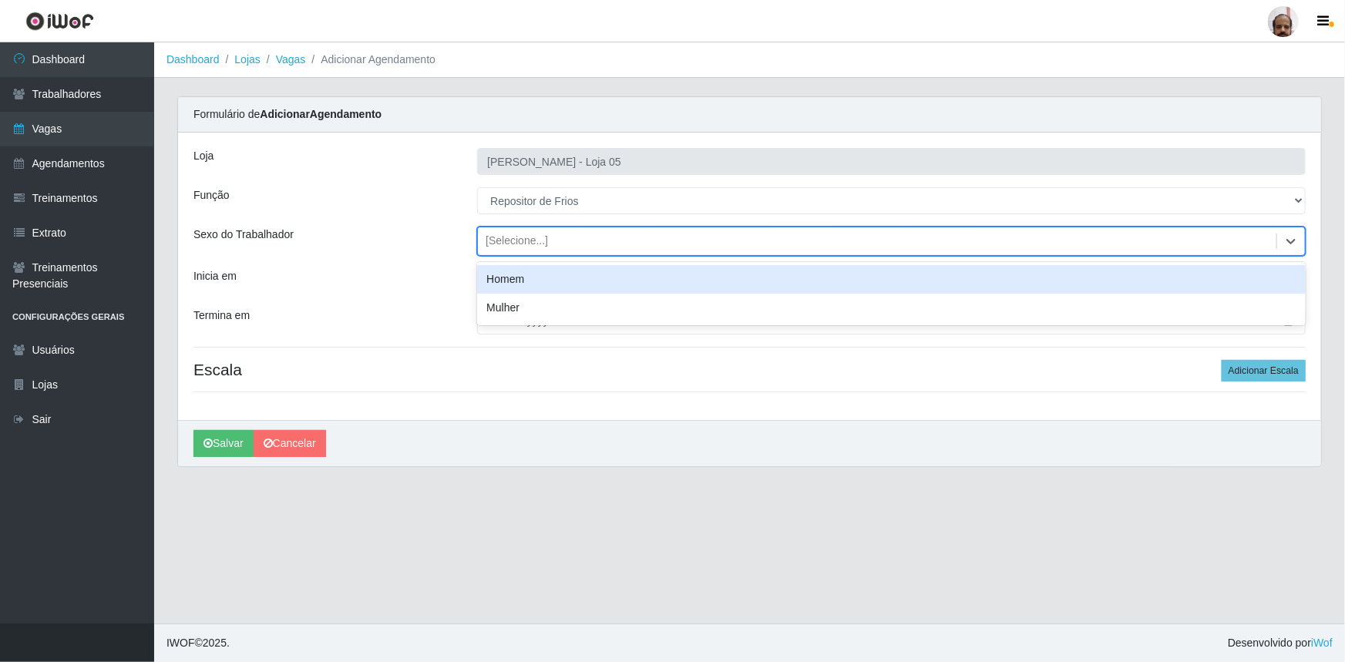
click at [508, 285] on div "Homem" at bounding box center [891, 279] width 828 height 29
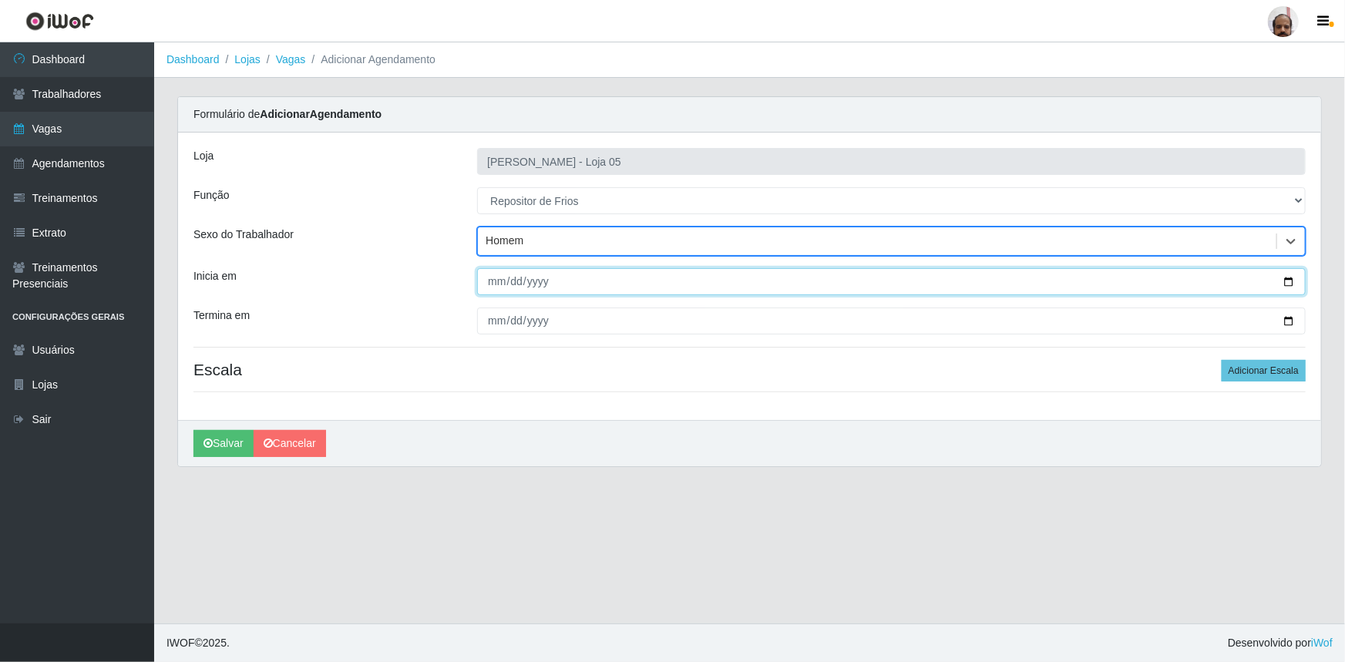
click at [1288, 282] on input "Inicia em" at bounding box center [891, 281] width 828 height 27
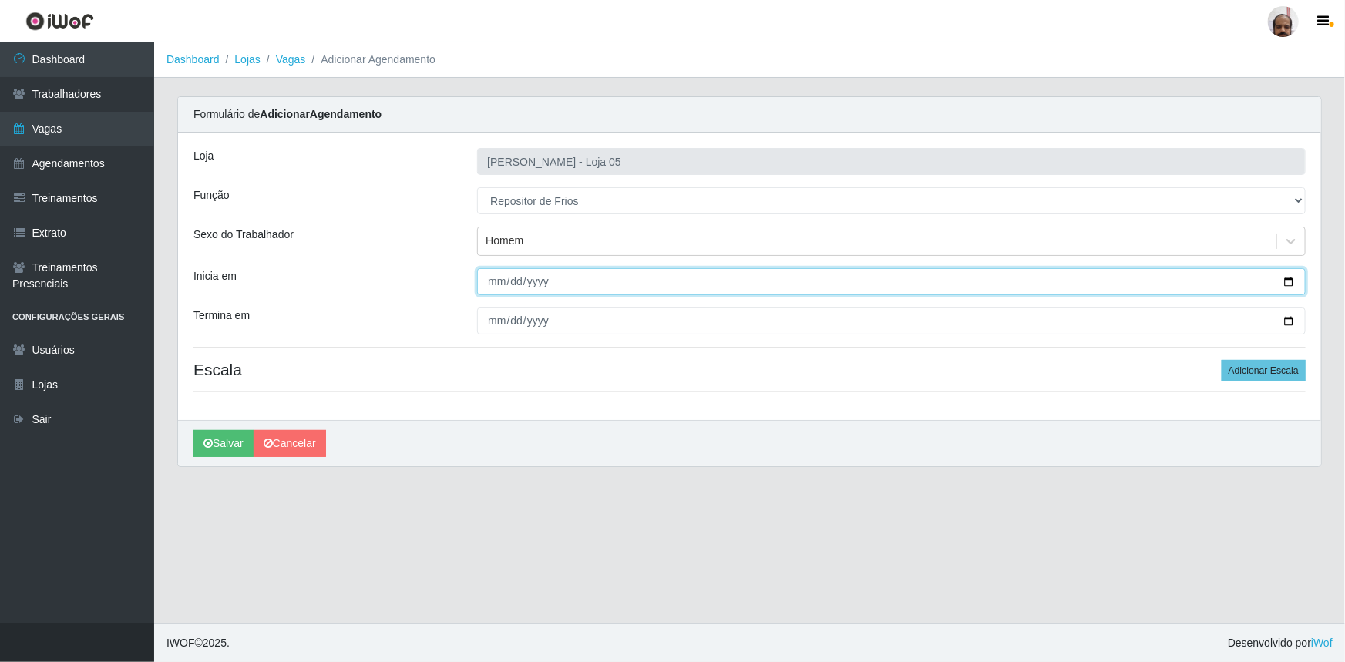
type input "[DATE]"
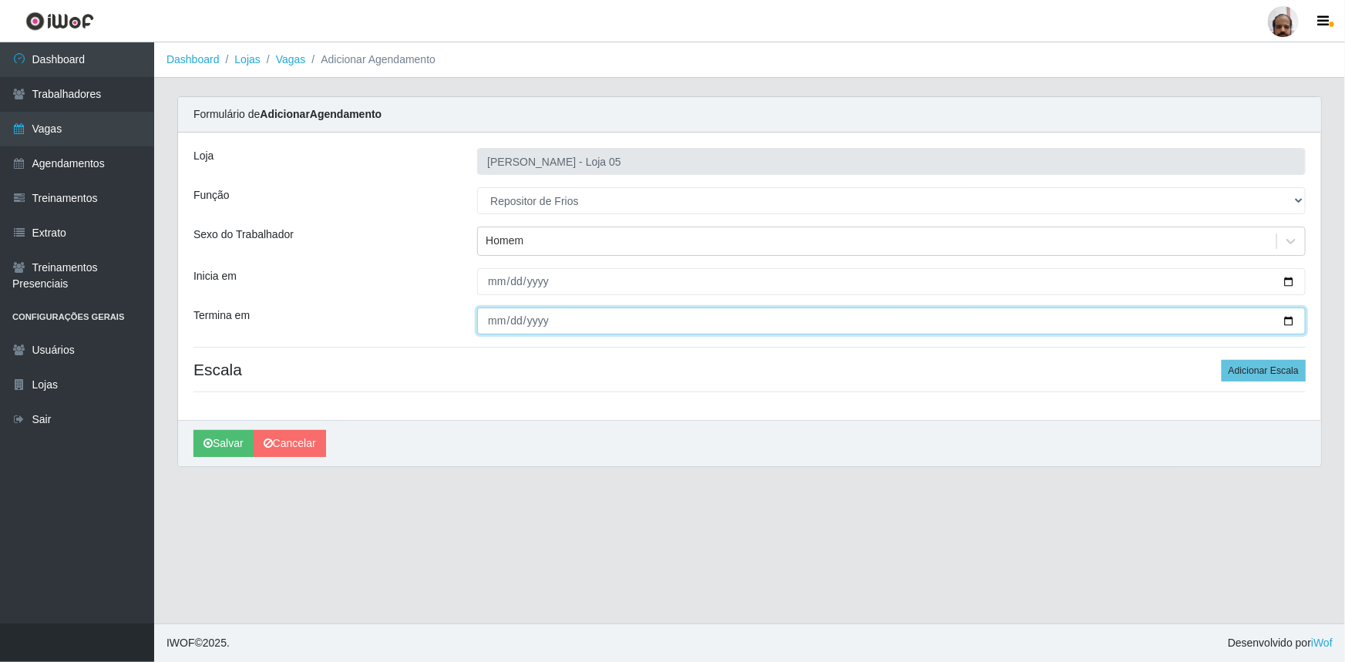
click at [1290, 323] on input "Termina em" at bounding box center [891, 320] width 828 height 27
type input "[DATE]"
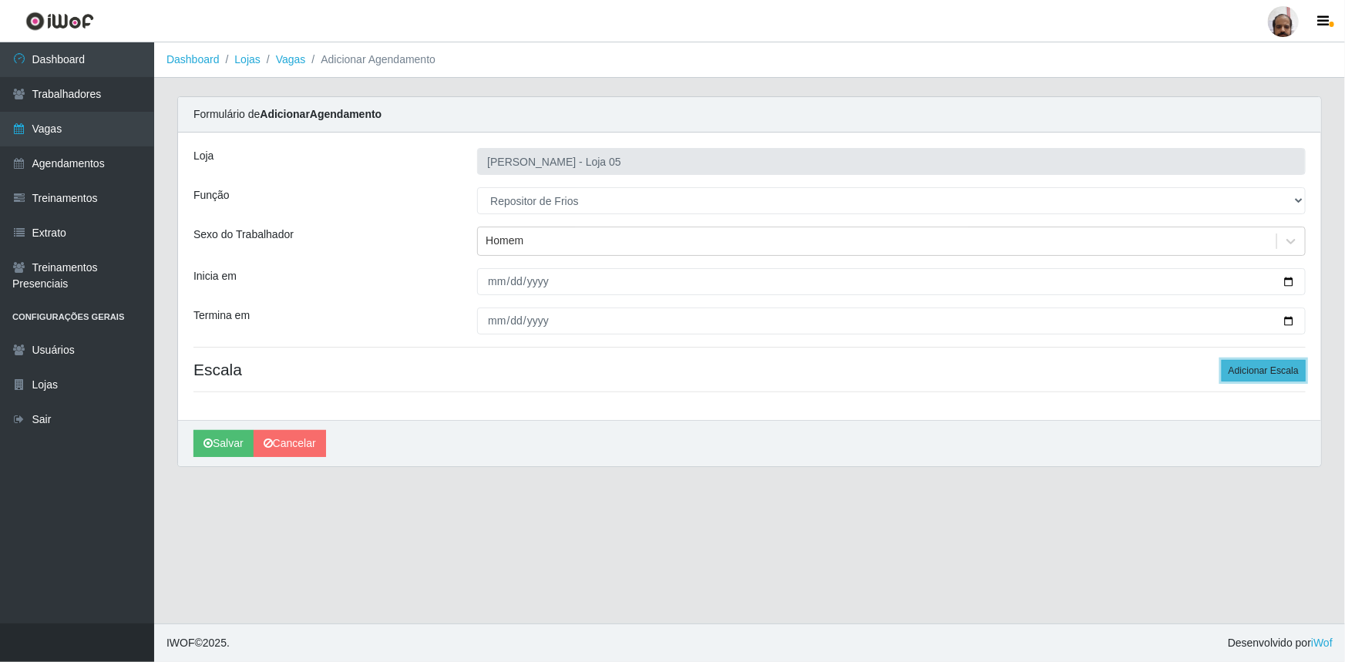
click at [1284, 371] on button "Adicionar Escala" at bounding box center [1263, 371] width 84 height 22
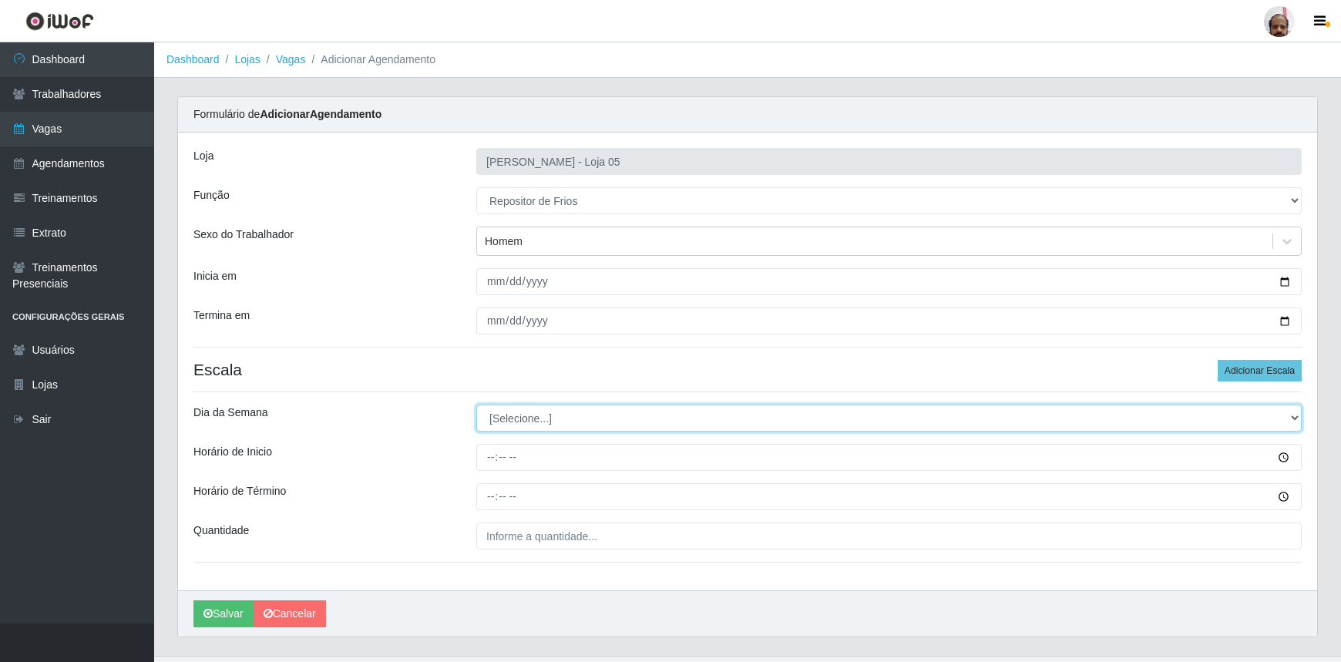
click at [1292, 413] on select "[Selecione...] Segunda Terça Quarta Quinta Sexta Sábado Domingo" at bounding box center [888, 418] width 825 height 27
select select "5"
click at [476, 405] on select "[Selecione...] Segunda Terça Quarta Quinta Sexta Sábado Domingo" at bounding box center [888, 418] width 825 height 27
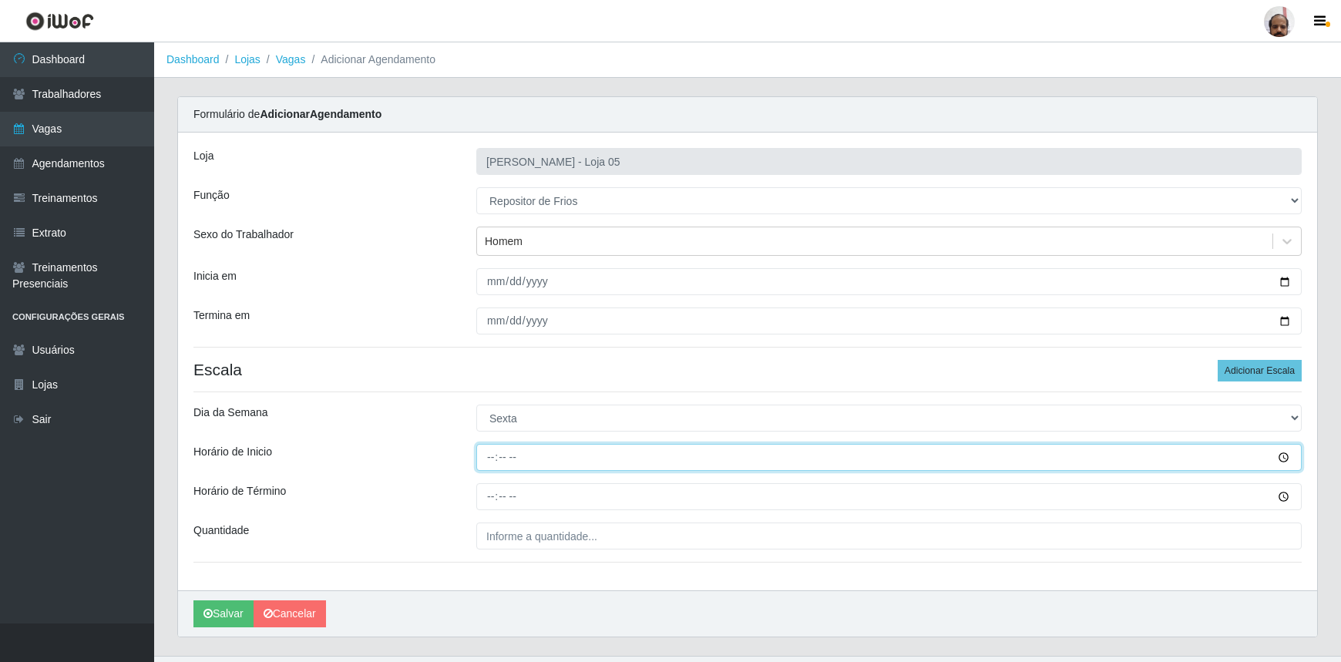
click at [490, 458] on input "Horário de Inicio" at bounding box center [888, 457] width 825 height 27
type input "16:00"
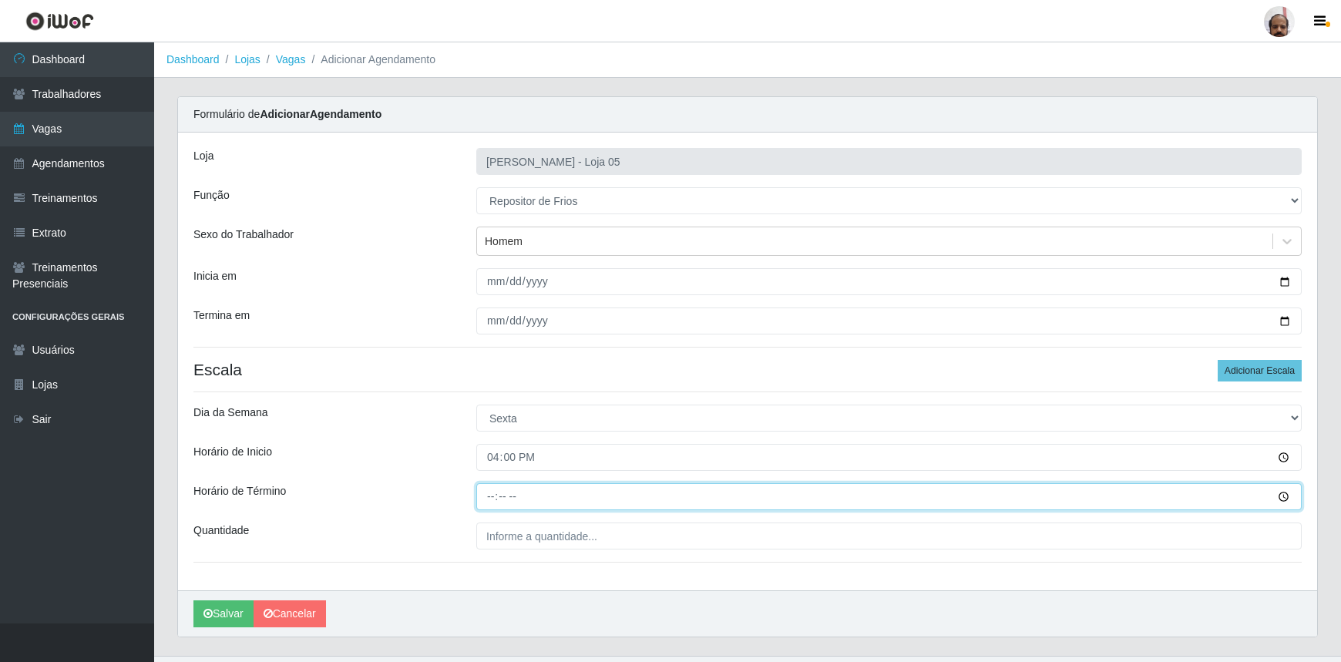
click at [485, 495] on input "Horário de Término" at bounding box center [888, 496] width 825 height 27
type input "22:00"
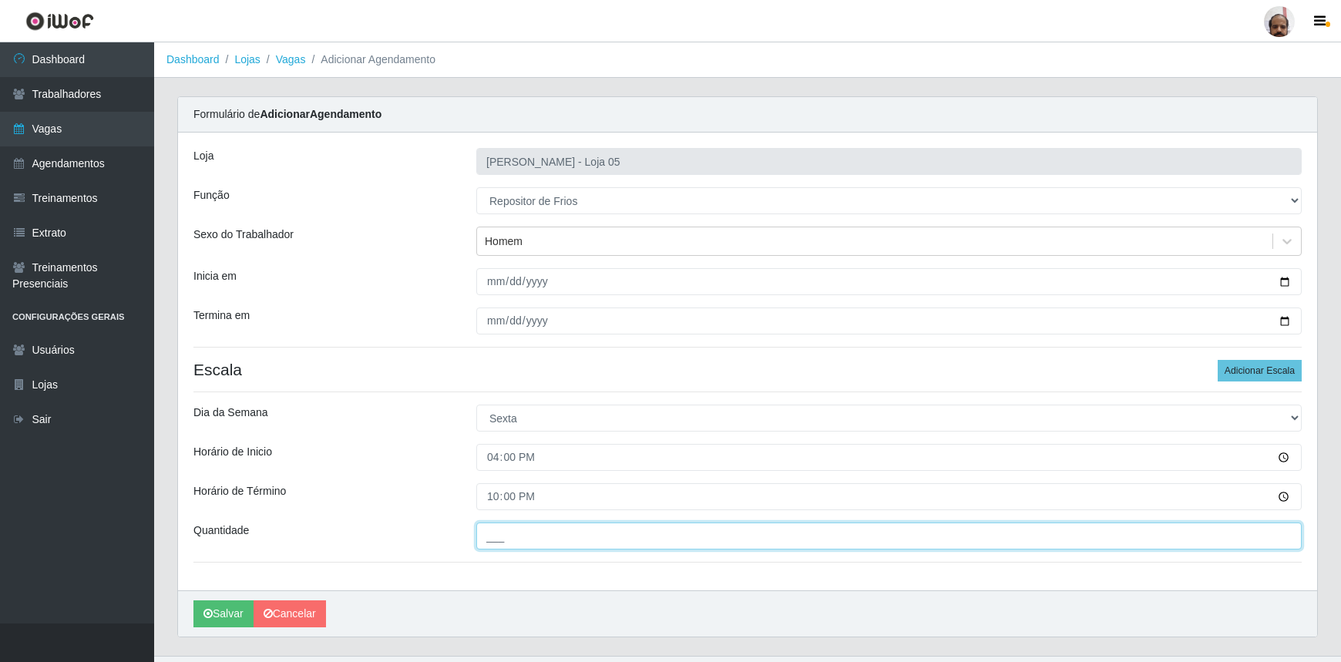
click at [489, 530] on input "___" at bounding box center [888, 535] width 825 height 27
type input "2__"
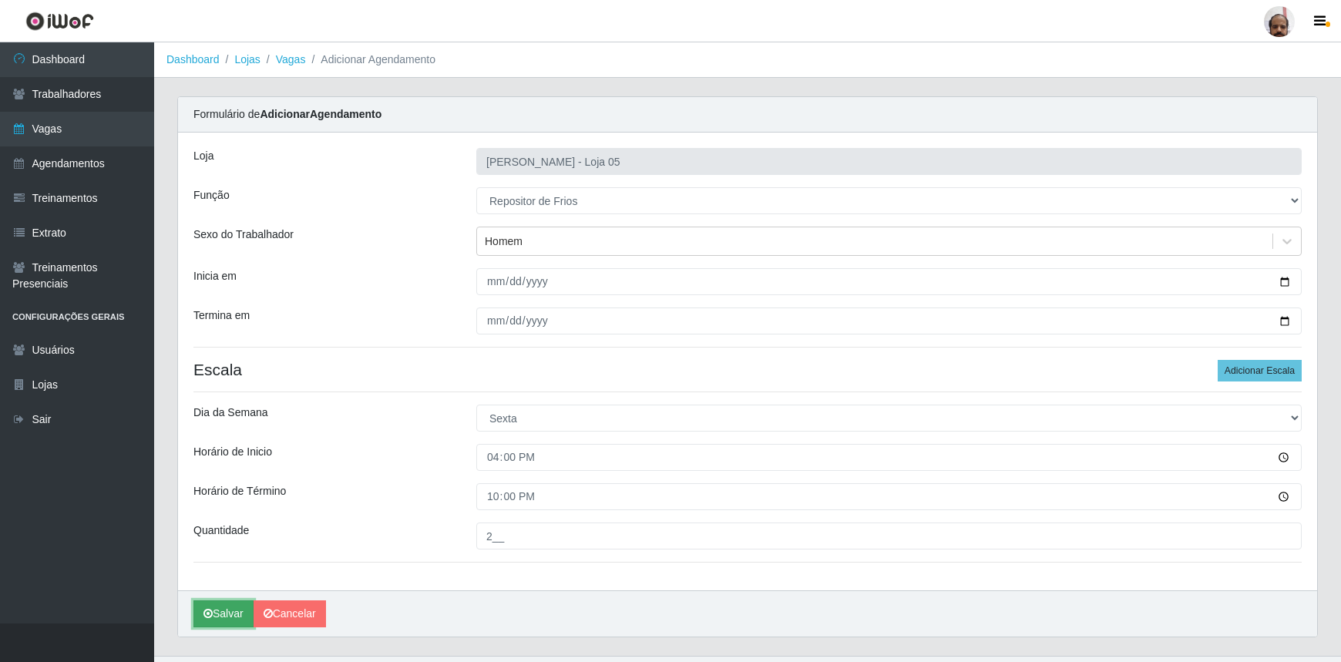
click at [221, 614] on button "Salvar" at bounding box center [223, 613] width 60 height 27
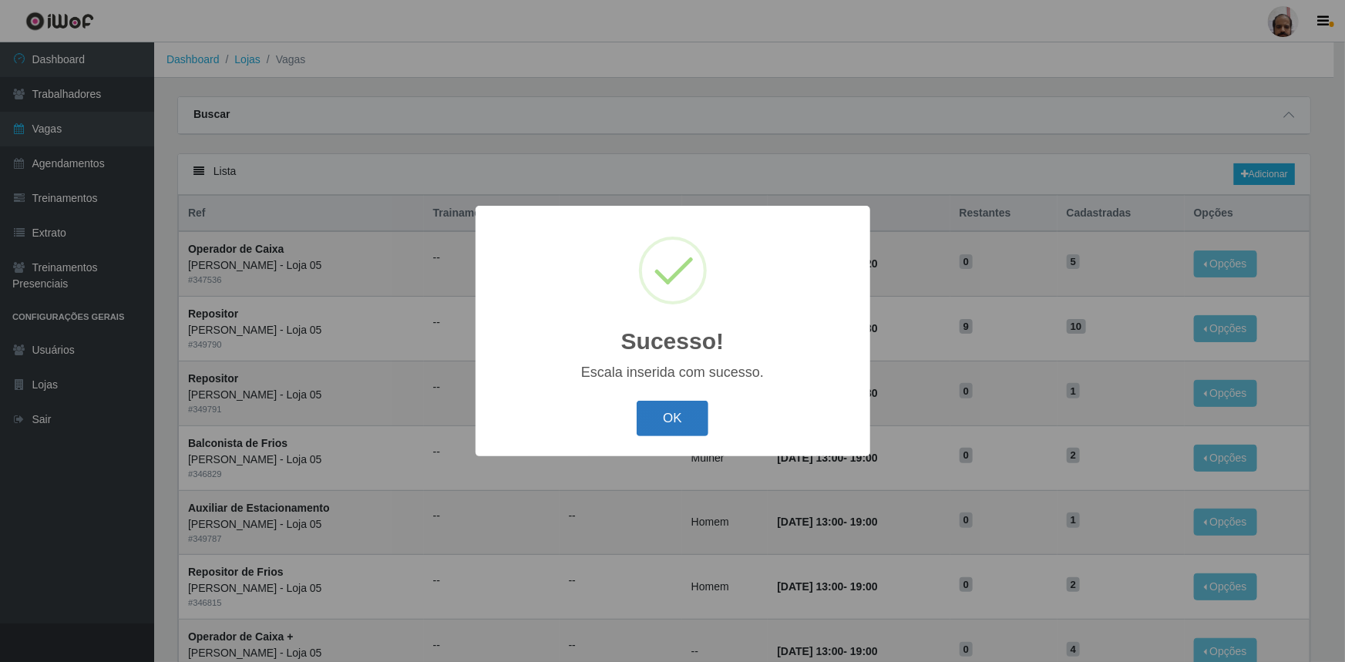
click at [685, 418] on button "OK" at bounding box center [673, 419] width 72 height 36
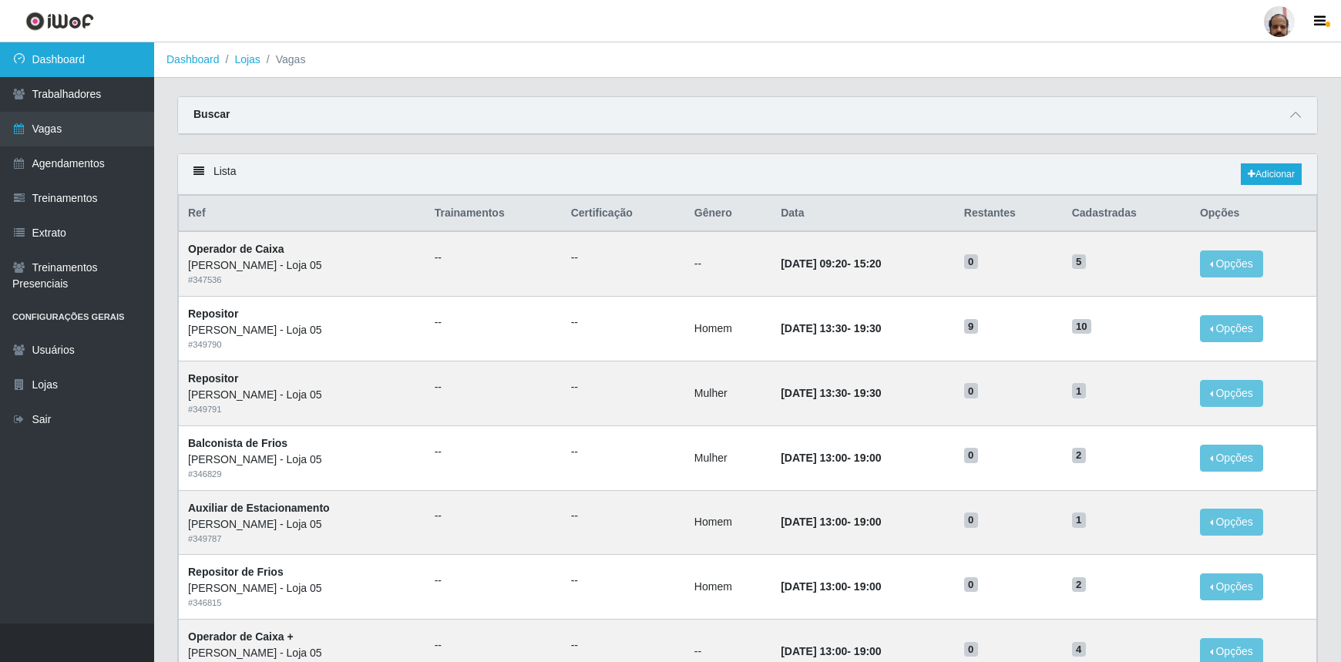
click at [72, 67] on link "Dashboard" at bounding box center [77, 59] width 154 height 35
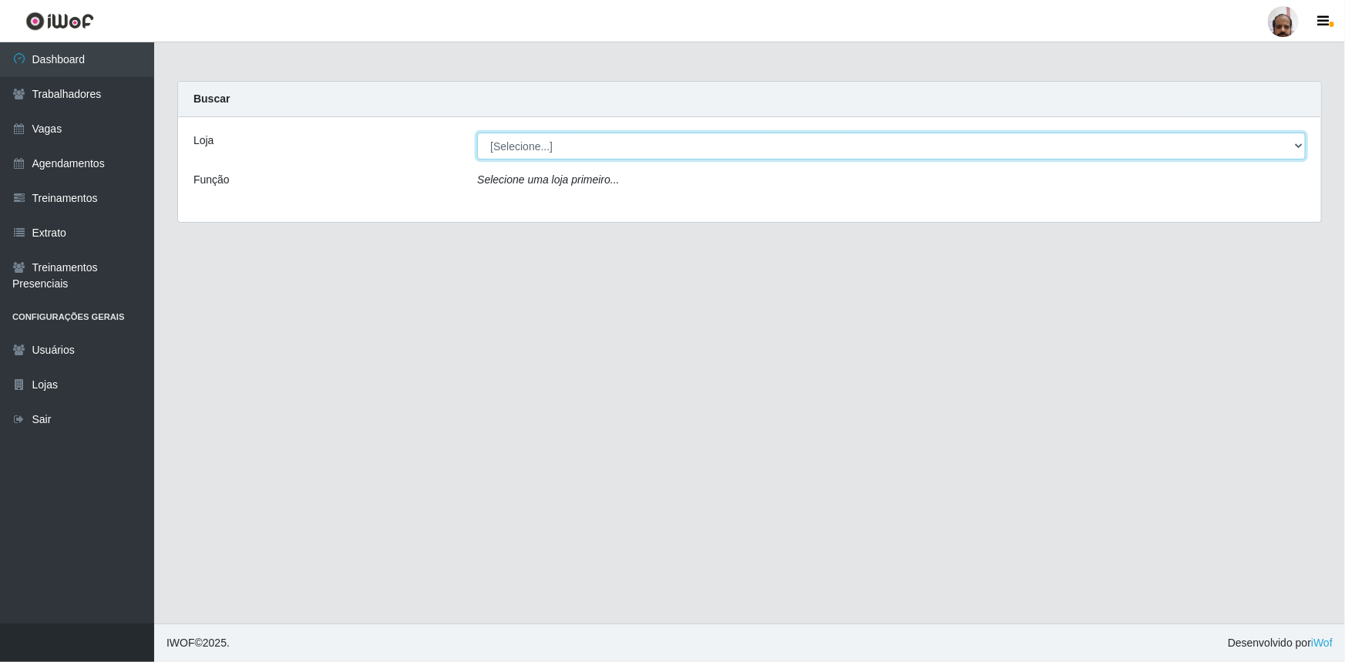
drag, startPoint x: 1298, startPoint y: 142, endPoint x: 1284, endPoint y: 153, distance: 18.2
click at [1298, 142] on select "[Selecione...] Mar Vermelho - Loja 05" at bounding box center [891, 146] width 828 height 27
select select "252"
click at [477, 133] on select "[Selecione...] Mar Vermelho - Loja 05" at bounding box center [891, 146] width 828 height 27
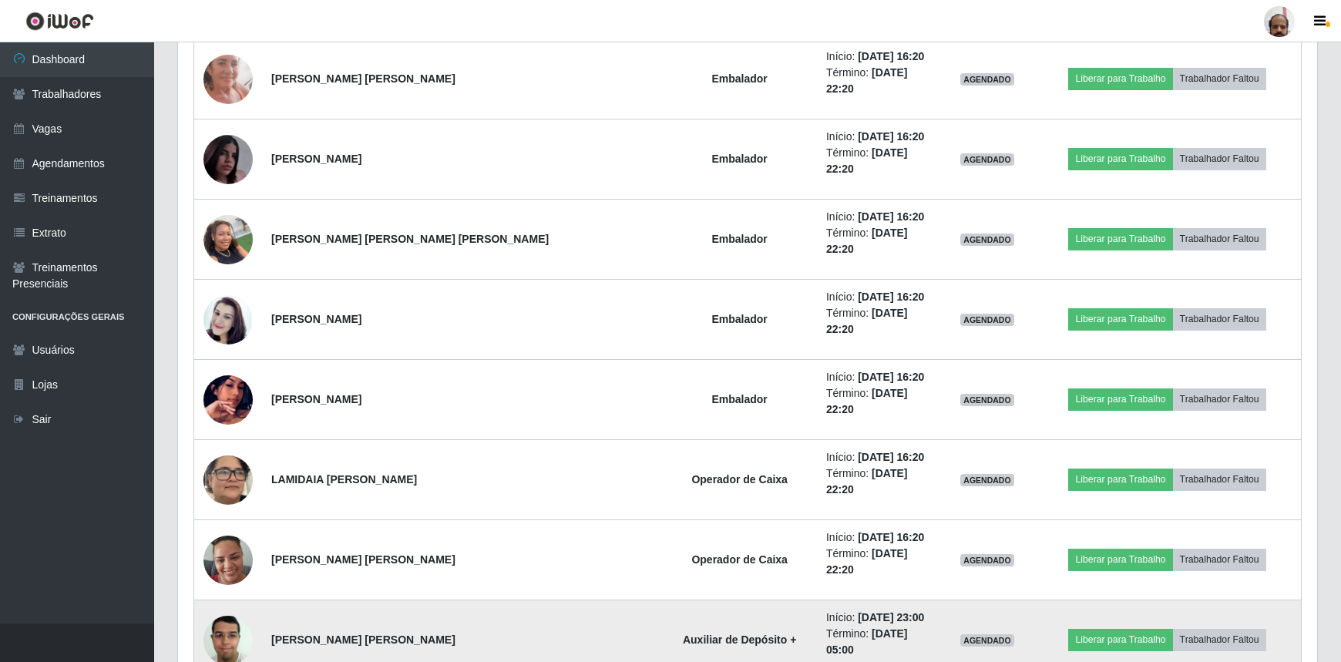
scroll to position [3440, 0]
